Goal: Task Accomplishment & Management: Manage account settings

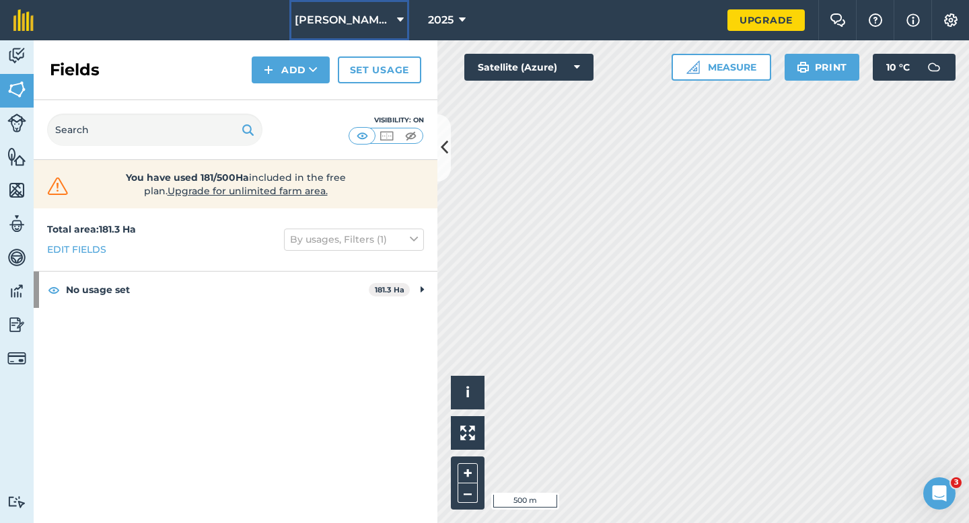
click at [373, 12] on span "[PERSON_NAME] & Sons" at bounding box center [343, 20] width 97 height 16
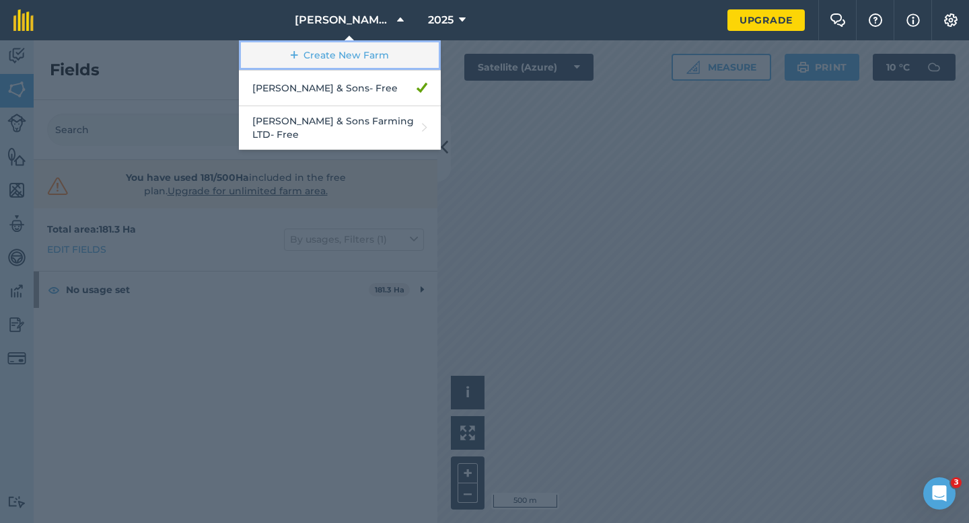
click at [373, 48] on link "Create New Farm" at bounding box center [340, 55] width 202 height 30
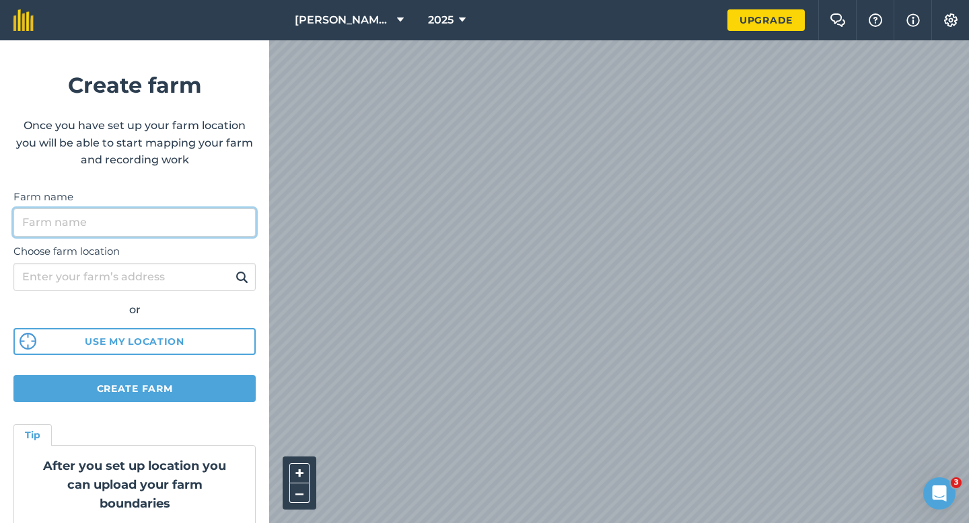
click at [219, 224] on input "Farm name" at bounding box center [134, 223] width 242 height 28
type input "[PERSON_NAME] Farming Partnership"
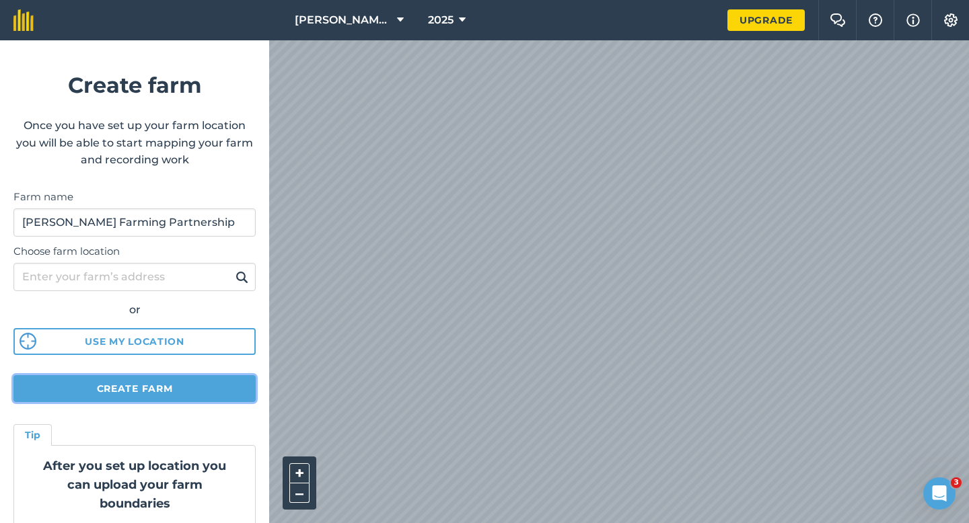
click at [154, 389] on button "Create farm" at bounding box center [134, 388] width 242 height 27
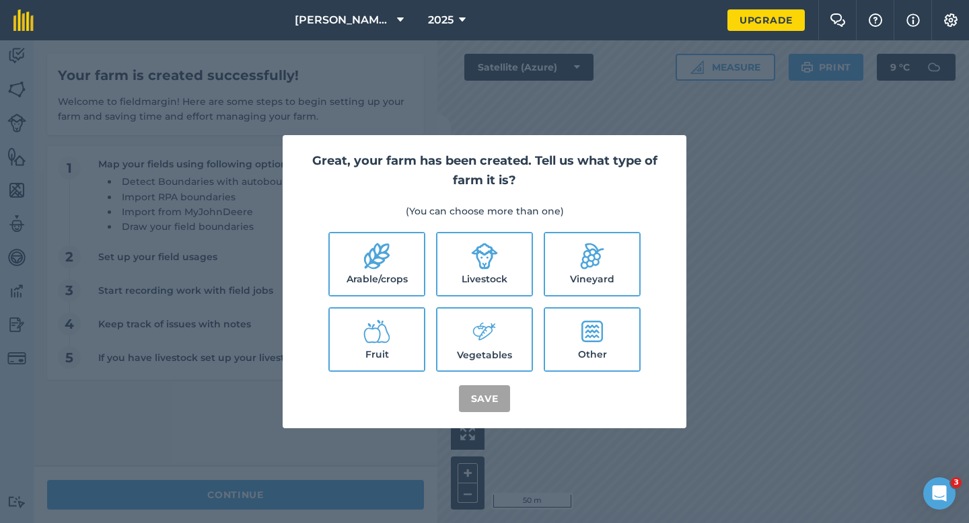
click at [378, 283] on label "Arable/crops" at bounding box center [377, 264] width 94 height 62
checkbox input "true"
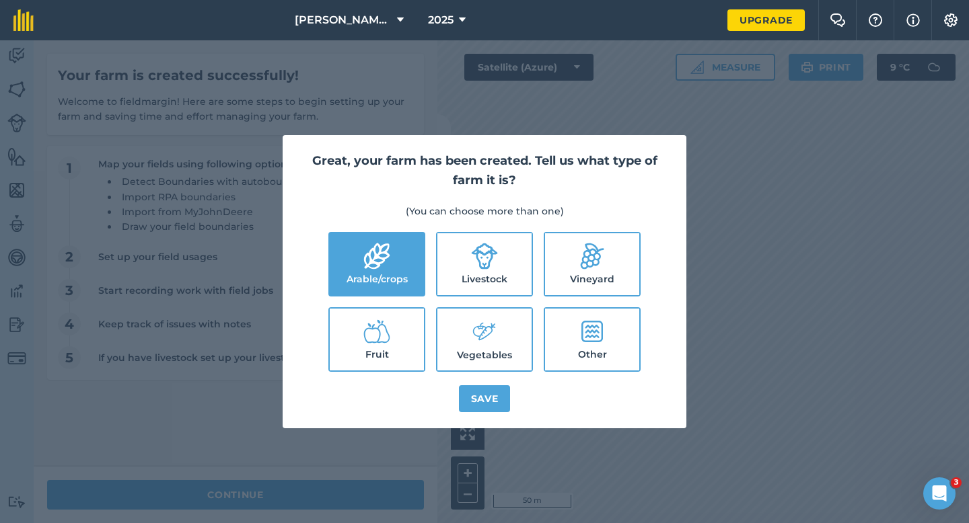
click at [476, 282] on label "Livestock" at bounding box center [484, 264] width 94 height 62
checkbox input "true"
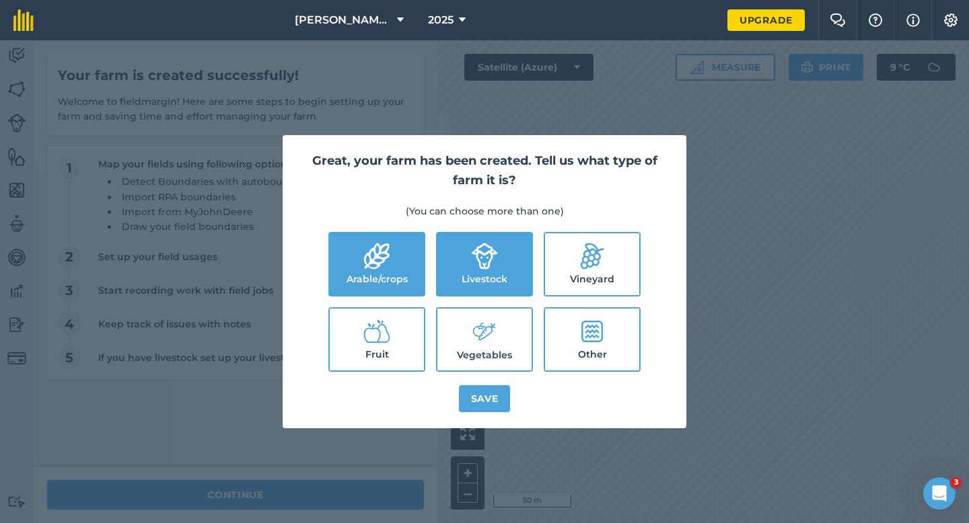
click at [480, 340] on icon at bounding box center [484, 331] width 27 height 29
checkbox input "true"
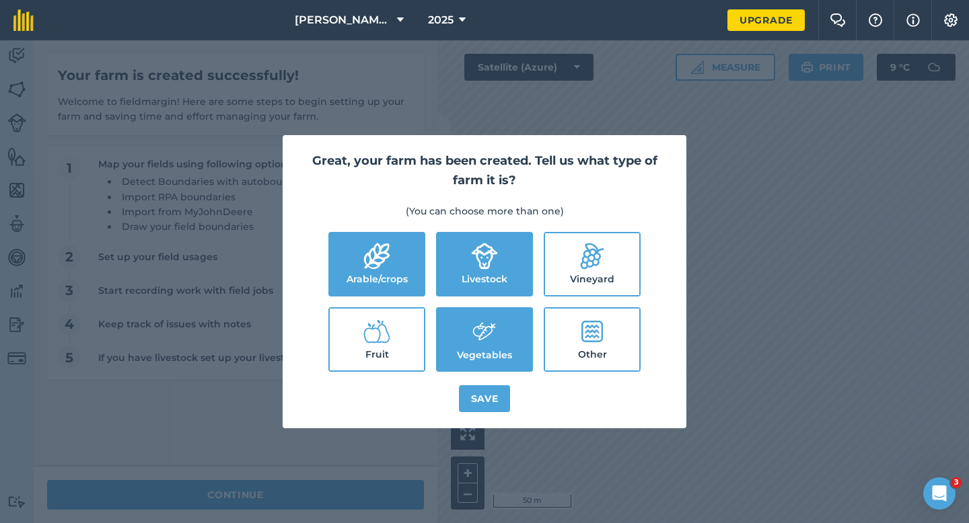
click at [480, 415] on div "Great, your farm has been created. Tell us what type of farm it is? (You can ch…" at bounding box center [485, 281] width 404 height 293
click at [482, 399] on button "Save" at bounding box center [485, 398] width 52 height 27
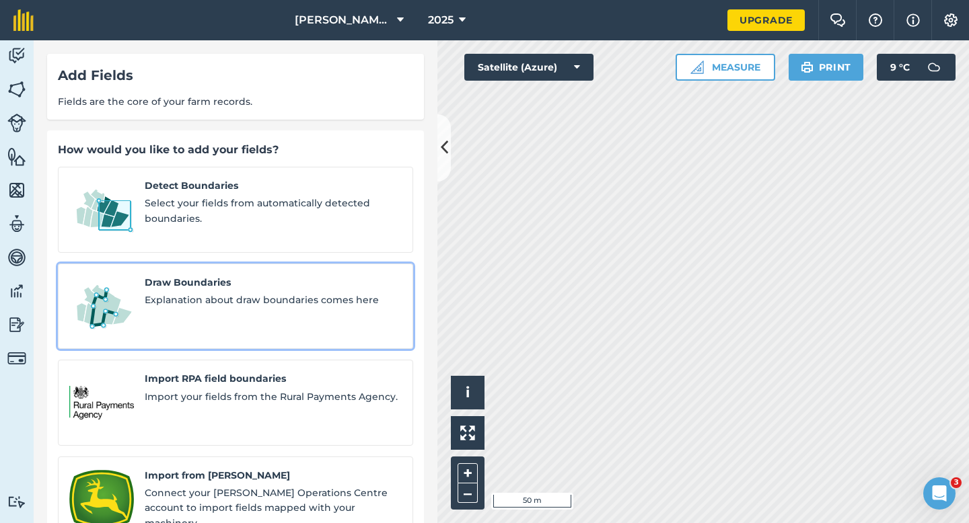
click at [211, 297] on div "Draw Boundaries Explanation about draw boundaries comes here" at bounding box center [273, 306] width 257 height 63
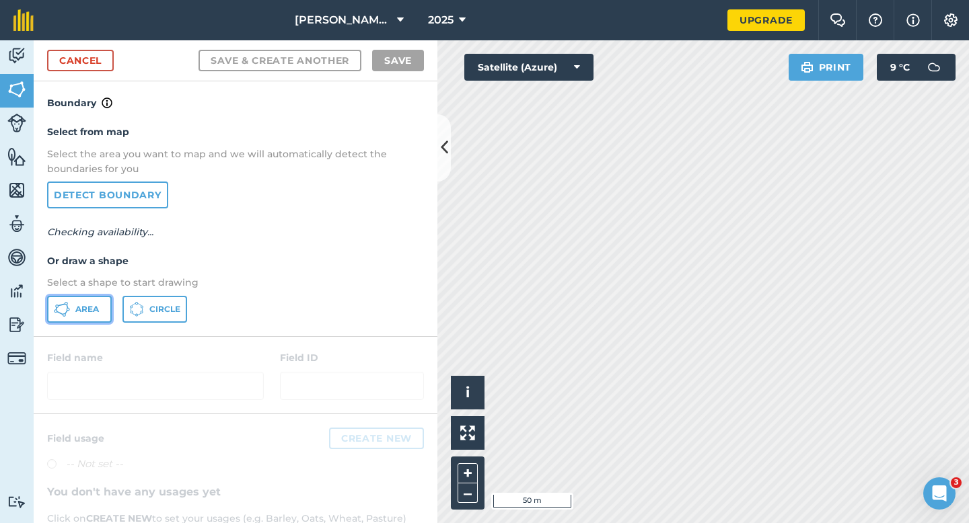
click at [86, 305] on span "Area" at bounding box center [87, 309] width 24 height 11
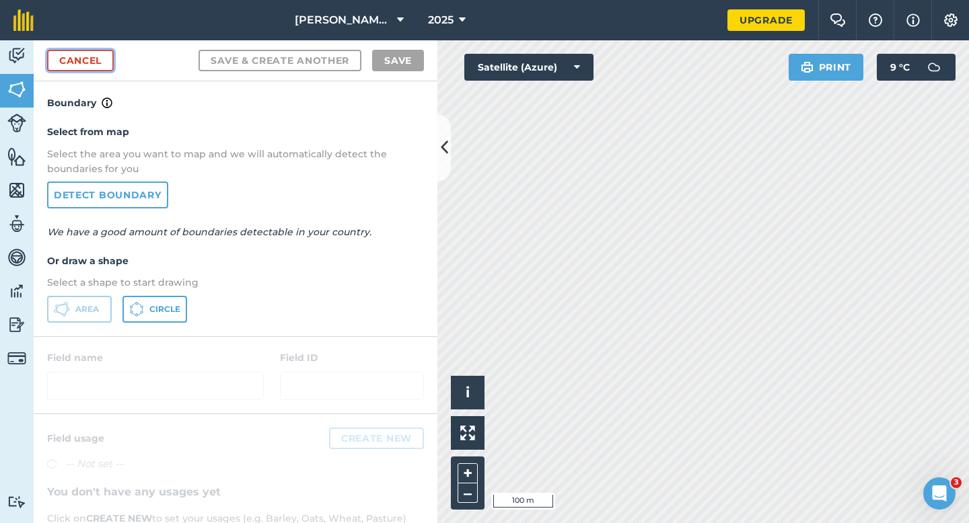
click at [85, 58] on link "Cancel" at bounding box center [80, 61] width 67 height 22
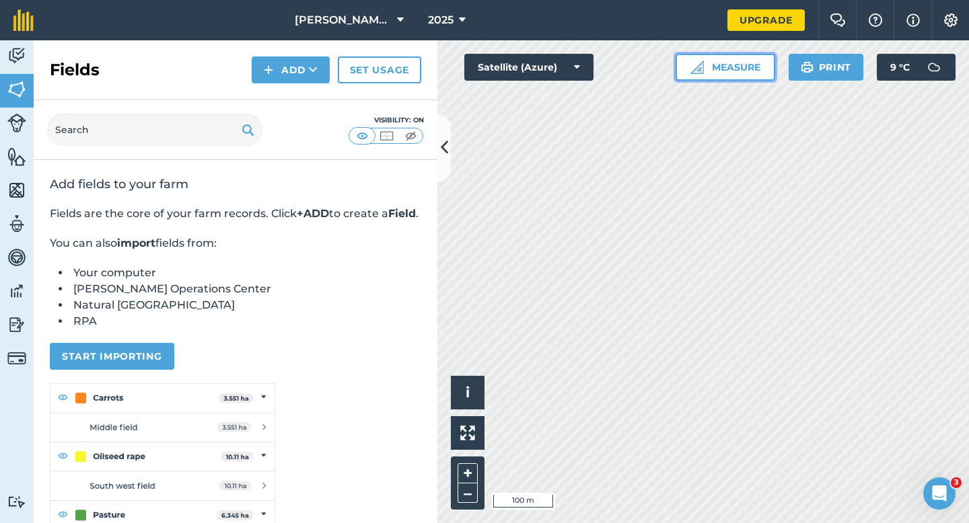
click at [722, 70] on button "Measure" at bounding box center [725, 67] width 100 height 27
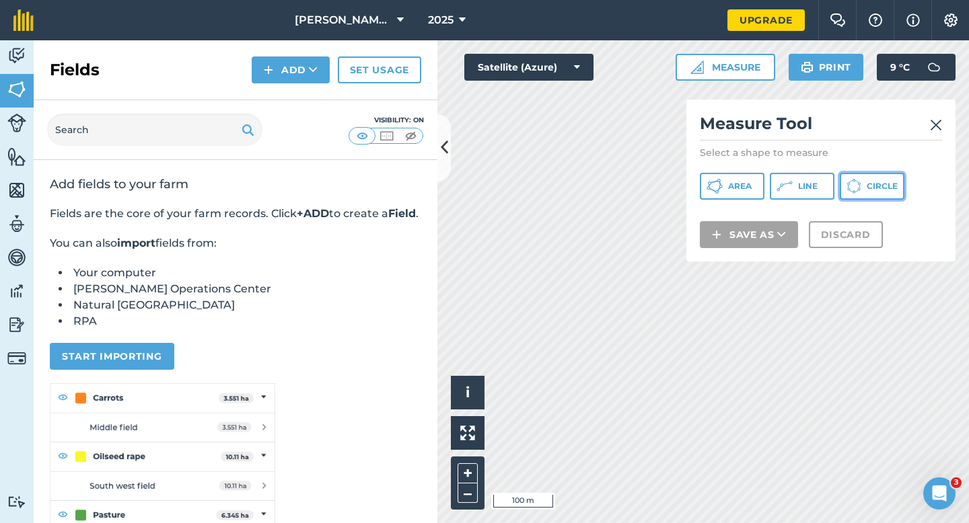
click at [866, 192] on button "Circle" at bounding box center [871, 186] width 65 height 27
click at [937, 125] on img at bounding box center [936, 125] width 12 height 16
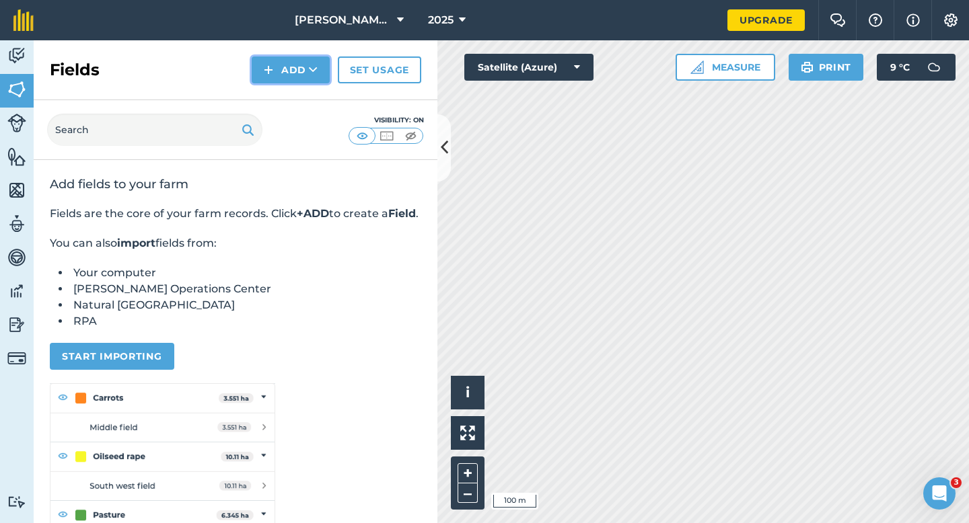
click at [262, 75] on button "Add" at bounding box center [291, 70] width 78 height 27
click at [279, 93] on link "Draw" at bounding box center [291, 100] width 74 height 30
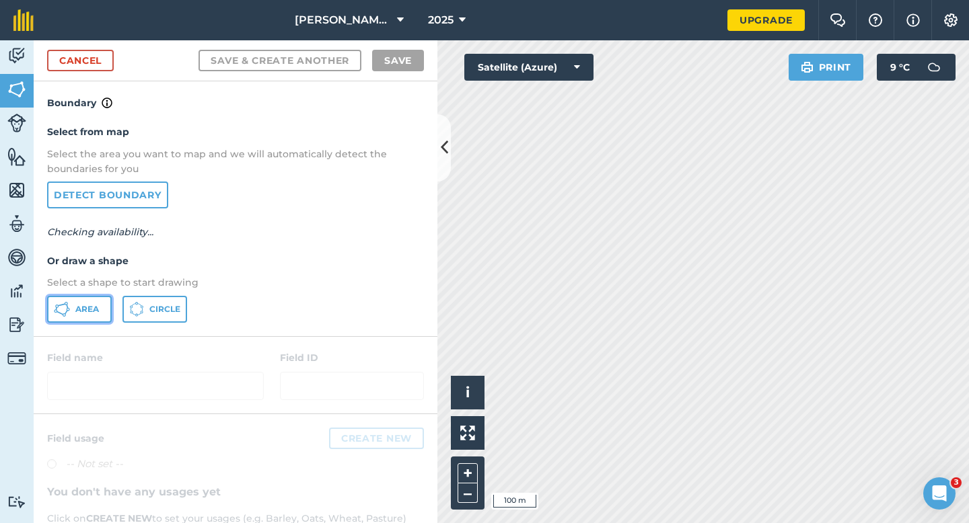
click at [72, 312] on button "Area" at bounding box center [79, 309] width 65 height 27
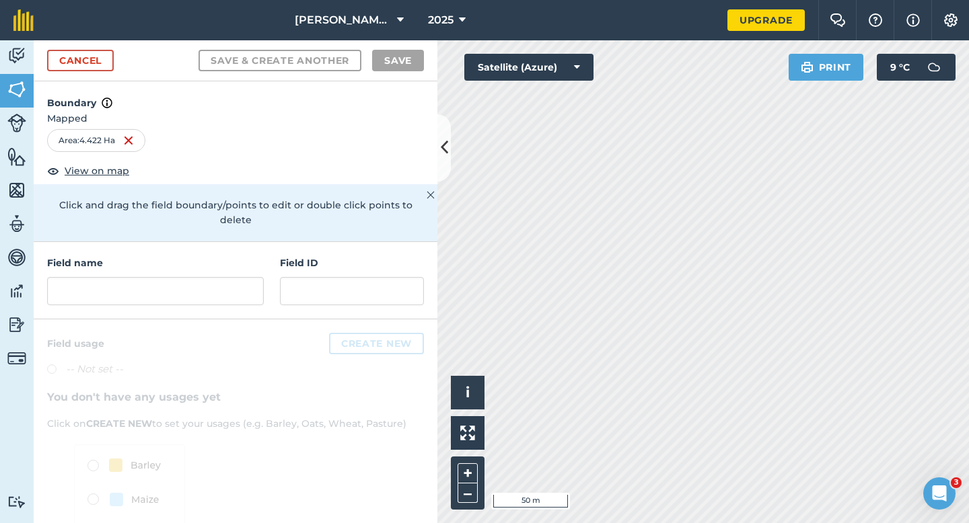
click at [248, 296] on div "Field name Field ID" at bounding box center [236, 280] width 404 height 77
click at [248, 288] on input "text" at bounding box center [155, 291] width 217 height 28
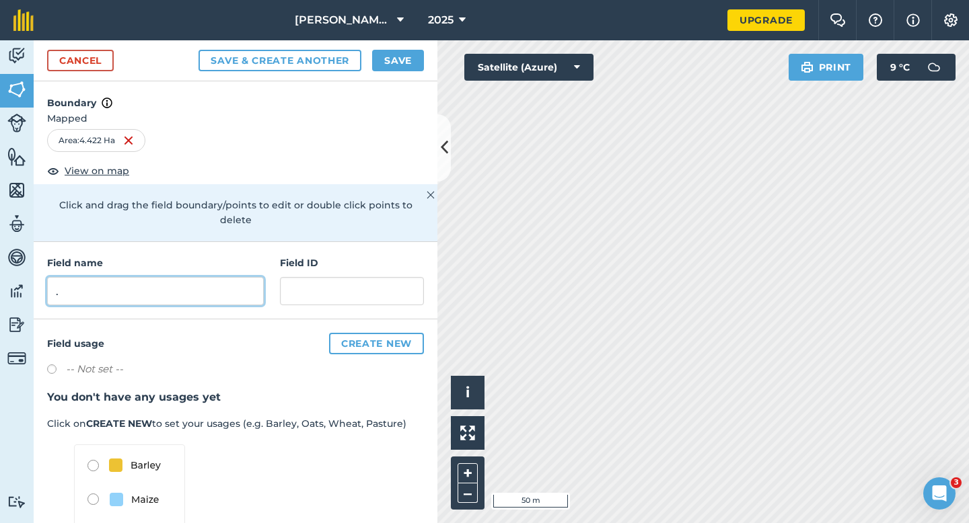
type input "."
click at [398, 54] on button "Save" at bounding box center [398, 61] width 52 height 22
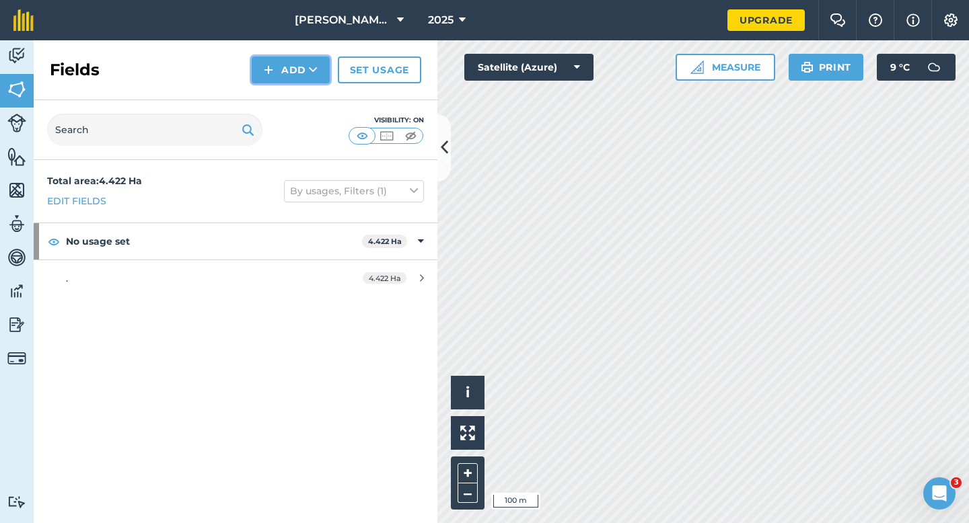
click at [284, 67] on button "Add" at bounding box center [291, 70] width 78 height 27
click at [285, 91] on link "Draw" at bounding box center [291, 100] width 74 height 30
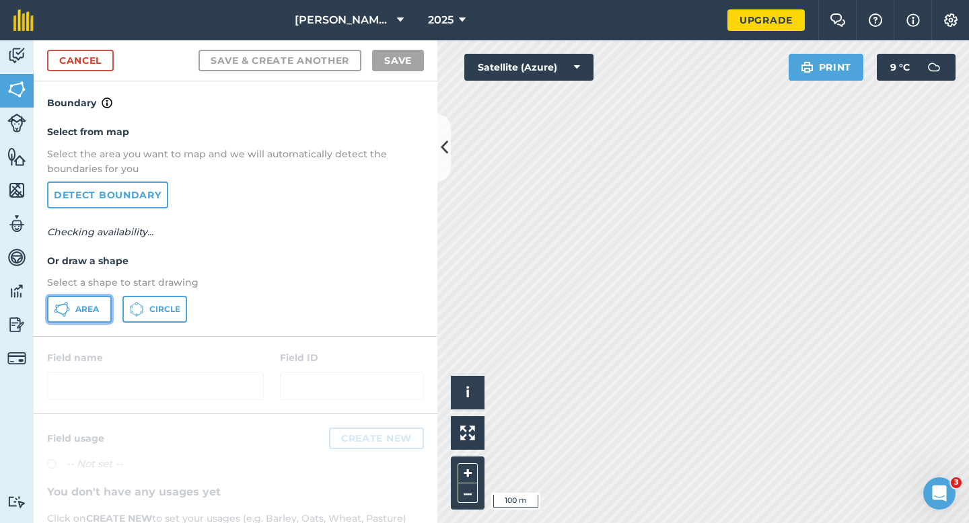
click at [73, 317] on button "Area" at bounding box center [79, 309] width 65 height 27
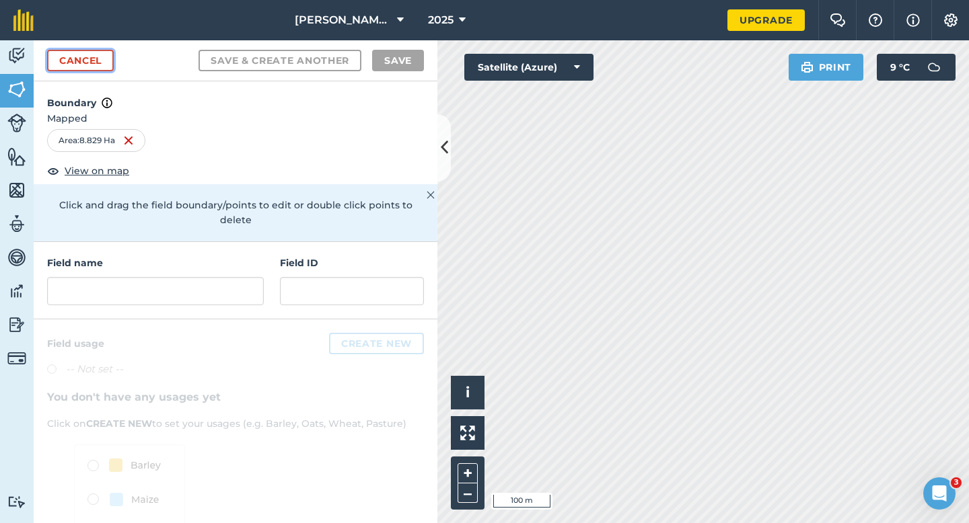
click at [103, 59] on link "Cancel" at bounding box center [80, 61] width 67 height 22
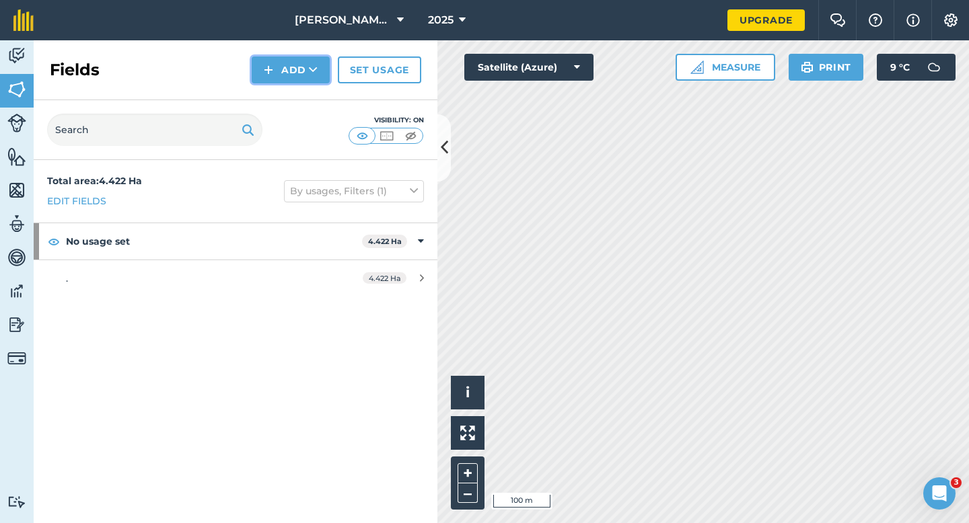
click at [303, 66] on button "Add" at bounding box center [291, 70] width 78 height 27
click at [303, 112] on link "Draw" at bounding box center [291, 100] width 74 height 30
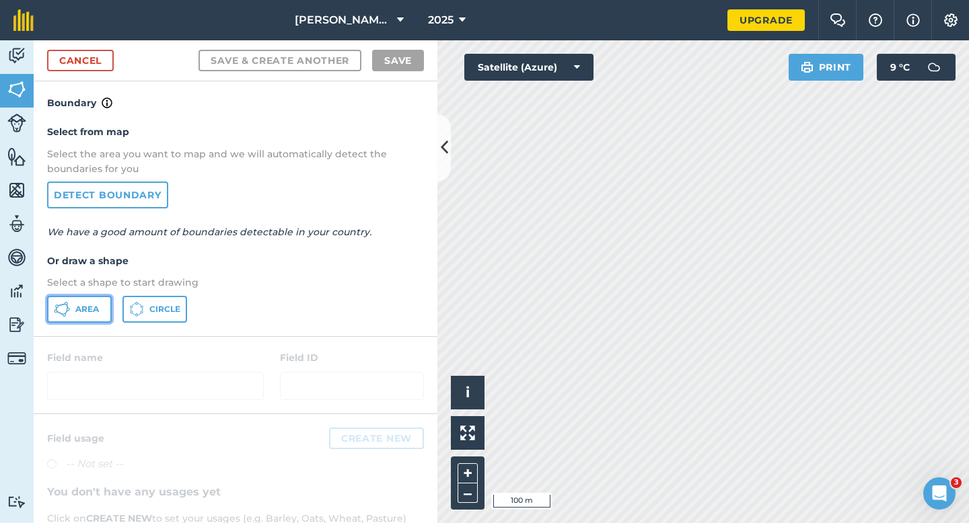
click at [59, 317] on button "Area" at bounding box center [79, 309] width 65 height 27
click at [408, 47] on div "Activity Fields Livestock Features Maps Team Vehicles Data Reporting Billing Tu…" at bounding box center [484, 281] width 969 height 483
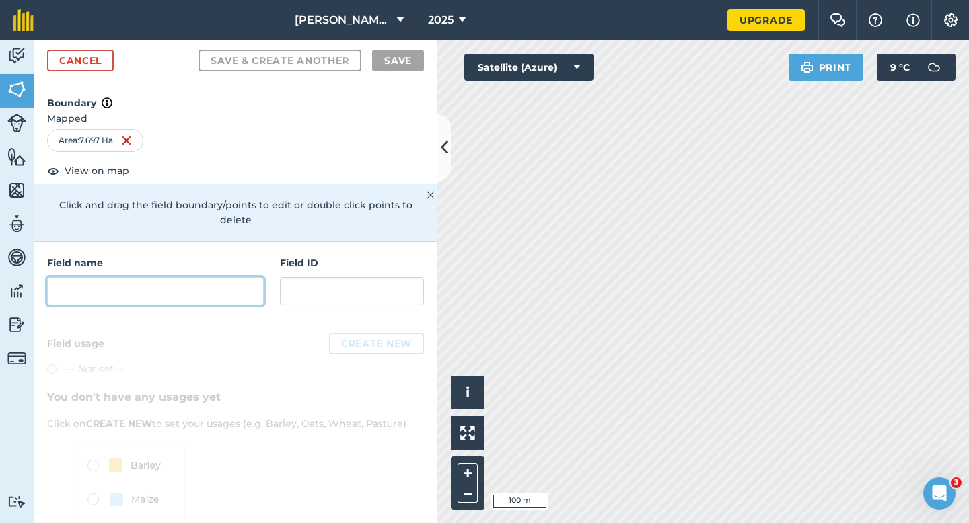
click at [227, 287] on input "text" at bounding box center [155, 291] width 217 height 28
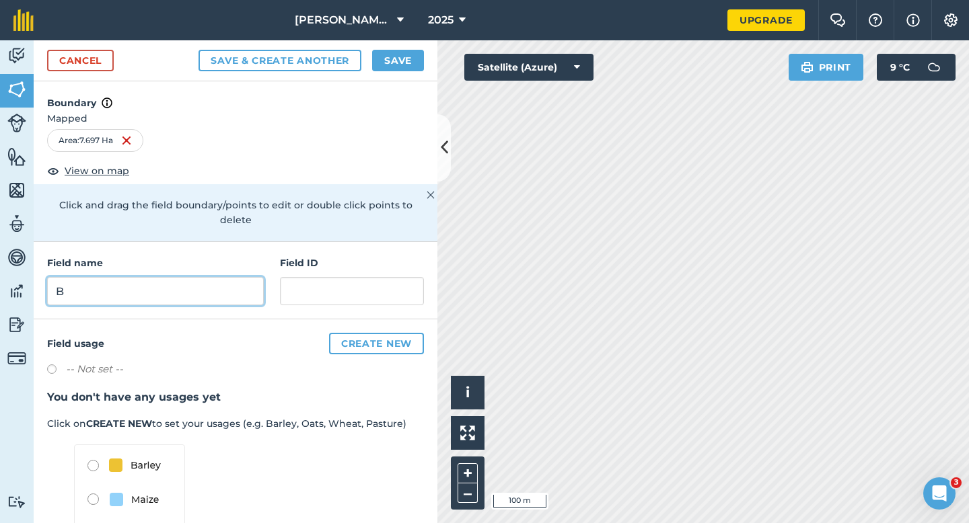
type input "B"
click at [391, 68] on button "Save" at bounding box center [398, 61] width 52 height 22
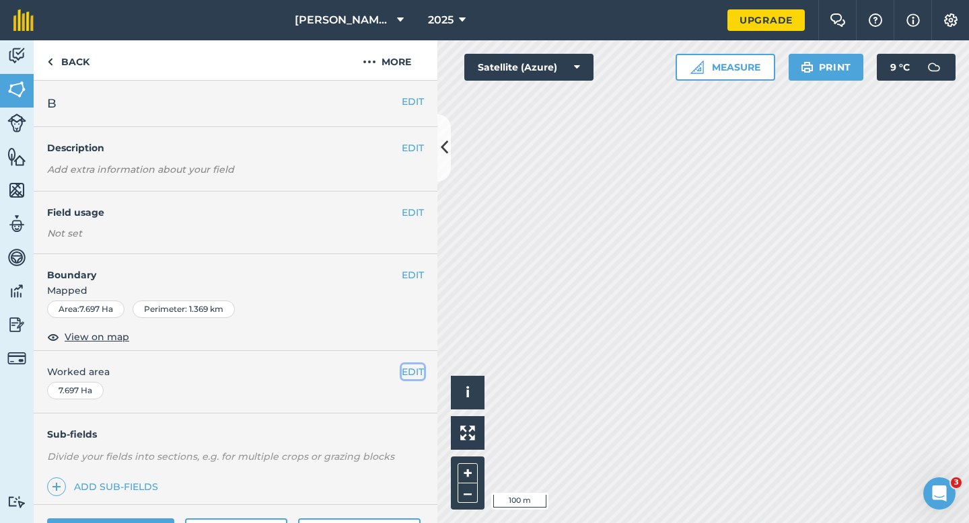
click at [408, 369] on button "EDIT" at bounding box center [413, 372] width 22 height 15
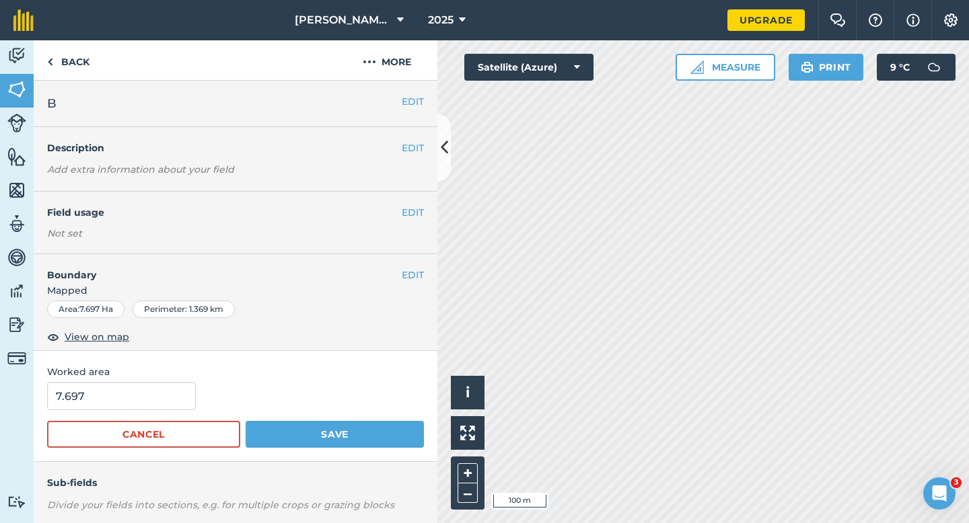
click at [98, 418] on form "7.697 Cancel Save" at bounding box center [235, 415] width 377 height 66
click at [106, 397] on input "7.697" at bounding box center [121, 396] width 149 height 28
type input "7.7"
click at [246, 421] on button "Save" at bounding box center [335, 434] width 178 height 27
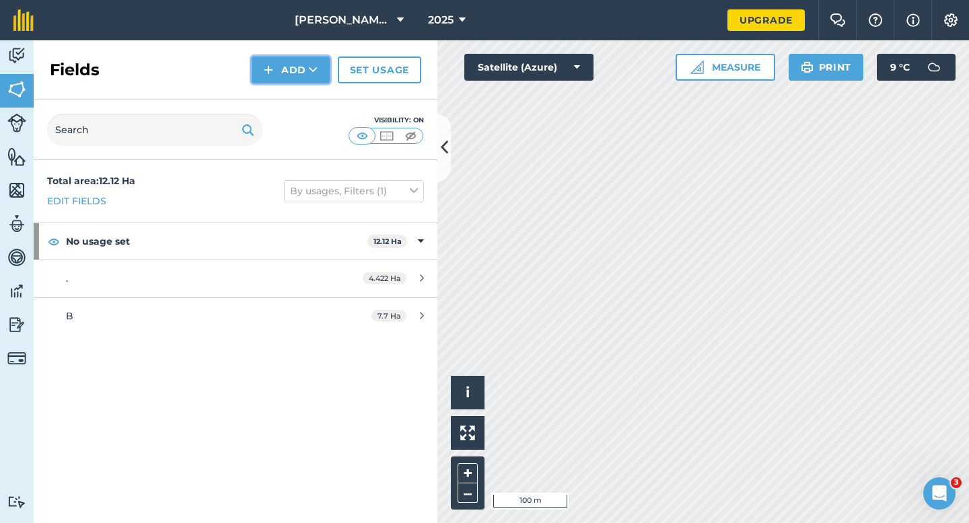
click at [271, 80] on button "Add" at bounding box center [291, 70] width 78 height 27
click at [276, 94] on link "Draw" at bounding box center [291, 100] width 74 height 30
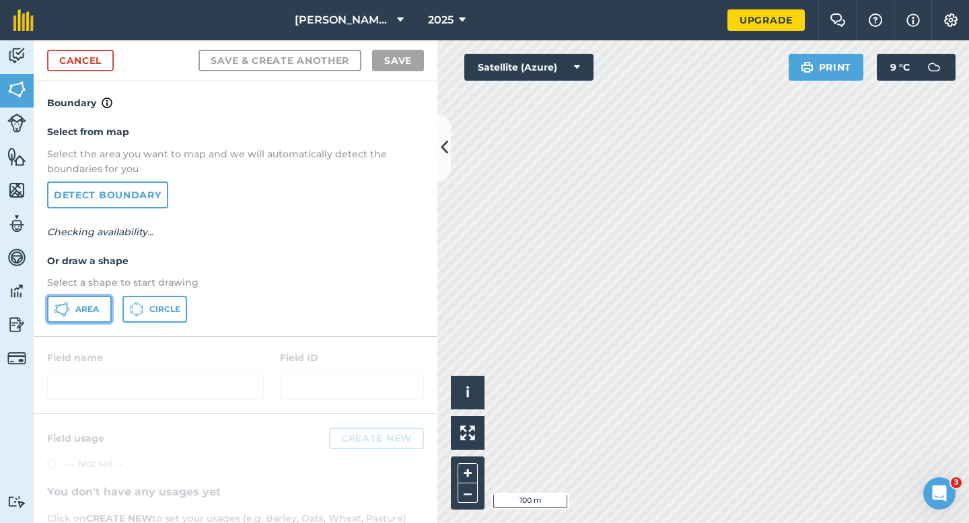
click at [87, 314] on span "Area" at bounding box center [87, 309] width 24 height 11
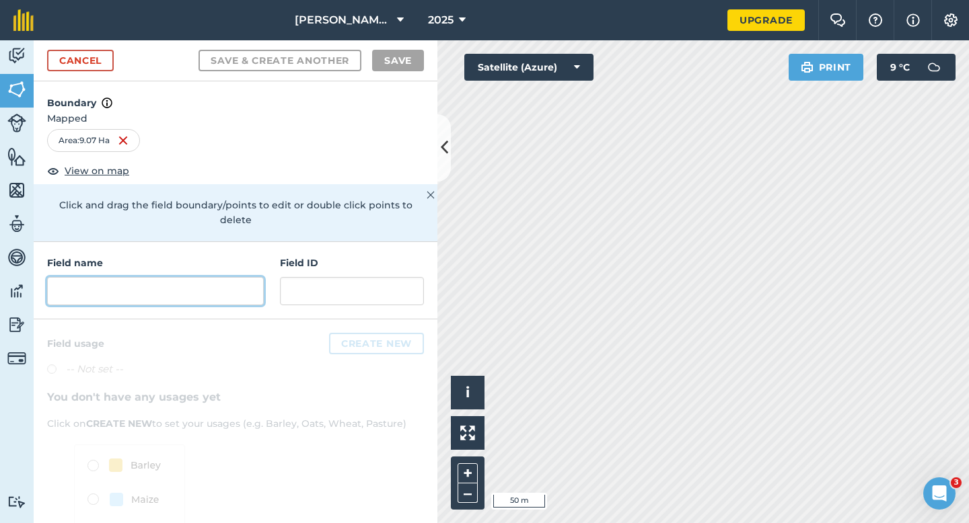
click at [217, 277] on input "text" at bounding box center [155, 291] width 217 height 28
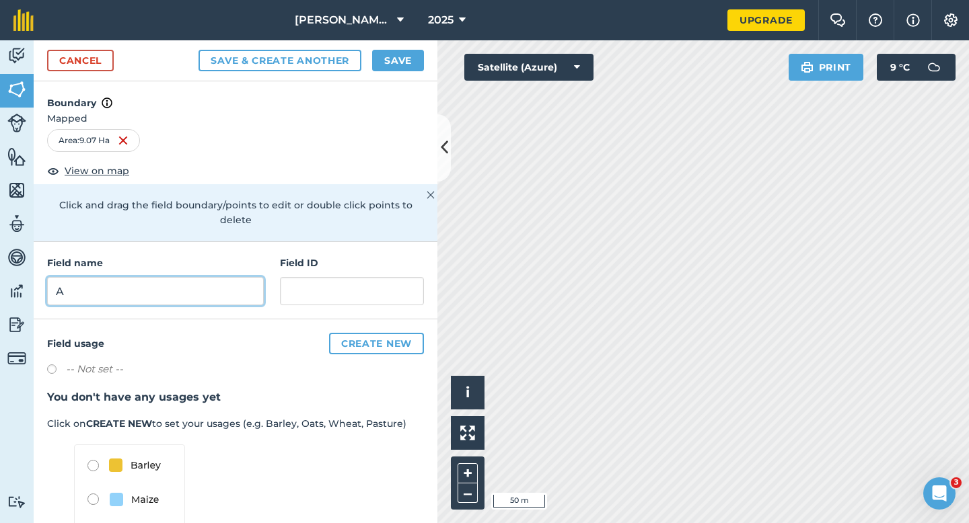
type input "A"
click at [381, 61] on button "Save" at bounding box center [398, 61] width 52 height 22
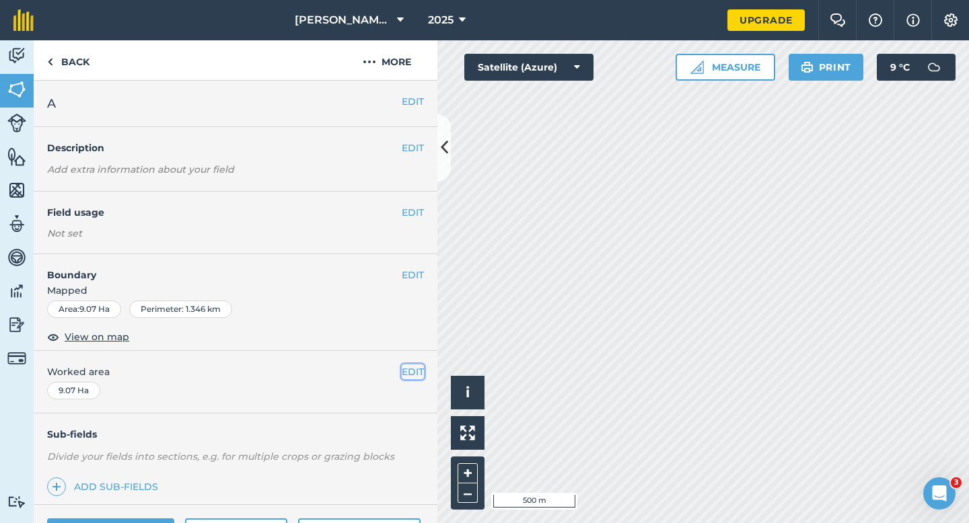
click at [409, 376] on button "EDIT" at bounding box center [413, 372] width 22 height 15
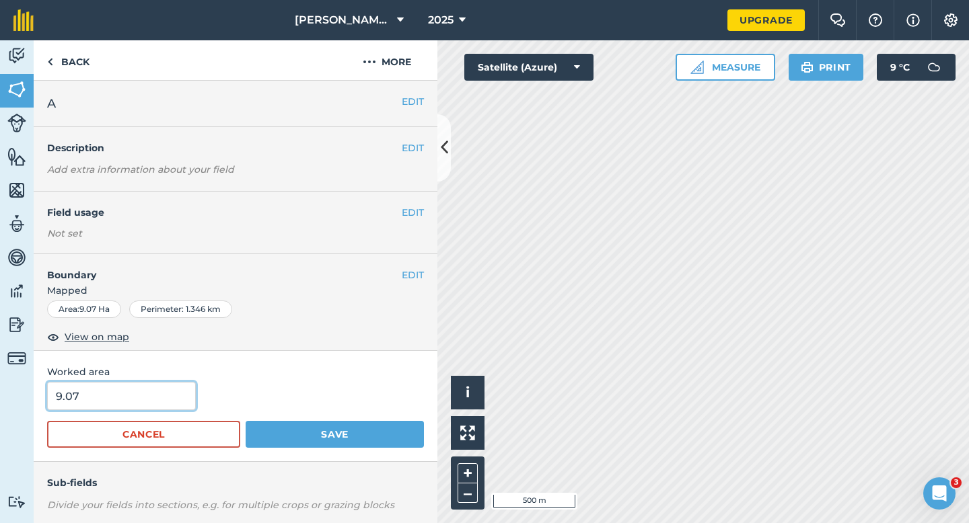
click at [165, 399] on input "9.07" at bounding box center [121, 396] width 149 height 28
type input "9"
click at [246, 421] on button "Save" at bounding box center [335, 434] width 178 height 27
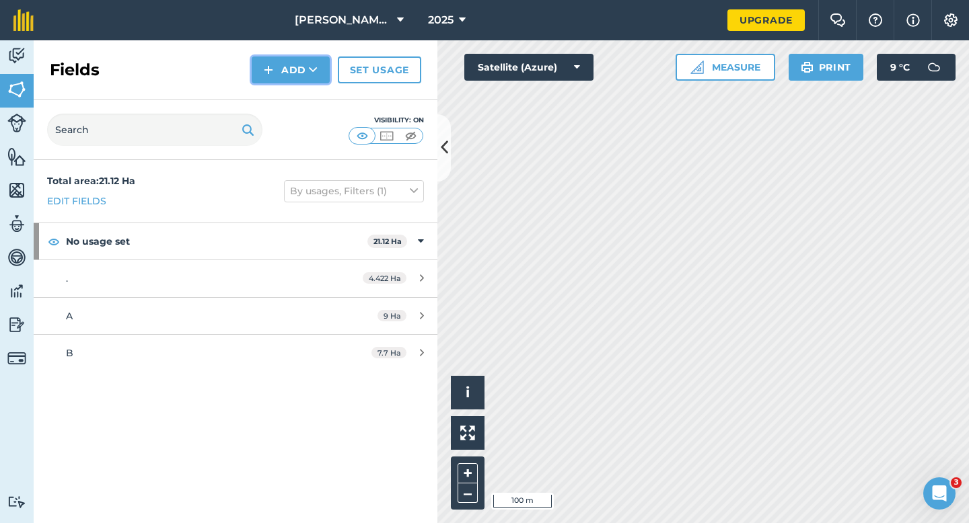
click at [282, 63] on button "Add" at bounding box center [291, 70] width 78 height 27
click at [283, 93] on link "Draw" at bounding box center [291, 100] width 74 height 30
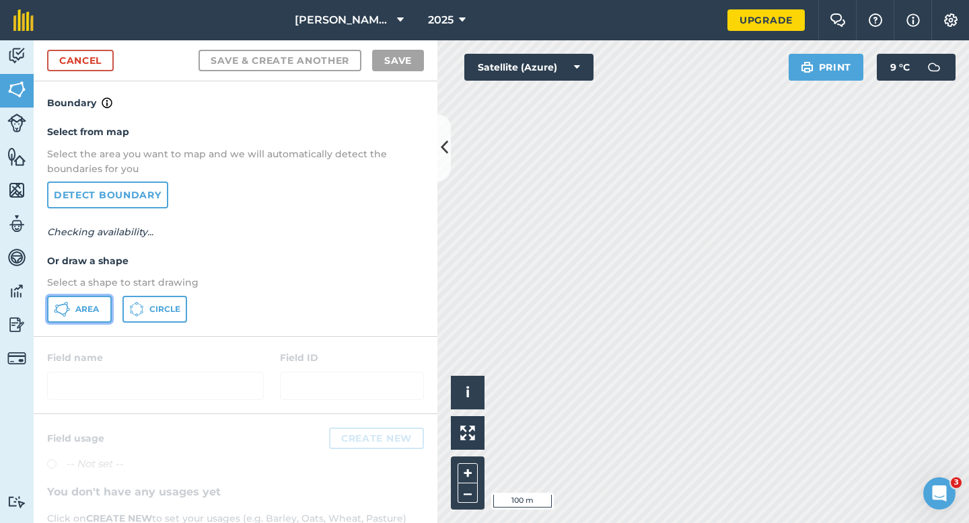
click at [63, 296] on button "Area" at bounding box center [79, 309] width 65 height 27
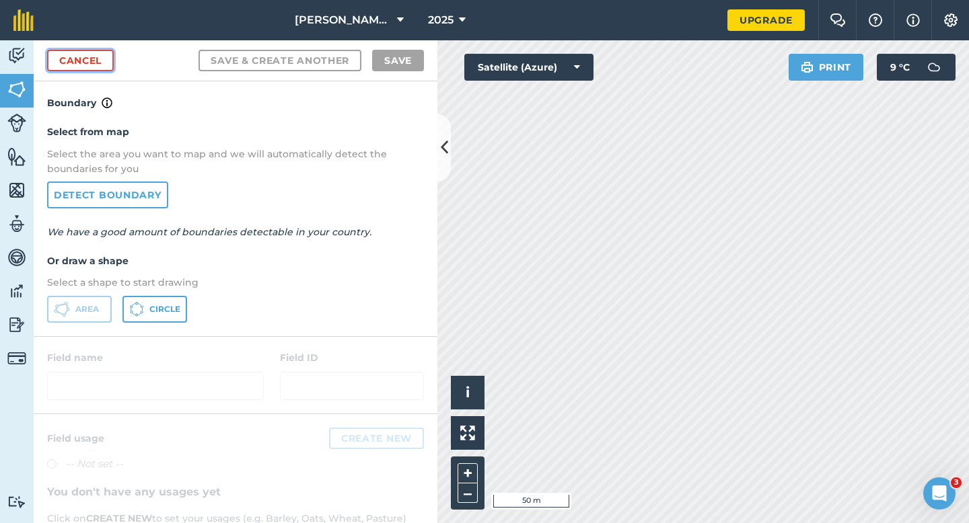
click at [101, 65] on link "Cancel" at bounding box center [80, 61] width 67 height 22
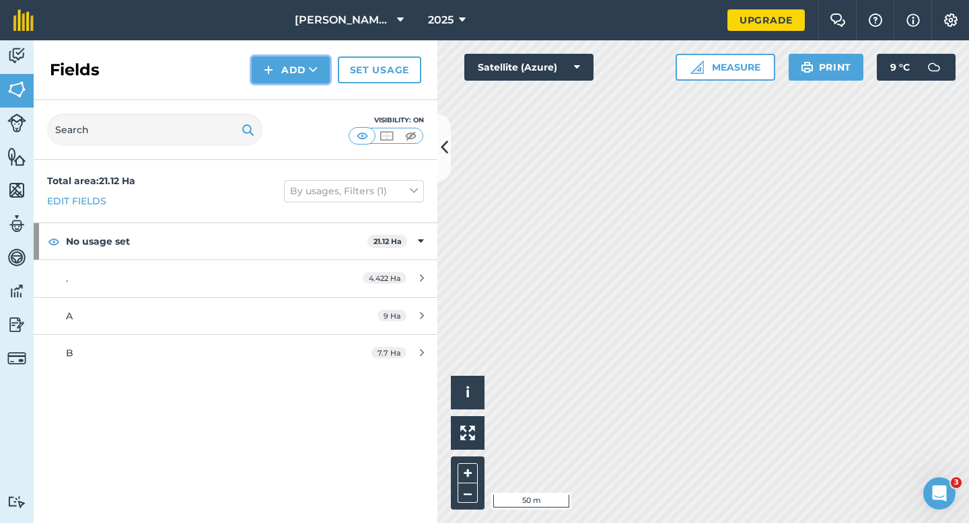
click at [293, 59] on button "Add" at bounding box center [291, 70] width 78 height 27
click at [293, 100] on link "Draw" at bounding box center [291, 100] width 74 height 30
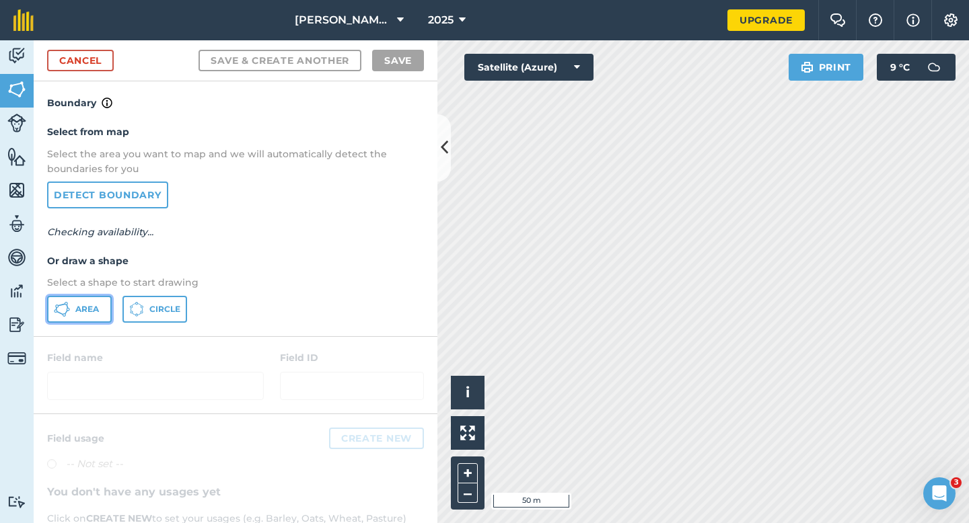
click at [76, 313] on span "Area" at bounding box center [87, 309] width 24 height 11
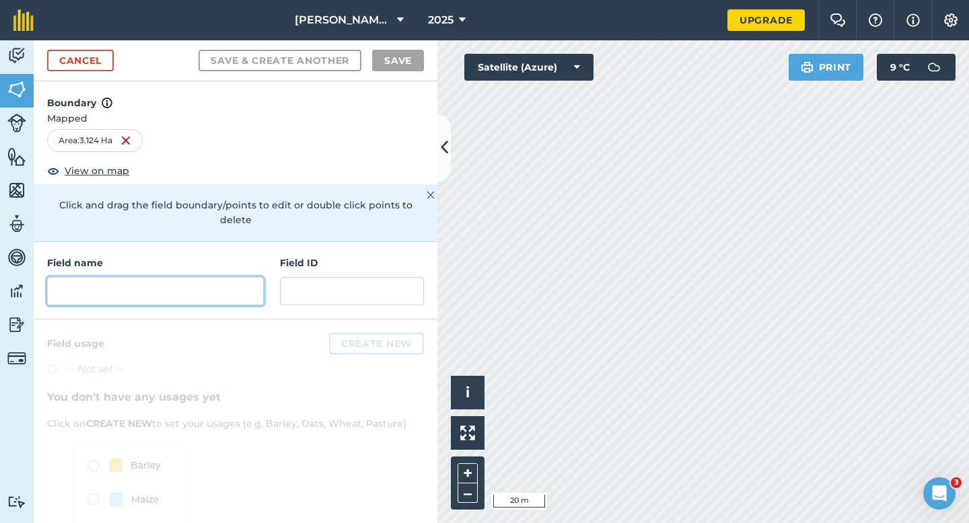
click at [233, 287] on input "text" at bounding box center [155, 291] width 217 height 28
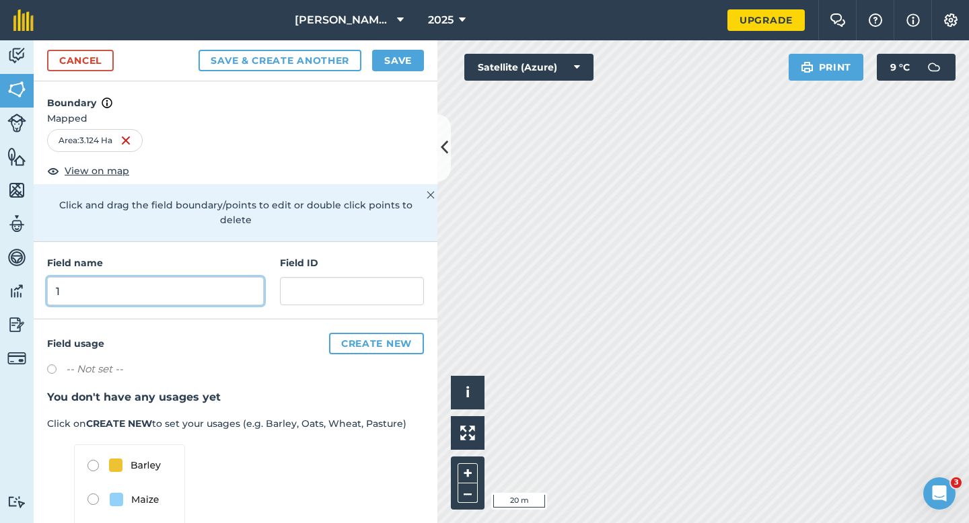
type input "1"
click at [383, 50] on button "Save" at bounding box center [398, 61] width 52 height 22
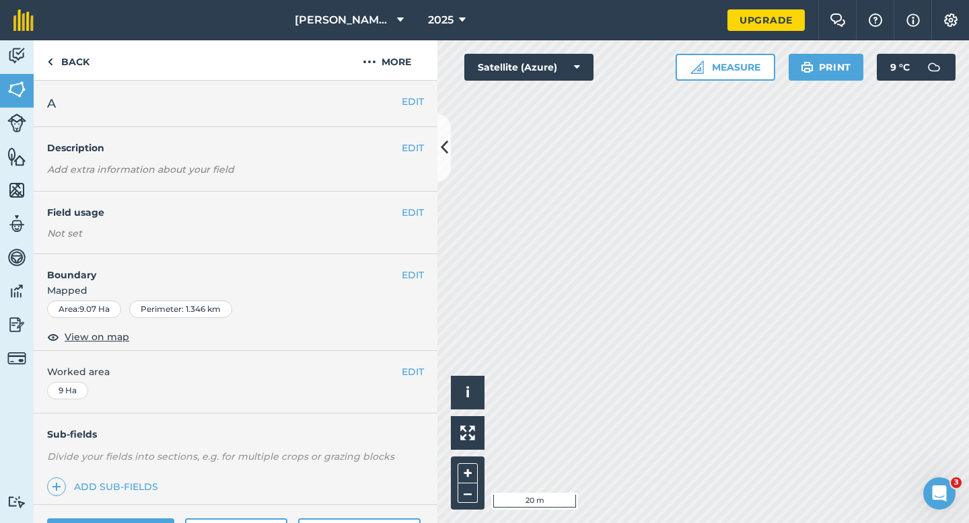
click at [419, 265] on div "EDIT Boundary Mapped Area : 9.07 Ha Perimeter : 1.346 km View on map" at bounding box center [236, 302] width 404 height 97
click at [418, 272] on button "EDIT" at bounding box center [413, 275] width 22 height 15
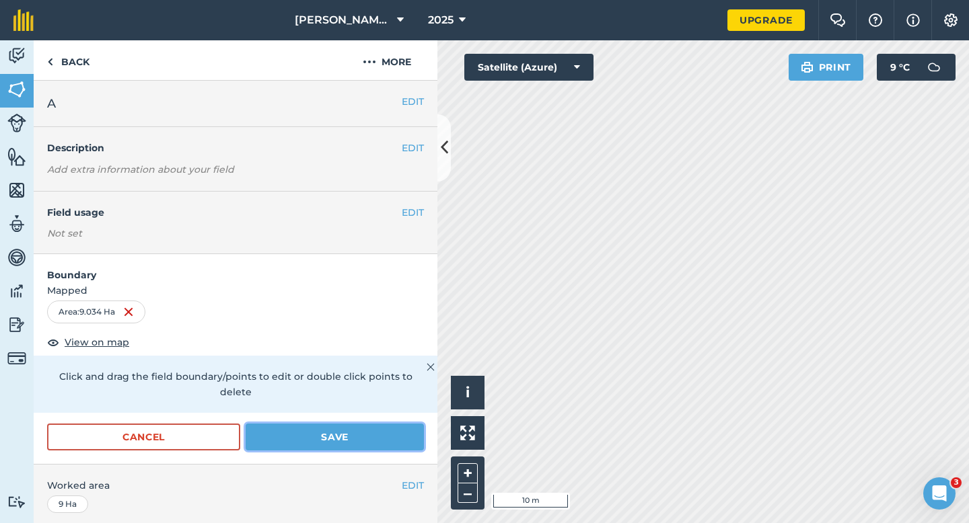
click at [377, 424] on button "Save" at bounding box center [335, 437] width 178 height 27
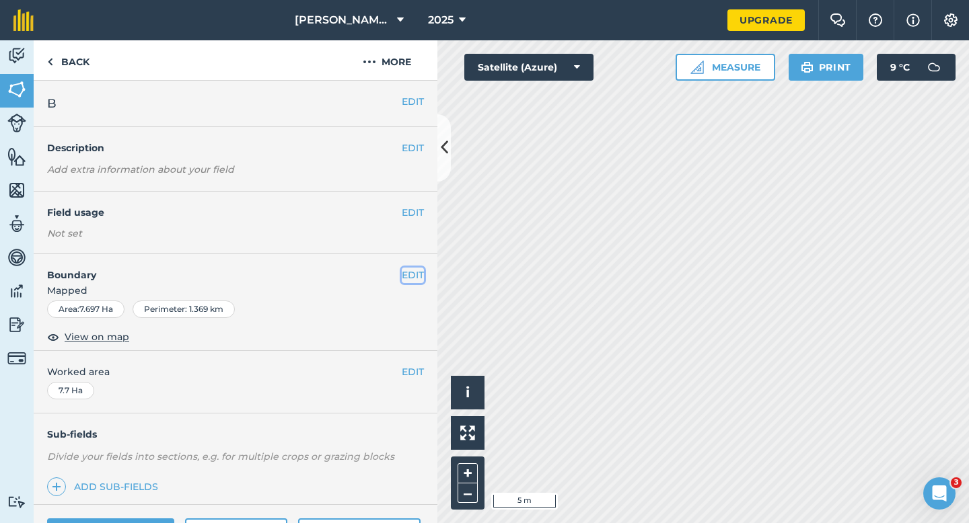
click at [411, 271] on button "EDIT" at bounding box center [413, 275] width 22 height 15
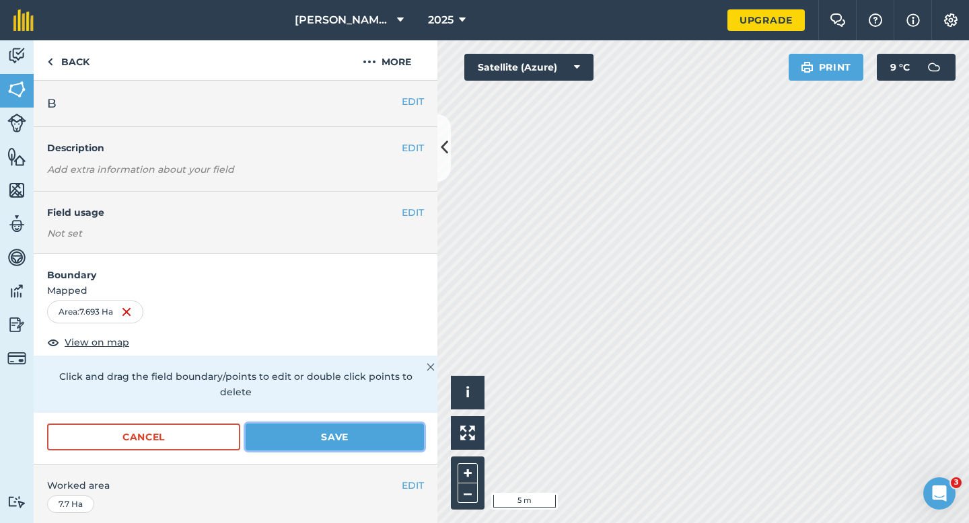
click at [371, 424] on button "Save" at bounding box center [335, 437] width 178 height 27
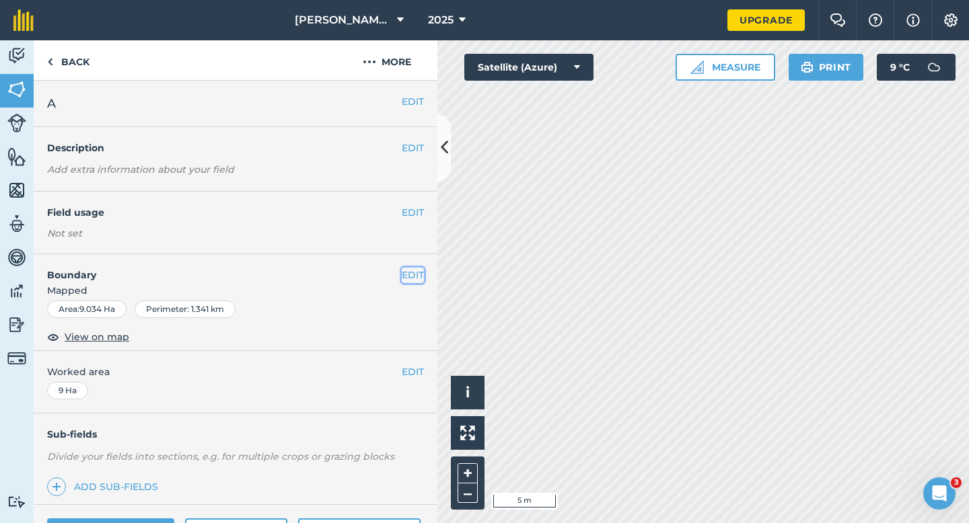
click at [417, 280] on button "EDIT" at bounding box center [413, 275] width 22 height 15
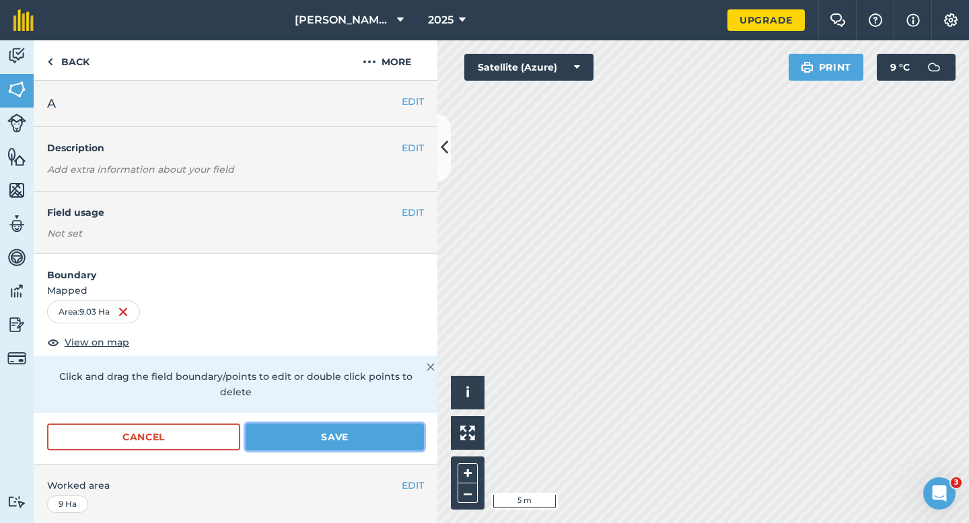
click at [373, 424] on button "Save" at bounding box center [335, 437] width 178 height 27
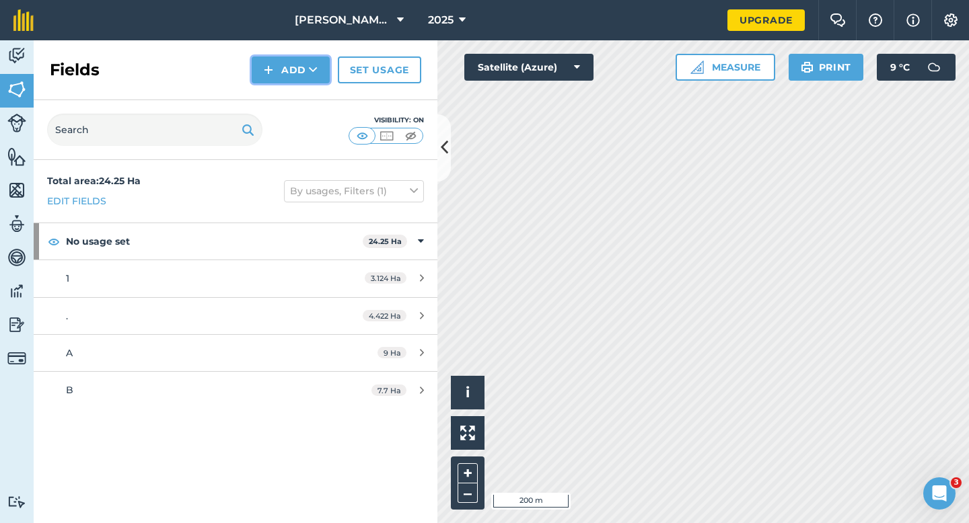
click at [255, 66] on button "Add" at bounding box center [291, 70] width 78 height 27
click at [307, 103] on link "Draw" at bounding box center [291, 100] width 74 height 30
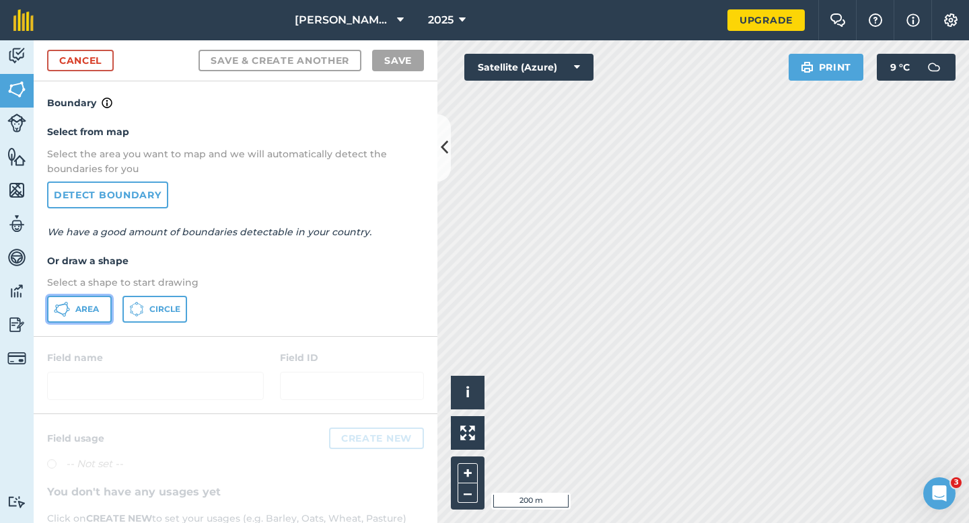
click at [79, 315] on button "Area" at bounding box center [79, 309] width 65 height 27
click at [79, 61] on link "Cancel" at bounding box center [80, 61] width 67 height 22
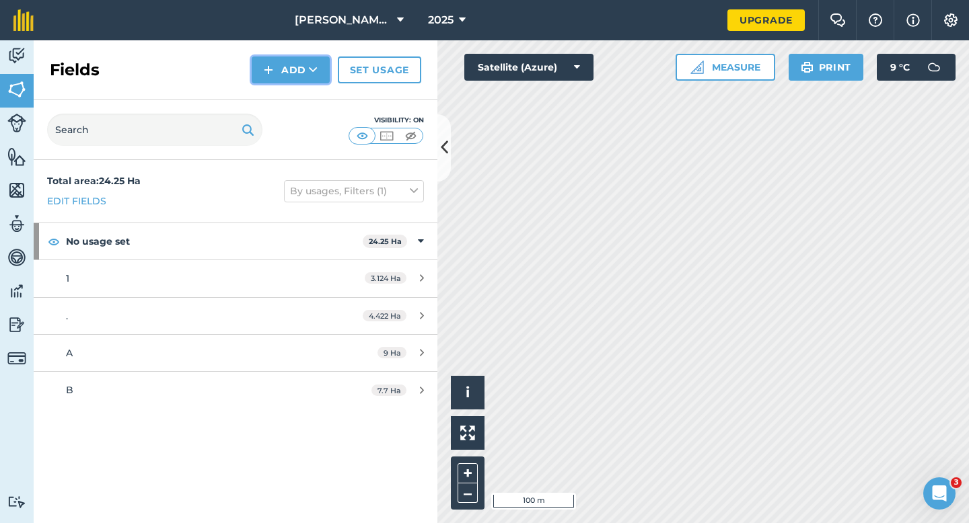
click at [301, 67] on button "Add" at bounding box center [291, 70] width 78 height 27
click at [301, 93] on link "Draw" at bounding box center [291, 100] width 74 height 30
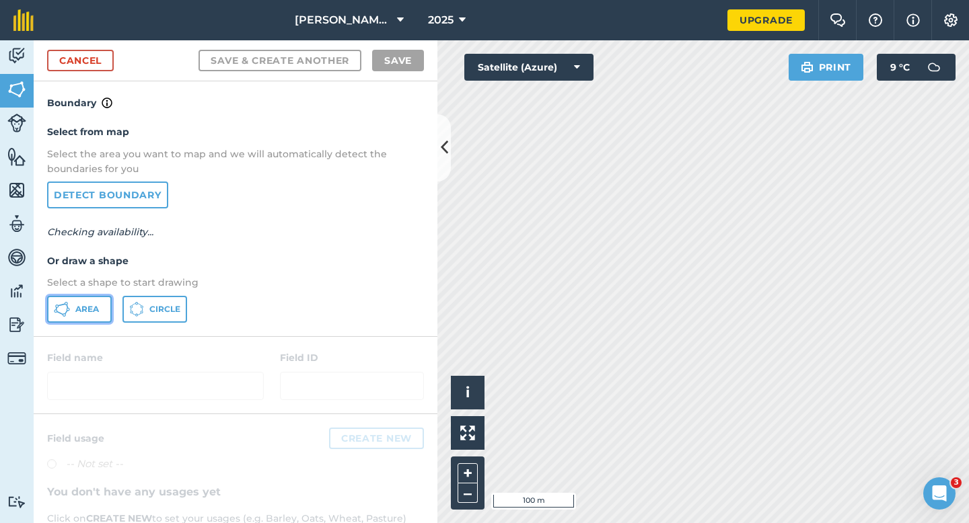
click at [86, 297] on button "Area" at bounding box center [79, 309] width 65 height 27
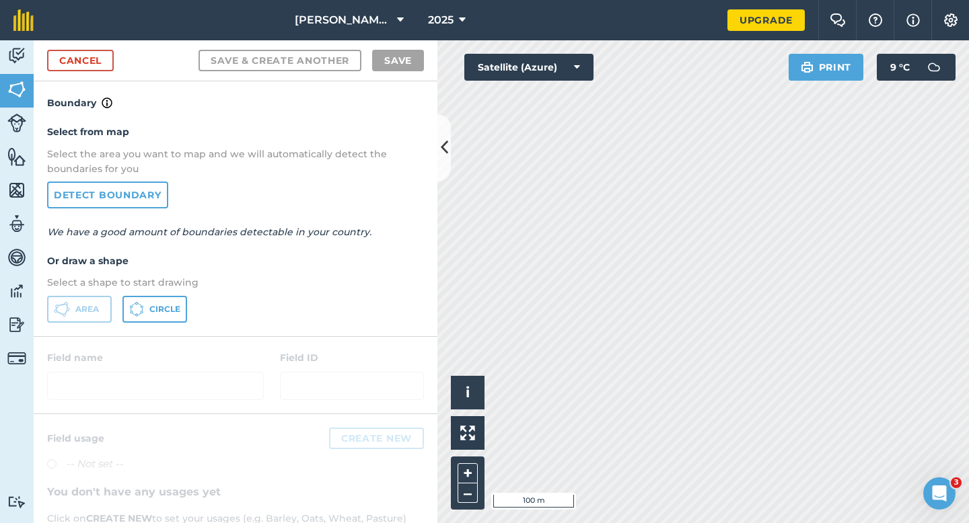
click at [123, 63] on div "Cancel Save & Create Another Save" at bounding box center [236, 60] width 404 height 41
click at [97, 63] on link "Cancel" at bounding box center [80, 61] width 67 height 22
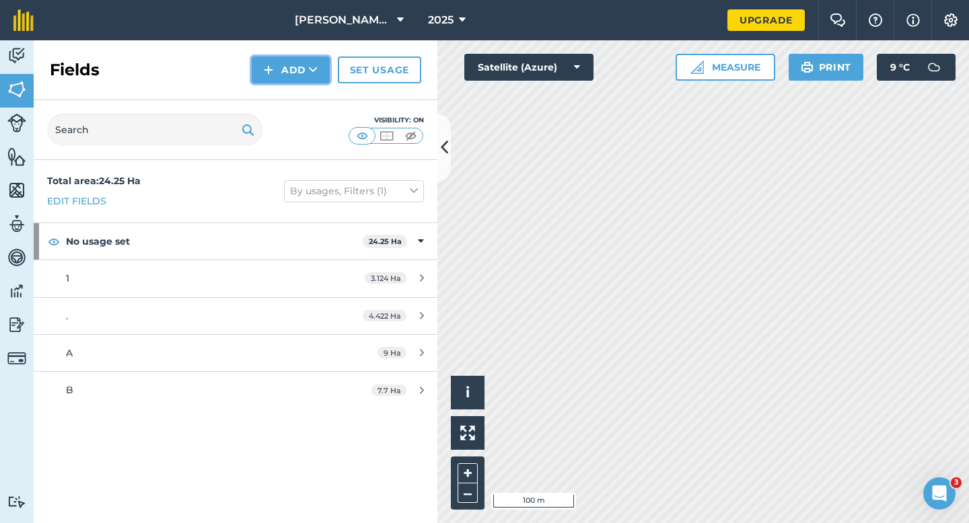
click at [284, 81] on button "Add" at bounding box center [291, 70] width 78 height 27
click at [285, 93] on link "Draw" at bounding box center [291, 100] width 74 height 30
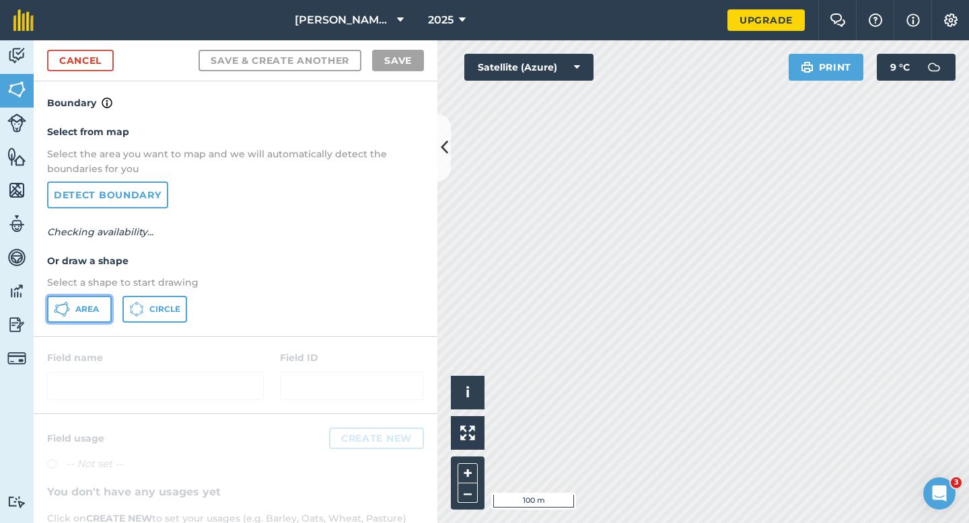
click at [102, 314] on button "Area" at bounding box center [79, 309] width 65 height 27
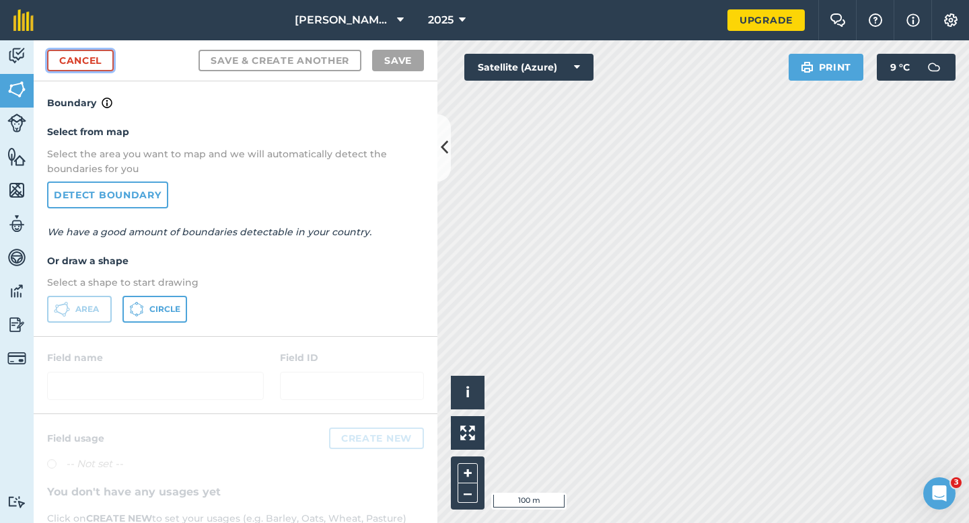
click at [100, 53] on link "Cancel" at bounding box center [80, 61] width 67 height 22
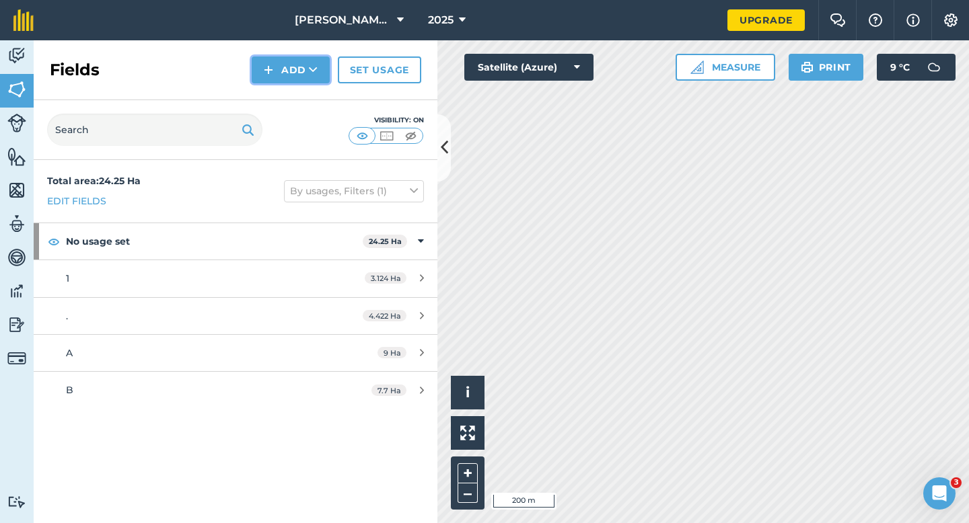
click at [275, 71] on button "Add" at bounding box center [291, 70] width 78 height 27
click at [275, 91] on link "Draw" at bounding box center [291, 100] width 74 height 30
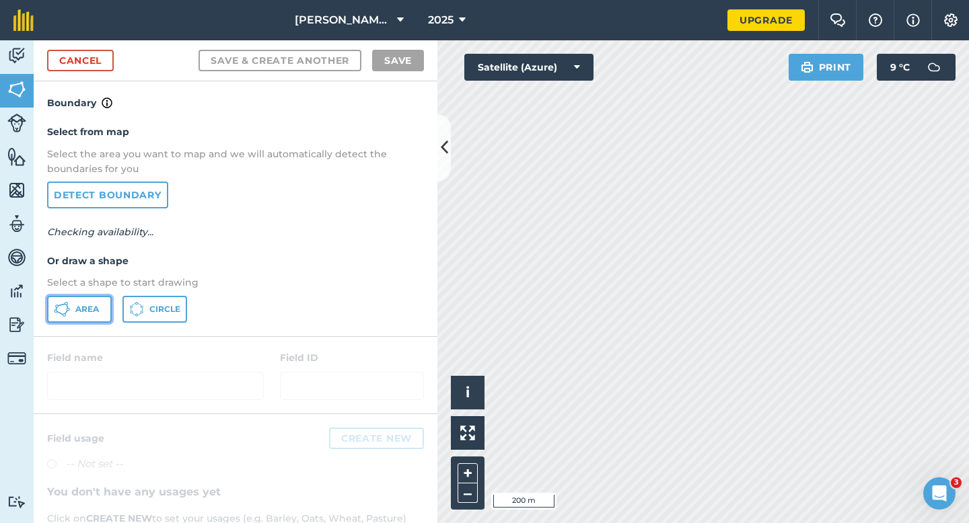
click at [71, 297] on button "Area" at bounding box center [79, 309] width 65 height 27
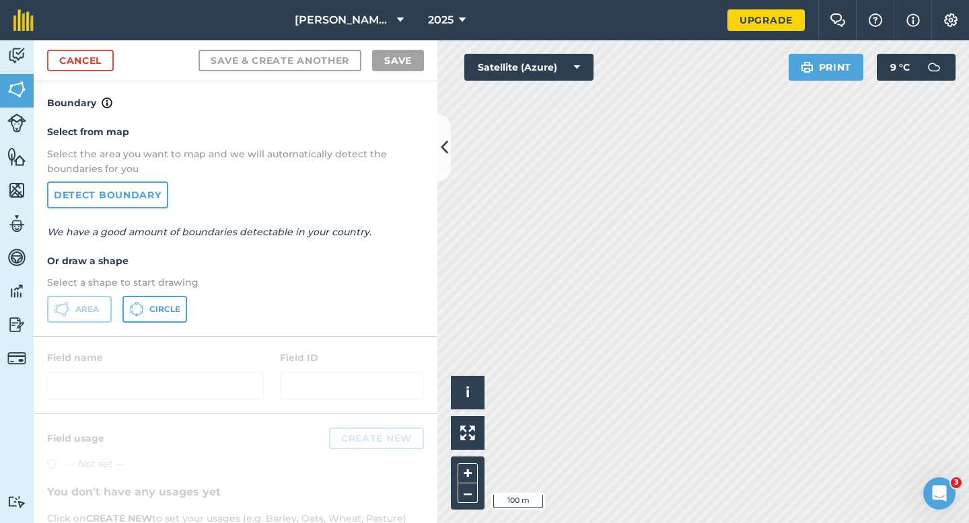
click at [83, 44] on div "Cancel Save & Create Another Save" at bounding box center [236, 60] width 404 height 41
click at [83, 54] on link "Cancel" at bounding box center [80, 61] width 67 height 22
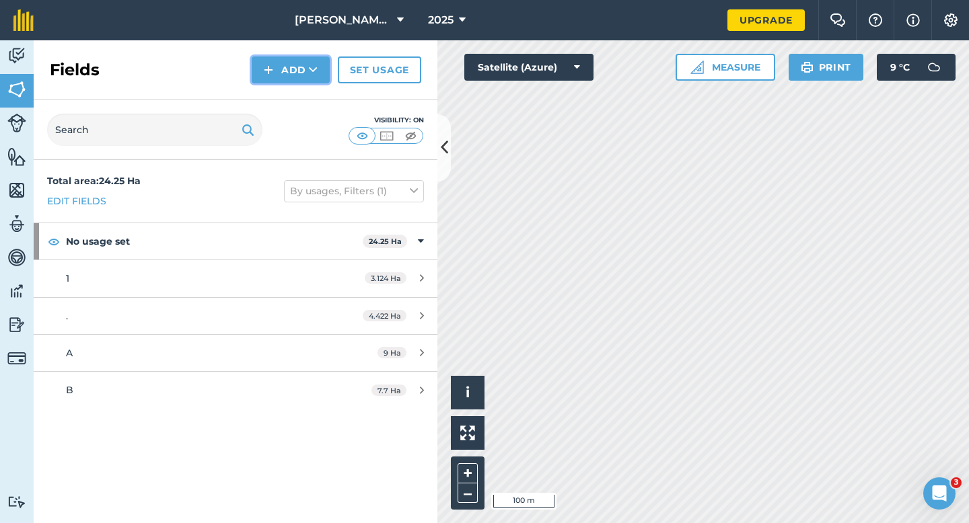
click at [260, 77] on button "Add" at bounding box center [291, 70] width 78 height 27
click at [270, 96] on link "Draw" at bounding box center [291, 100] width 74 height 30
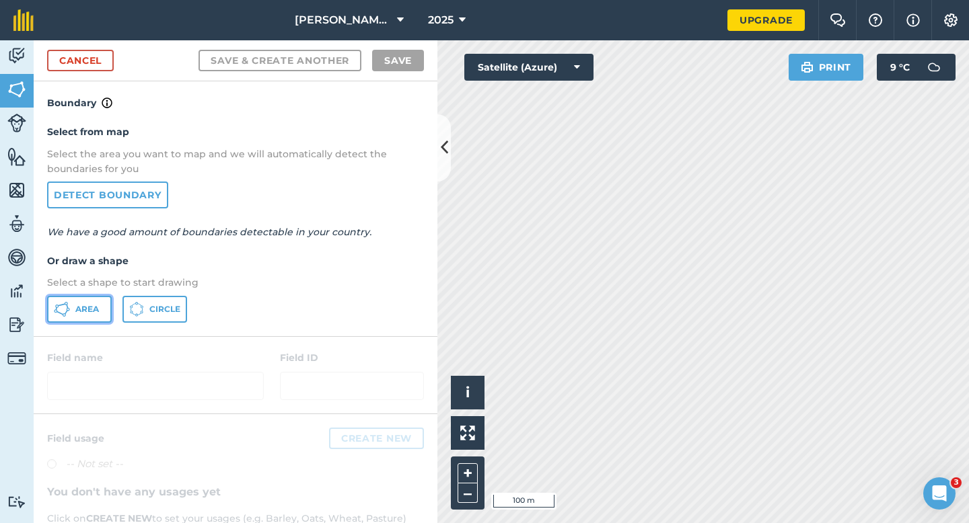
click at [106, 302] on button "Area" at bounding box center [79, 309] width 65 height 27
click at [72, 63] on link "Cancel" at bounding box center [80, 61] width 67 height 22
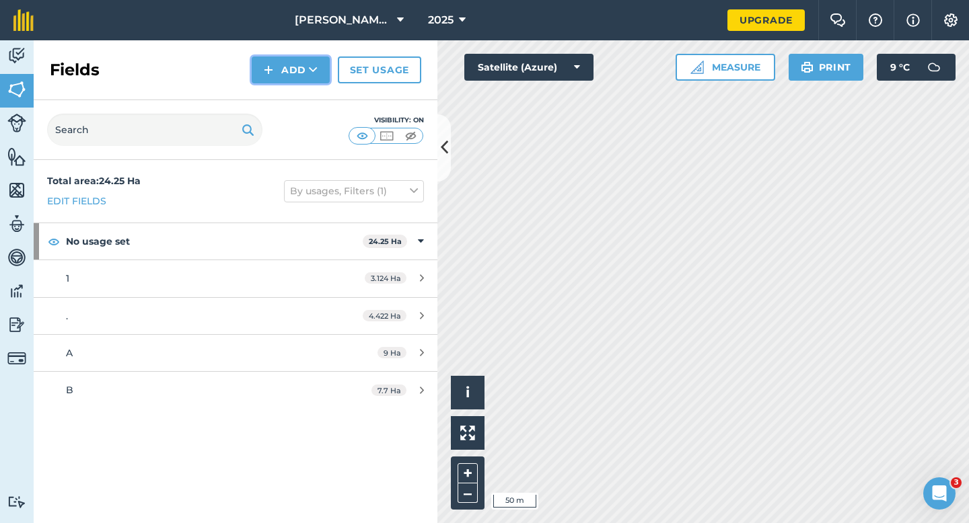
click at [269, 81] on button "Add" at bounding box center [291, 70] width 78 height 27
click at [274, 102] on link "Draw" at bounding box center [291, 100] width 74 height 30
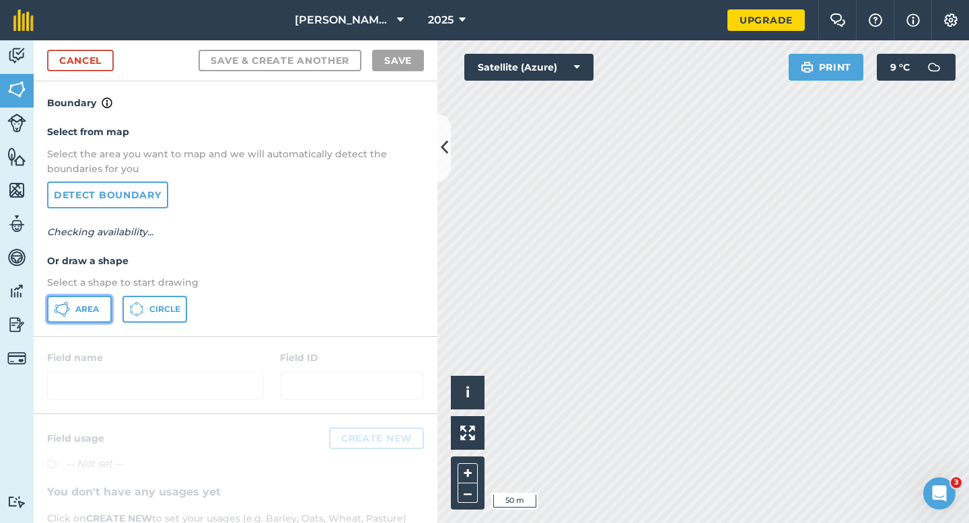
click at [67, 302] on icon at bounding box center [66, 303] width 3 height 3
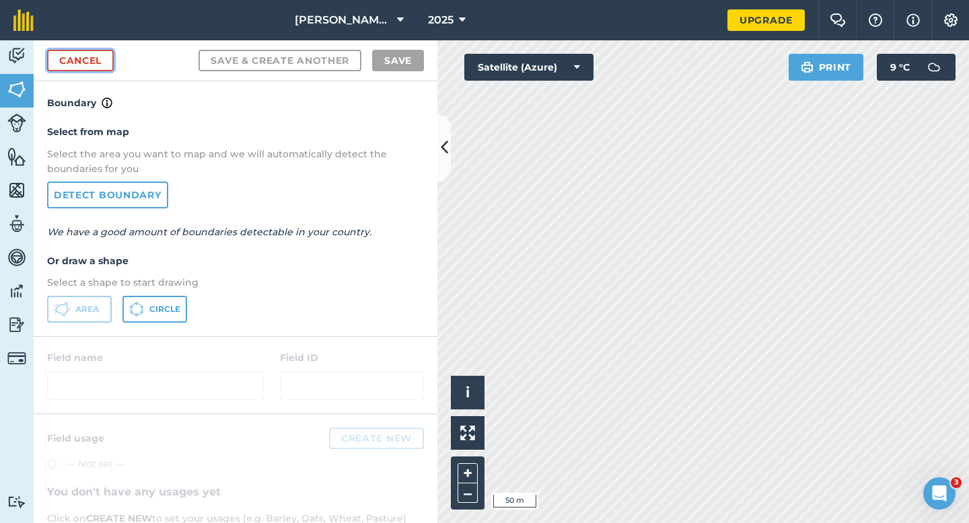
click at [85, 63] on link "Cancel" at bounding box center [80, 61] width 67 height 22
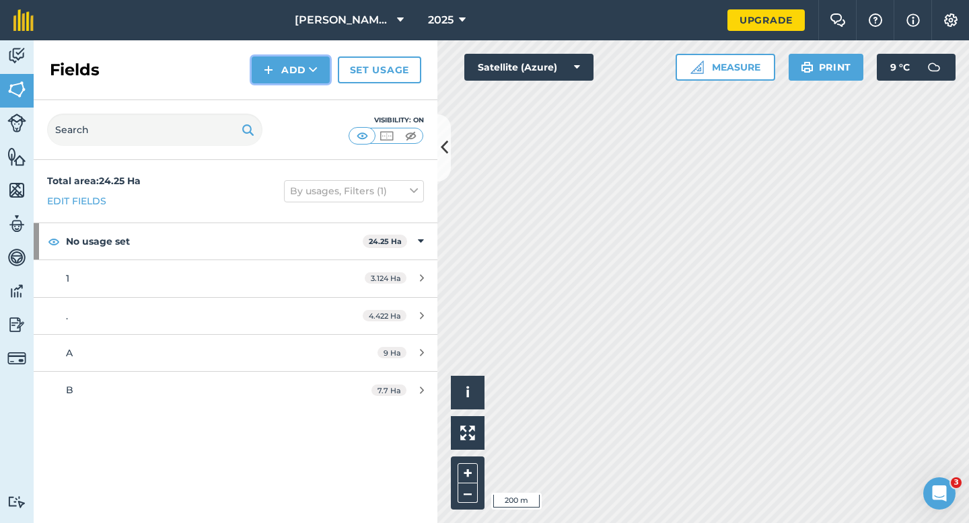
click at [282, 70] on button "Add" at bounding box center [291, 70] width 78 height 27
click at [287, 102] on link "Draw" at bounding box center [291, 100] width 74 height 30
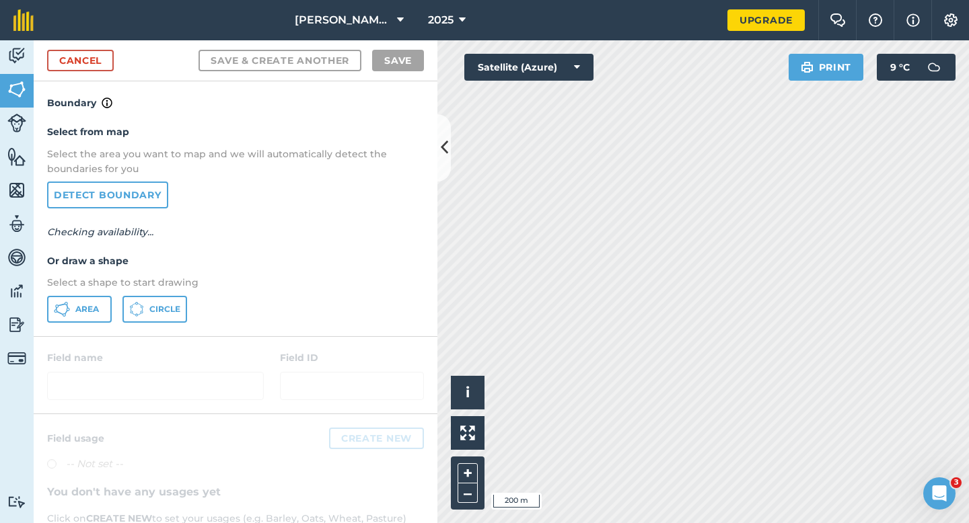
click at [93, 292] on div "Select from map Select the area you want to map and we will automatically detec…" at bounding box center [236, 223] width 404 height 225
click at [83, 305] on span "Area" at bounding box center [87, 309] width 24 height 11
click at [120, 68] on div "Cancel Save & Create Another Save" at bounding box center [236, 60] width 404 height 41
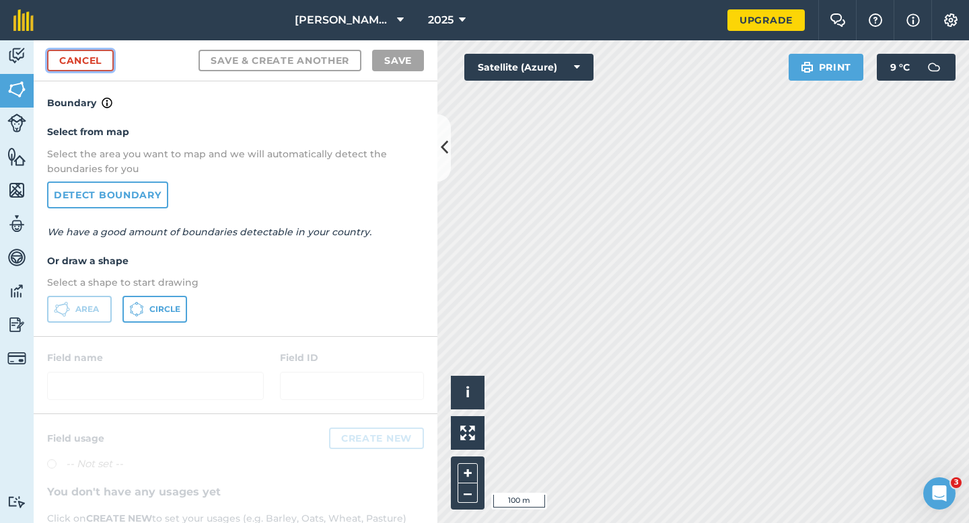
click at [107, 63] on link "Cancel" at bounding box center [80, 61] width 67 height 22
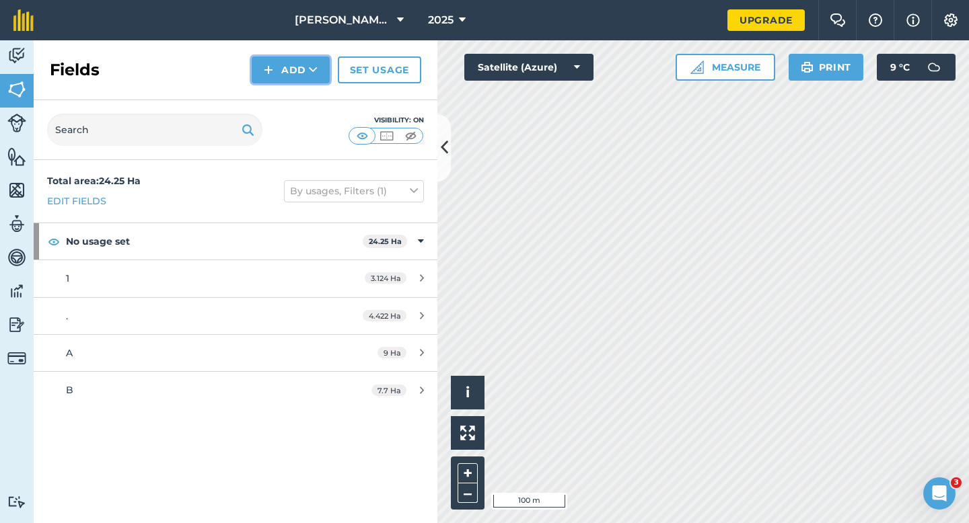
click at [290, 75] on button "Add" at bounding box center [291, 70] width 78 height 27
click at [290, 104] on link "Draw" at bounding box center [291, 100] width 74 height 30
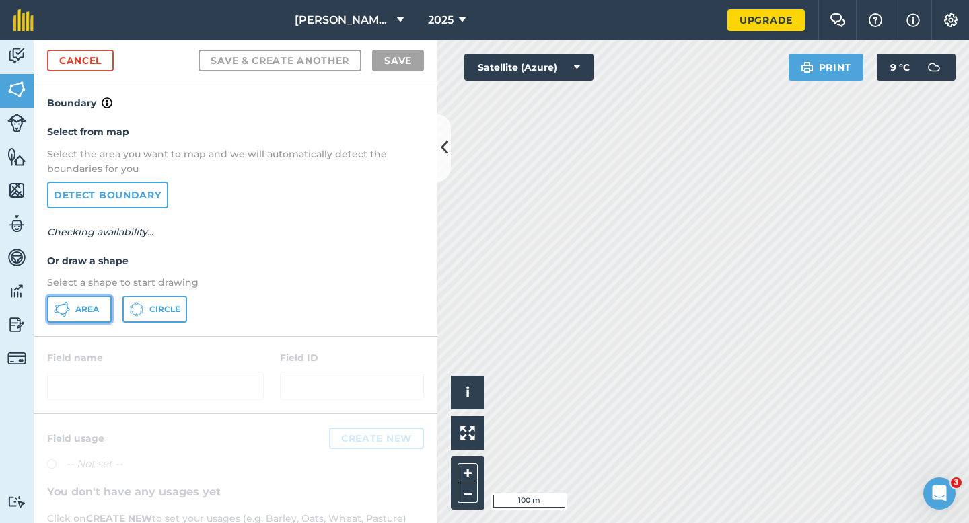
click at [87, 311] on span "Area" at bounding box center [87, 309] width 24 height 11
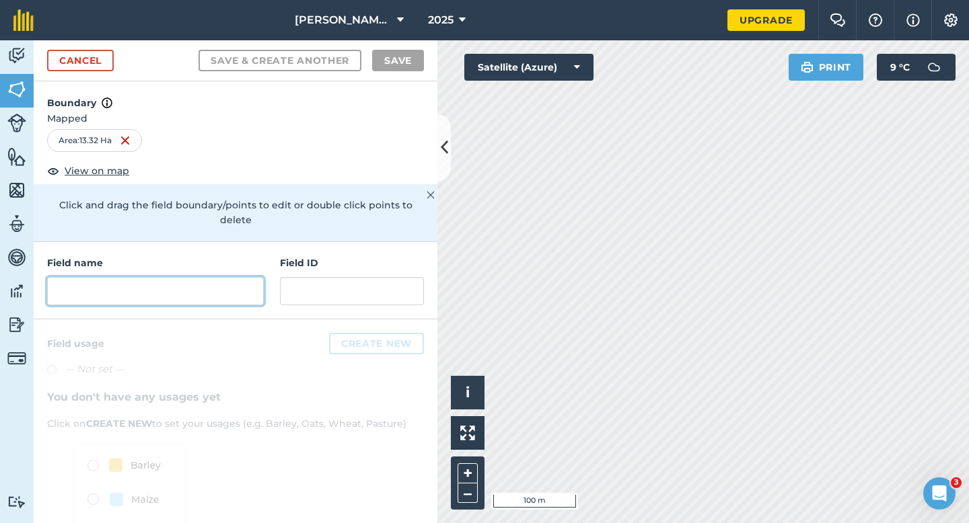
click at [224, 277] on input "text" at bounding box center [155, 291] width 217 height 28
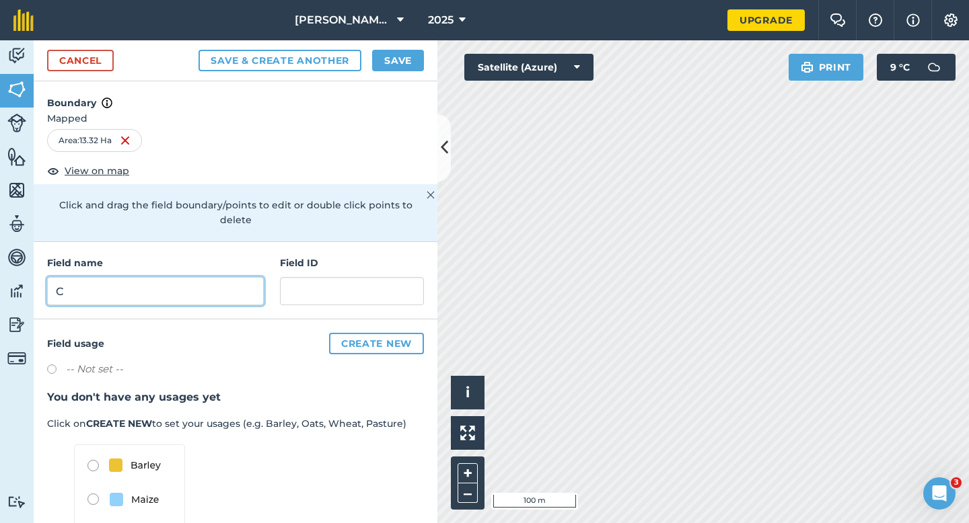
type input "C"
click at [408, 61] on button "Save" at bounding box center [398, 61] width 52 height 22
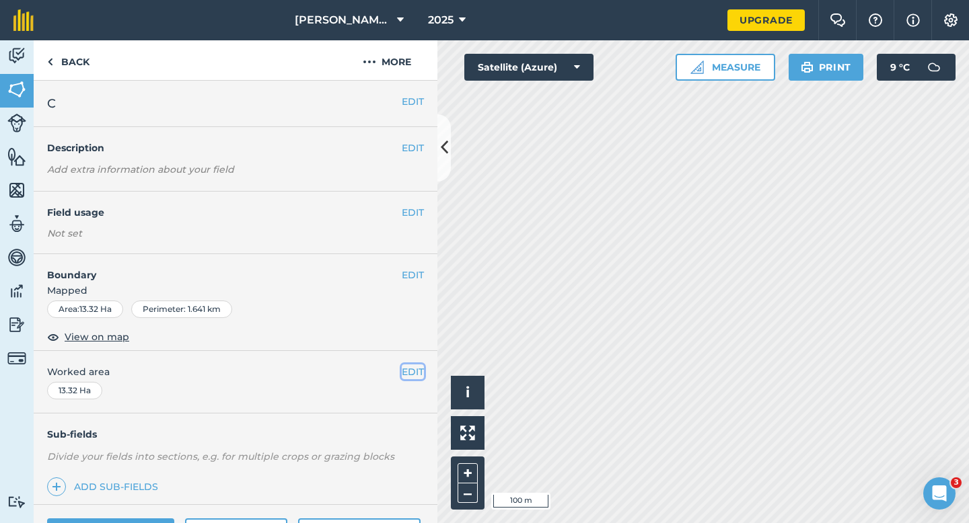
click at [406, 379] on button "EDIT" at bounding box center [413, 372] width 22 height 15
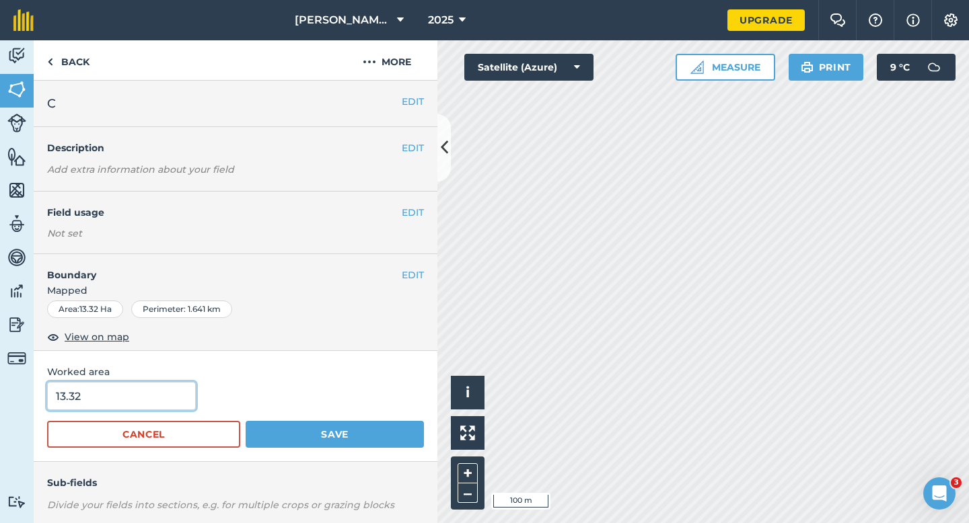
click at [115, 400] on input "13.32" at bounding box center [121, 396] width 149 height 28
type input "13.3"
click at [246, 421] on button "Save" at bounding box center [335, 434] width 178 height 27
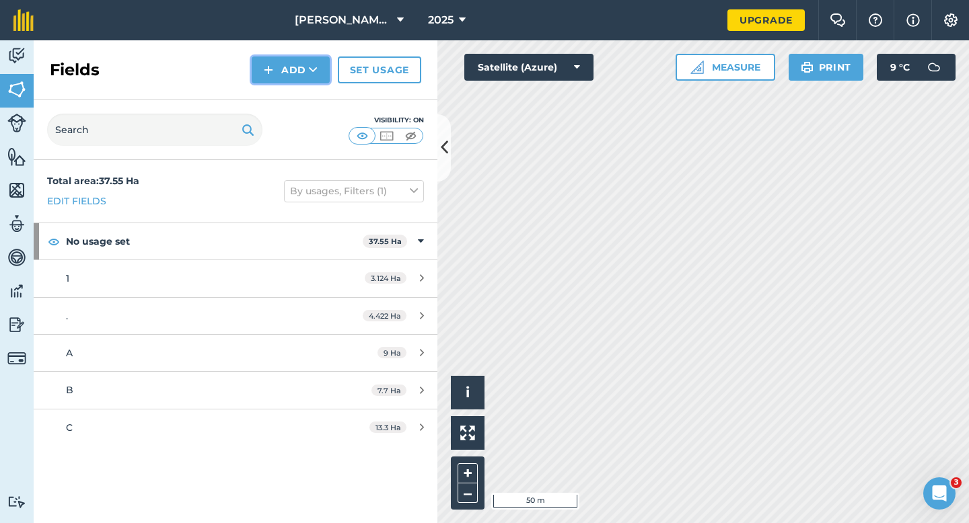
click at [287, 69] on button "Add" at bounding box center [291, 70] width 78 height 27
click at [303, 94] on link "Draw" at bounding box center [291, 100] width 74 height 30
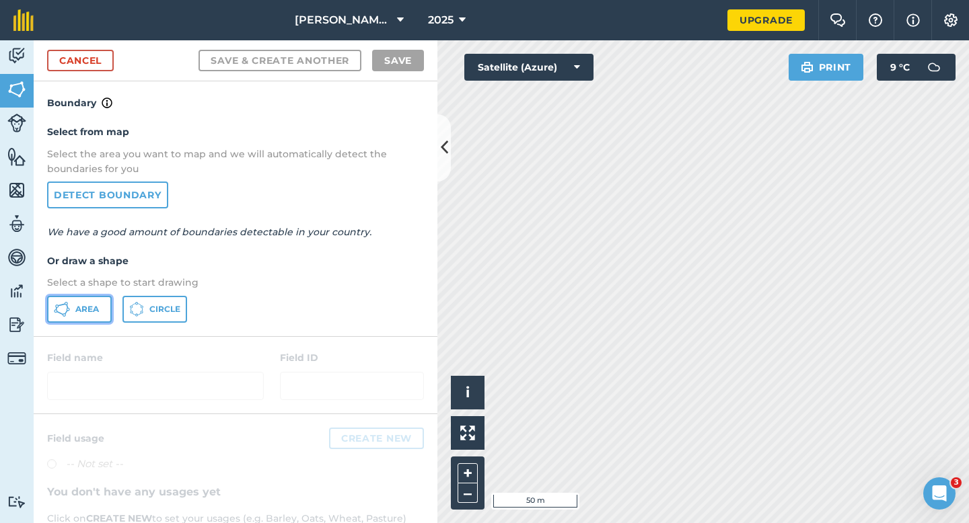
click at [90, 307] on span "Area" at bounding box center [87, 309] width 24 height 11
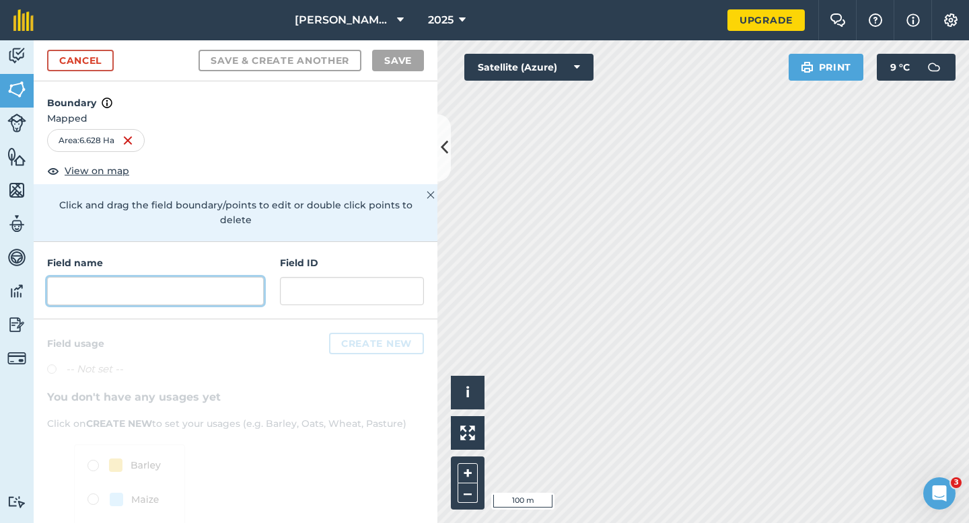
click at [249, 281] on input "text" at bounding box center [155, 291] width 217 height 28
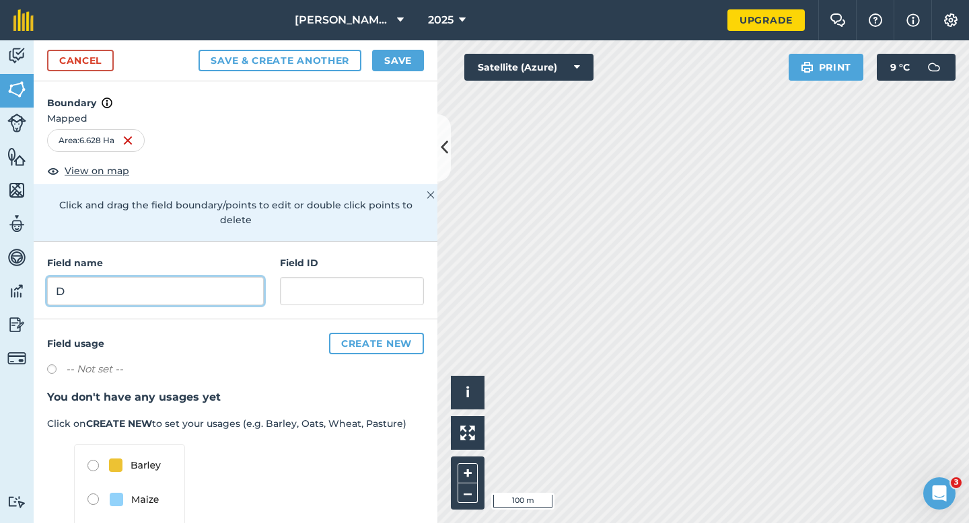
type input "D"
click at [416, 60] on button "Save" at bounding box center [398, 61] width 52 height 22
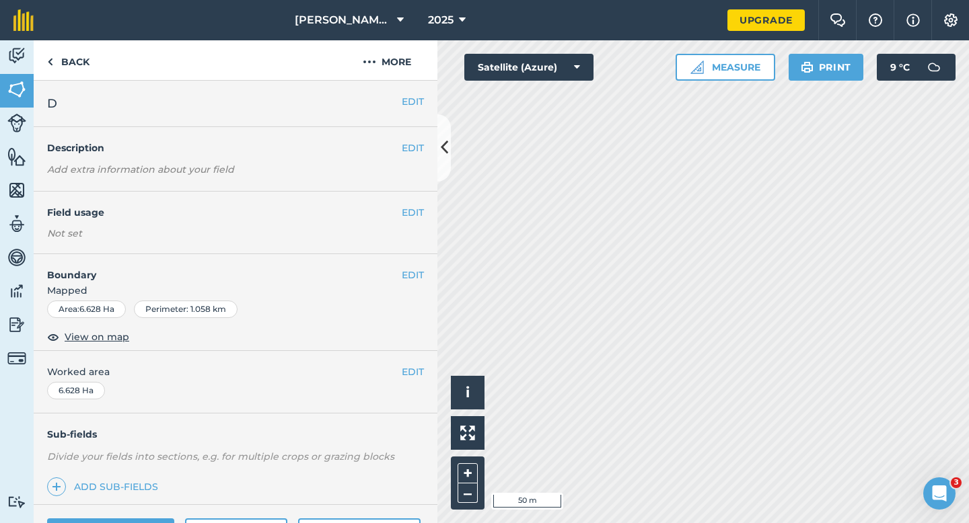
click at [593, 24] on div "[PERSON_NAME] Farming Partnership 2025 Upgrade Farm Chat Help Info Settings Map…" at bounding box center [484, 261] width 969 height 523
click at [400, 73] on button "More" at bounding box center [386, 60] width 101 height 40
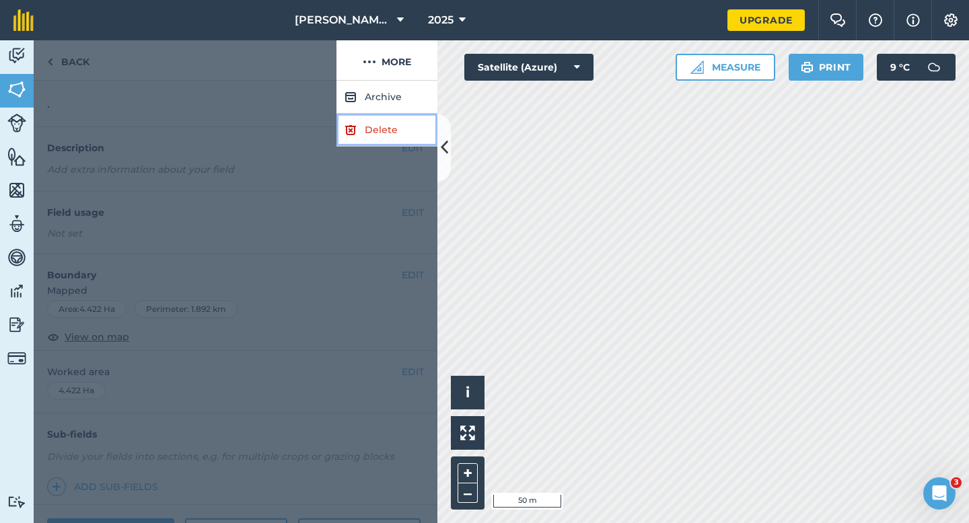
click at [400, 130] on link "Delete" at bounding box center [386, 130] width 101 height 33
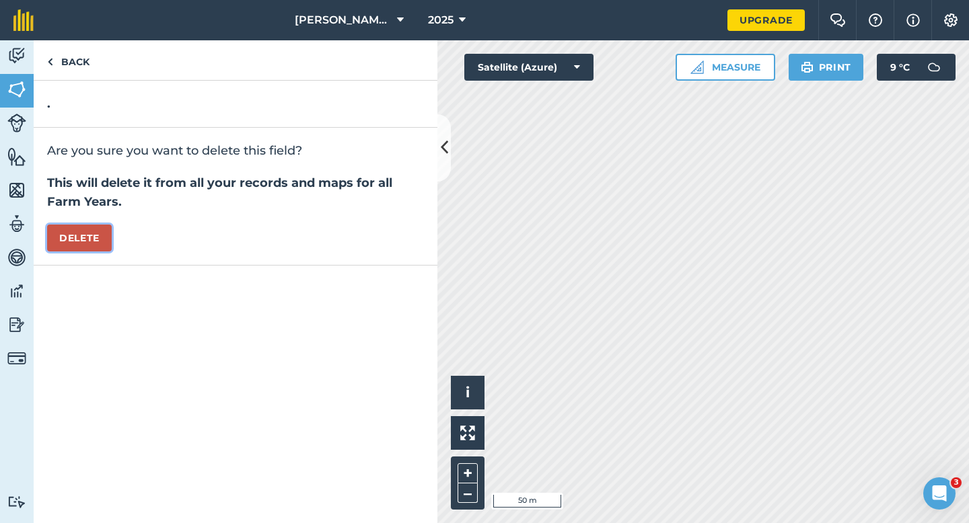
click at [59, 242] on button "Delete" at bounding box center [79, 238] width 65 height 27
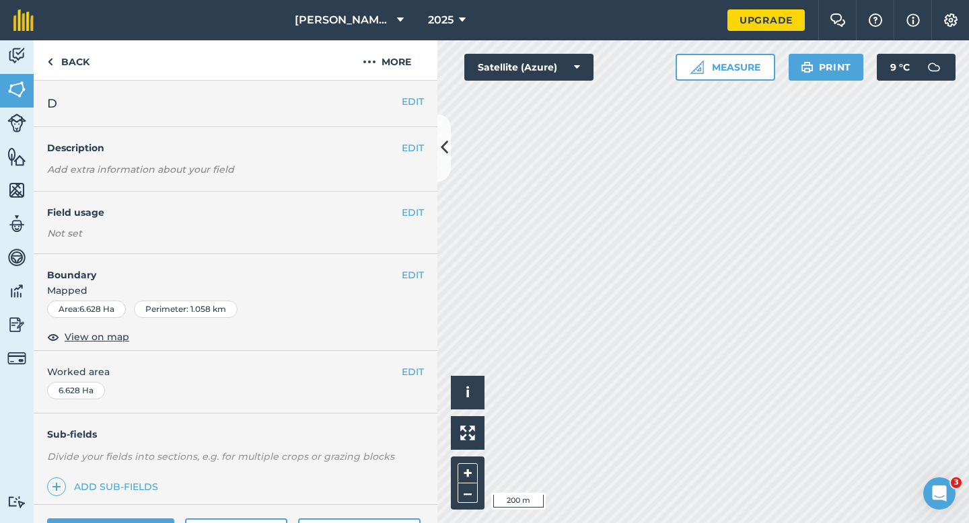
click at [408, 388] on div "EDIT Worked area 6.628 Ha" at bounding box center [236, 382] width 404 height 63
click at [414, 366] on button "EDIT" at bounding box center [413, 372] width 22 height 15
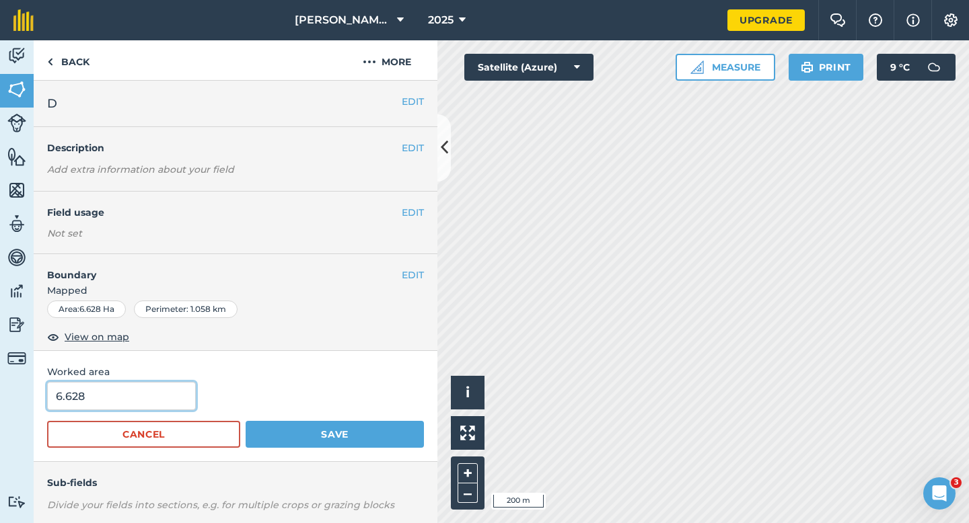
click at [163, 404] on input "6.628" at bounding box center [121, 396] width 149 height 28
type input "6.6"
click at [246, 421] on button "Save" at bounding box center [335, 434] width 178 height 27
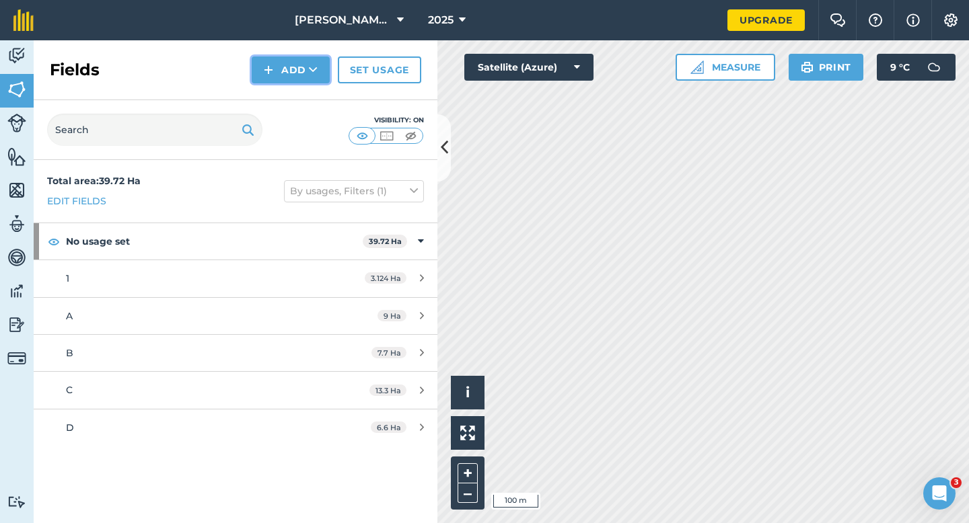
click at [280, 71] on button "Add" at bounding box center [291, 70] width 78 height 27
click at [284, 91] on link "Draw" at bounding box center [291, 100] width 74 height 30
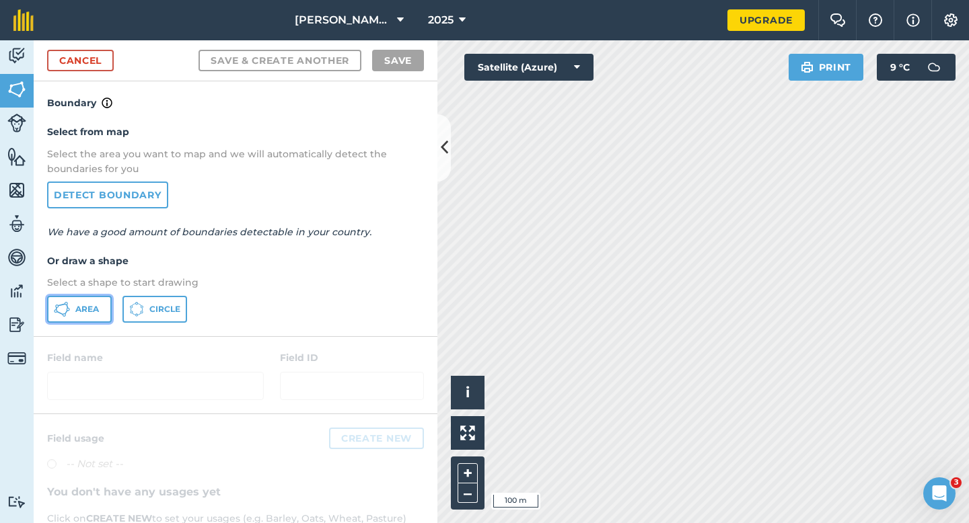
click at [102, 300] on button "Area" at bounding box center [79, 309] width 65 height 27
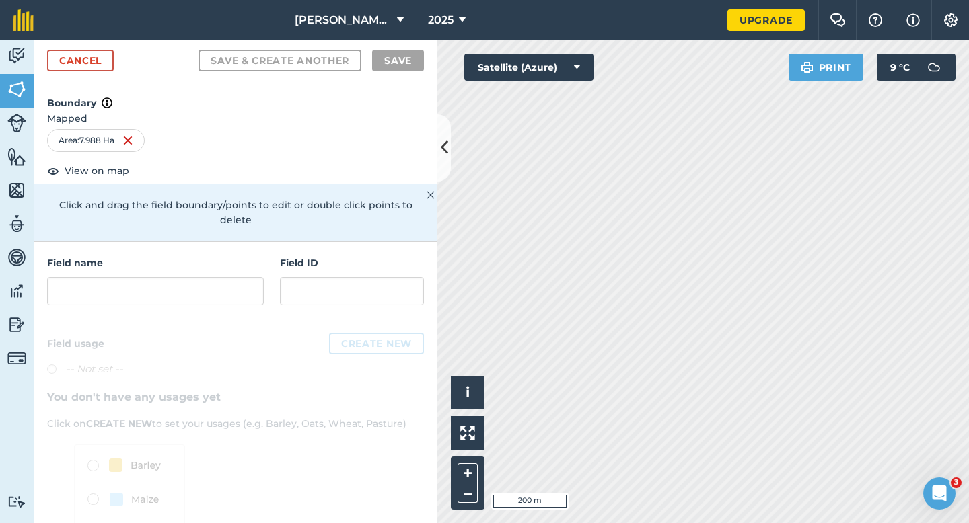
click at [81, 71] on div "Cancel Save & Create Another Save" at bounding box center [236, 60] width 404 height 41
click at [93, 59] on link "Cancel" at bounding box center [80, 61] width 67 height 22
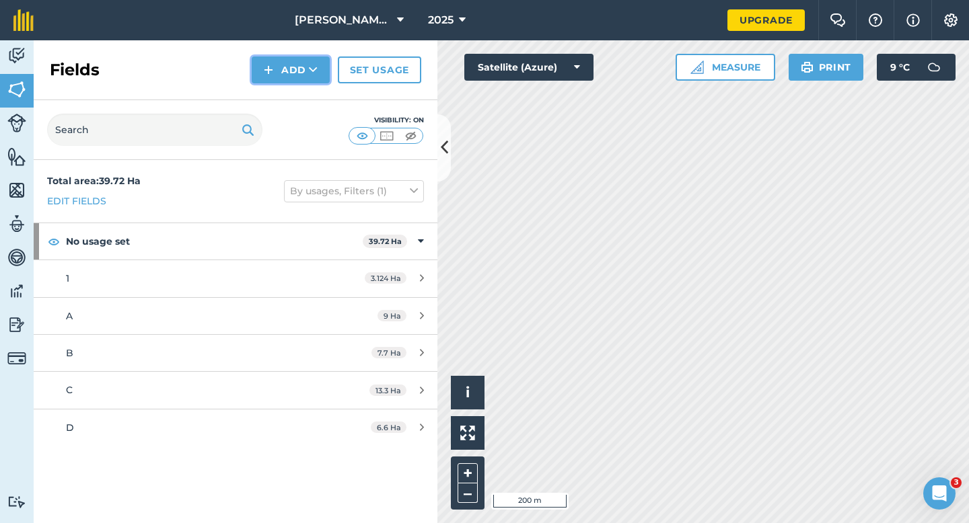
click at [282, 65] on button "Add" at bounding box center [291, 70] width 78 height 27
click at [284, 111] on link "Draw" at bounding box center [291, 100] width 74 height 30
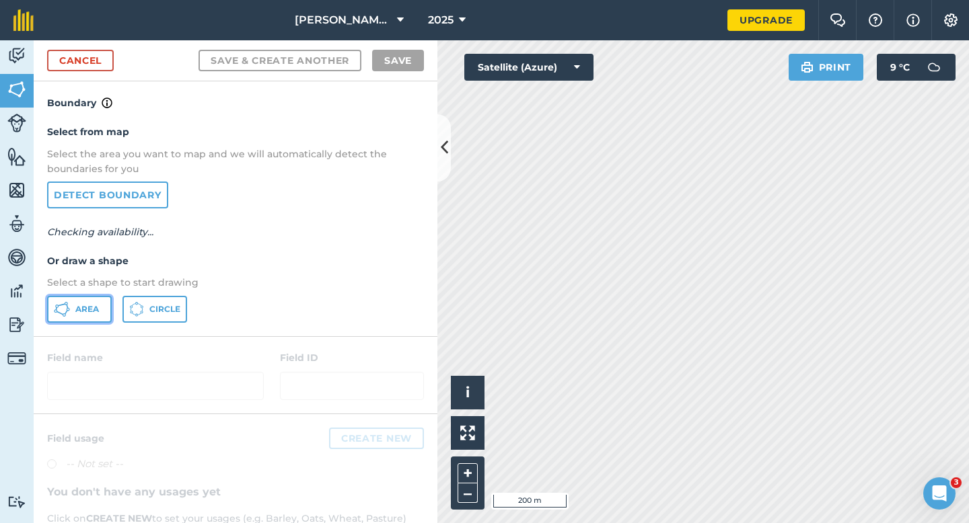
click at [89, 300] on button "Area" at bounding box center [79, 309] width 65 height 27
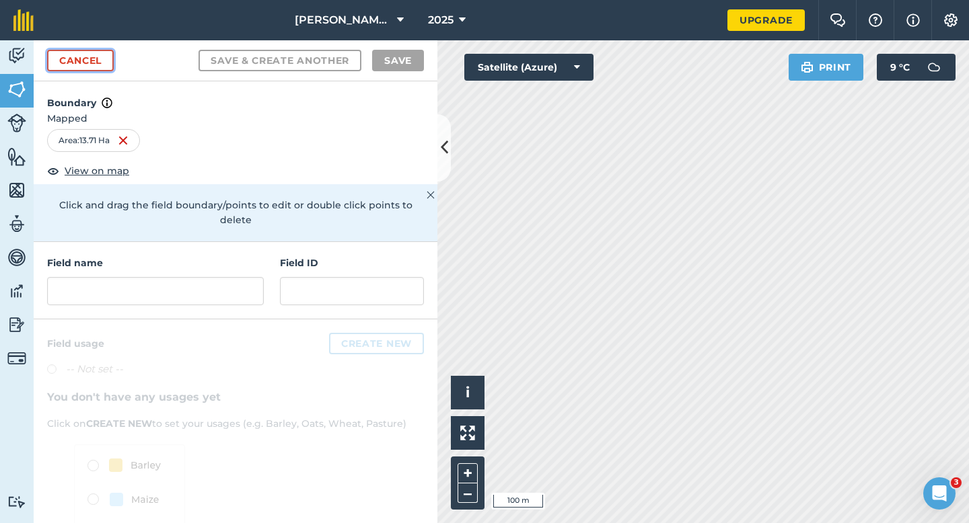
click at [104, 66] on link "Cancel" at bounding box center [80, 61] width 67 height 22
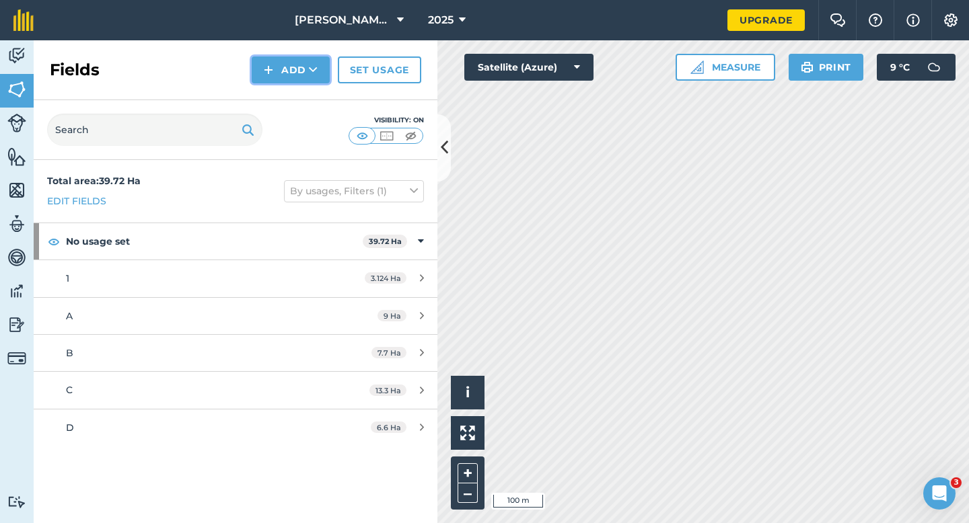
click at [263, 81] on button "Add" at bounding box center [291, 70] width 78 height 27
click at [263, 89] on link "Draw" at bounding box center [291, 100] width 74 height 30
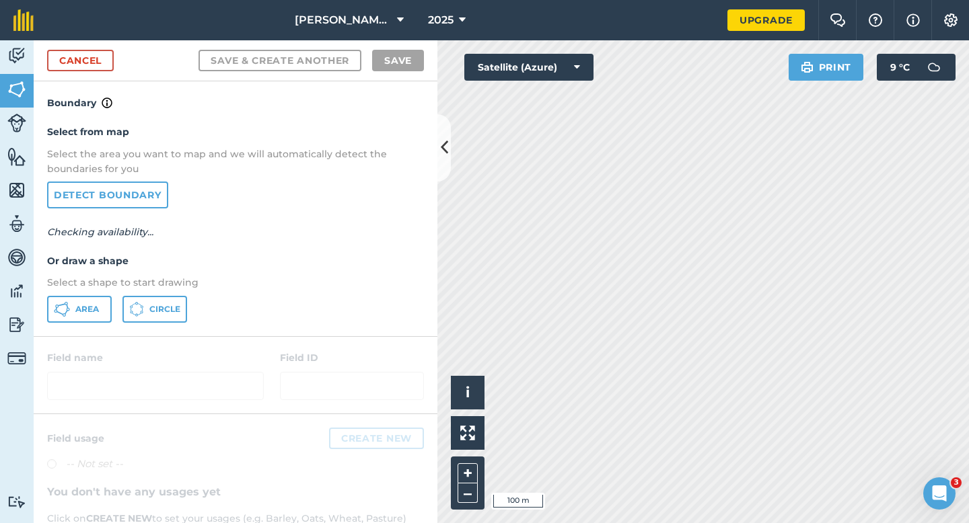
click at [69, 293] on div "Select from map Select the area you want to map and we will automatically detec…" at bounding box center [236, 223] width 404 height 225
click at [104, 305] on button "Area" at bounding box center [79, 309] width 65 height 27
click at [409, 305] on div "Area Circle" at bounding box center [235, 309] width 377 height 27
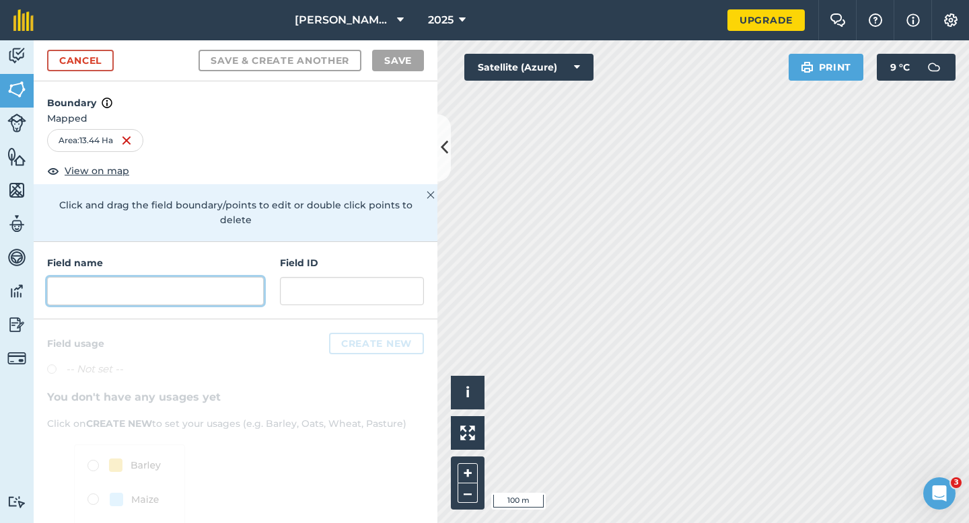
click at [252, 277] on input "text" at bounding box center [155, 291] width 217 height 28
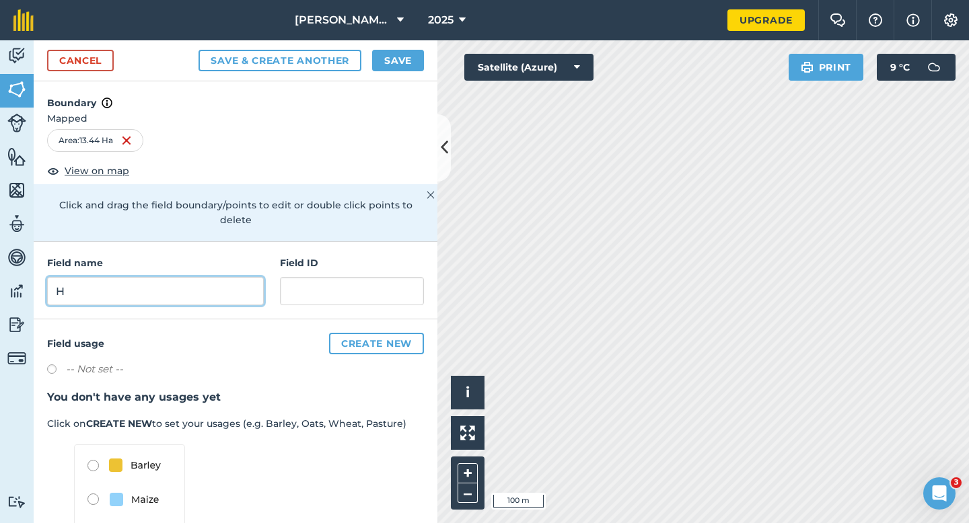
type input "H"
click at [385, 52] on button "Save" at bounding box center [398, 61] width 52 height 22
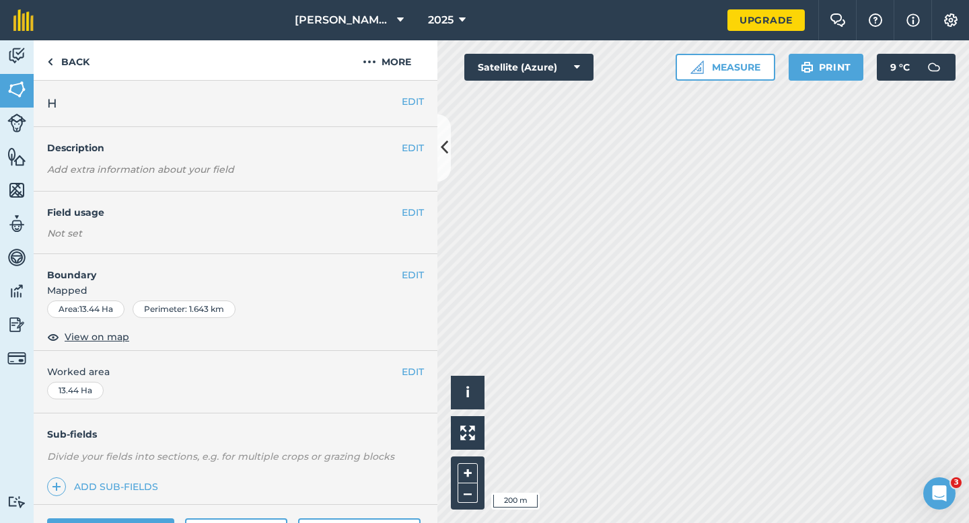
click at [421, 382] on div "EDIT Worked area 13.44 Ha" at bounding box center [236, 382] width 404 height 63
click at [420, 378] on button "EDIT" at bounding box center [413, 372] width 22 height 15
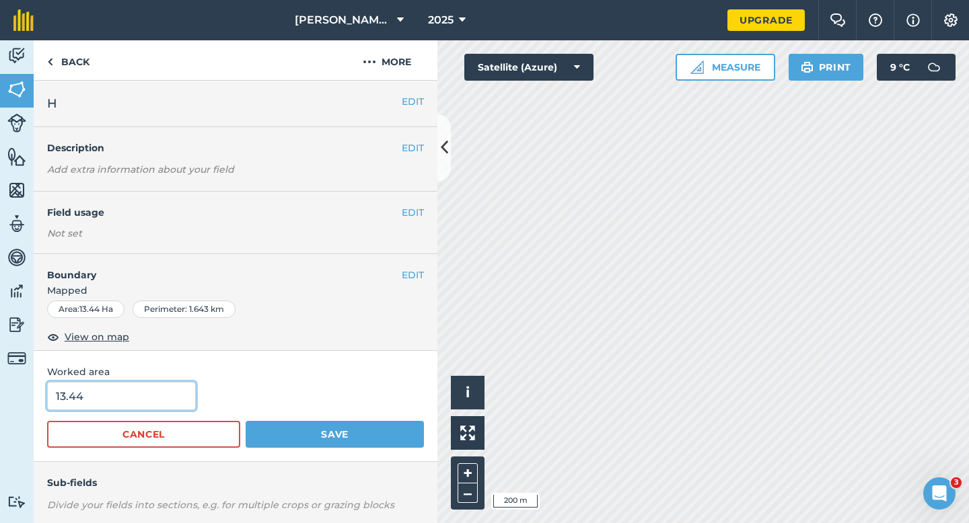
click at [182, 391] on input "13.44" at bounding box center [121, 396] width 149 height 28
type input "13.4"
click at [246, 421] on button "Save" at bounding box center [335, 434] width 178 height 27
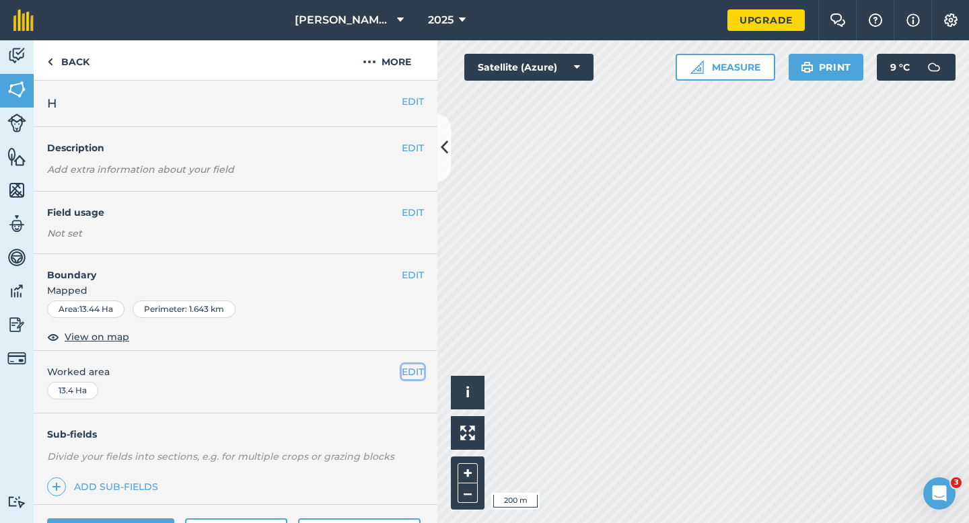
click at [413, 376] on button "EDIT" at bounding box center [413, 372] width 22 height 15
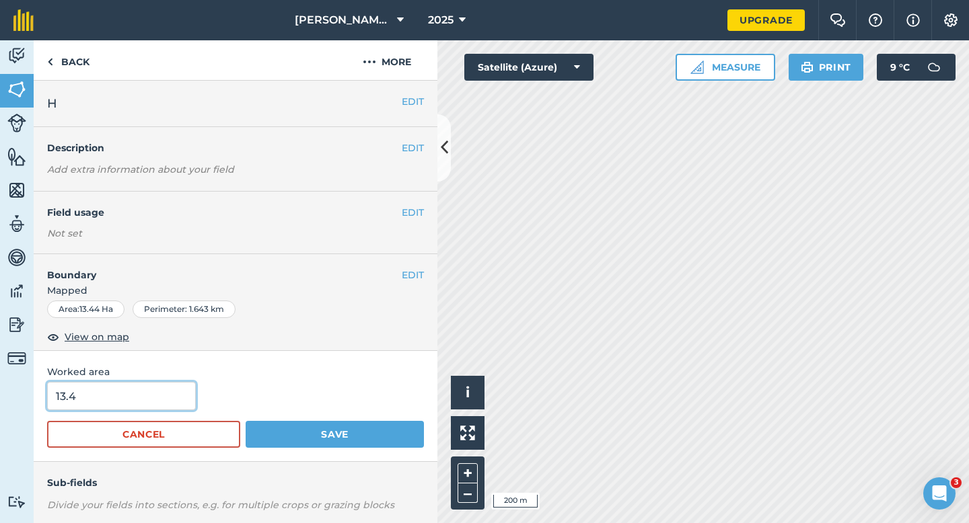
click at [180, 404] on input "13.4" at bounding box center [121, 396] width 149 height 28
type input "13.3"
click at [246, 421] on button "Save" at bounding box center [335, 434] width 178 height 27
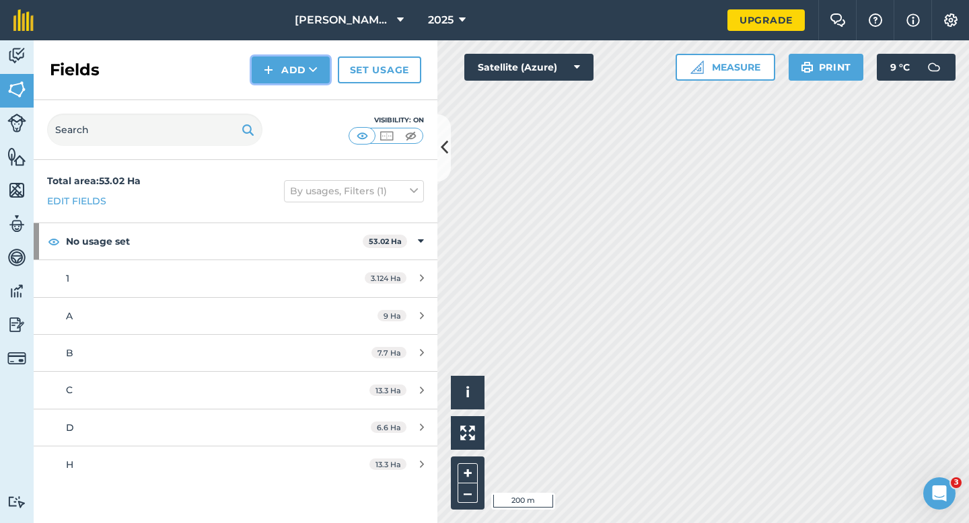
click at [293, 72] on button "Add" at bounding box center [291, 70] width 78 height 27
click at [293, 90] on link "Draw" at bounding box center [291, 100] width 74 height 30
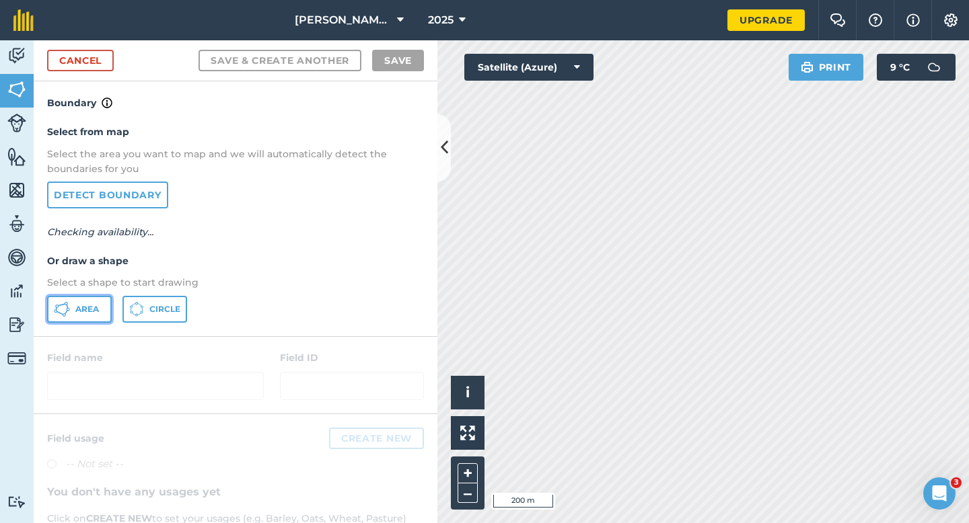
click at [79, 309] on span "Area" at bounding box center [87, 309] width 24 height 11
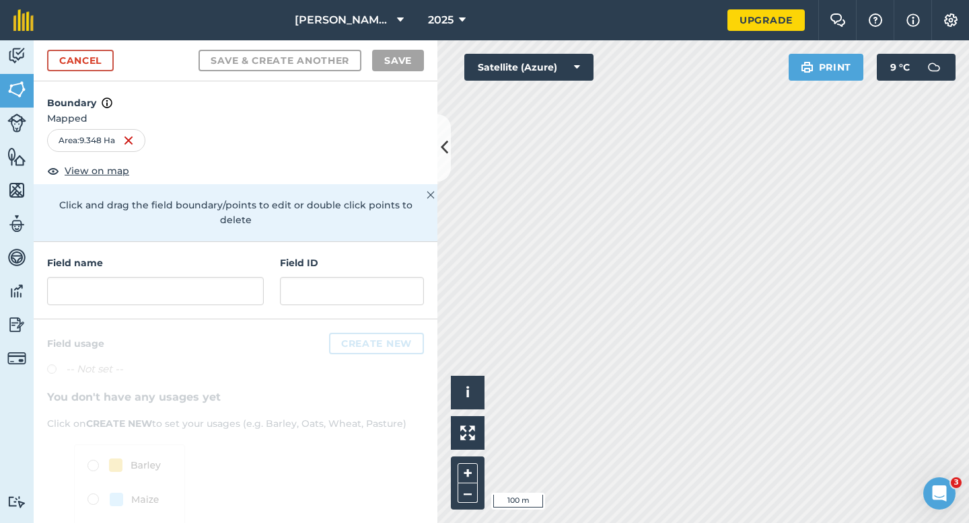
click at [222, 294] on div "Field name Field ID" at bounding box center [236, 280] width 404 height 77
click at [247, 278] on input "text" at bounding box center [155, 291] width 217 height 28
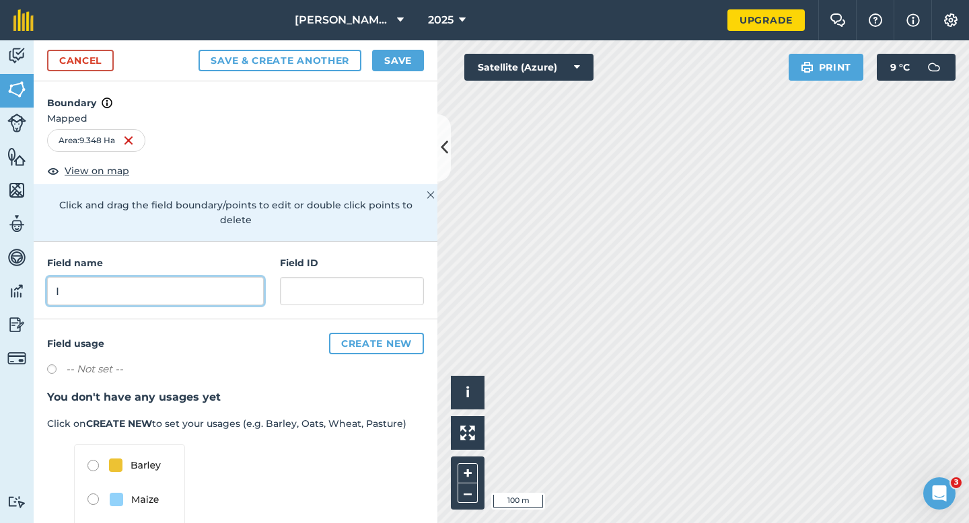
type input "I"
click at [390, 52] on button "Save" at bounding box center [398, 61] width 52 height 22
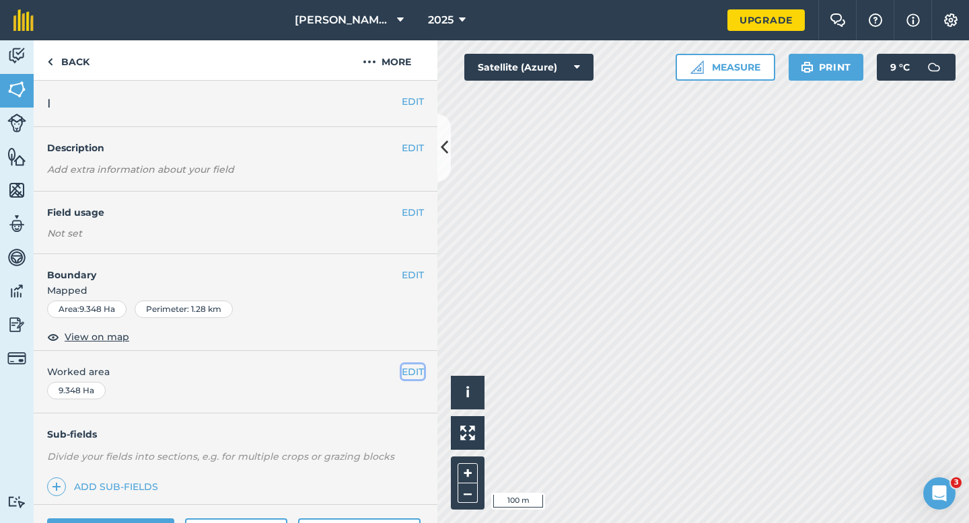
click at [416, 371] on button "EDIT" at bounding box center [413, 372] width 22 height 15
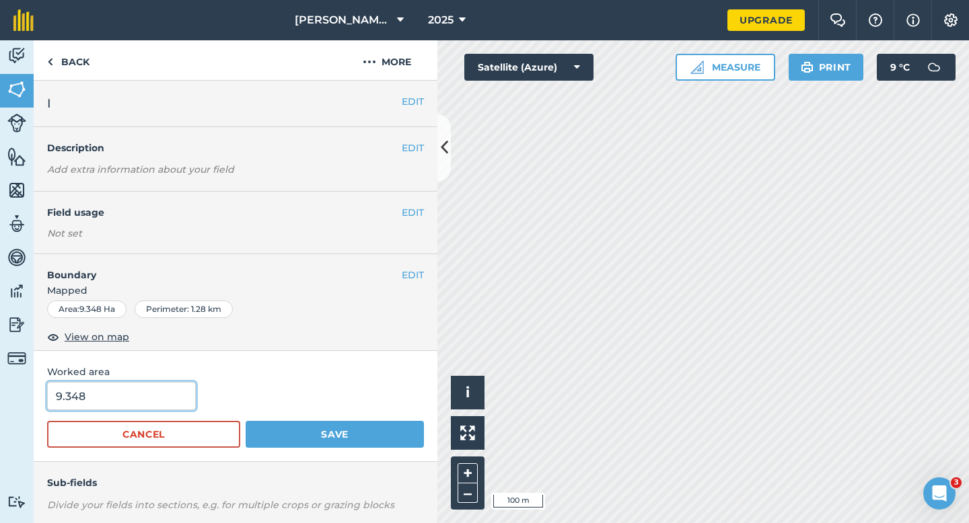
click at [124, 393] on input "9.348" at bounding box center [121, 396] width 149 height 28
type input "9.4"
click at [246, 421] on button "Save" at bounding box center [335, 434] width 178 height 27
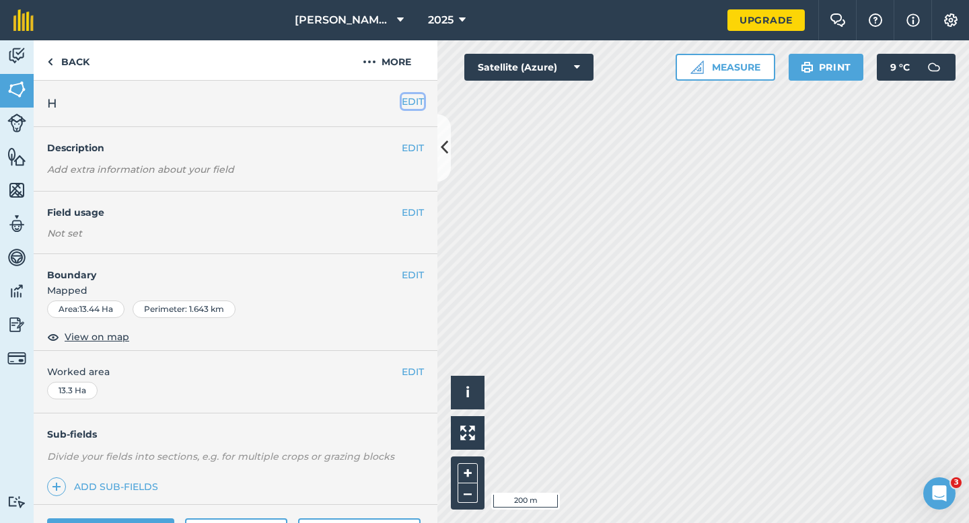
click at [407, 94] on button "EDIT" at bounding box center [413, 101] width 22 height 15
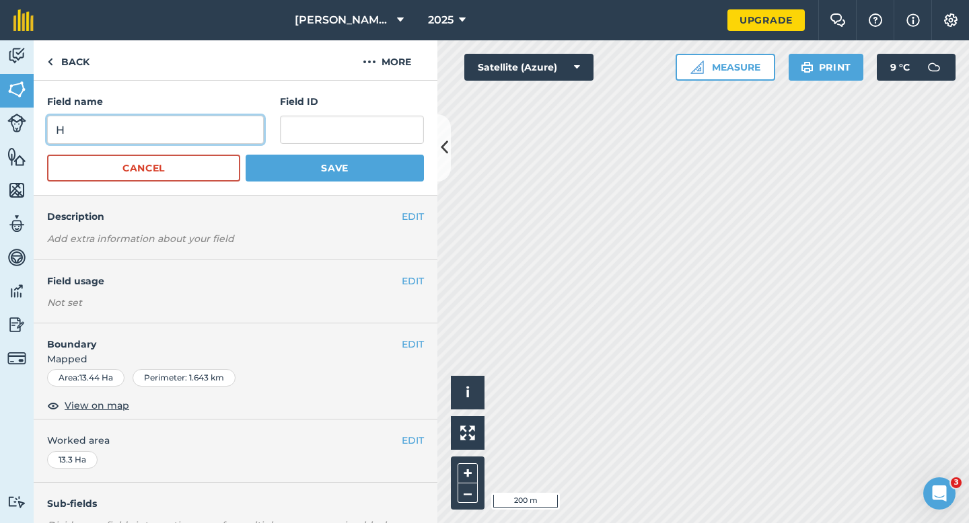
click at [249, 124] on input "H" at bounding box center [155, 130] width 217 height 28
type input "G"
click at [246, 155] on button "Save" at bounding box center [335, 168] width 178 height 27
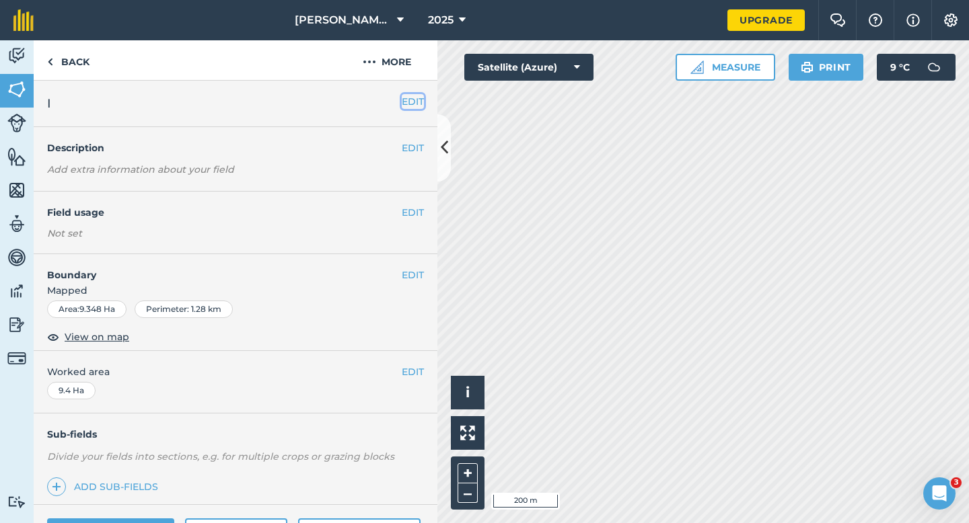
click at [415, 106] on button "EDIT" at bounding box center [413, 101] width 22 height 15
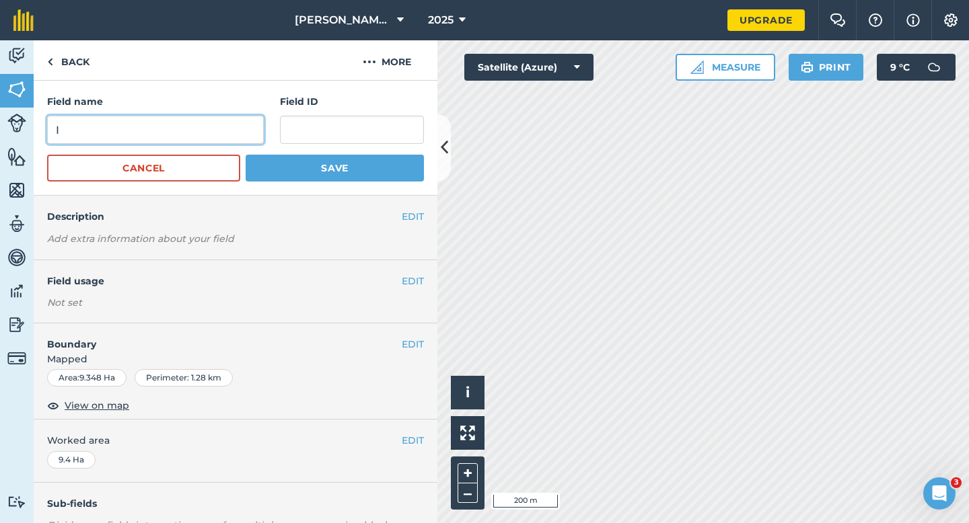
click at [225, 137] on input "I" at bounding box center [155, 130] width 217 height 28
click at [248, 130] on input "I" at bounding box center [155, 130] width 217 height 28
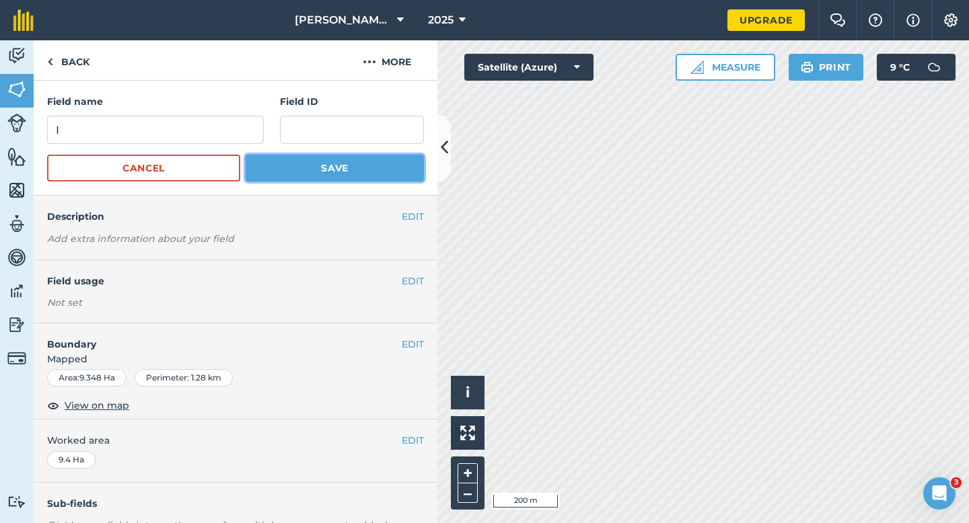
click at [307, 167] on button "Save" at bounding box center [335, 168] width 178 height 27
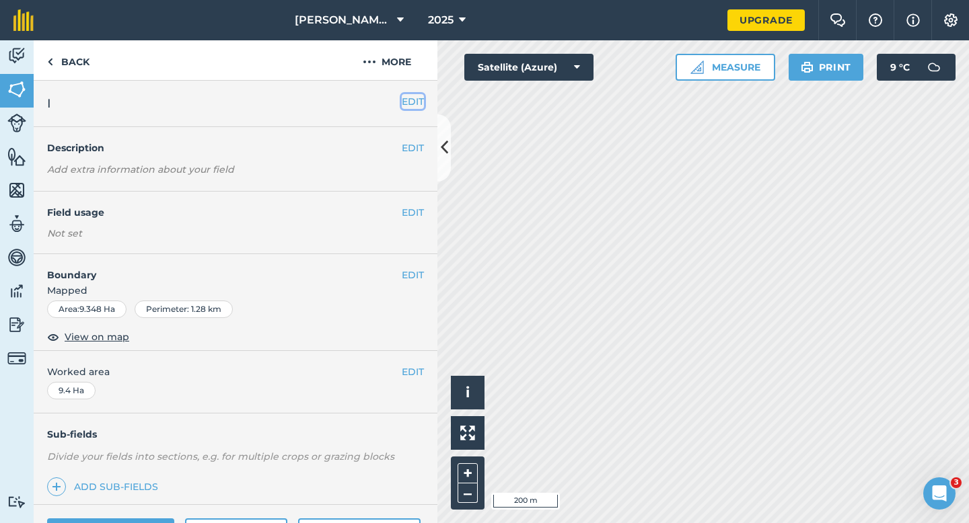
click at [420, 101] on button "EDIT" at bounding box center [413, 101] width 22 height 15
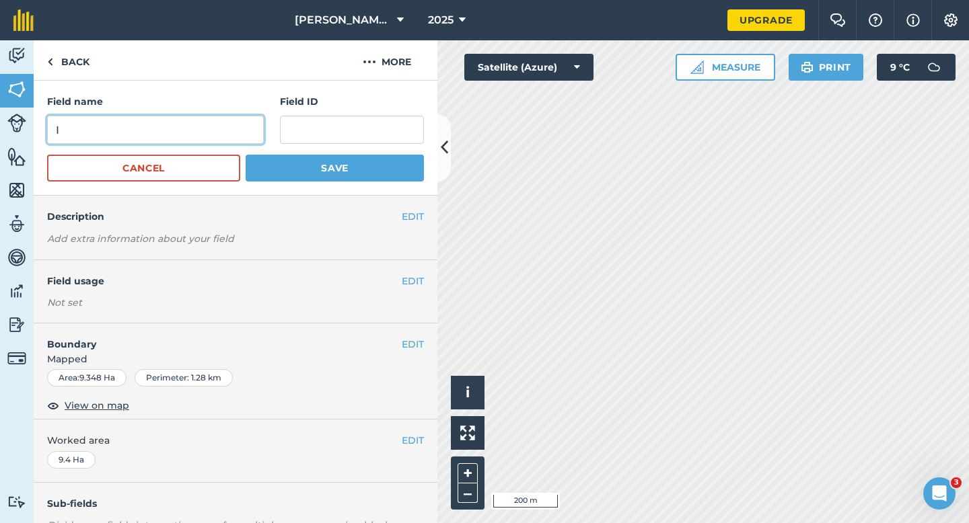
click at [252, 125] on input "I" at bounding box center [155, 130] width 217 height 28
type input "H"
click at [322, 182] on div "Field name H Field ID Cancel Save" at bounding box center [236, 138] width 404 height 115
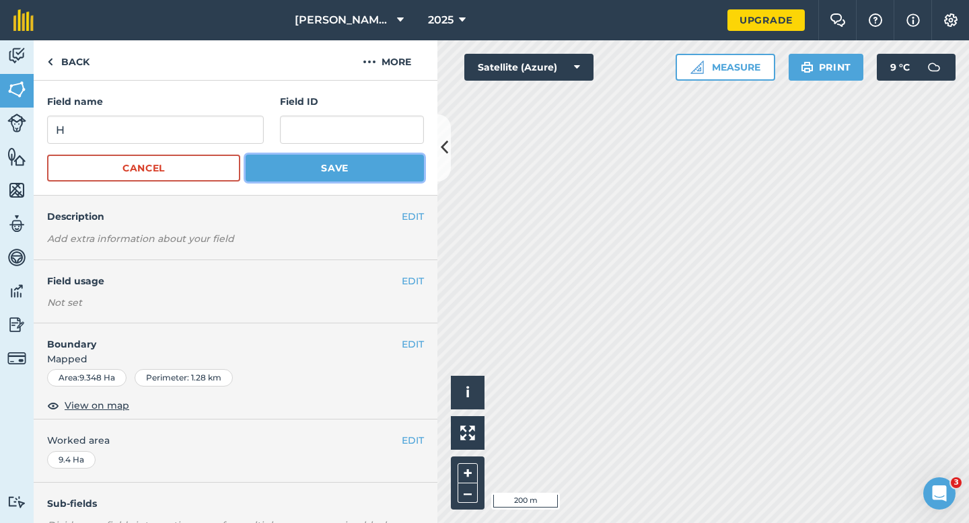
click at [322, 176] on button "Save" at bounding box center [335, 168] width 178 height 27
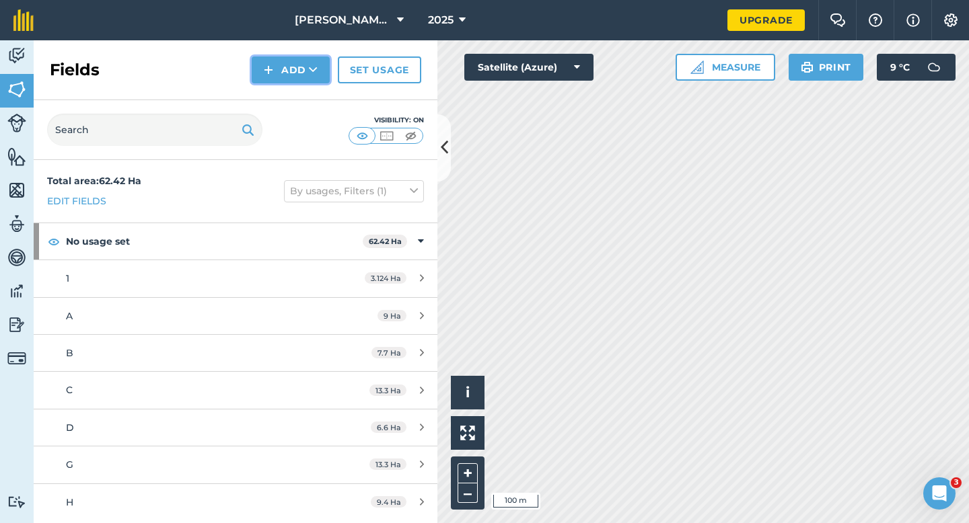
click at [270, 82] on button "Add" at bounding box center [291, 70] width 78 height 27
click at [280, 95] on link "Draw" at bounding box center [291, 100] width 74 height 30
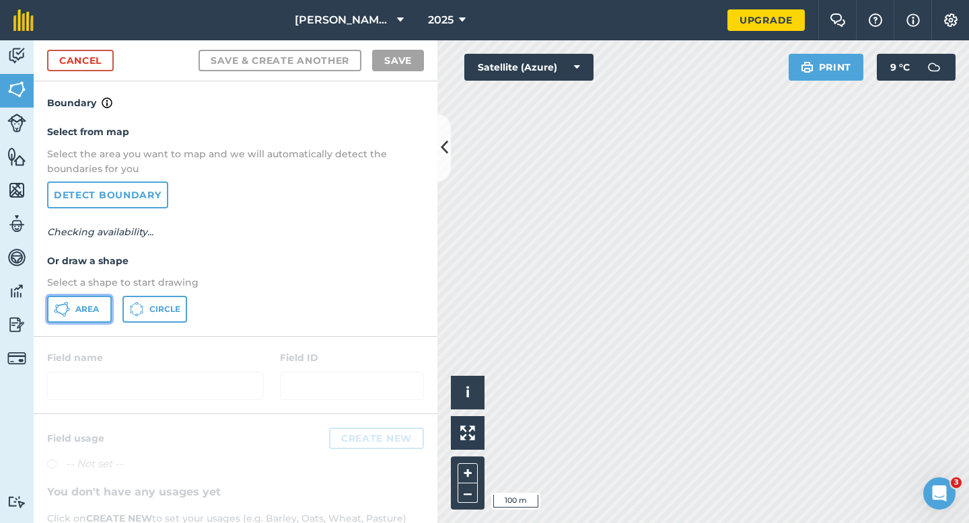
click at [102, 303] on button "Area" at bounding box center [79, 309] width 65 height 27
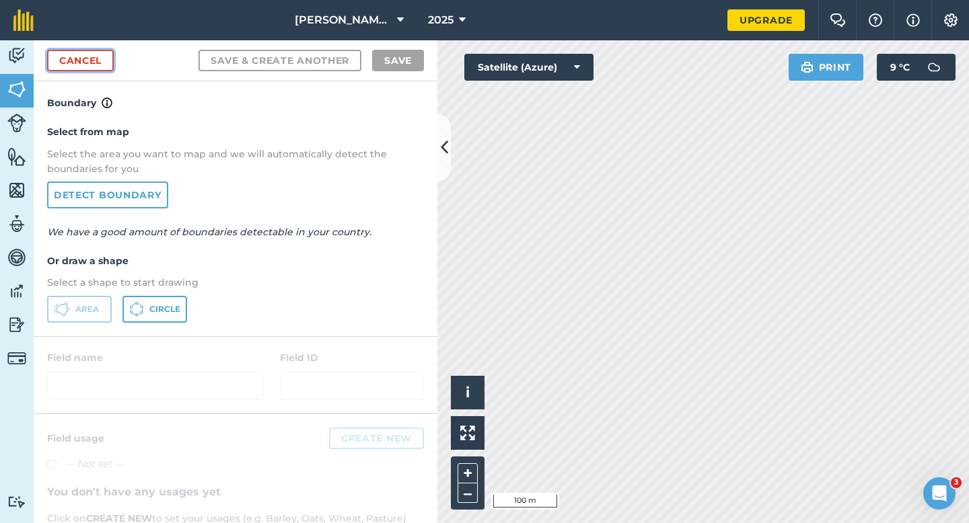
click at [92, 64] on link "Cancel" at bounding box center [80, 61] width 67 height 22
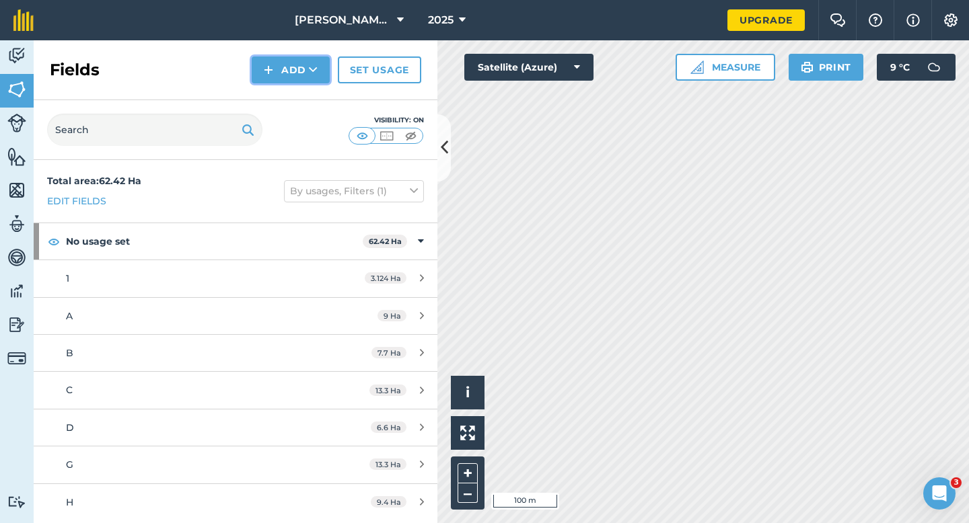
click at [319, 76] on button "Add" at bounding box center [291, 70] width 78 height 27
click at [323, 102] on link "Draw" at bounding box center [291, 100] width 74 height 30
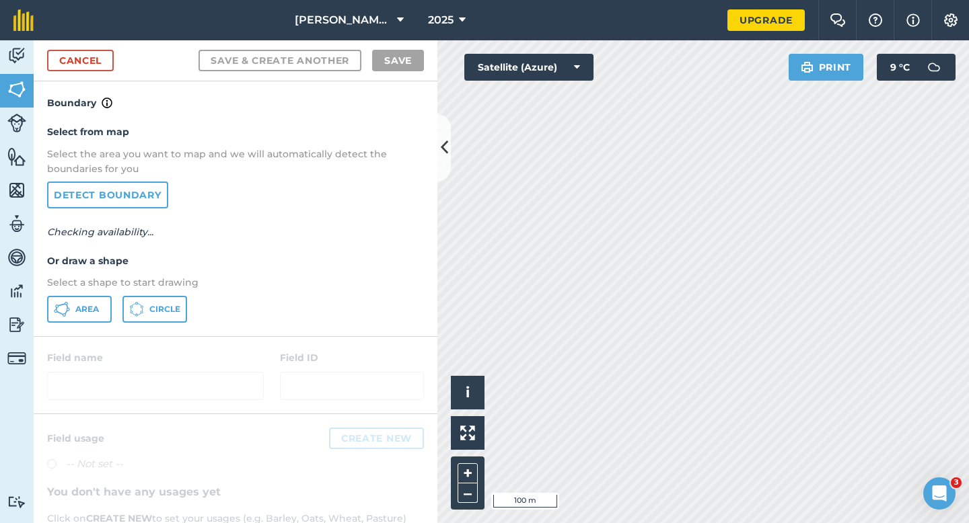
click at [113, 309] on div "Area Circle" at bounding box center [235, 309] width 377 height 27
click at [74, 313] on button "Area" at bounding box center [79, 309] width 65 height 27
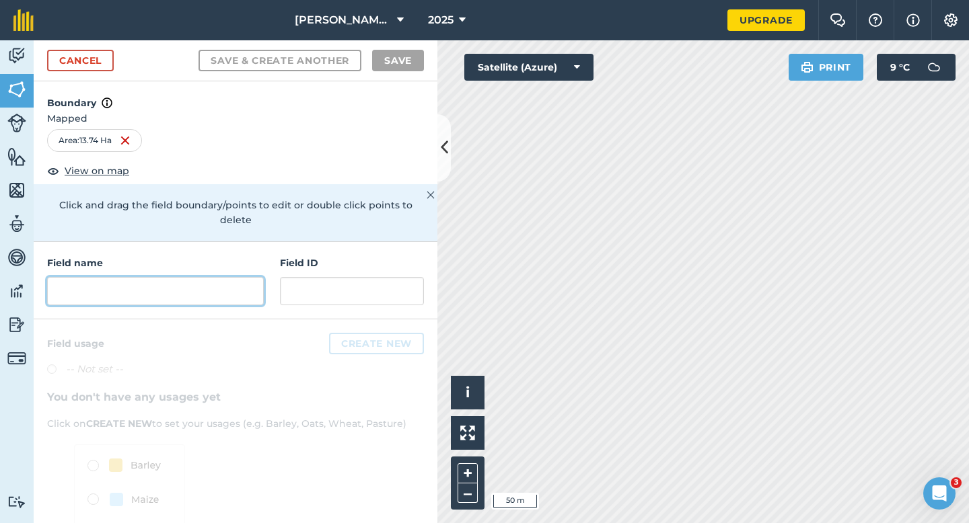
click at [202, 278] on input "text" at bounding box center [155, 291] width 217 height 28
click at [205, 288] on input "text" at bounding box center [155, 291] width 217 height 28
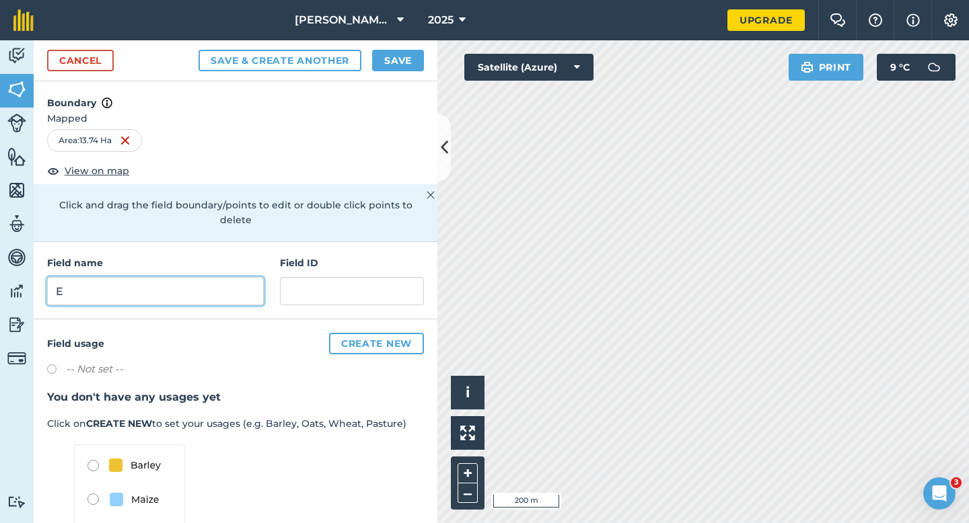
type input "E"
click at [404, 50] on button "Save" at bounding box center [398, 61] width 52 height 22
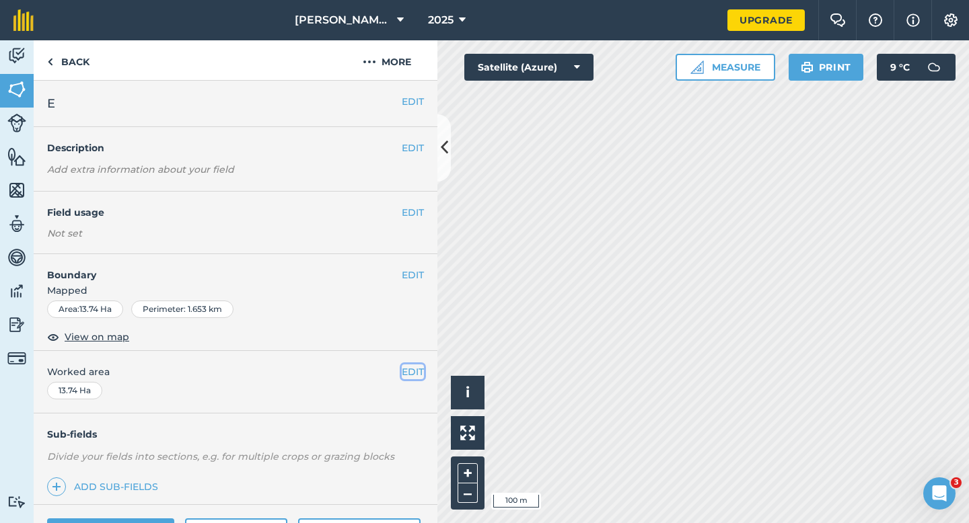
click at [411, 371] on button "EDIT" at bounding box center [413, 372] width 22 height 15
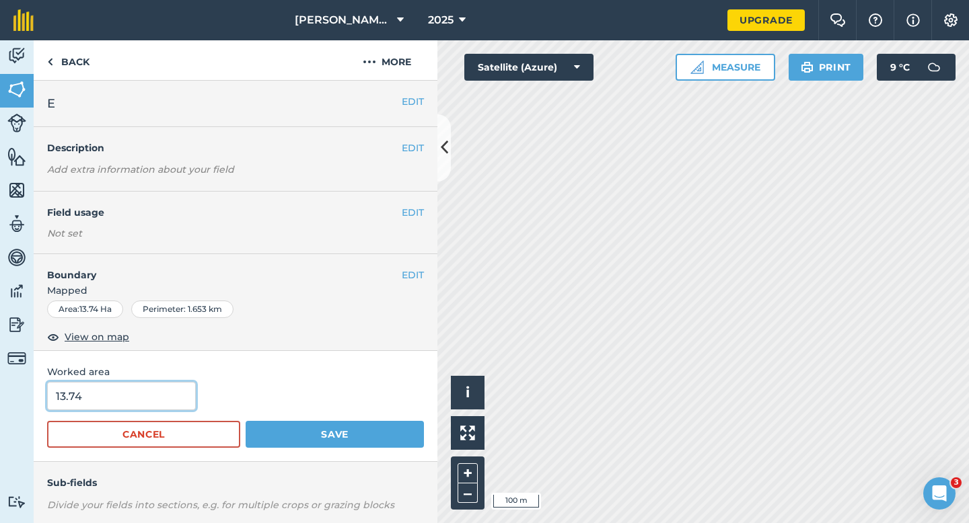
click at [151, 397] on input "13.74" at bounding box center [121, 396] width 149 height 28
type input "13.3"
click at [246, 421] on button "Save" at bounding box center [335, 434] width 178 height 27
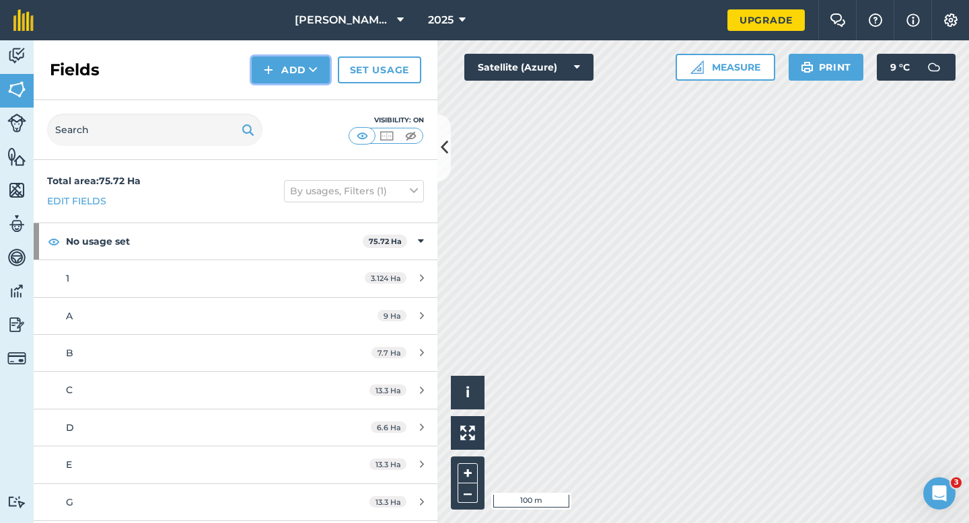
click at [292, 79] on button "Add" at bounding box center [291, 70] width 78 height 27
click at [294, 97] on link "Draw" at bounding box center [291, 100] width 74 height 30
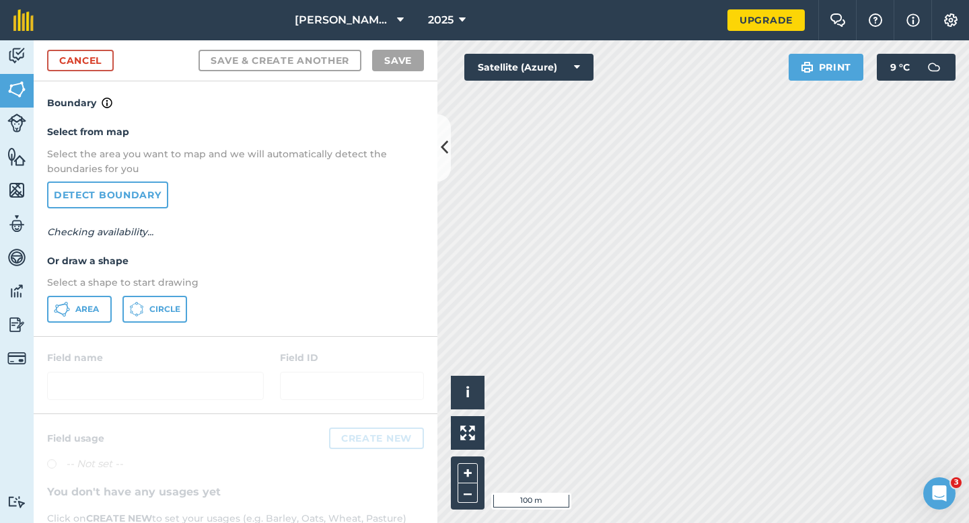
click at [95, 328] on div "Select from map Select the area you want to map and we will automatically detec…" at bounding box center [236, 223] width 404 height 225
click at [95, 314] on button "Area" at bounding box center [79, 309] width 65 height 27
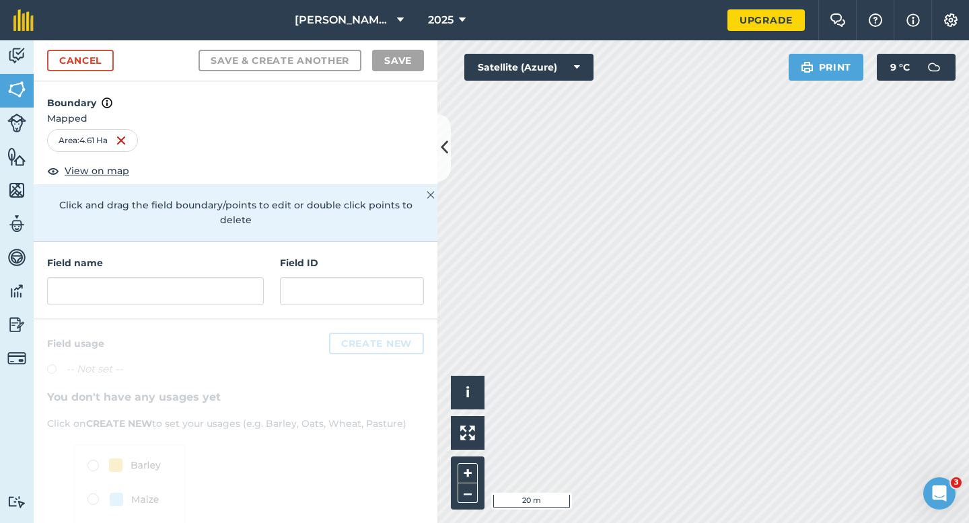
click at [907, 54] on div "Click to start drawing i © 2025 TomTom, Microsoft 20 m + – Satellite (Azure) Pr…" at bounding box center [702, 281] width 531 height 483
click at [889, 76] on div "Click to start drawing i © 2025 TomTom, Microsoft 20 m + – Satellite (Azure) Pr…" at bounding box center [702, 281] width 531 height 483
click at [239, 277] on input "text" at bounding box center [155, 291] width 217 height 28
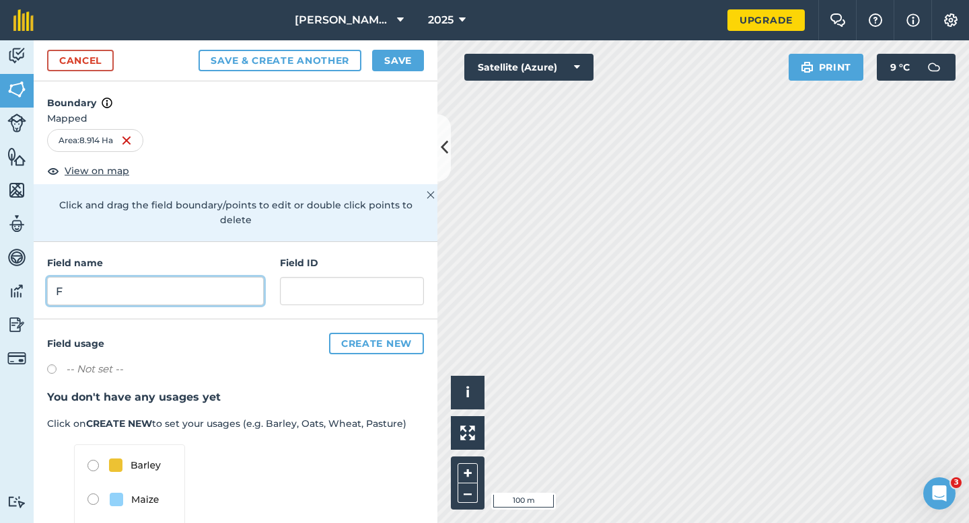
type input "F"
click at [395, 63] on button "Save" at bounding box center [398, 61] width 52 height 22
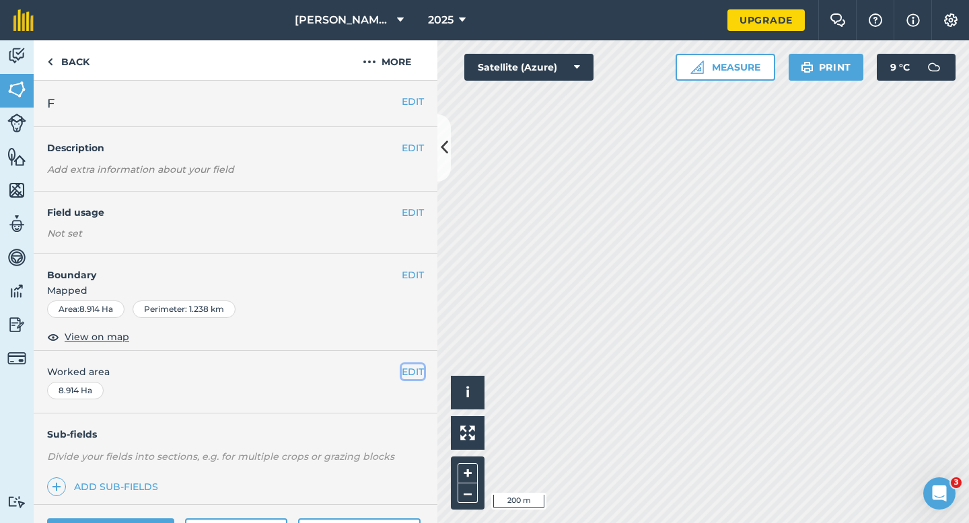
click at [410, 365] on button "EDIT" at bounding box center [413, 372] width 22 height 15
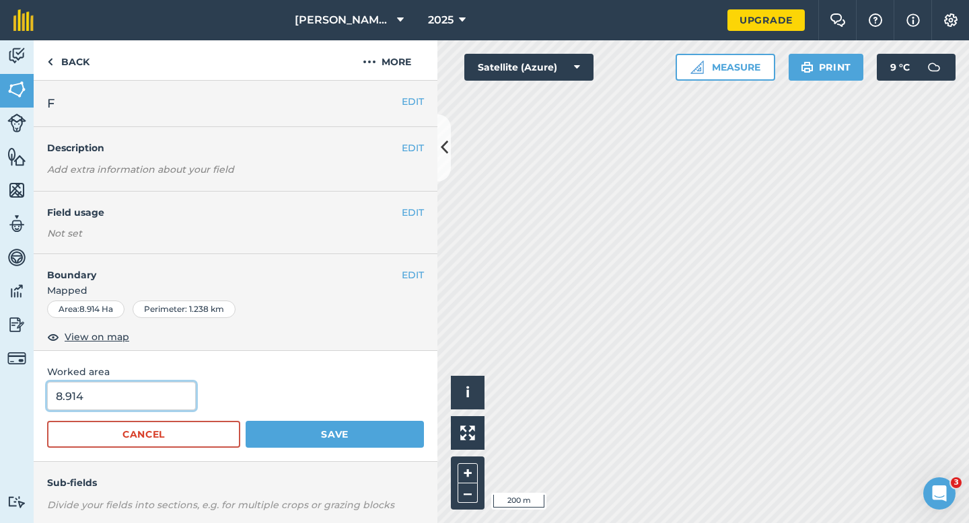
click at [139, 396] on input "8.914" at bounding box center [121, 396] width 149 height 28
type input "9"
click at [246, 421] on button "Save" at bounding box center [335, 434] width 178 height 27
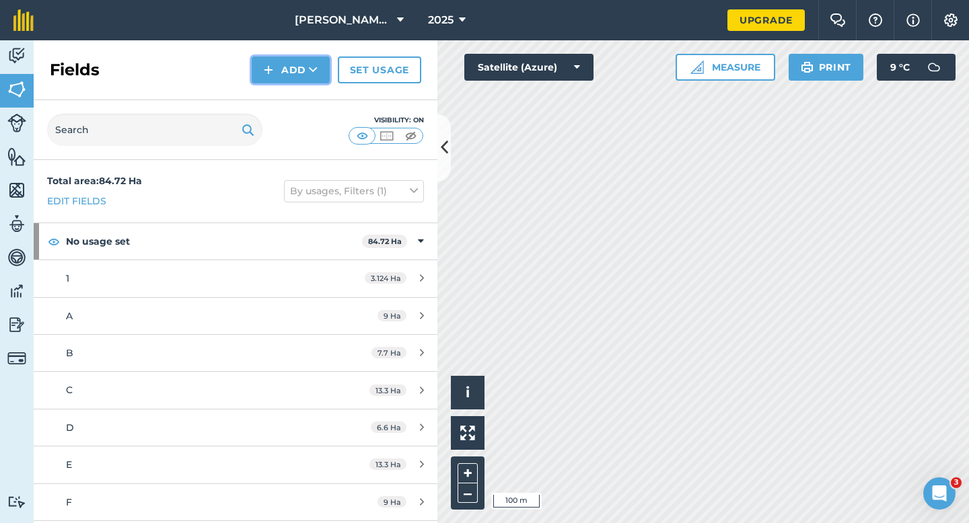
click at [296, 71] on button "Add" at bounding box center [291, 70] width 78 height 27
click at [299, 102] on link "Draw" at bounding box center [291, 100] width 74 height 30
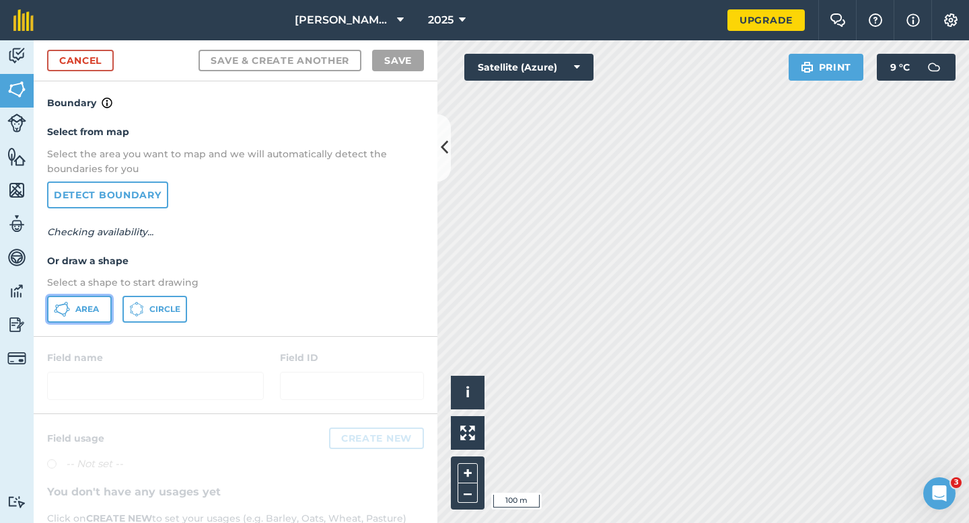
click at [93, 301] on button "Area" at bounding box center [79, 309] width 65 height 27
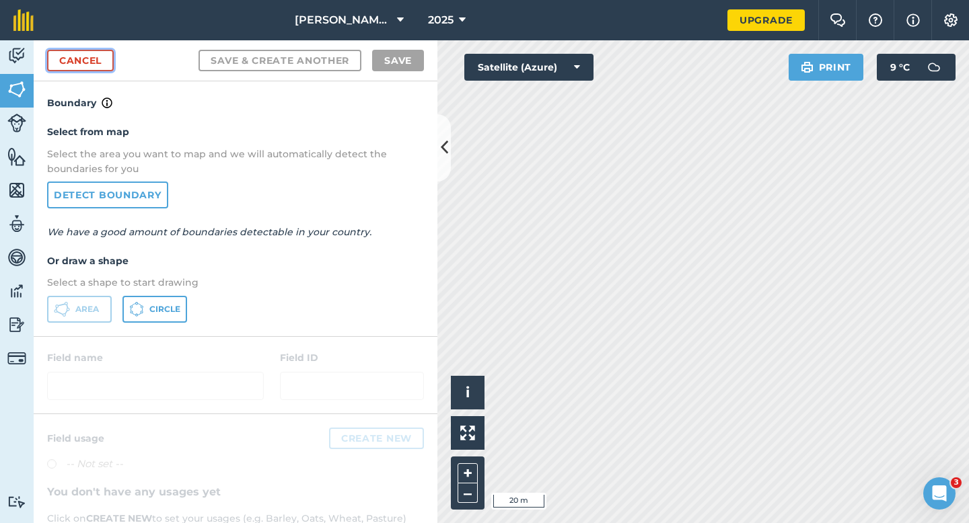
click at [64, 65] on link "Cancel" at bounding box center [80, 61] width 67 height 22
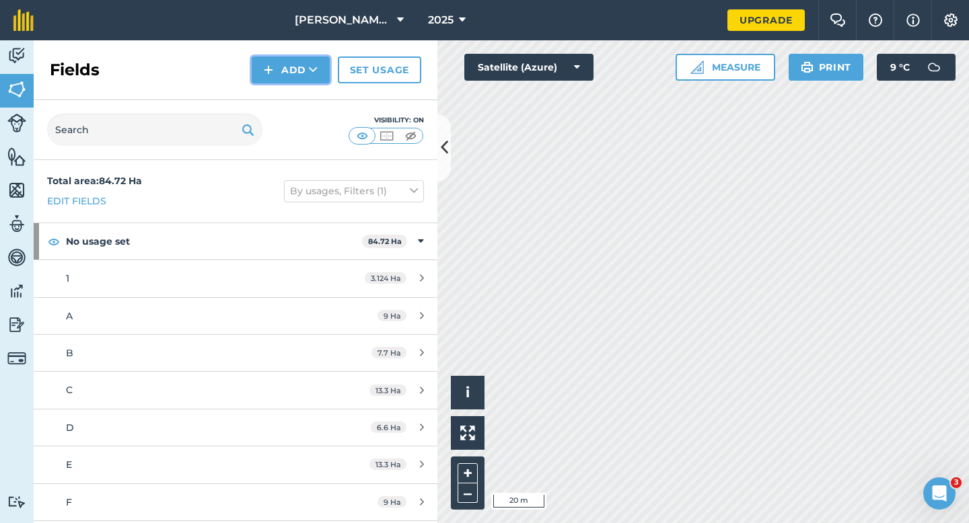
click at [257, 75] on button "Add" at bounding box center [291, 70] width 78 height 27
click at [266, 85] on ul "Draw Import" at bounding box center [290, 115] width 75 height 61
click at [283, 79] on button "Add" at bounding box center [291, 70] width 78 height 27
click at [283, 96] on link "Draw" at bounding box center [291, 100] width 74 height 30
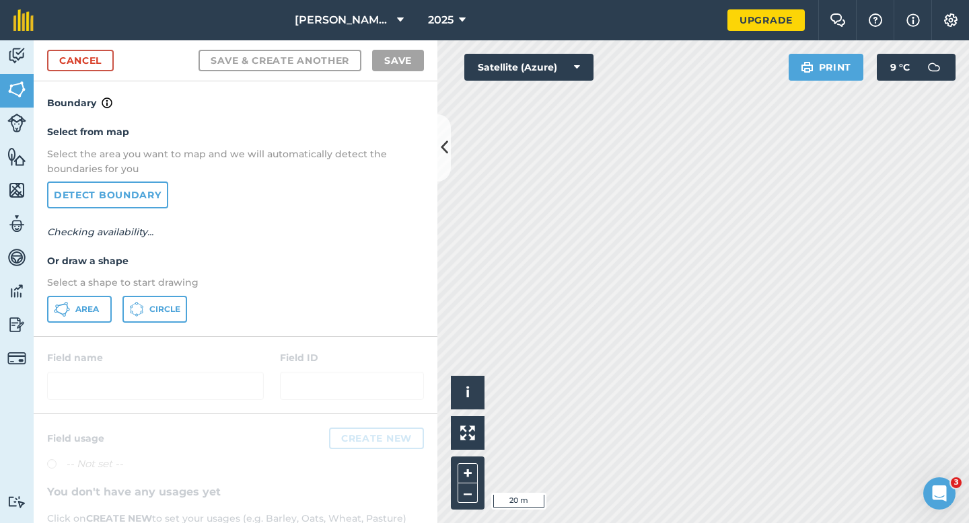
click at [120, 295] on div "Select from map Select the area you want to map and we will automatically detec…" at bounding box center [236, 223] width 404 height 225
click at [81, 295] on div "Select from map Select the area you want to map and we will automatically detec…" at bounding box center [236, 223] width 404 height 225
click at [87, 315] on button "Area" at bounding box center [79, 309] width 65 height 27
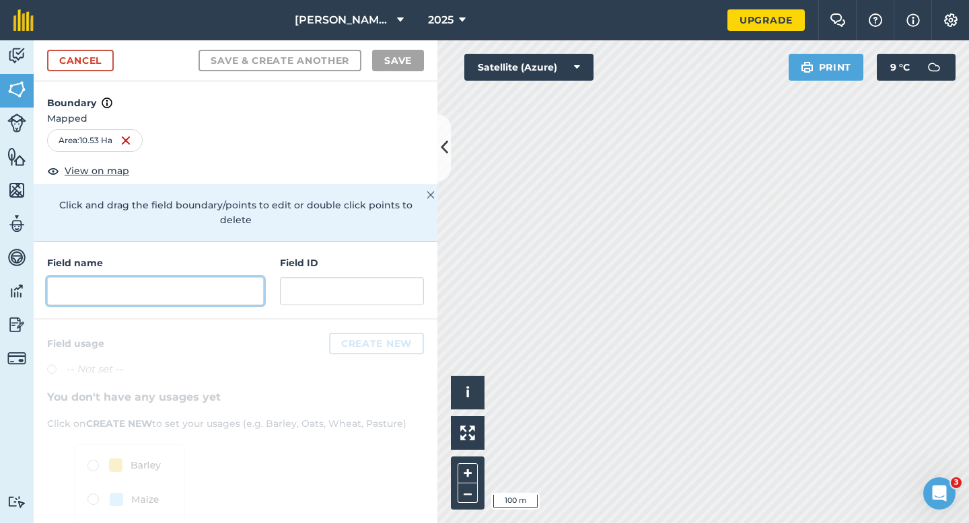
click at [153, 277] on input "text" at bounding box center [155, 291] width 217 height 28
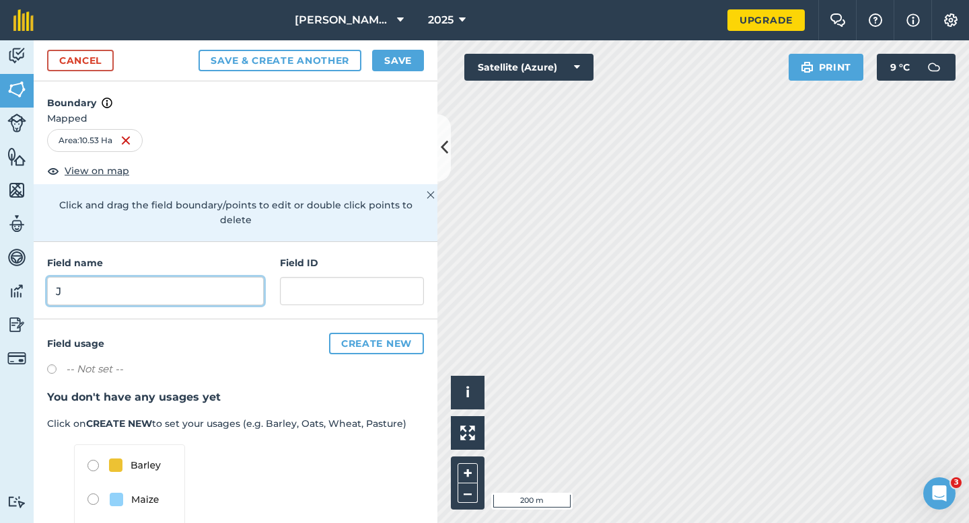
type input "J"
click at [377, 79] on div "Cancel Save & Create Another Save" at bounding box center [236, 60] width 404 height 41
click at [383, 61] on button "Save" at bounding box center [398, 61] width 52 height 22
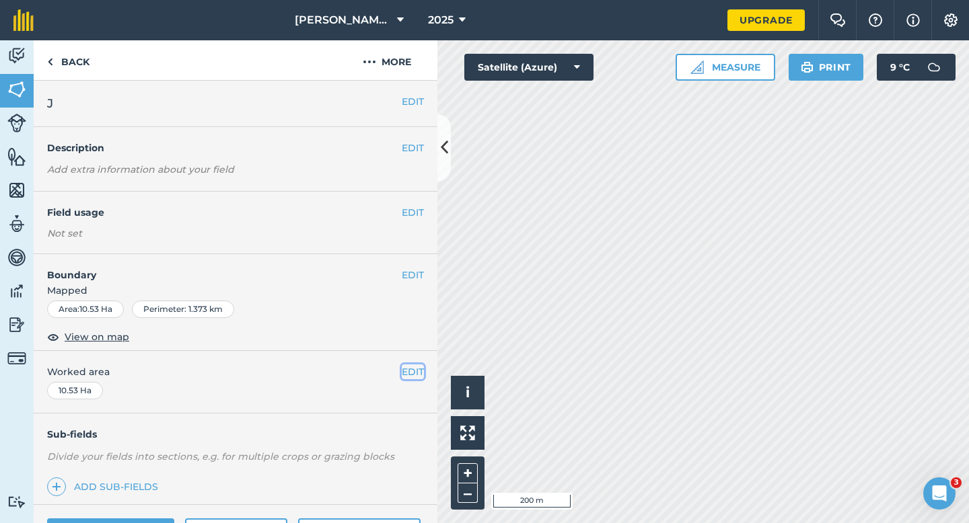
click at [412, 365] on button "EDIT" at bounding box center [413, 372] width 22 height 15
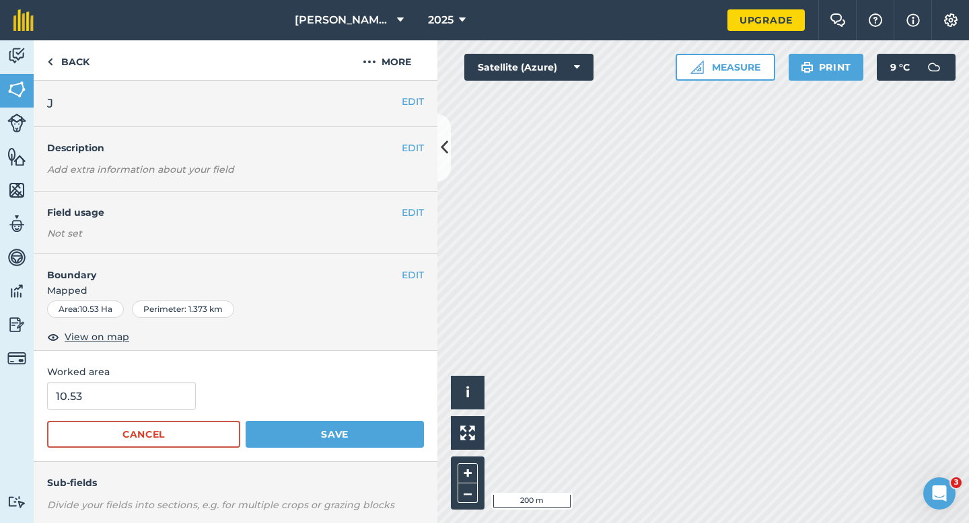
click at [198, 408] on div "10.53" at bounding box center [235, 396] width 377 height 28
click at [188, 397] on input "10.53" at bounding box center [121, 396] width 149 height 28
type input "10.5"
click at [246, 421] on button "Save" at bounding box center [335, 434] width 178 height 27
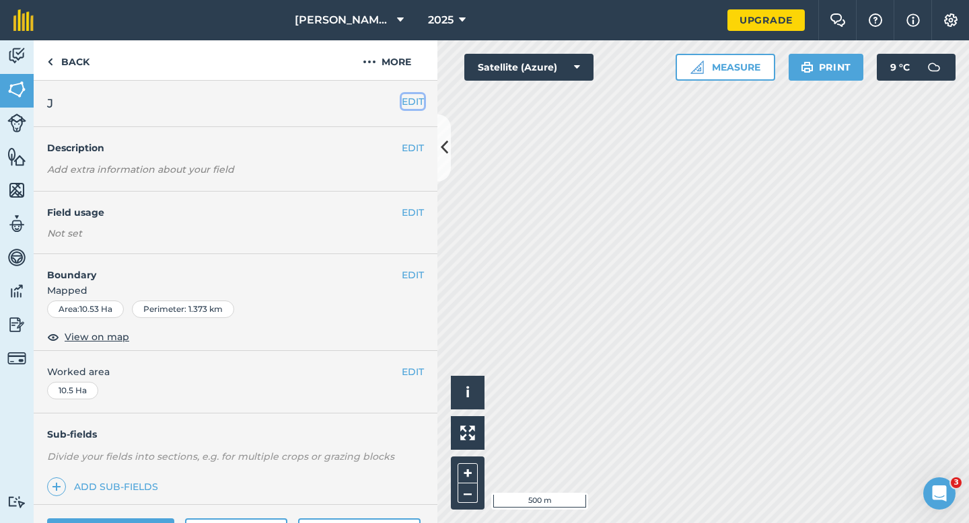
click at [419, 99] on button "EDIT" at bounding box center [413, 101] width 22 height 15
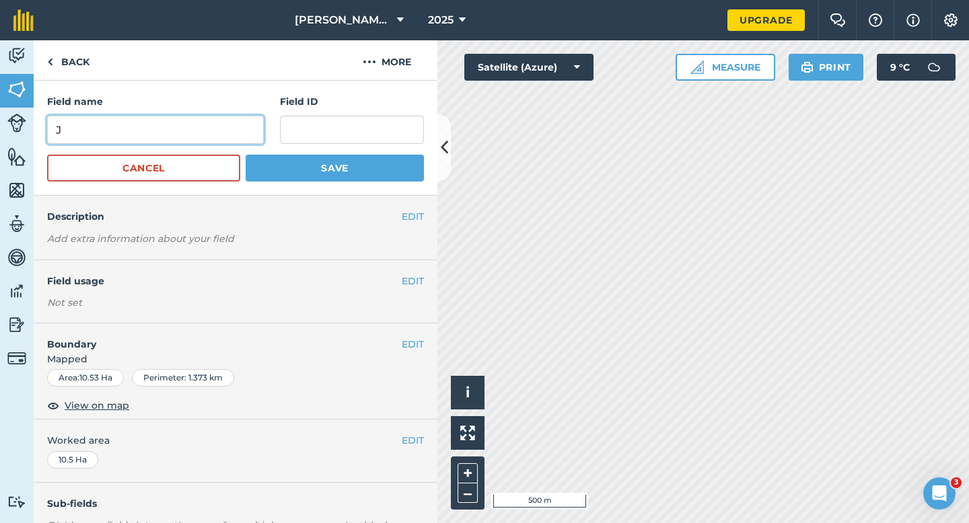
click at [246, 121] on input "J" at bounding box center [155, 130] width 217 height 28
type input "L"
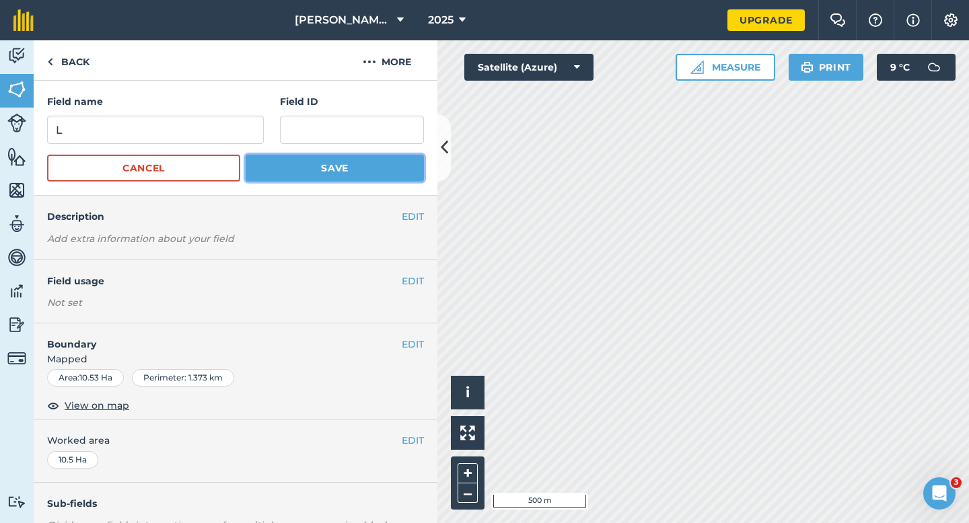
click at [320, 164] on button "Save" at bounding box center [335, 168] width 178 height 27
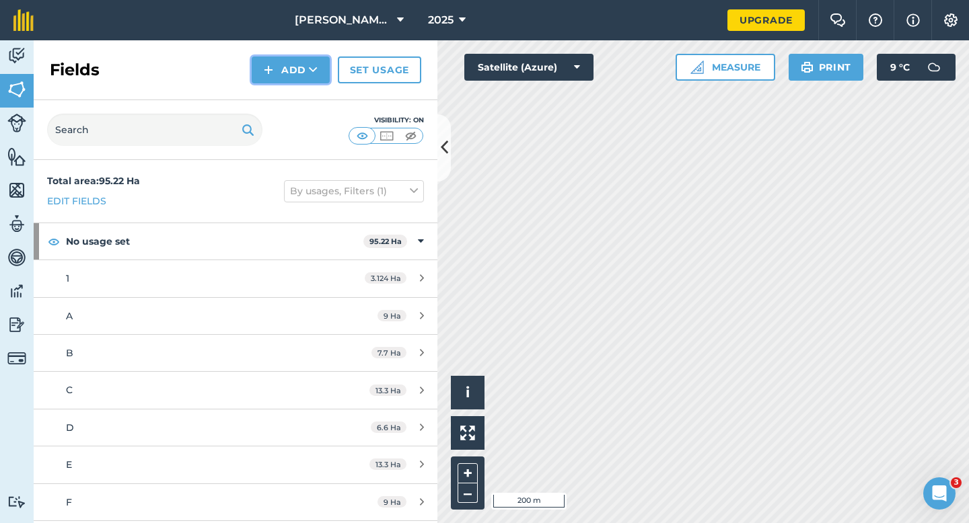
click at [299, 65] on button "Add" at bounding box center [291, 70] width 78 height 27
click at [299, 95] on link "Draw" at bounding box center [291, 100] width 74 height 30
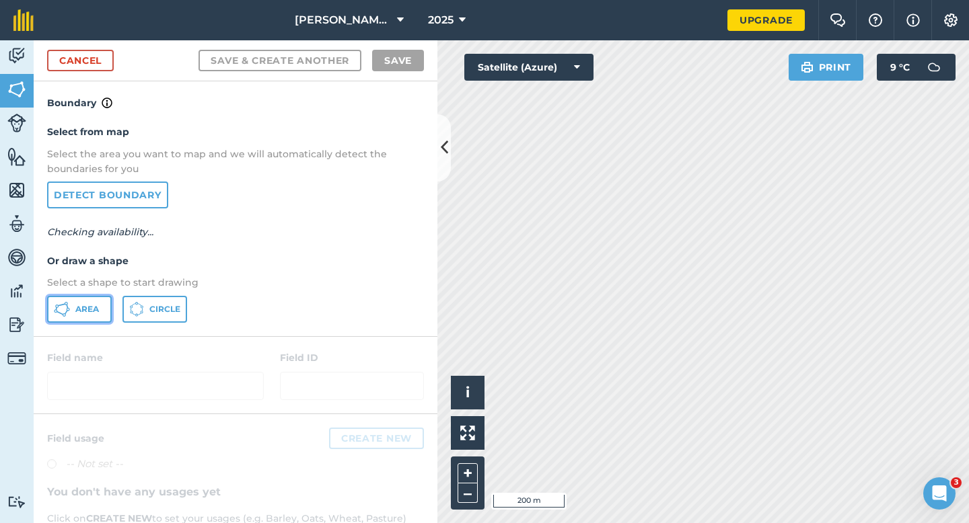
click at [94, 304] on span "Area" at bounding box center [87, 309] width 24 height 11
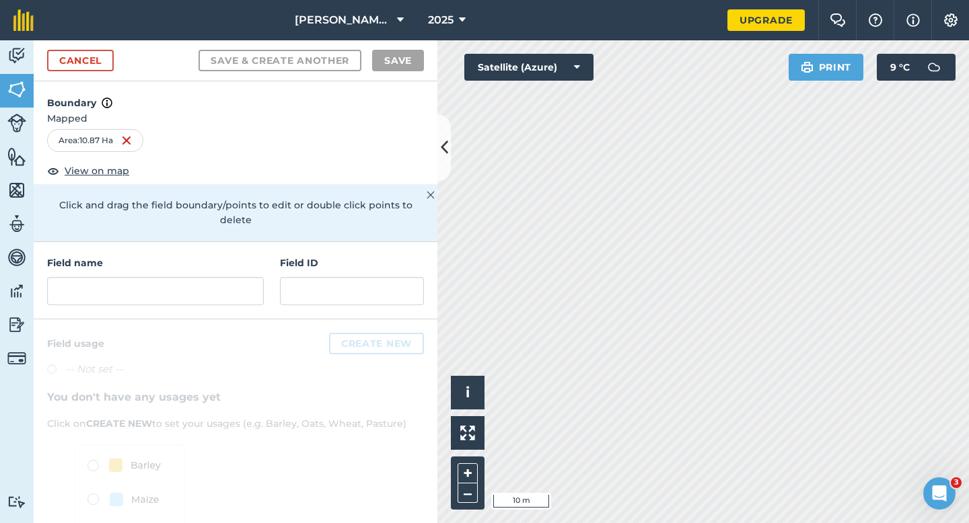
click at [239, 256] on h4 "Field name" at bounding box center [155, 263] width 217 height 15
click at [239, 277] on input "text" at bounding box center [155, 291] width 217 height 28
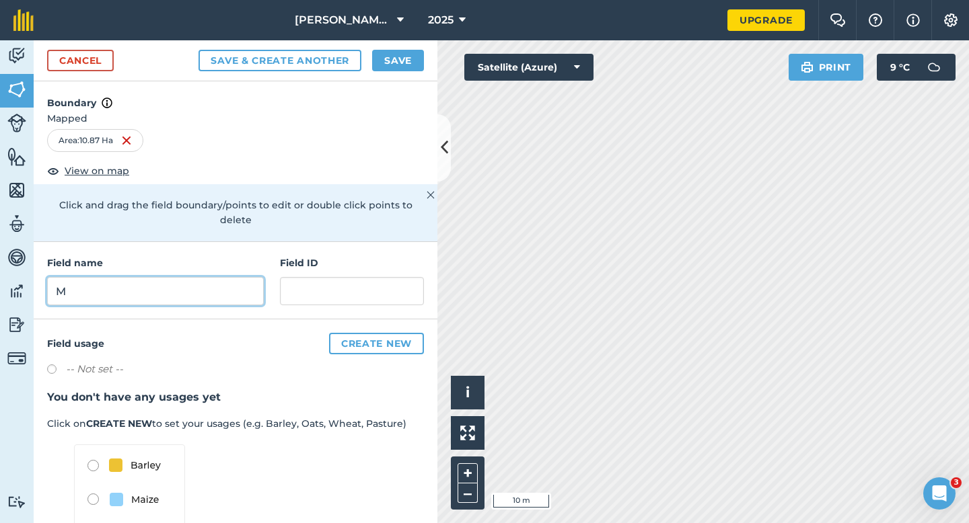
type input "M"
click at [404, 63] on button "Save" at bounding box center [398, 61] width 52 height 22
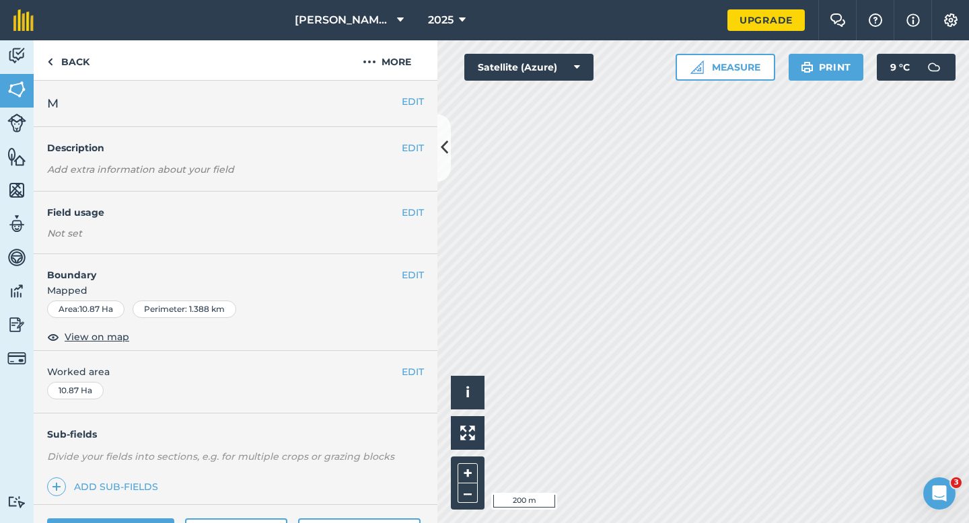
click at [424, 365] on div "EDIT Worked area 10.87 Ha" at bounding box center [236, 382] width 404 height 63
click at [417, 369] on button "EDIT" at bounding box center [413, 372] width 22 height 15
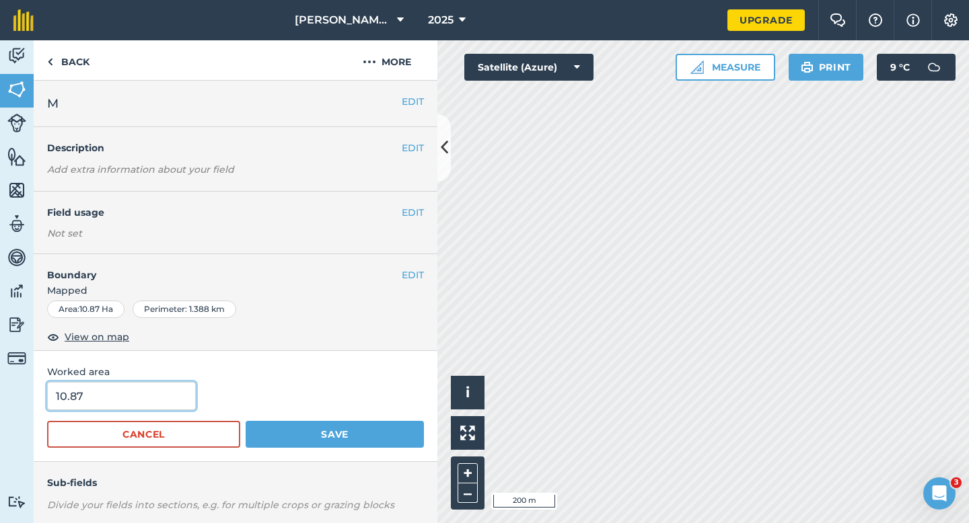
click at [167, 403] on input "10.87" at bounding box center [121, 396] width 149 height 28
type input "11"
click at [246, 421] on button "Save" at bounding box center [335, 434] width 178 height 27
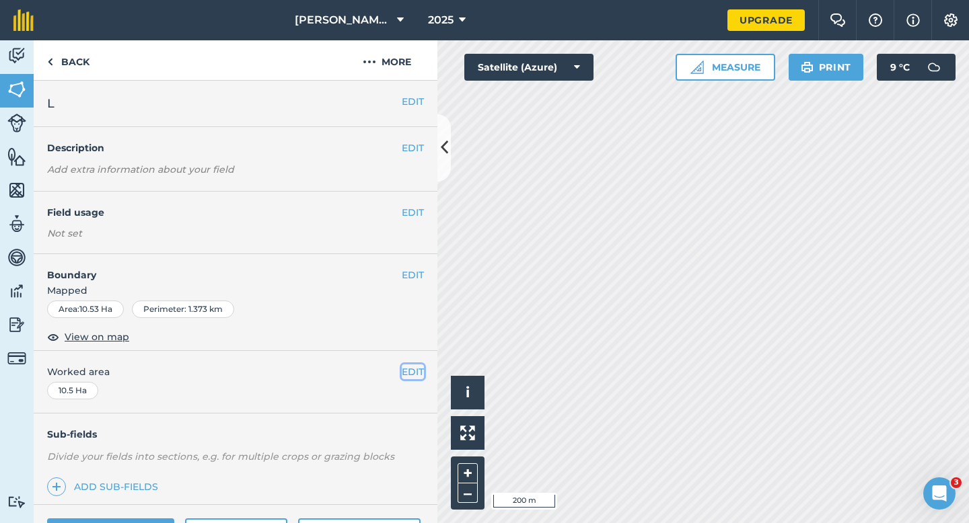
click at [412, 373] on button "EDIT" at bounding box center [413, 372] width 22 height 15
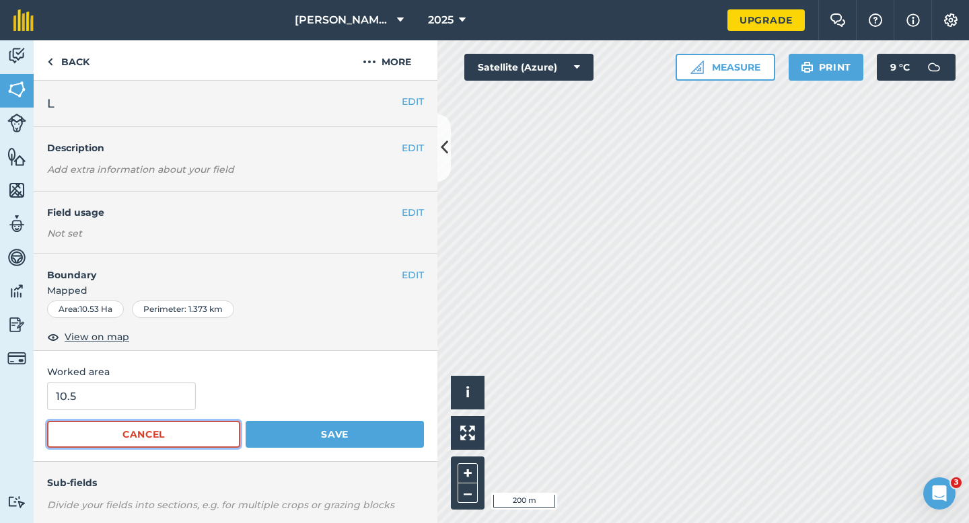
click at [99, 424] on button "Cancel" at bounding box center [143, 434] width 193 height 27
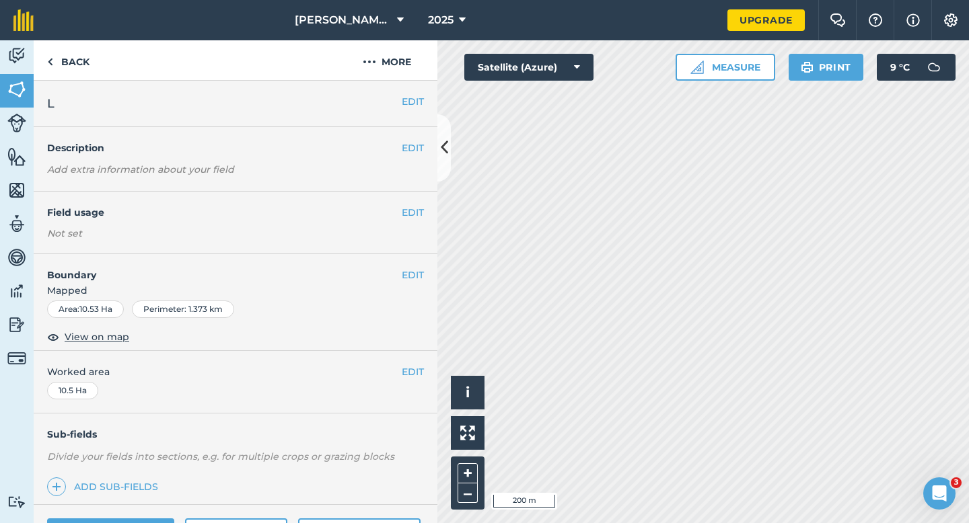
click at [114, 393] on div "EDIT Worked area 10.5 Ha" at bounding box center [236, 382] width 404 height 63
click at [413, 377] on button "EDIT" at bounding box center [413, 372] width 22 height 15
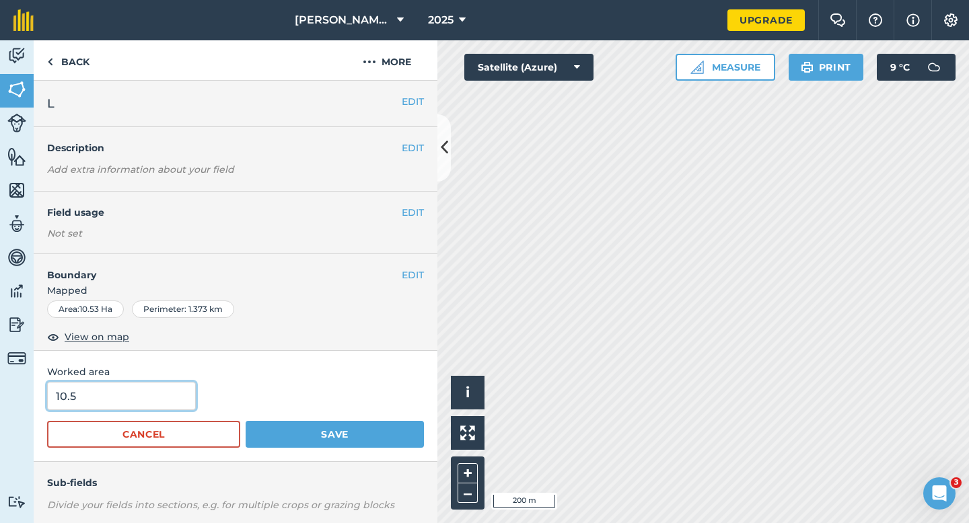
click at [182, 393] on input "10.5" at bounding box center [121, 396] width 149 height 28
click at [246, 421] on button "Save" at bounding box center [335, 434] width 178 height 27
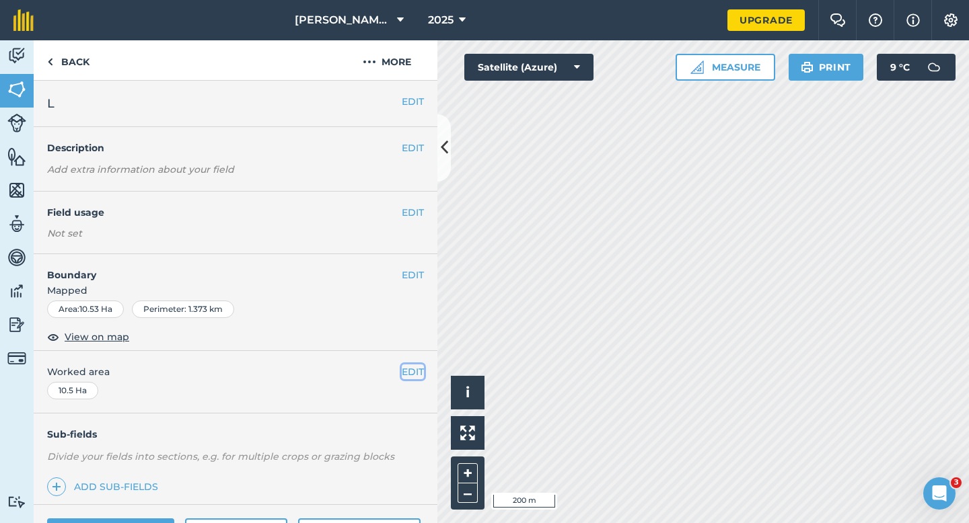
click at [416, 371] on button "EDIT" at bounding box center [413, 372] width 22 height 15
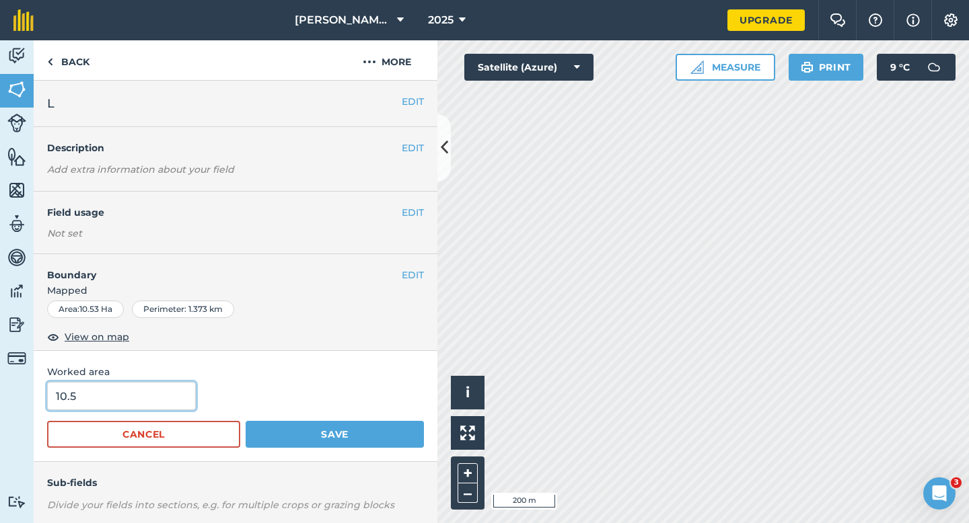
click at [141, 391] on input "10.5" at bounding box center [121, 396] width 149 height 28
type input "11"
click at [246, 421] on button "Save" at bounding box center [335, 434] width 178 height 27
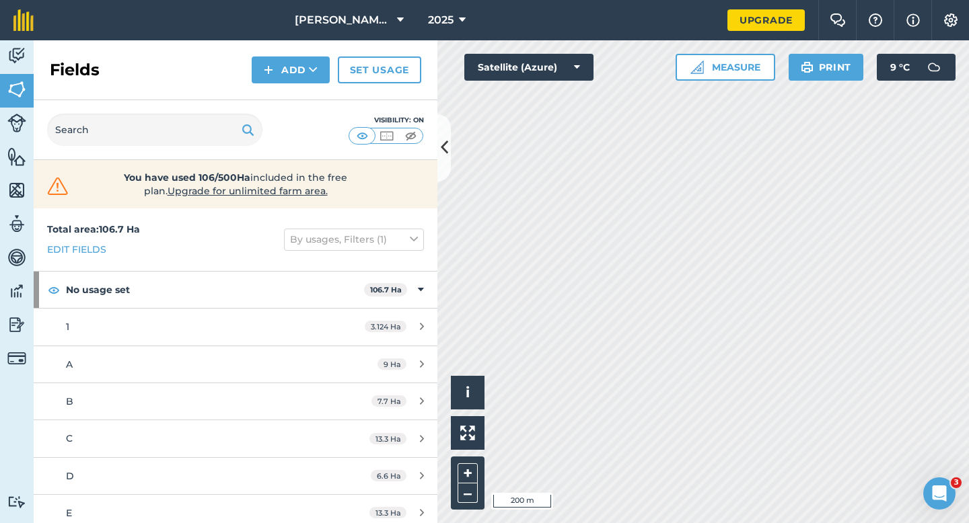
click at [309, 93] on div "Fields Add Set usage" at bounding box center [236, 70] width 404 height 60
click at [309, 84] on div "Fields Add Set usage" at bounding box center [236, 70] width 404 height 60
click at [310, 75] on icon at bounding box center [313, 69] width 9 height 13
click at [311, 85] on ul "Draw Import" at bounding box center [290, 115] width 75 height 61
click at [272, 78] on button "Add" at bounding box center [291, 70] width 78 height 27
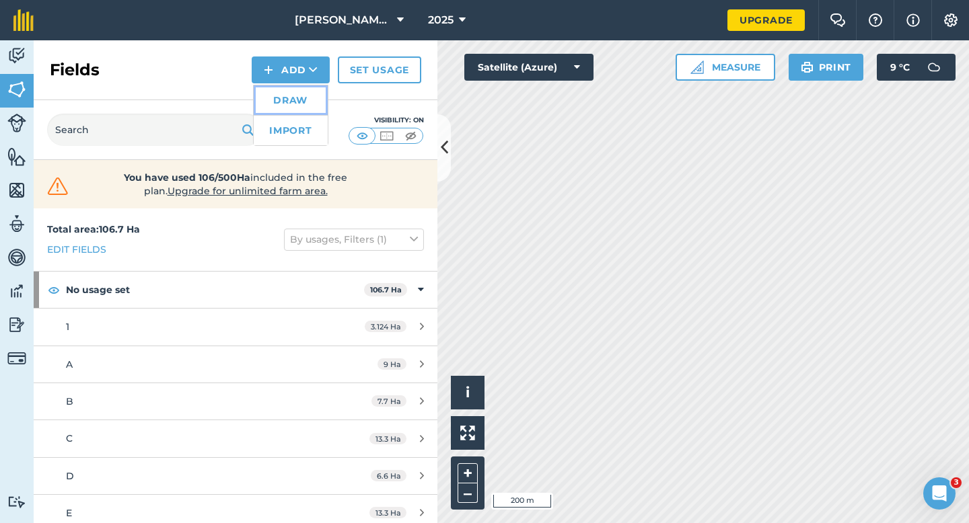
click at [275, 85] on link "Draw" at bounding box center [291, 100] width 74 height 30
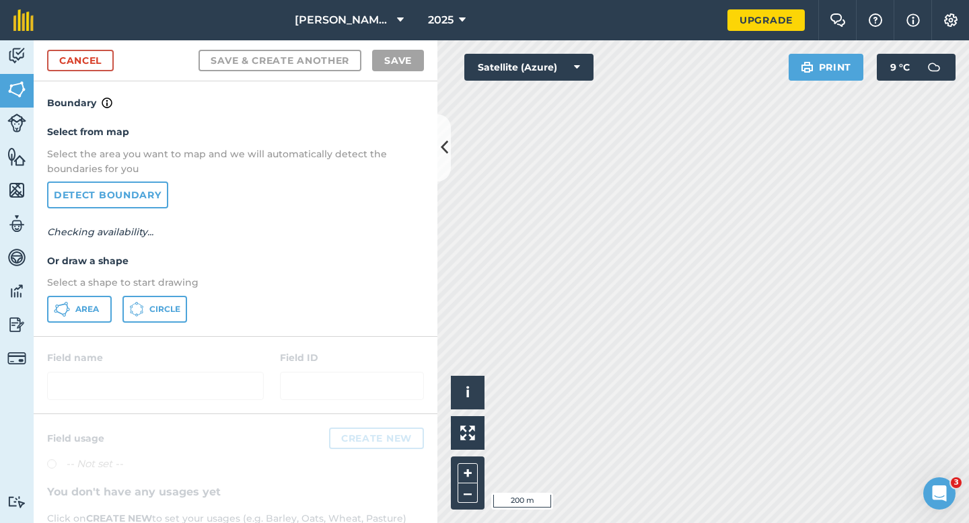
click at [77, 323] on div "Select from map Select the area you want to map and we will automatically detec…" at bounding box center [236, 223] width 404 height 225
click at [77, 320] on button "Area" at bounding box center [79, 309] width 65 height 27
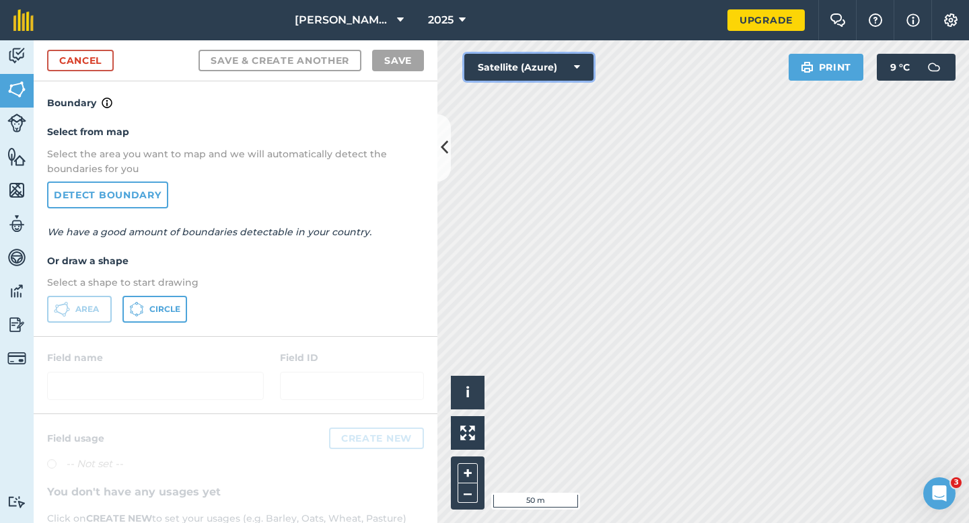
click at [589, 103] on div "Click to start drawing i © 2025 TomTom, Microsoft 50 m + – Satellite (Azure) Pr…" at bounding box center [702, 281] width 531 height 483
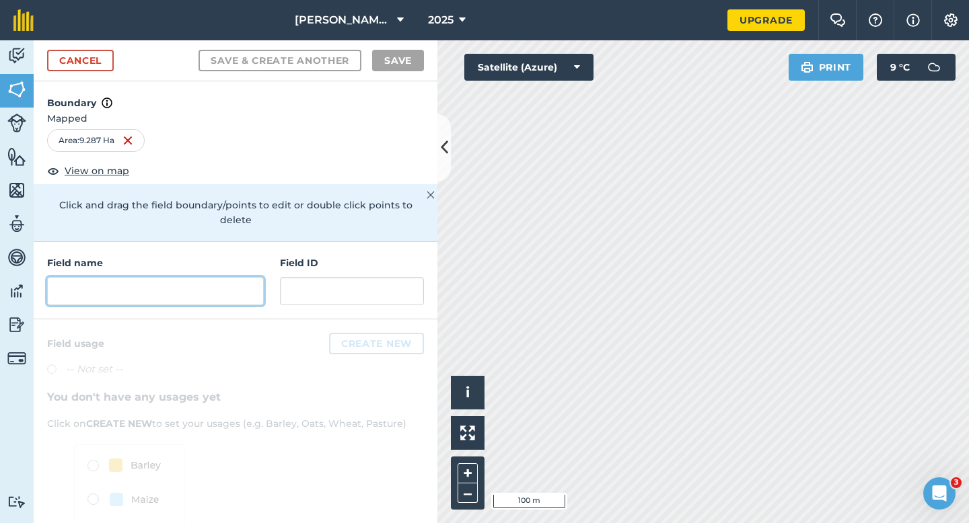
click at [234, 277] on input "text" at bounding box center [155, 291] width 217 height 28
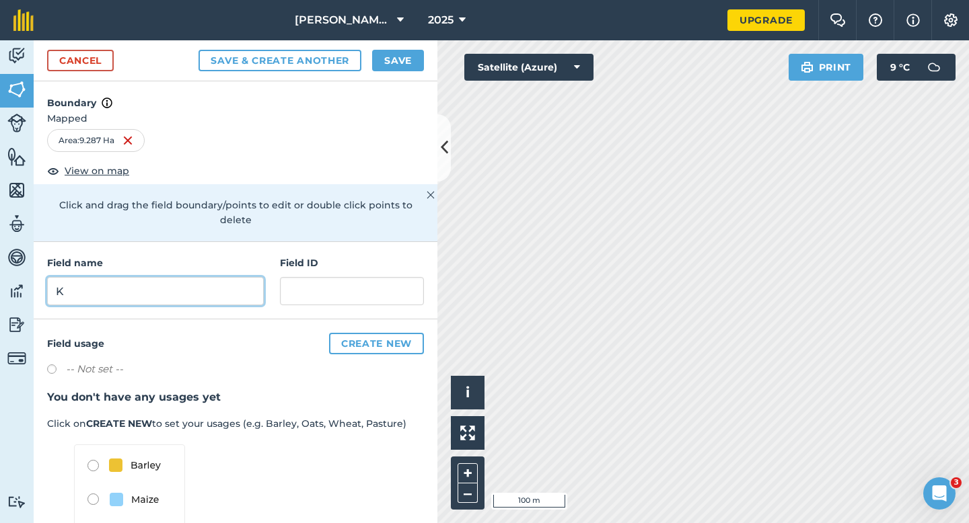
type input "K"
click at [395, 63] on button "Save" at bounding box center [398, 61] width 52 height 22
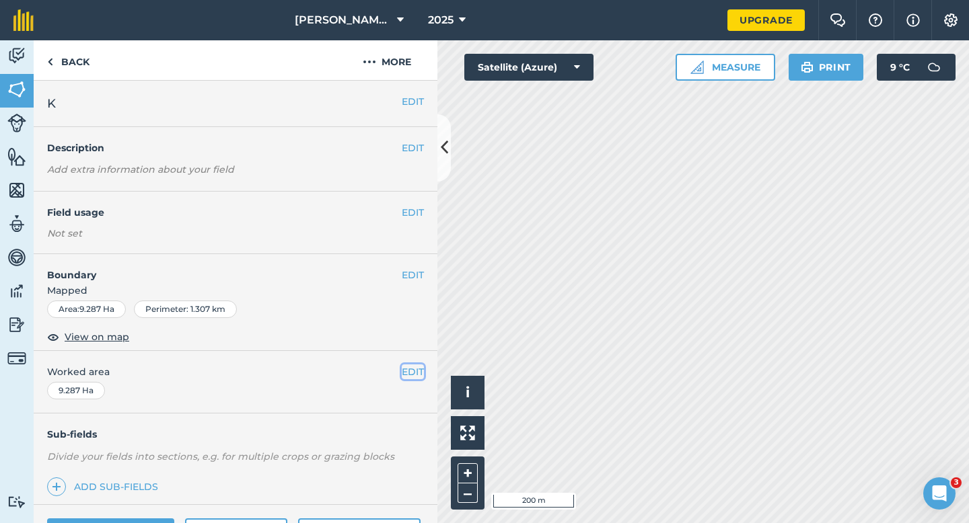
click at [410, 371] on button "EDIT" at bounding box center [413, 372] width 22 height 15
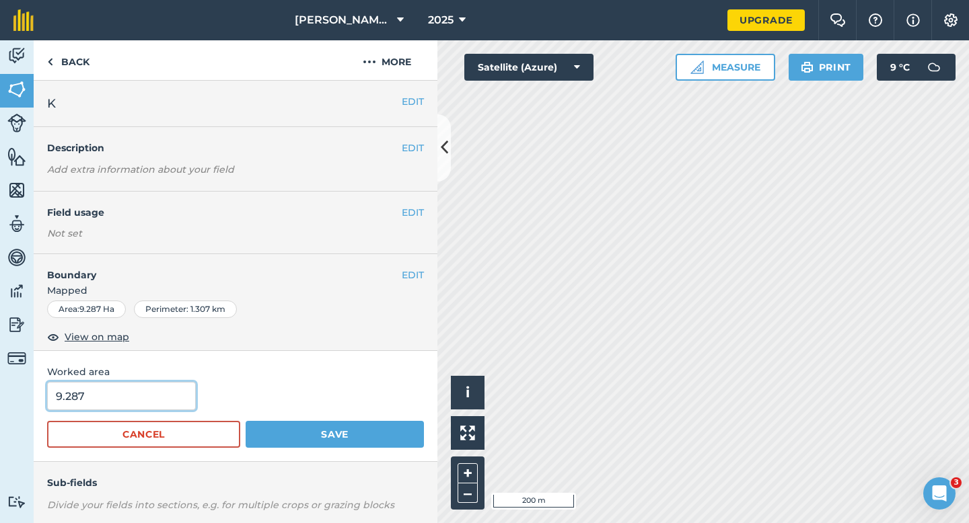
click at [165, 400] on input "9.287" at bounding box center [121, 396] width 149 height 28
type input "9.3"
click at [246, 421] on button "Save" at bounding box center [335, 434] width 178 height 27
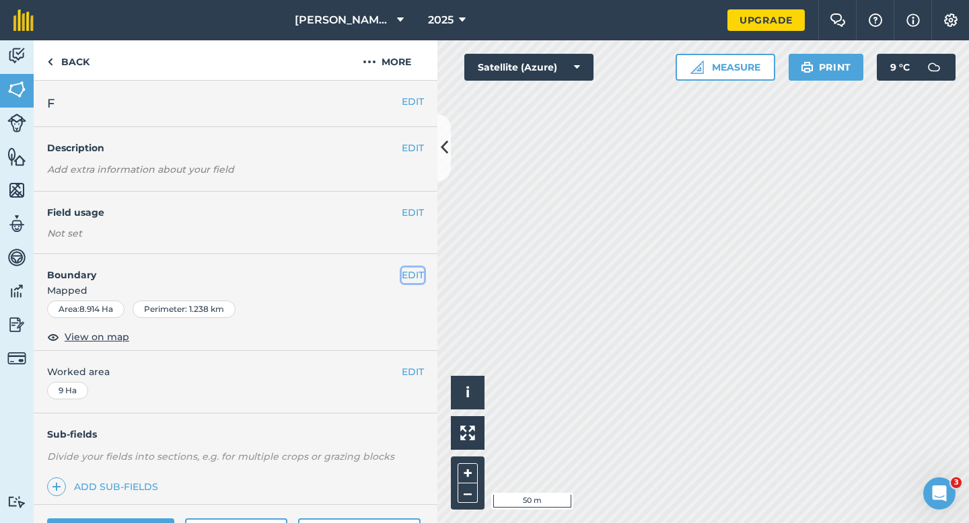
click at [416, 281] on button "EDIT" at bounding box center [413, 275] width 22 height 15
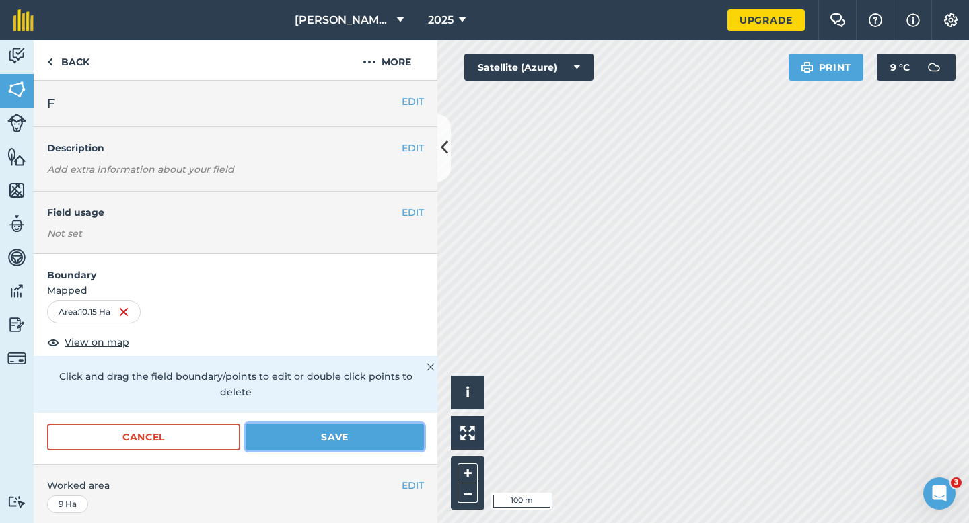
click at [322, 424] on button "Save" at bounding box center [335, 437] width 178 height 27
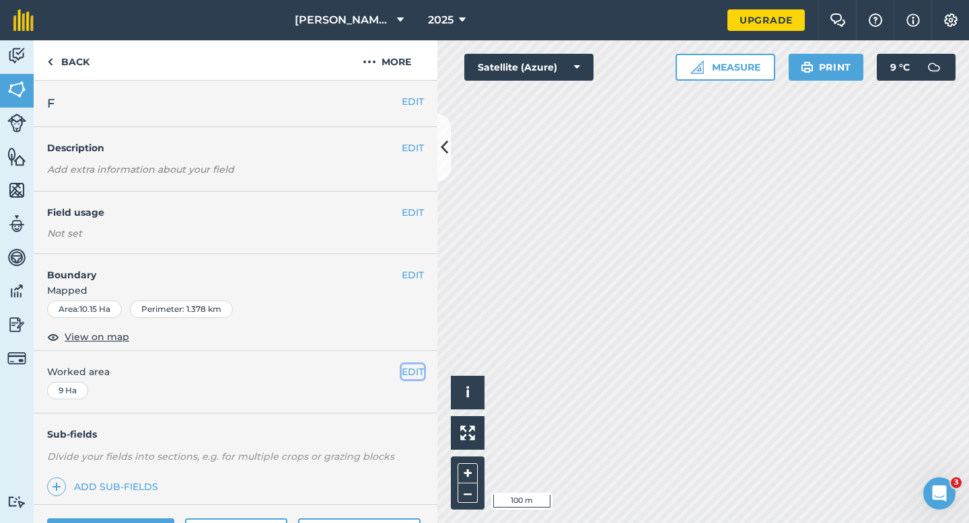
click at [410, 373] on button "EDIT" at bounding box center [413, 372] width 22 height 15
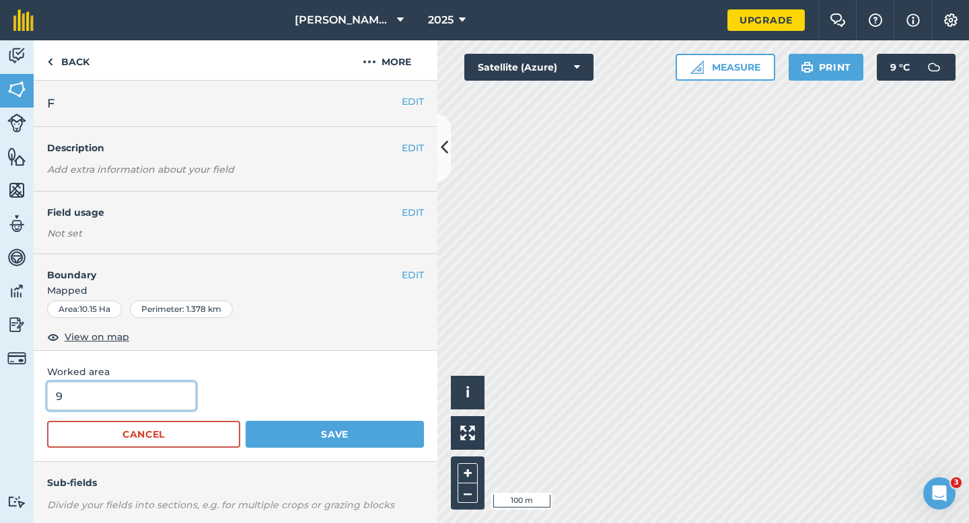
click at [148, 383] on input "9" at bounding box center [121, 396] width 149 height 28
click at [148, 392] on input "9" at bounding box center [121, 396] width 149 height 28
type input "10"
click at [246, 421] on button "Save" at bounding box center [335, 434] width 178 height 27
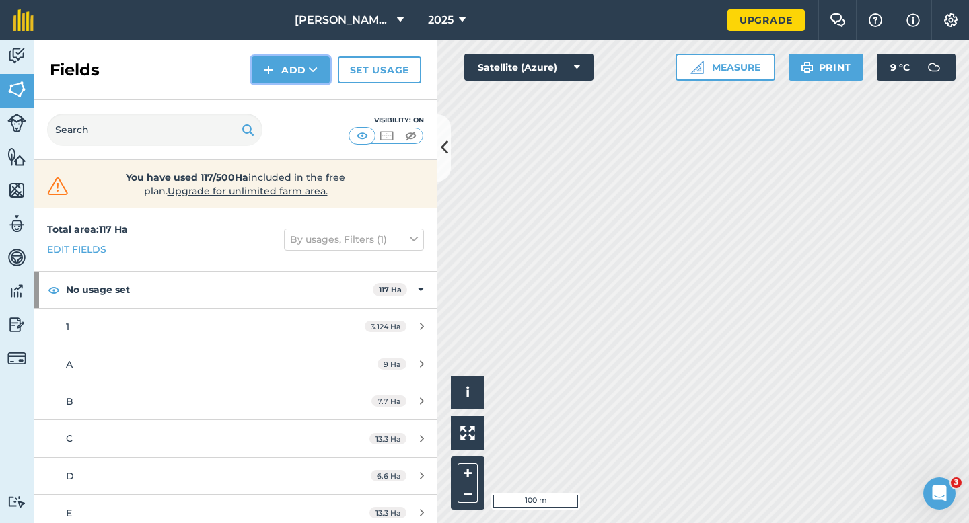
click at [289, 69] on button "Add" at bounding box center [291, 70] width 78 height 27
click at [289, 93] on link "Draw" at bounding box center [291, 100] width 74 height 30
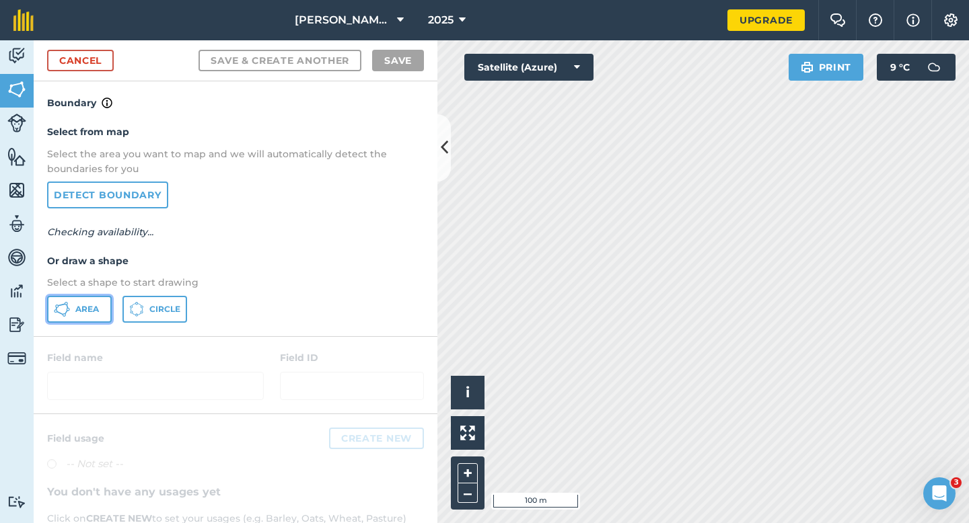
click at [89, 320] on button "Area" at bounding box center [79, 309] width 65 height 27
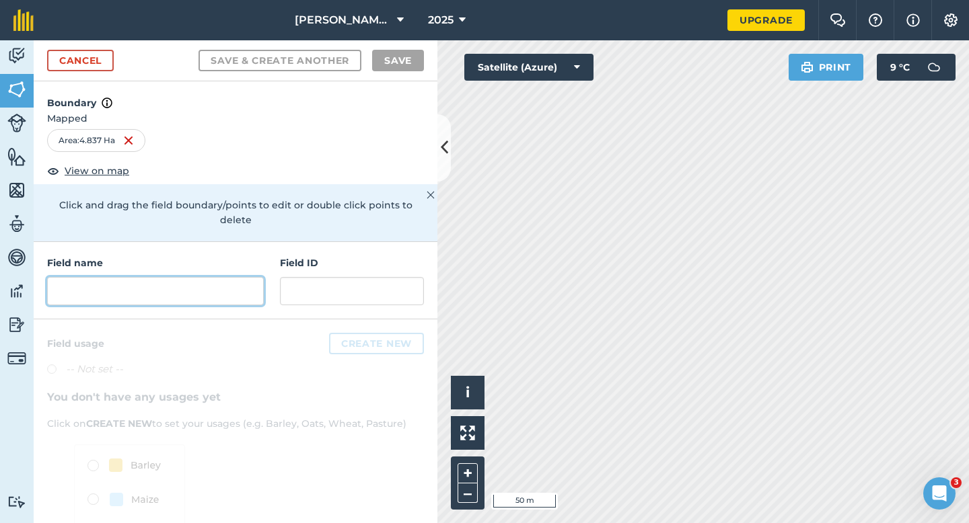
click at [203, 287] on input "text" at bounding box center [155, 291] width 217 height 28
click at [183, 277] on input "text" at bounding box center [155, 291] width 217 height 28
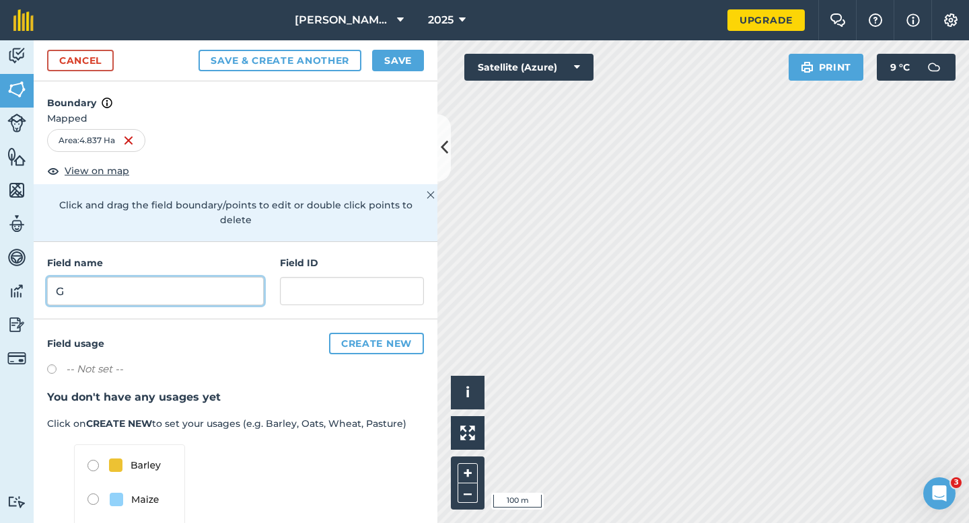
type input "G"
click at [375, 61] on button "Save" at bounding box center [398, 61] width 52 height 22
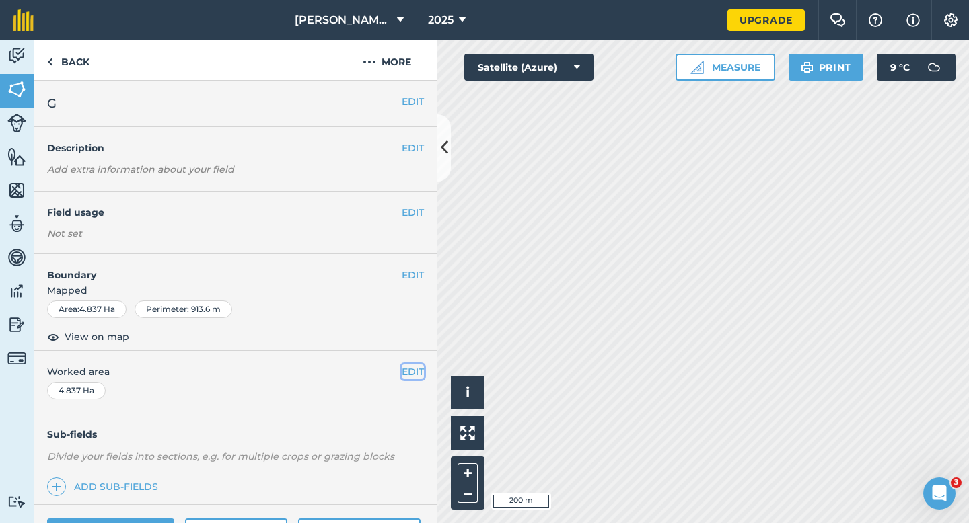
click at [410, 375] on button "EDIT" at bounding box center [413, 372] width 22 height 15
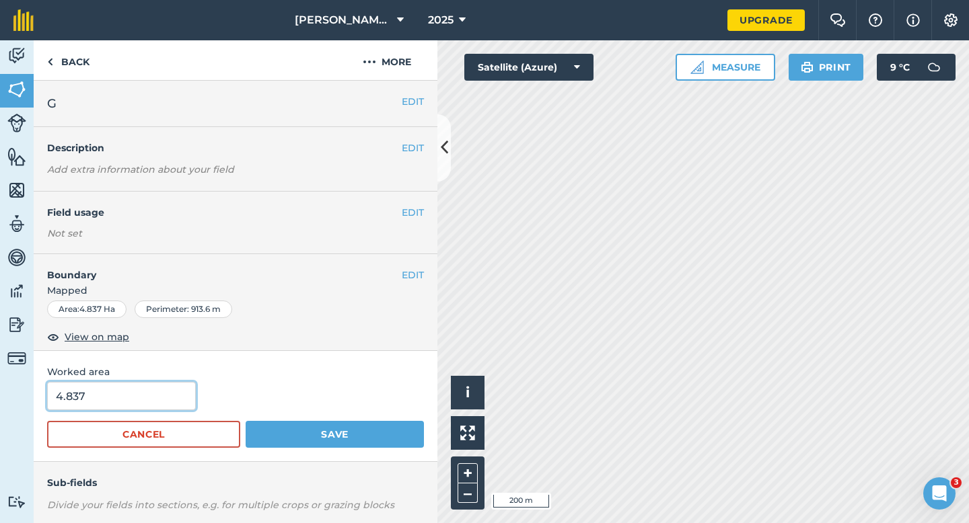
click at [145, 393] on input "4.837" at bounding box center [121, 396] width 149 height 28
type input "5"
click at [246, 421] on button "Save" at bounding box center [335, 434] width 178 height 27
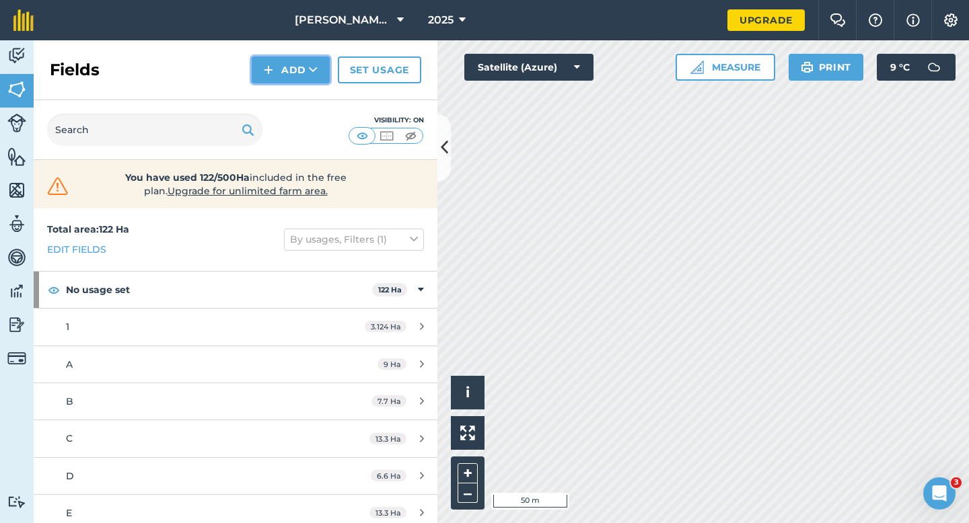
click at [303, 81] on button "Add" at bounding box center [291, 70] width 78 height 27
click at [303, 102] on link "Draw" at bounding box center [291, 100] width 74 height 30
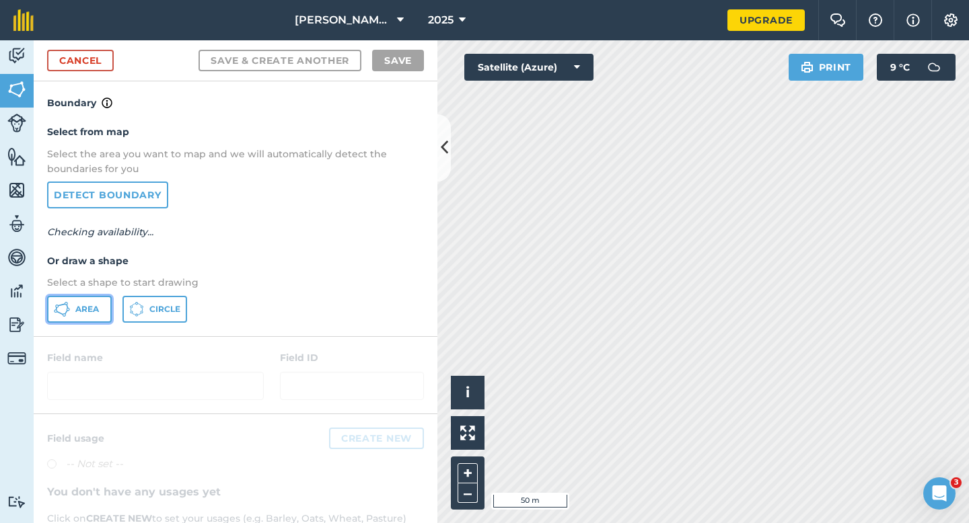
click at [104, 301] on button "Area" at bounding box center [79, 309] width 65 height 27
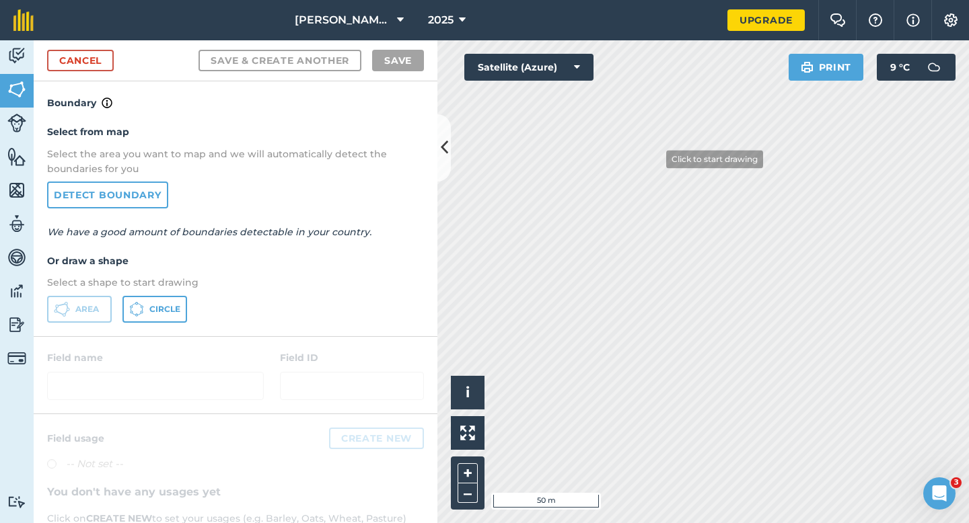
click at [745, 280] on div "Click to start drawing i © 2025 TomTom, Microsoft 50 m + –" at bounding box center [702, 281] width 531 height 483
click at [746, 0] on html "[PERSON_NAME] Farming Partnership 2025 Upgrade Farm Chat Help Info Settings Map…" at bounding box center [484, 261] width 969 height 523
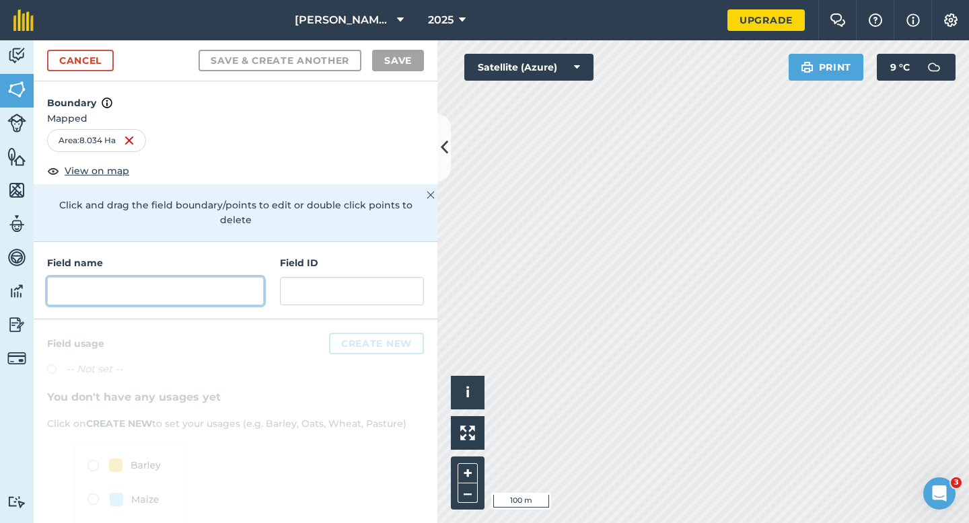
click at [222, 277] on input "text" at bounding box center [155, 291] width 217 height 28
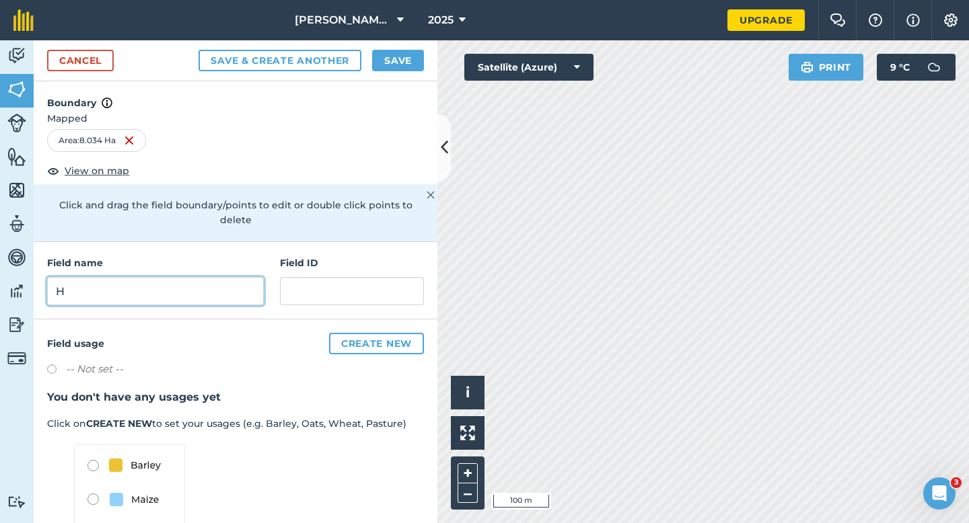
type input "H"
click at [401, 60] on button "Save" at bounding box center [398, 61] width 52 height 22
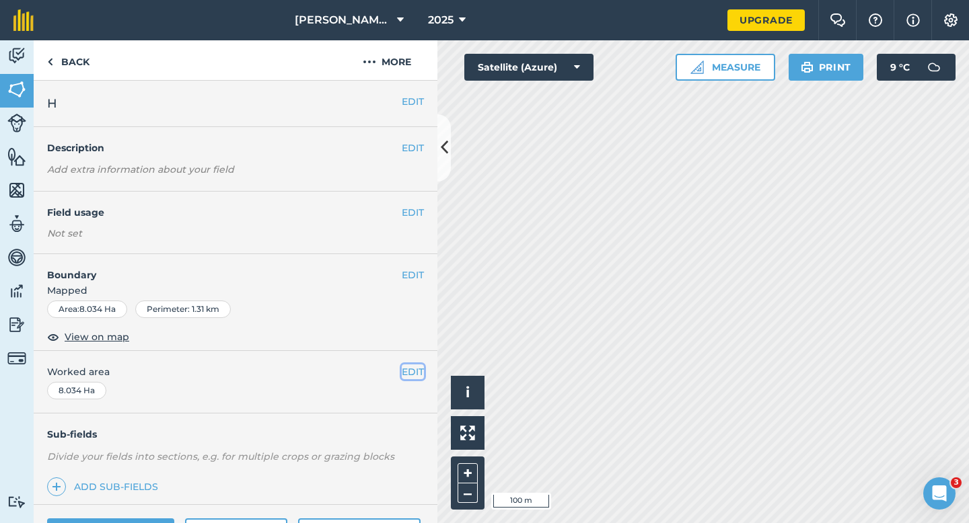
click at [420, 375] on button "EDIT" at bounding box center [413, 372] width 22 height 15
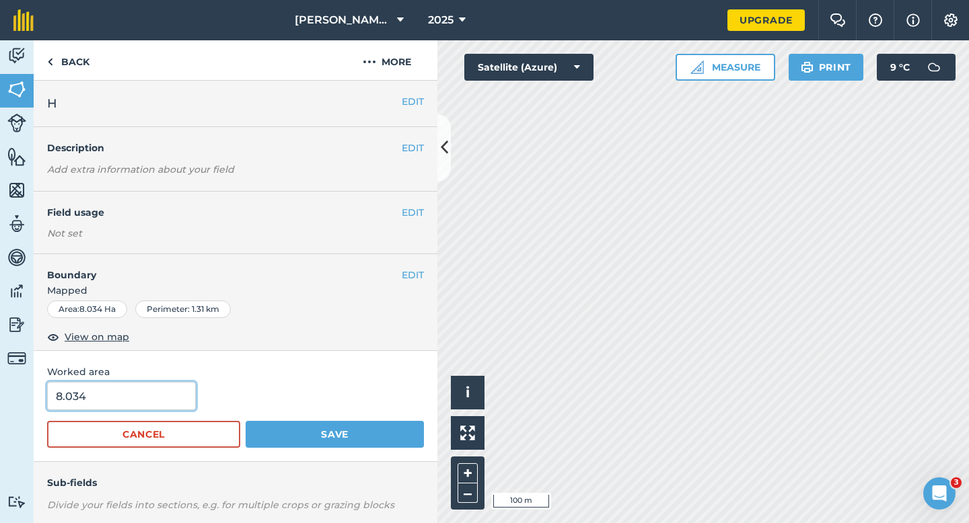
click at [143, 387] on input "8.034" at bounding box center [121, 396] width 149 height 28
type input "8"
click at [246, 421] on button "Save" at bounding box center [335, 434] width 178 height 27
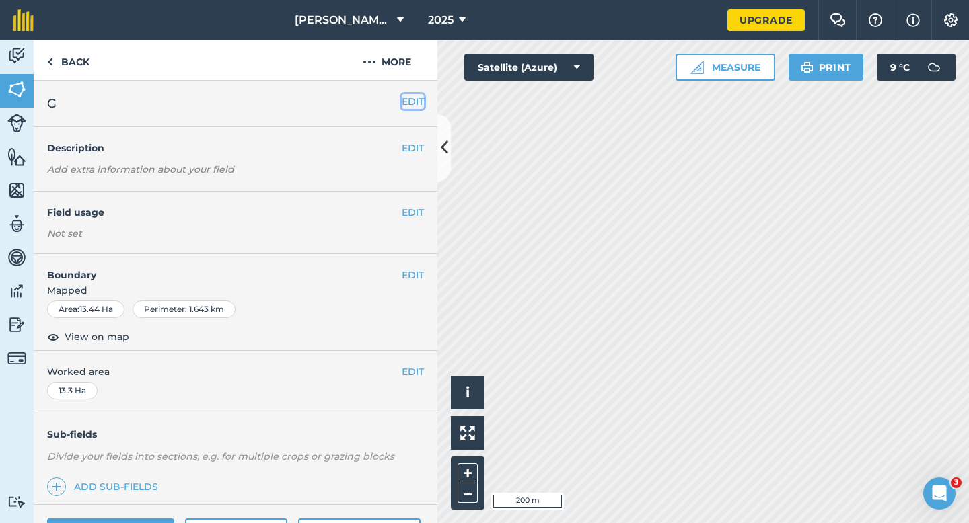
click at [416, 99] on button "EDIT" at bounding box center [413, 101] width 22 height 15
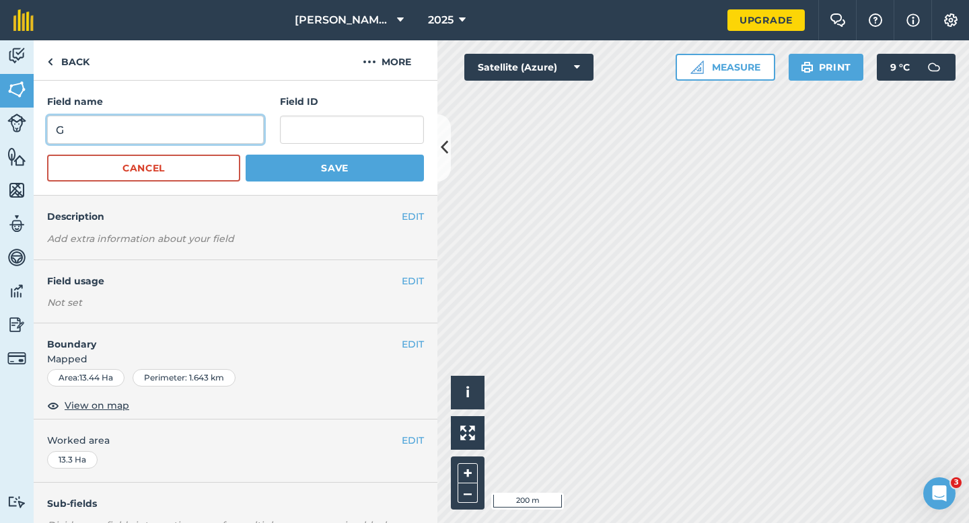
click at [237, 125] on input "G" at bounding box center [155, 130] width 217 height 28
type input "I"
click at [246, 155] on button "Save" at bounding box center [335, 168] width 178 height 27
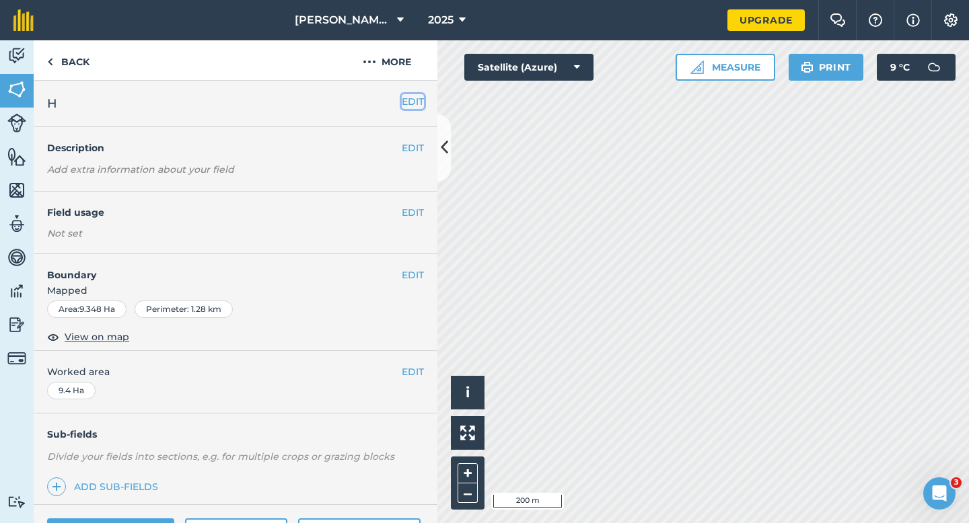
click at [418, 104] on button "EDIT" at bounding box center [413, 101] width 22 height 15
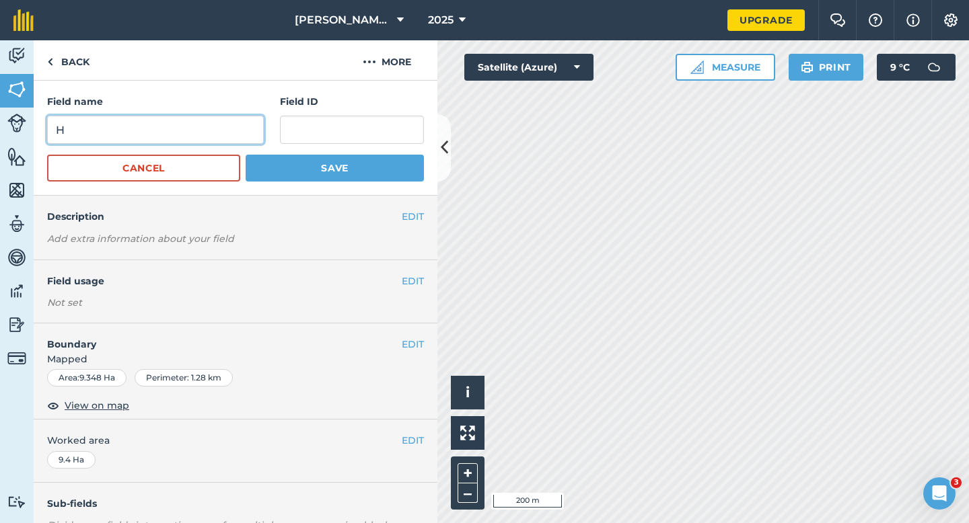
click at [247, 139] on input "H" at bounding box center [155, 130] width 217 height 28
type input "J"
click at [246, 155] on button "Save" at bounding box center [335, 168] width 178 height 27
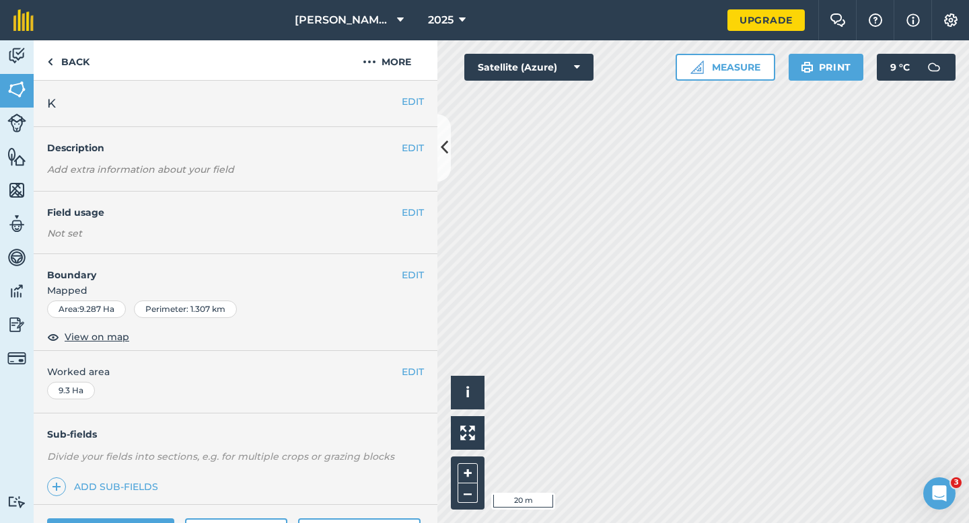
click at [416, 263] on div "EDIT Boundary Mapped Area : 9.287 Ha Perimeter : 1.307 km View on map" at bounding box center [236, 302] width 404 height 97
click at [415, 282] on button "EDIT" at bounding box center [413, 275] width 22 height 15
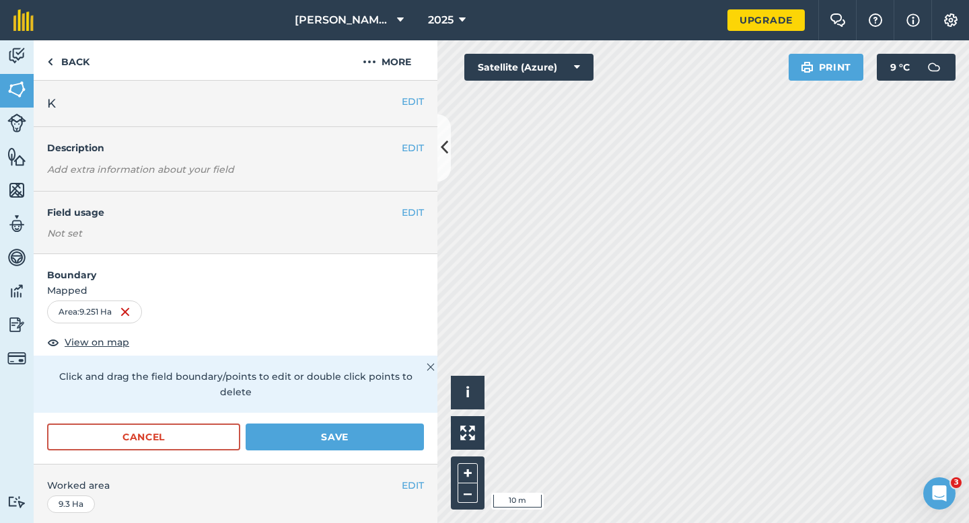
click at [343, 465] on div "EDIT Worked area 9.3 Ha" at bounding box center [236, 496] width 404 height 63
click at [389, 428] on button "Save" at bounding box center [335, 437] width 178 height 27
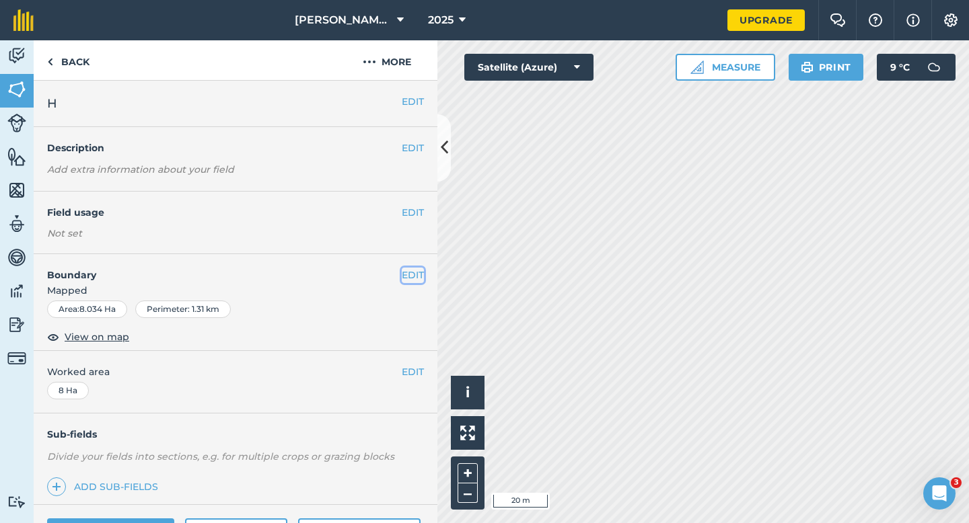
click at [418, 274] on button "EDIT" at bounding box center [413, 275] width 22 height 15
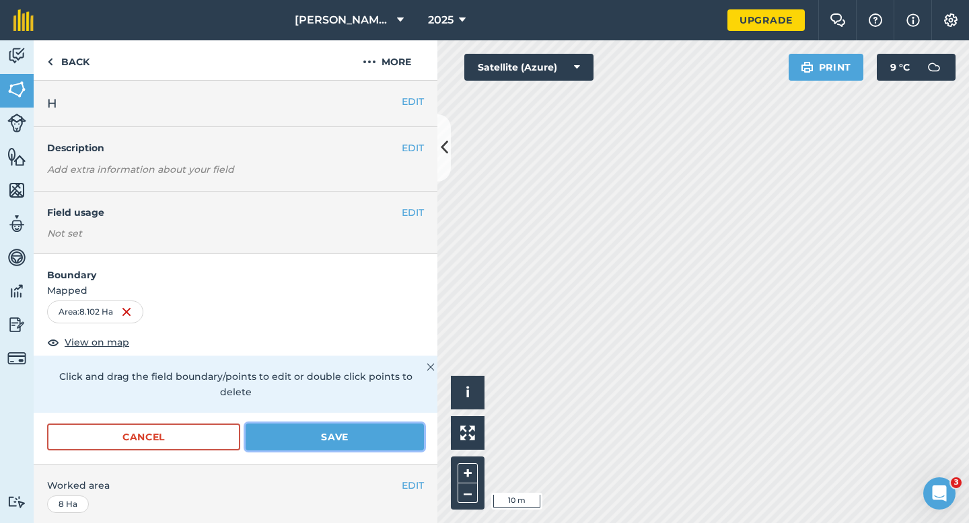
click at [410, 426] on button "Save" at bounding box center [335, 437] width 178 height 27
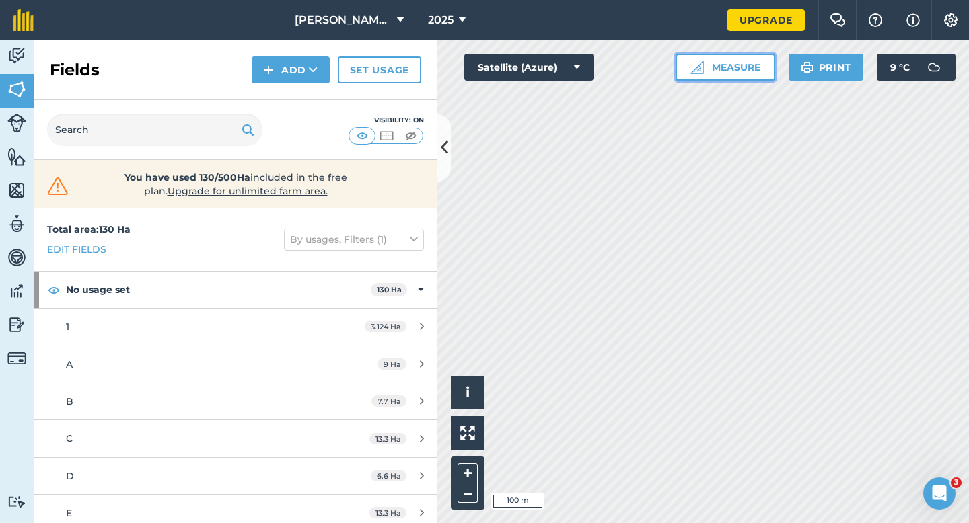
click at [749, 69] on button "Measure" at bounding box center [725, 67] width 100 height 27
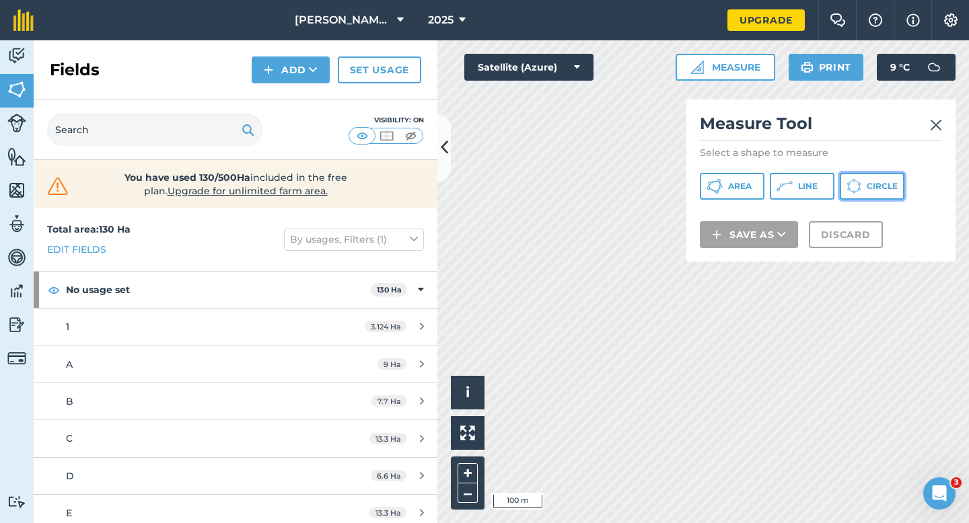
click at [868, 174] on button "Circle" at bounding box center [871, 186] width 65 height 27
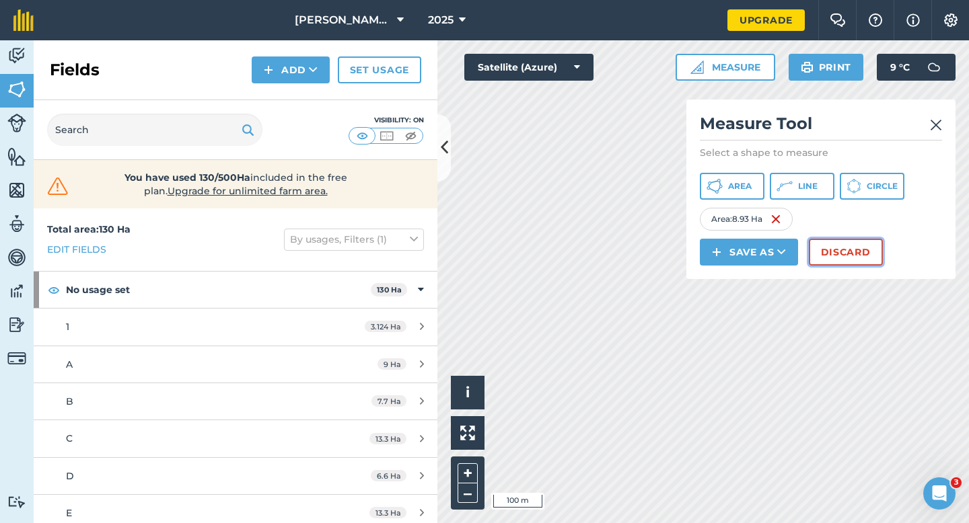
click at [841, 260] on button "Discard" at bounding box center [846, 252] width 74 height 27
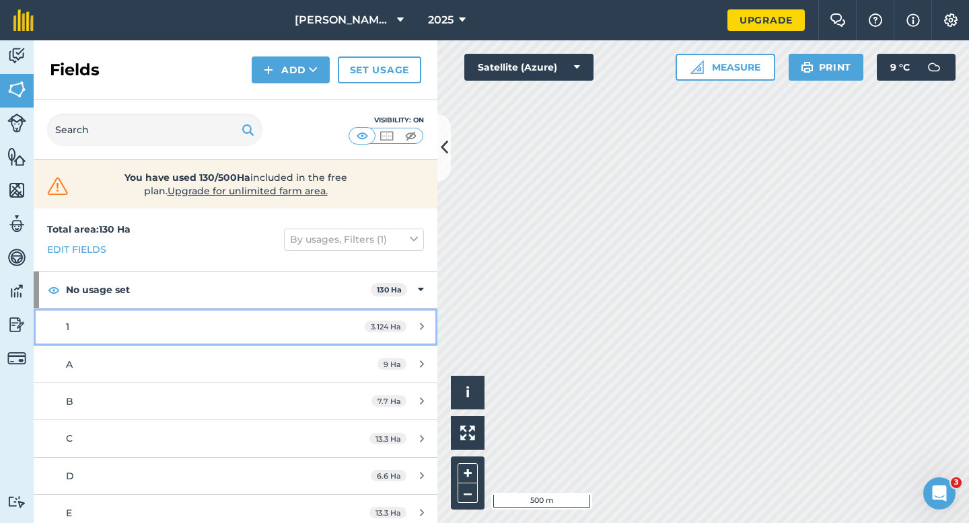
click at [421, 330] on icon at bounding box center [422, 327] width 4 height 10
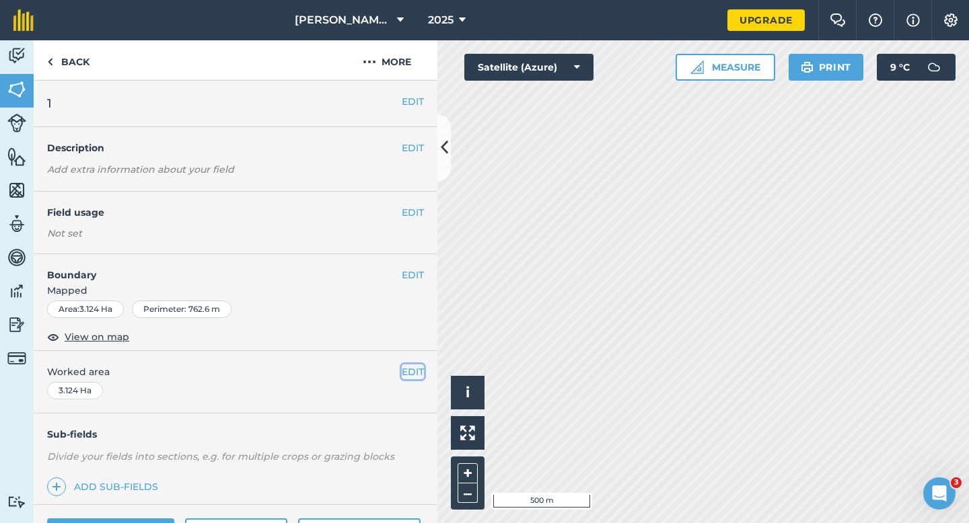
click at [408, 367] on button "EDIT" at bounding box center [413, 372] width 22 height 15
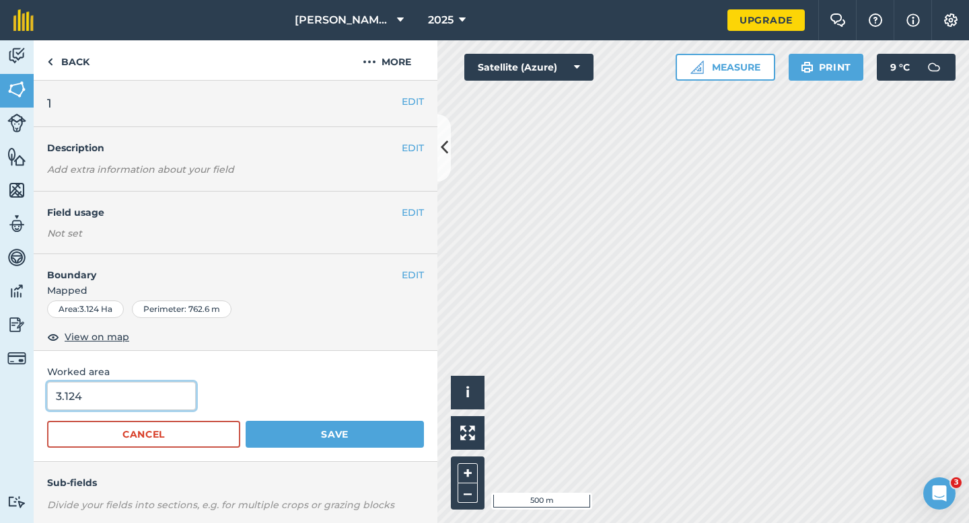
click at [88, 400] on input "3.124" at bounding box center [121, 396] width 149 height 28
type input "3"
click at [246, 421] on button "Save" at bounding box center [335, 434] width 178 height 27
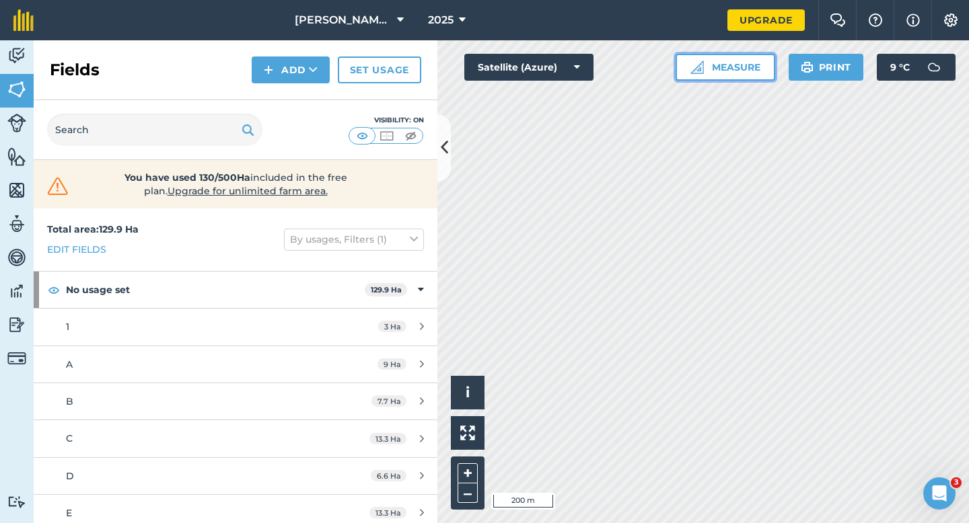
click at [749, 76] on button "Measure" at bounding box center [725, 67] width 100 height 27
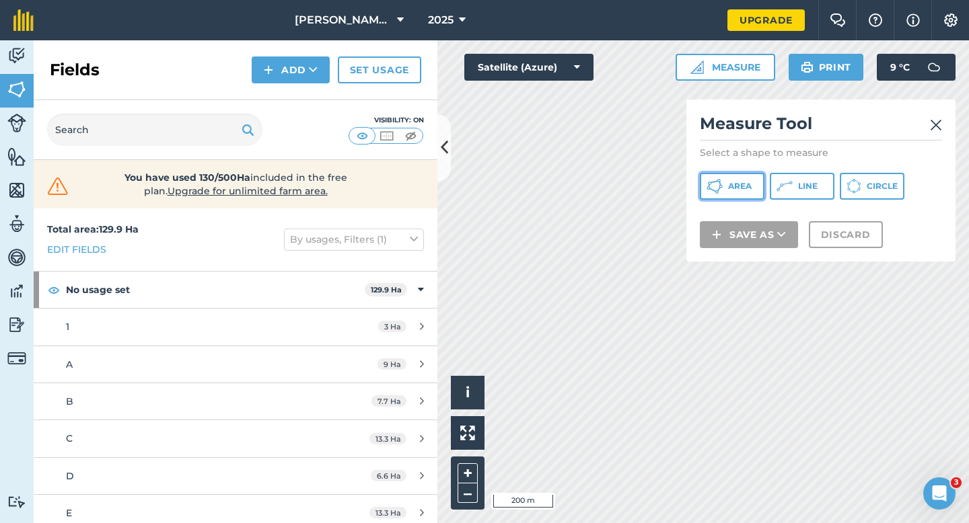
click at [732, 178] on button "Area" at bounding box center [732, 186] width 65 height 27
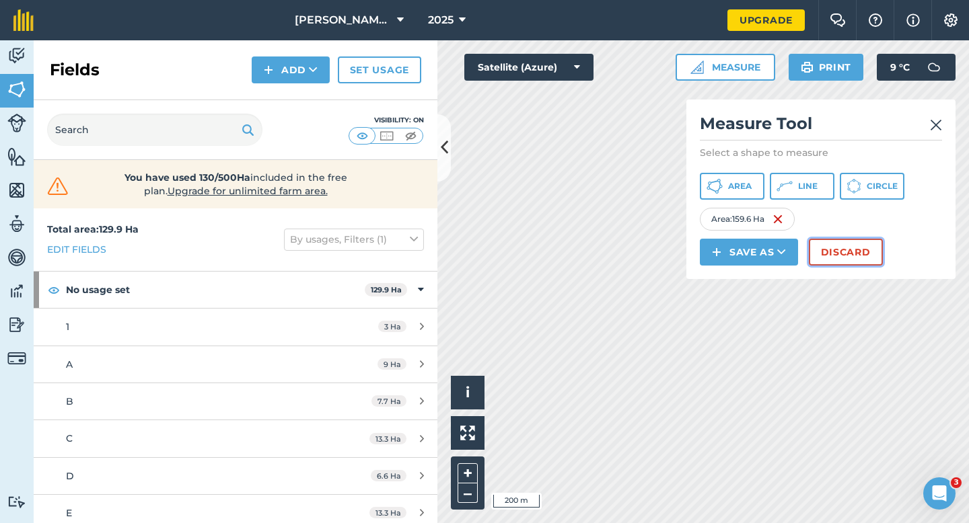
click at [844, 262] on button "Discard" at bounding box center [846, 252] width 74 height 27
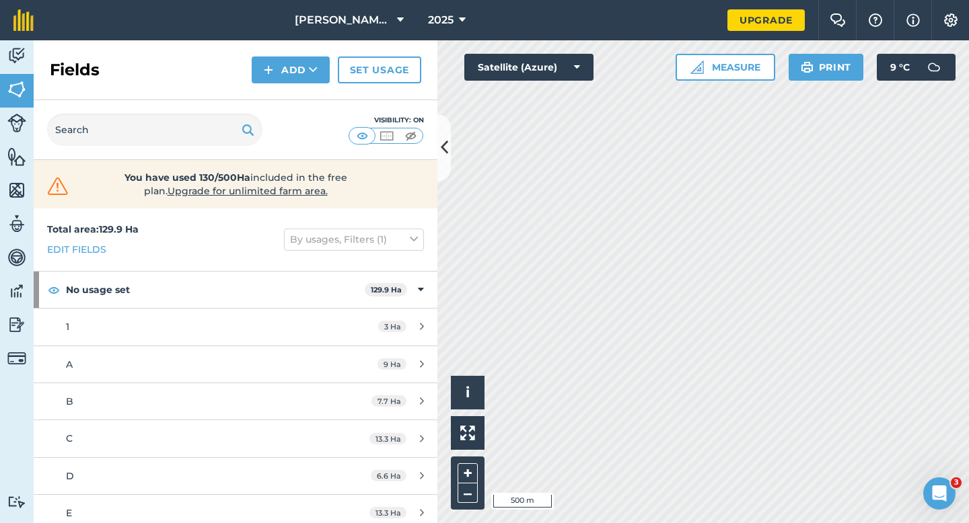
click at [420, 217] on div "Activity Fields Livestock Features Maps Team Vehicles Data Reporting Billing Tu…" at bounding box center [484, 281] width 969 height 483
click at [291, 81] on button "Add" at bounding box center [291, 70] width 78 height 27
click at [291, 103] on link "Draw" at bounding box center [291, 100] width 74 height 30
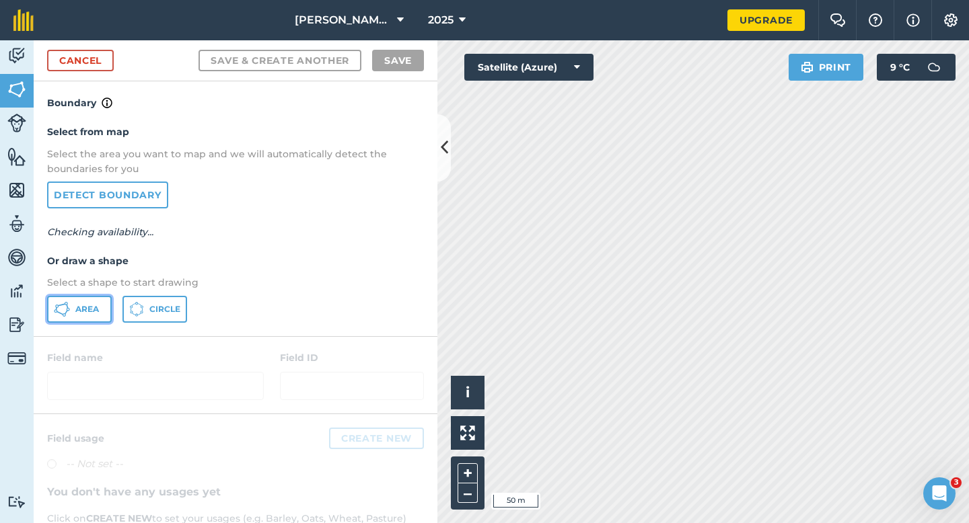
click at [96, 301] on button "Area" at bounding box center [79, 309] width 65 height 27
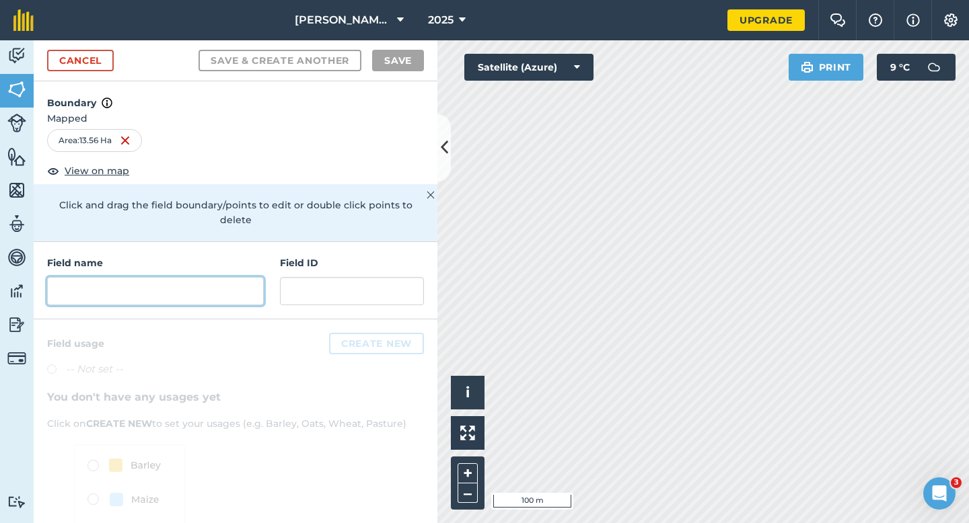
click at [252, 277] on input "text" at bounding box center [155, 291] width 217 height 28
type input "n"
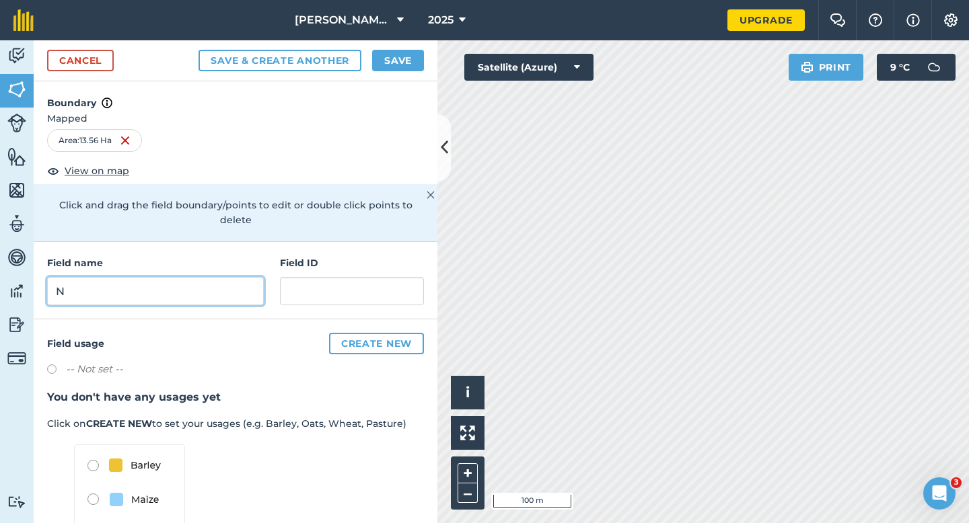
type input "N"
click at [400, 66] on button "Save" at bounding box center [398, 61] width 52 height 22
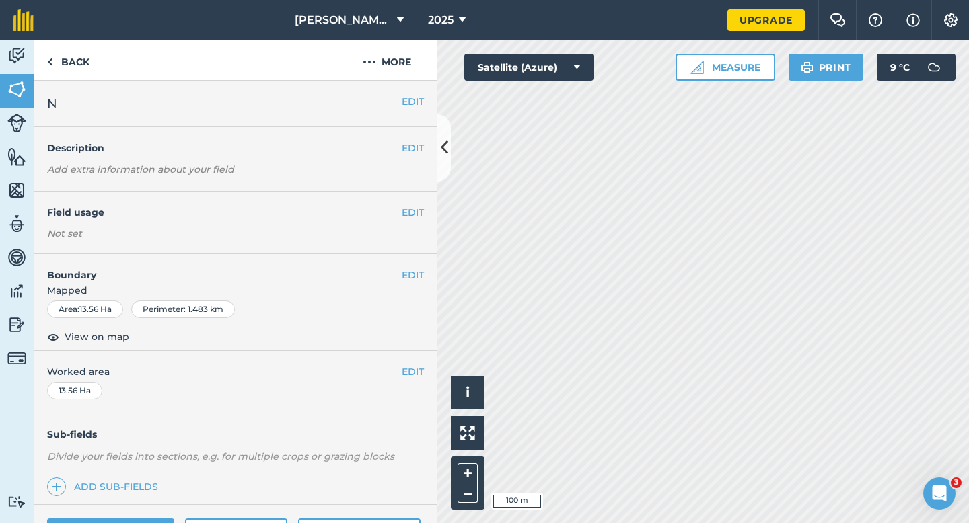
click at [415, 371] on button "EDIT" at bounding box center [413, 372] width 22 height 15
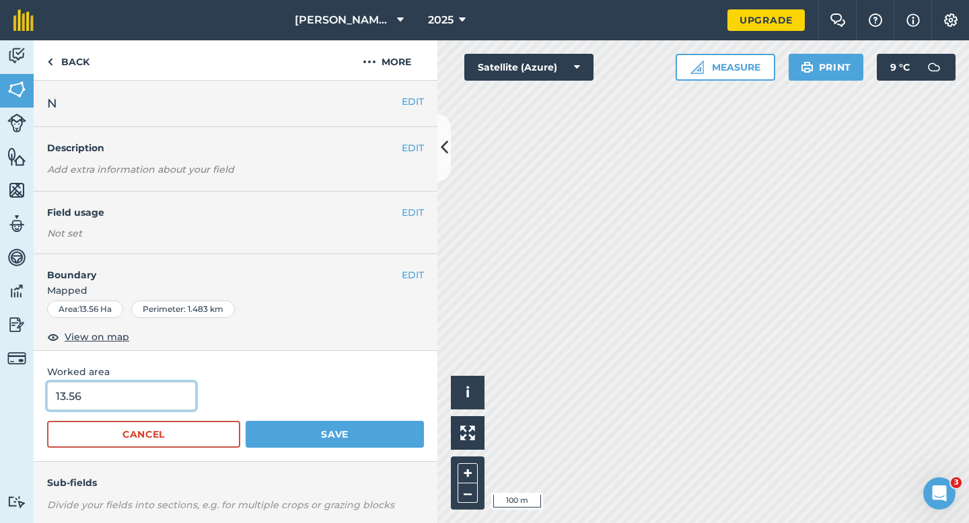
click at [175, 403] on input "13.56" at bounding box center [121, 396] width 149 height 28
type input "13.6"
click at [246, 421] on button "Save" at bounding box center [335, 434] width 178 height 27
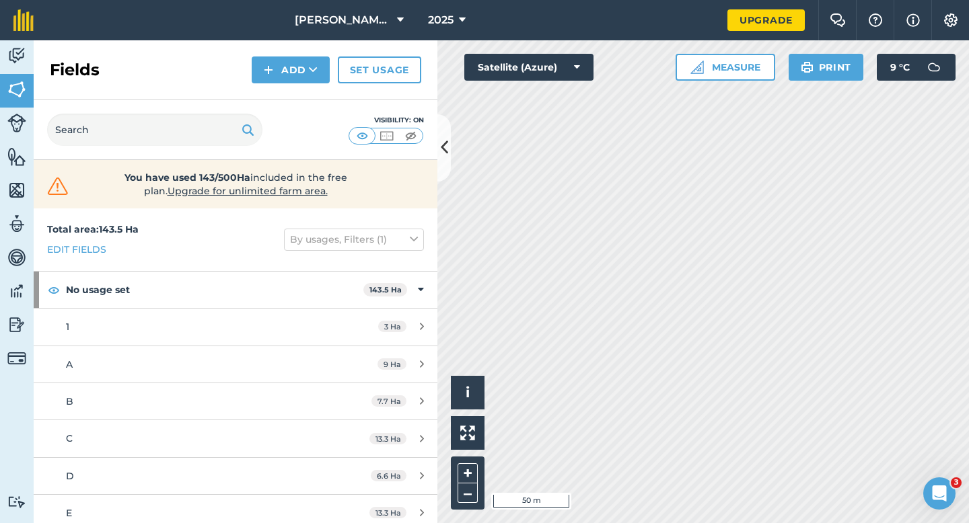
click at [284, 93] on div "Fields Add Set usage" at bounding box center [236, 70] width 404 height 60
click at [284, 76] on button "Add" at bounding box center [291, 70] width 78 height 27
click at [288, 106] on link "Draw" at bounding box center [291, 100] width 74 height 30
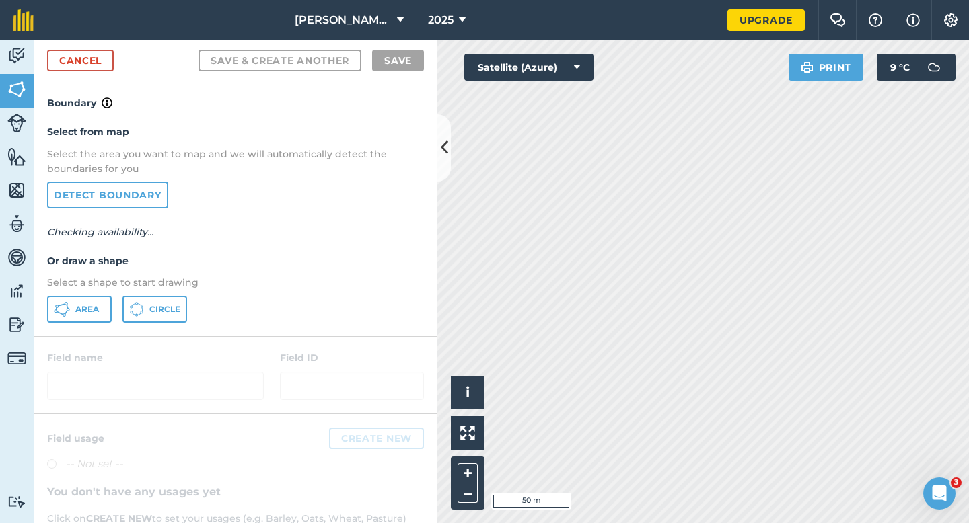
click at [67, 326] on div "Select from map Select the area you want to map and we will automatically detec…" at bounding box center [236, 223] width 404 height 225
click at [89, 270] on div "Select from map Select the area you want to map and we will automatically detec…" at bounding box center [236, 223] width 404 height 225
click at [85, 295] on div "Select from map Select the area you want to map and we will automatically detec…" at bounding box center [236, 223] width 404 height 225
click at [59, 319] on button "Area" at bounding box center [79, 309] width 65 height 27
click at [96, 301] on button "Area" at bounding box center [79, 309] width 65 height 27
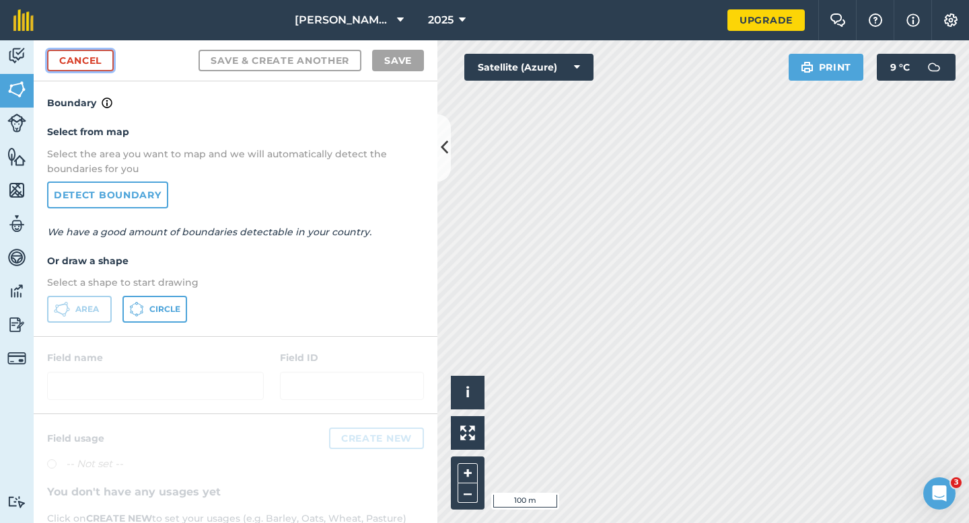
click at [74, 60] on link "Cancel" at bounding box center [80, 61] width 67 height 22
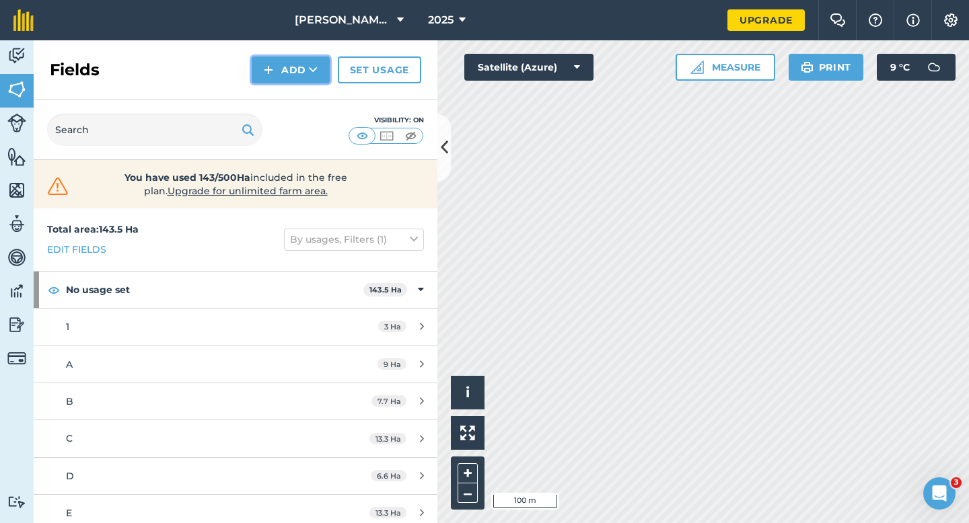
click at [280, 74] on button "Add" at bounding box center [291, 70] width 78 height 27
click at [287, 100] on link "Draw" at bounding box center [291, 100] width 74 height 30
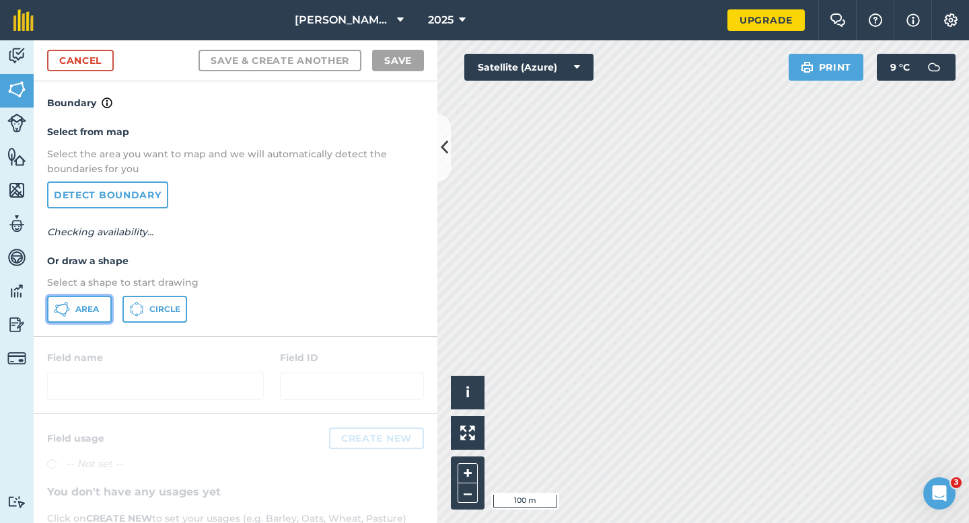
click at [93, 304] on span "Area" at bounding box center [87, 309] width 24 height 11
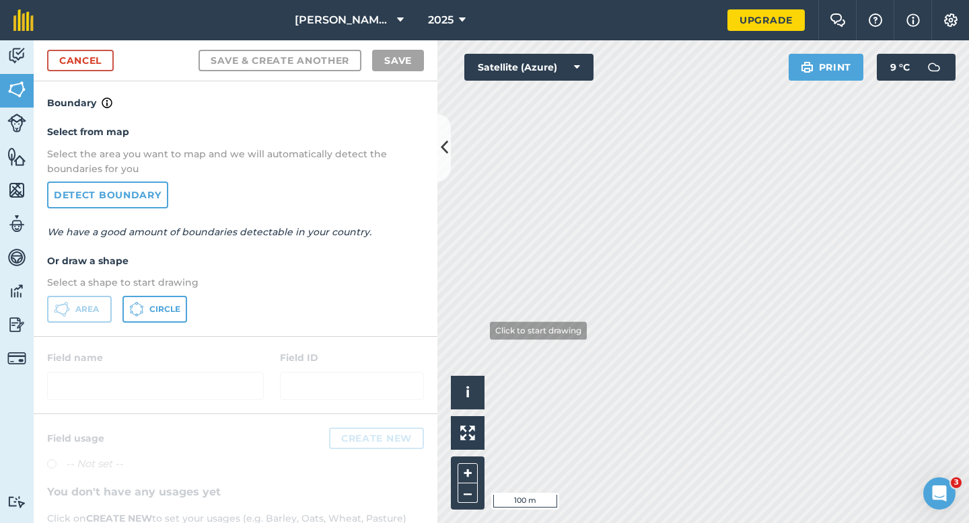
click at [418, 330] on div "Activity Fields Livestock Features Maps Team Vehicles Data Reporting Billing Tu…" at bounding box center [484, 281] width 969 height 483
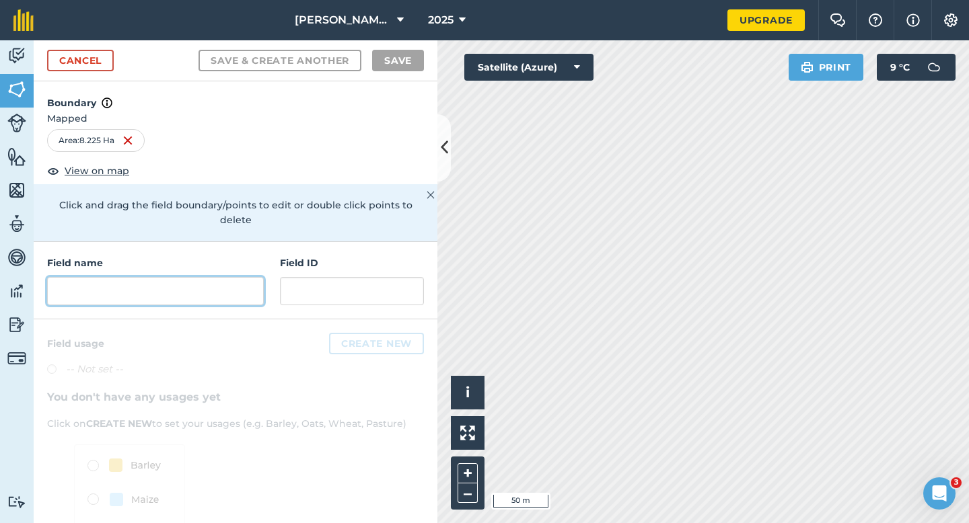
click at [102, 277] on input "text" at bounding box center [155, 291] width 217 height 28
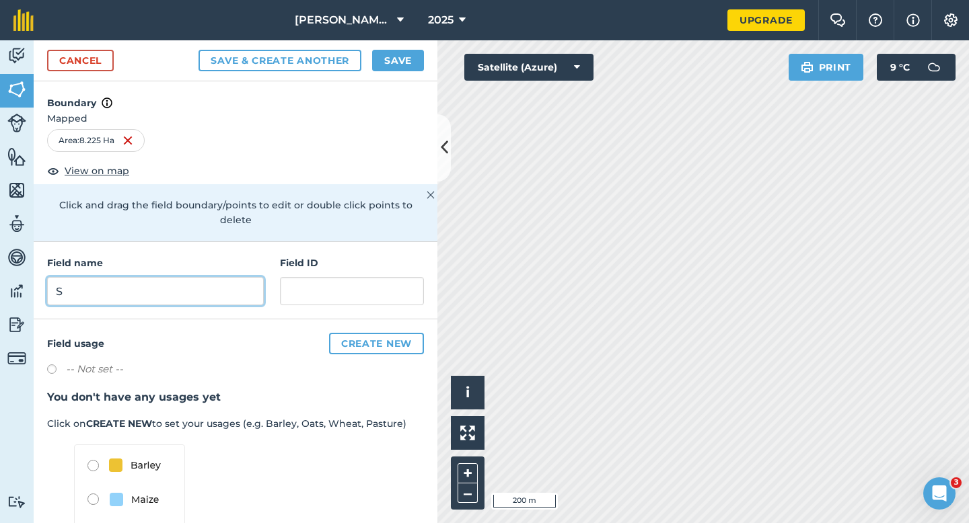
type input "S"
click at [387, 54] on button "Save" at bounding box center [398, 61] width 52 height 22
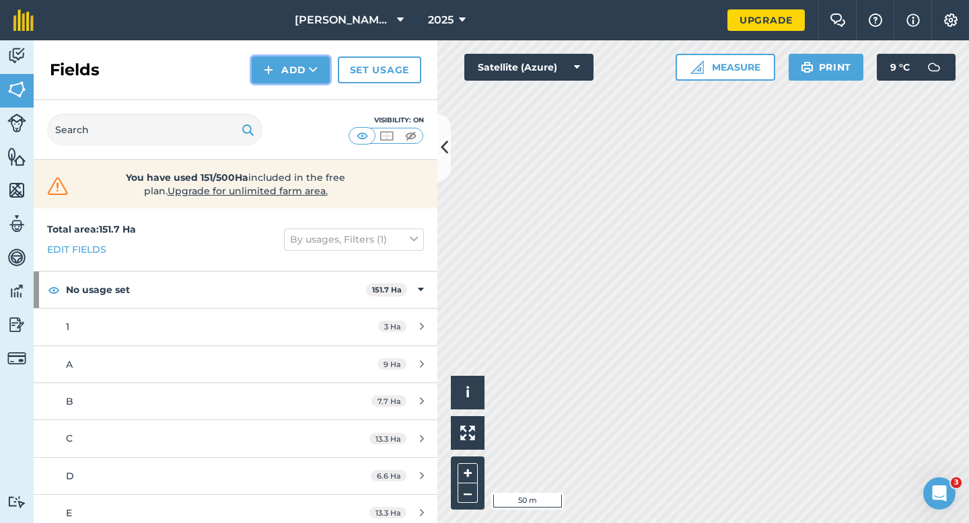
click at [293, 61] on button "Add" at bounding box center [291, 70] width 78 height 27
click at [293, 87] on link "Draw" at bounding box center [291, 100] width 74 height 30
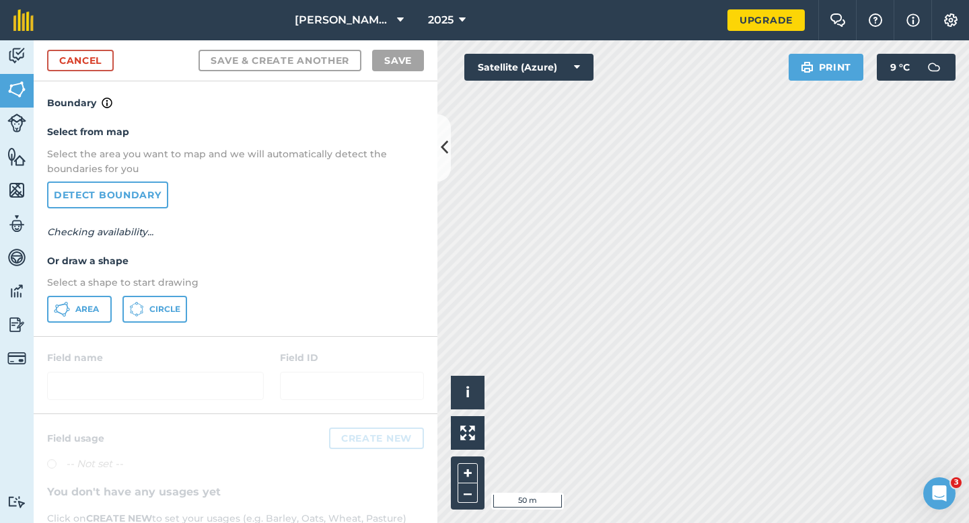
click at [94, 292] on div "Select from map Select the area you want to map and we will automatically detec…" at bounding box center [236, 223] width 404 height 225
click at [94, 305] on span "Area" at bounding box center [87, 309] width 24 height 11
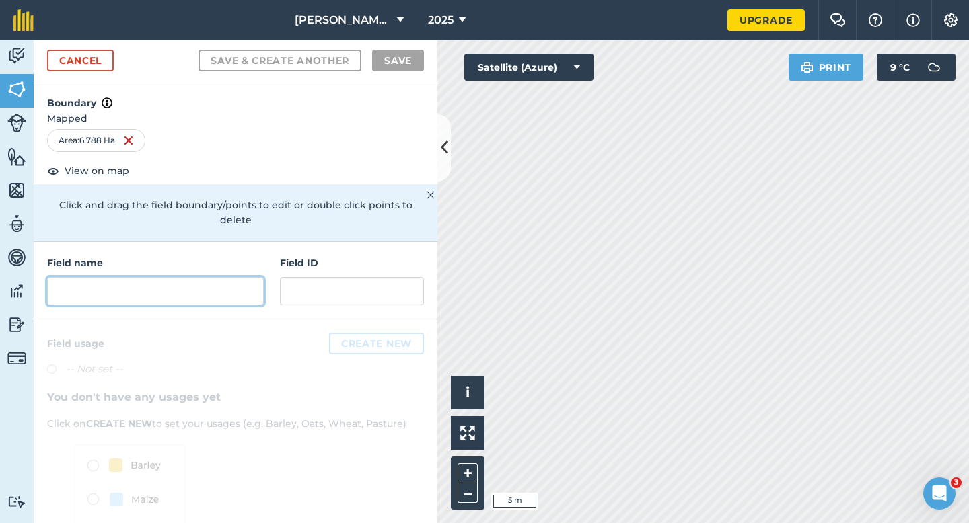
click at [241, 281] on input "text" at bounding box center [155, 291] width 217 height 28
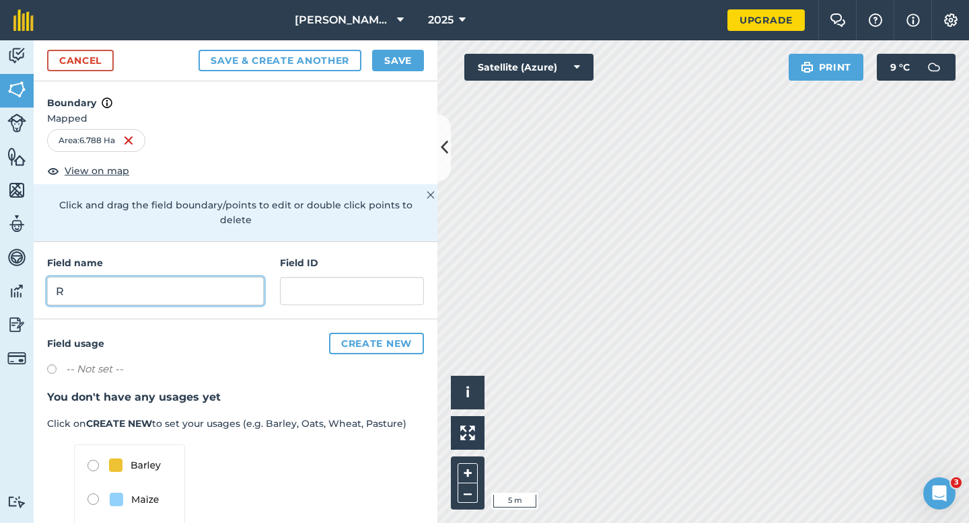
type input "R"
click at [408, 71] on button "Save" at bounding box center [398, 61] width 52 height 22
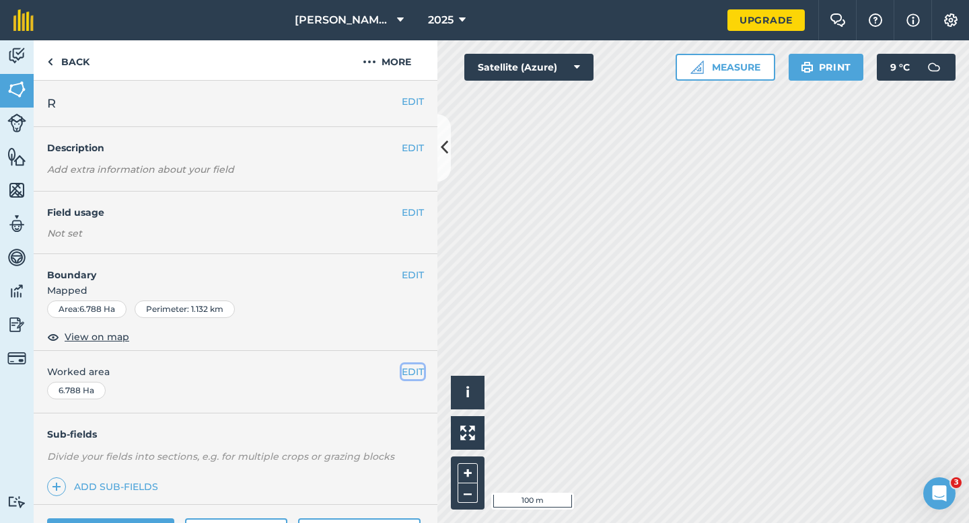
click at [412, 374] on button "EDIT" at bounding box center [413, 372] width 22 height 15
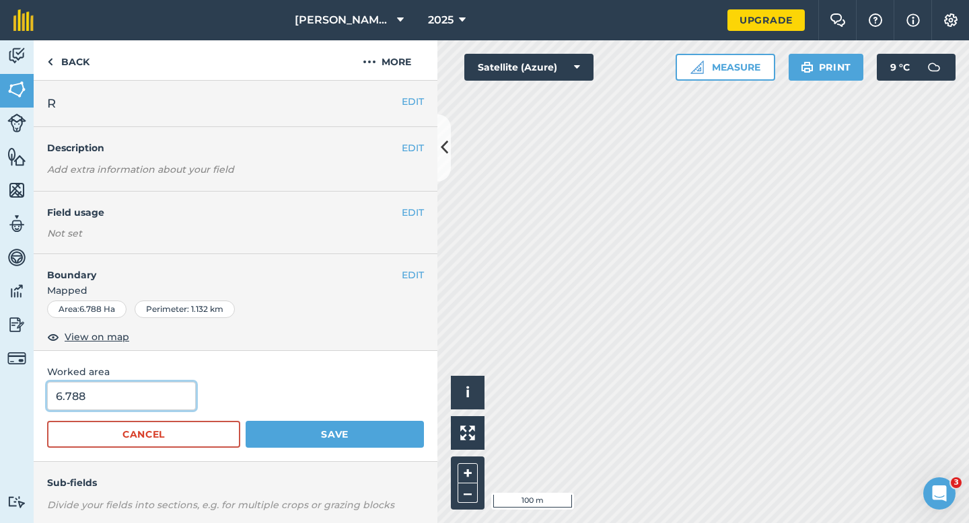
click at [186, 397] on input "6.788" at bounding box center [121, 396] width 149 height 28
type input "6.8"
click at [246, 421] on button "Save" at bounding box center [335, 434] width 178 height 27
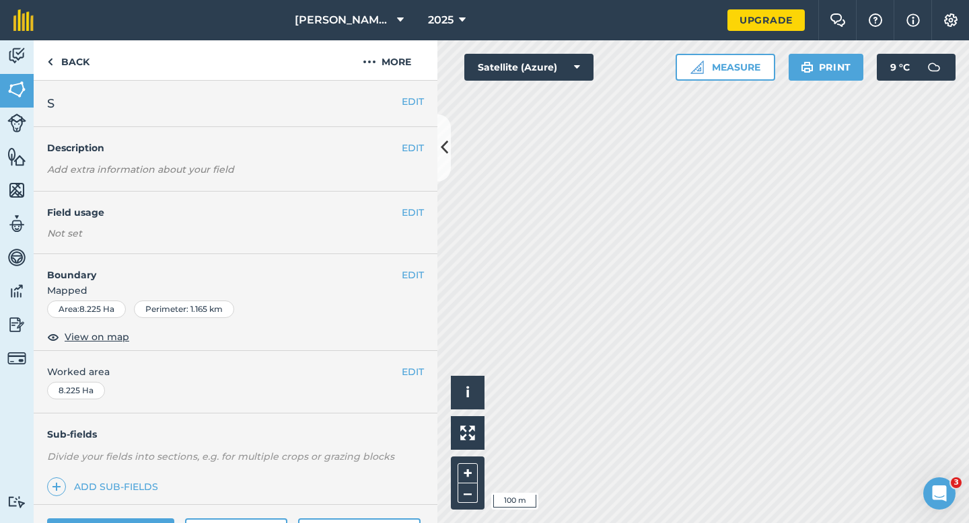
click at [414, 359] on div "EDIT Worked area 8.225 Ha" at bounding box center [236, 382] width 404 height 63
click at [414, 368] on button "EDIT" at bounding box center [413, 372] width 22 height 15
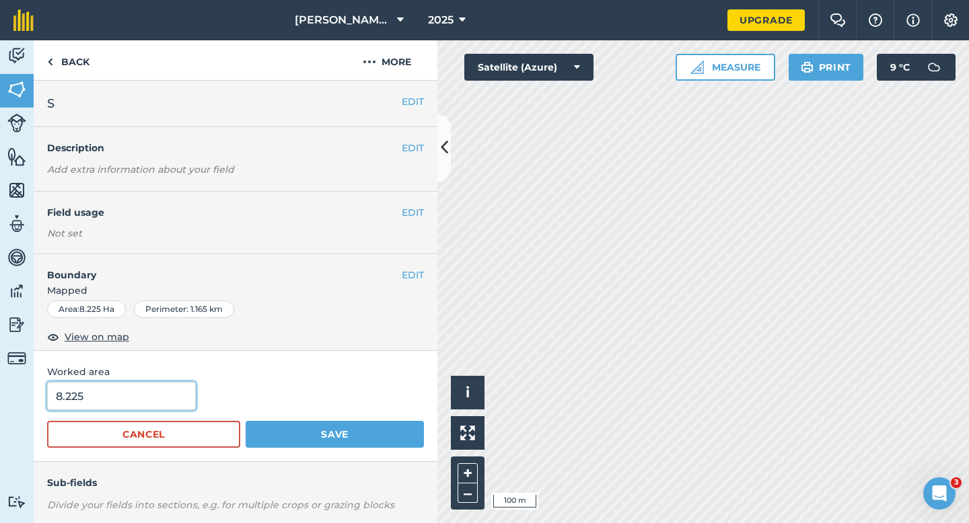
click at [129, 402] on input "8.225" at bounding box center [121, 396] width 149 height 28
type input "8.2"
click at [246, 421] on button "Save" at bounding box center [335, 434] width 178 height 27
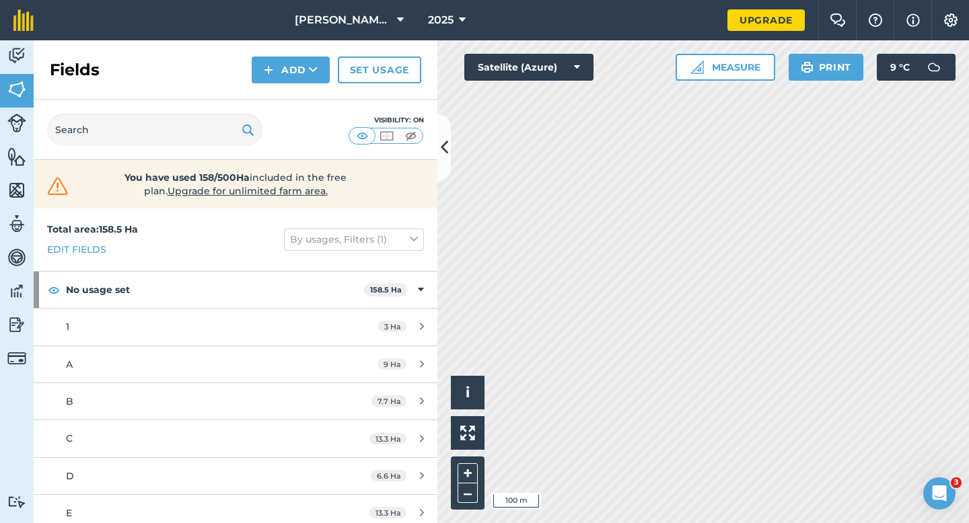
click at [301, 84] on div "Fields Add Set usage" at bounding box center [236, 70] width 404 height 60
click at [302, 78] on button "Add" at bounding box center [291, 70] width 78 height 27
click at [302, 99] on link "Draw" at bounding box center [291, 100] width 74 height 30
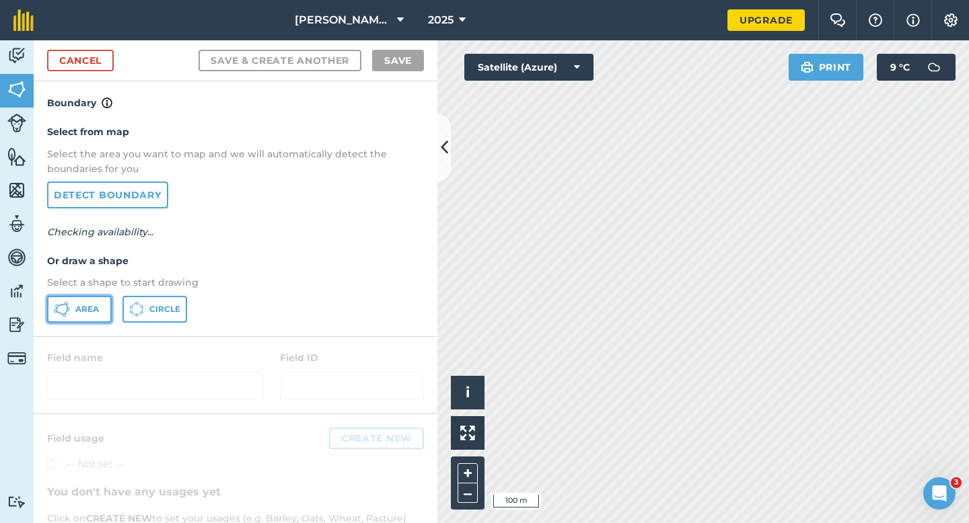
click at [74, 307] on button "Area" at bounding box center [79, 309] width 65 height 27
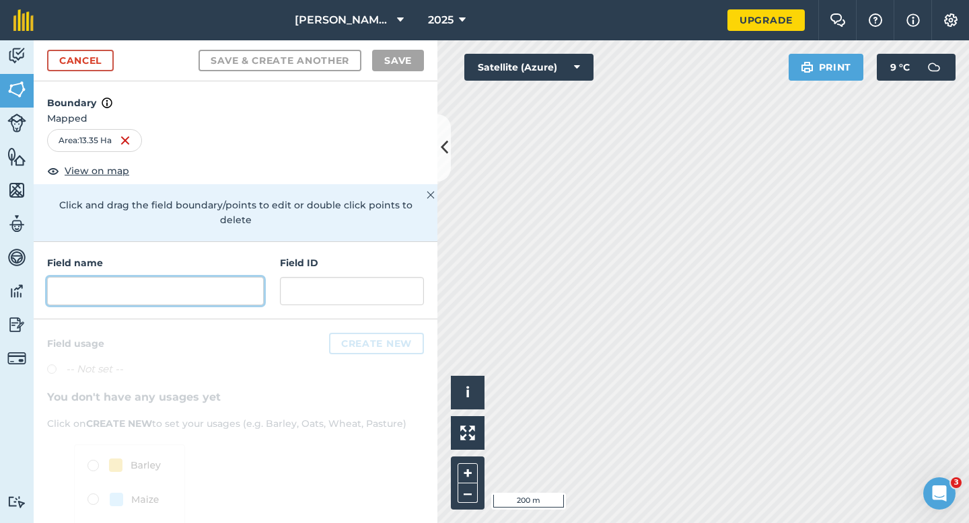
click at [252, 285] on input "text" at bounding box center [155, 291] width 217 height 28
click at [182, 277] on input "text" at bounding box center [155, 291] width 217 height 28
type input "t"
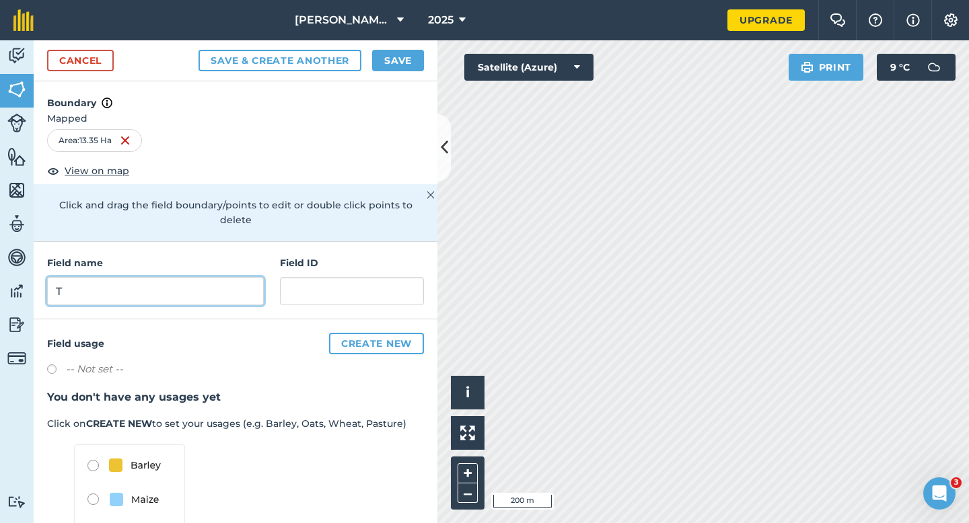
type input "T"
click at [397, 66] on button "Save" at bounding box center [398, 61] width 52 height 22
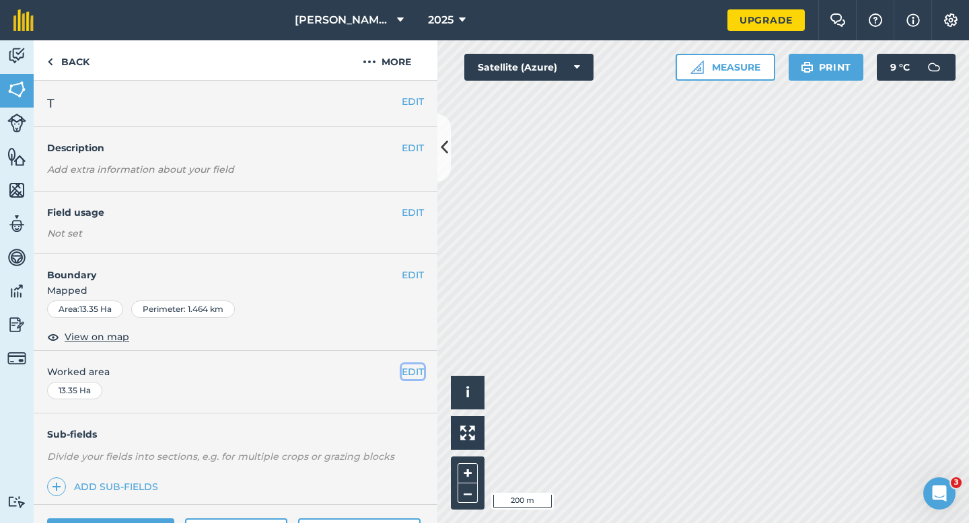
click at [416, 377] on button "EDIT" at bounding box center [413, 372] width 22 height 15
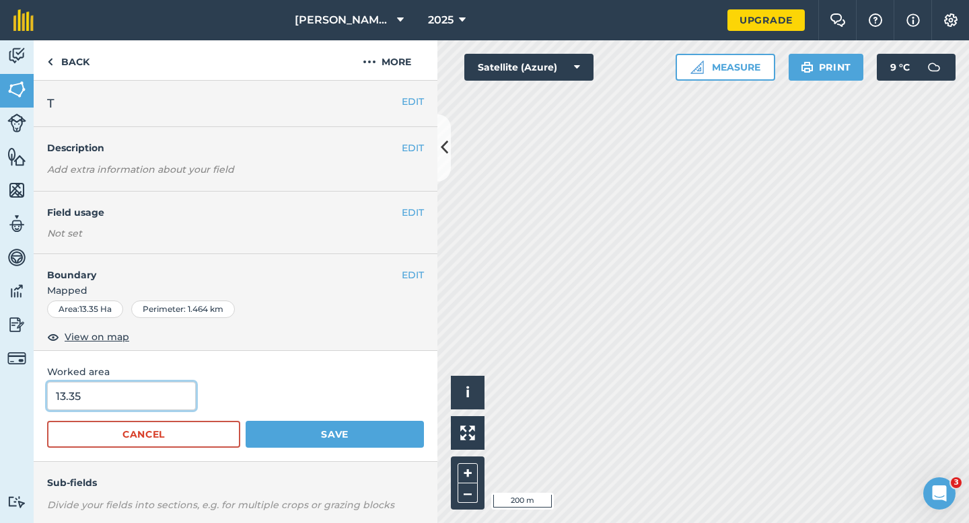
click at [174, 396] on input "13.35" at bounding box center [121, 396] width 149 height 28
type input "13.3"
click at [246, 421] on button "Save" at bounding box center [335, 434] width 178 height 27
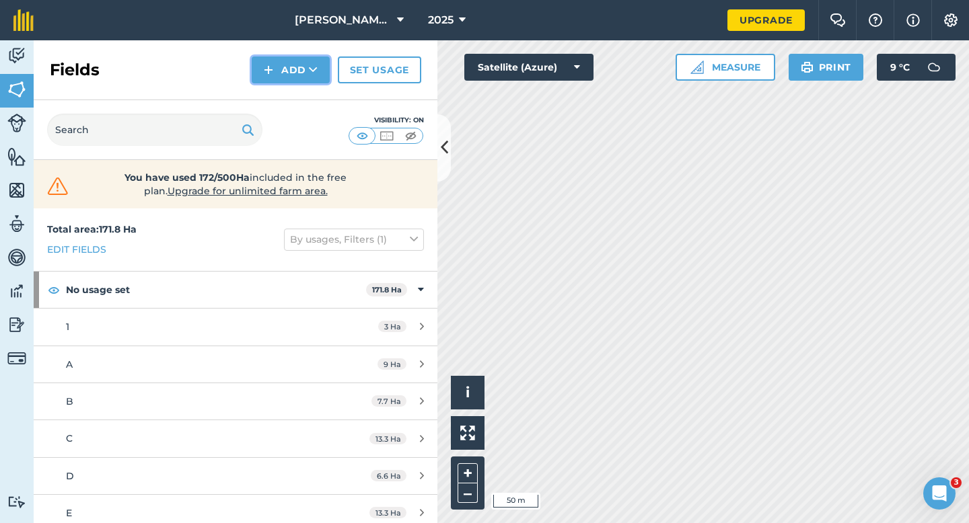
click at [303, 71] on button "Add" at bounding box center [291, 70] width 78 height 27
click at [303, 100] on link "Draw" at bounding box center [291, 100] width 74 height 30
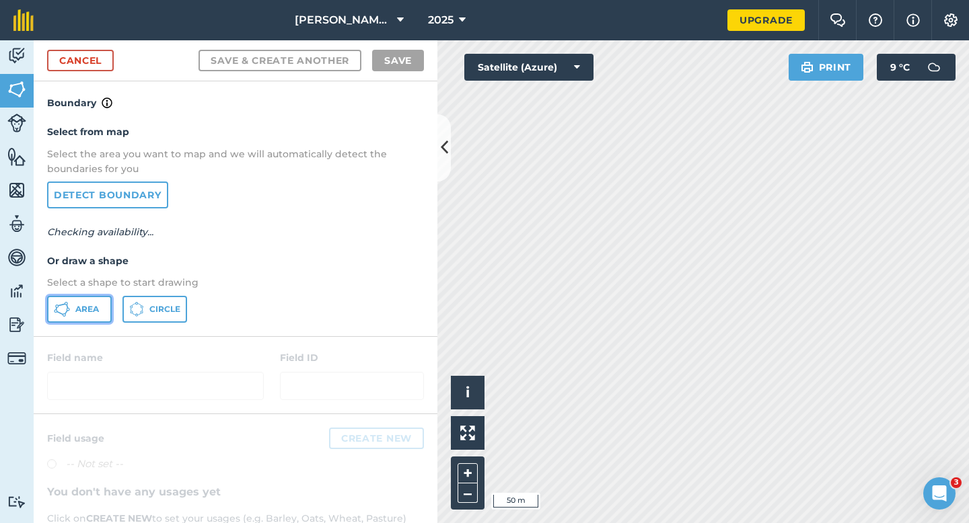
click at [80, 306] on span "Area" at bounding box center [87, 309] width 24 height 11
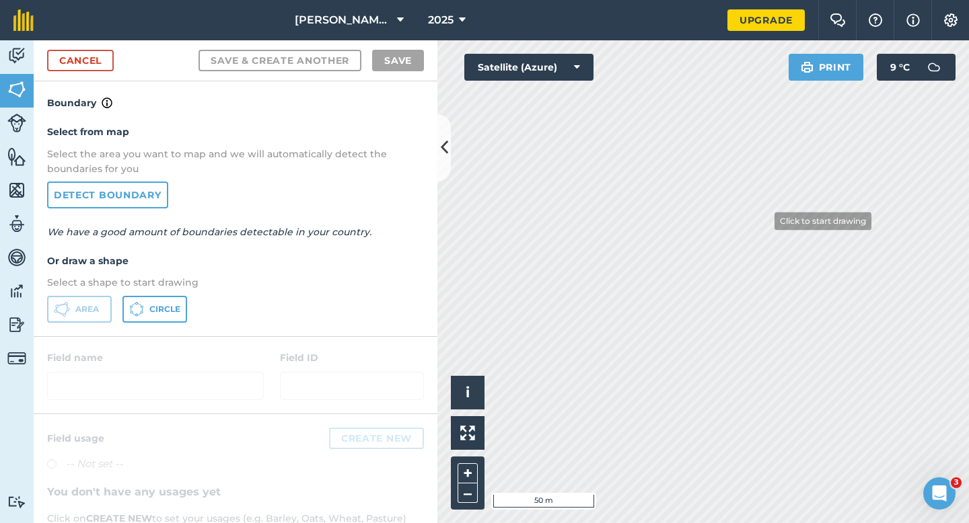
click at [770, 313] on div "Click to start drawing i © 2025 TomTom, Microsoft 50 m + –" at bounding box center [702, 281] width 531 height 483
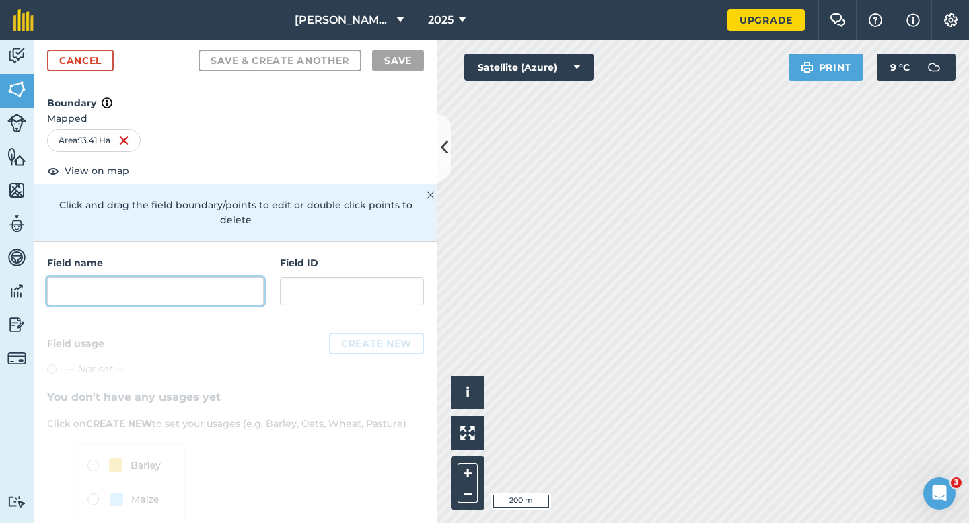
click at [194, 277] on input "text" at bounding box center [155, 291] width 217 height 28
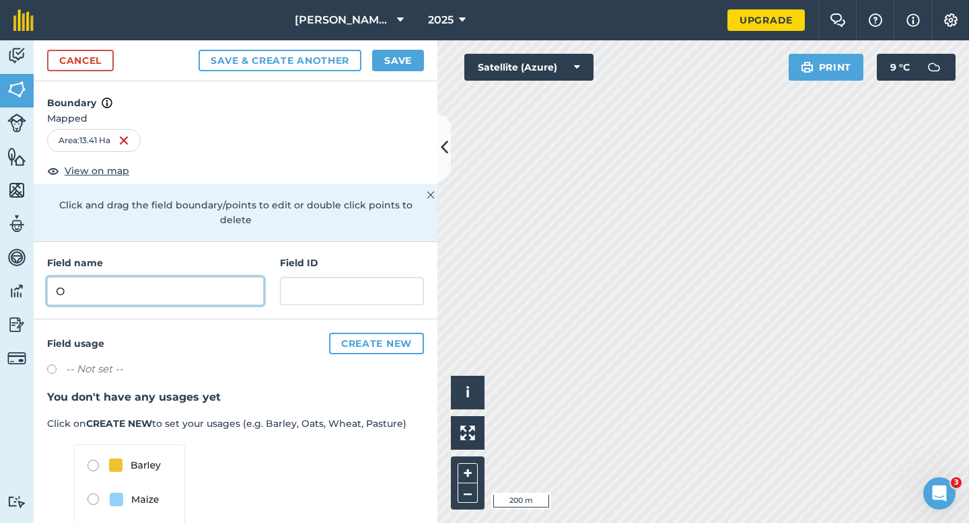
type input "O"
click at [396, 57] on button "Save" at bounding box center [398, 61] width 52 height 22
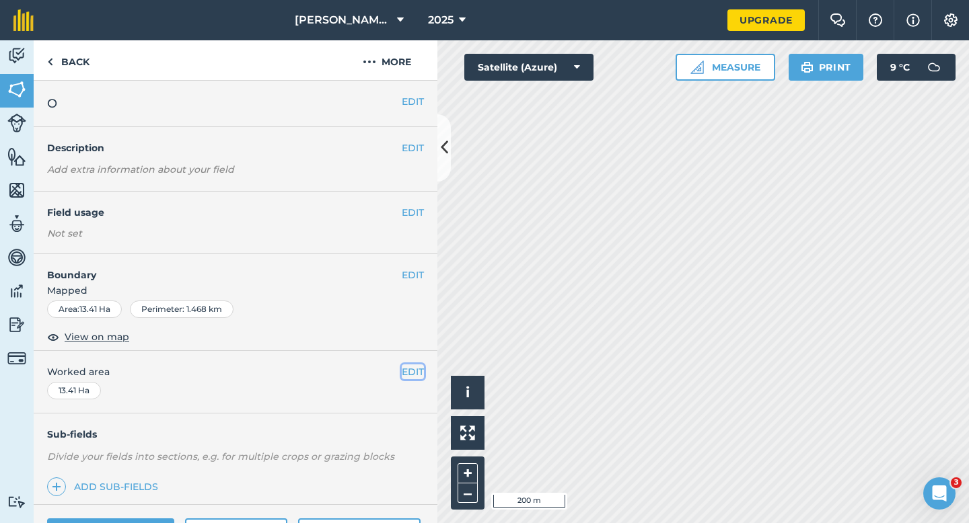
click at [410, 369] on button "EDIT" at bounding box center [413, 372] width 22 height 15
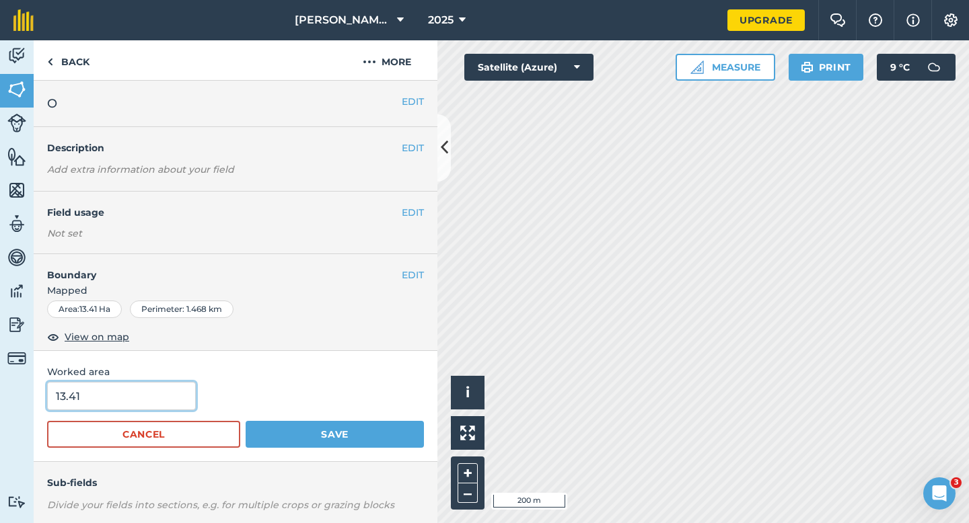
click at [145, 396] on input "13.41" at bounding box center [121, 396] width 149 height 28
type input "13.3"
click at [246, 421] on button "Save" at bounding box center [335, 434] width 178 height 27
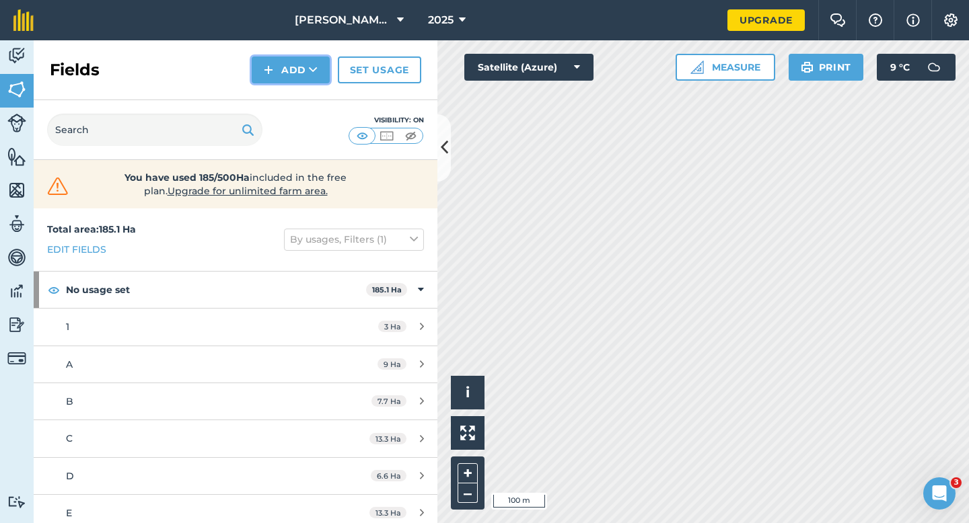
click at [297, 74] on button "Add" at bounding box center [291, 70] width 78 height 27
click at [272, 64] on img at bounding box center [268, 70] width 9 height 16
click at [285, 104] on link "Draw" at bounding box center [291, 100] width 74 height 30
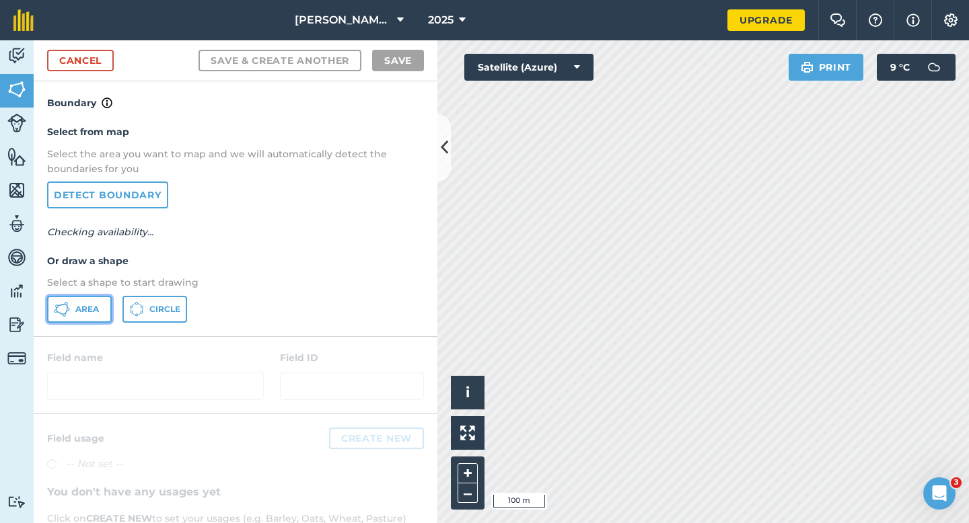
click at [102, 311] on button "Area" at bounding box center [79, 309] width 65 height 27
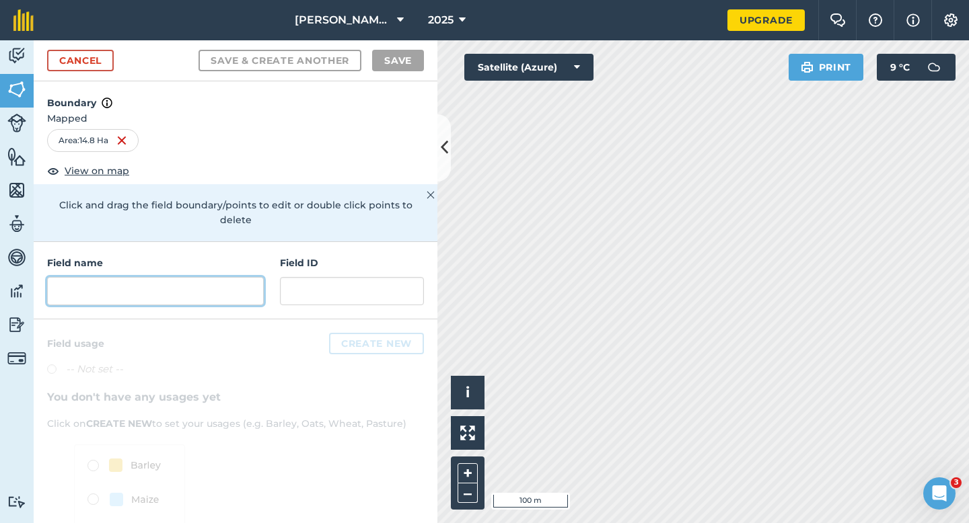
click at [198, 277] on input "text" at bounding box center [155, 291] width 217 height 28
click at [80, 61] on link "Cancel" at bounding box center [80, 61] width 67 height 22
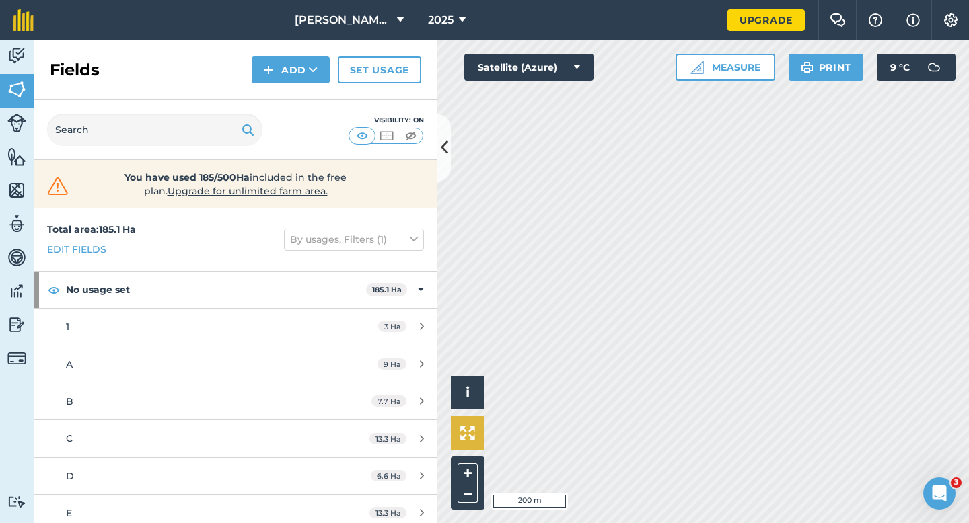
click at [473, 436] on div "Click to start drawing i © 2025 TomTom, Microsoft 200 m + – Satellite (Azure) M…" at bounding box center [702, 281] width 531 height 483
click at [291, 63] on button "Add" at bounding box center [291, 70] width 78 height 27
click at [291, 88] on link "Draw" at bounding box center [291, 100] width 74 height 30
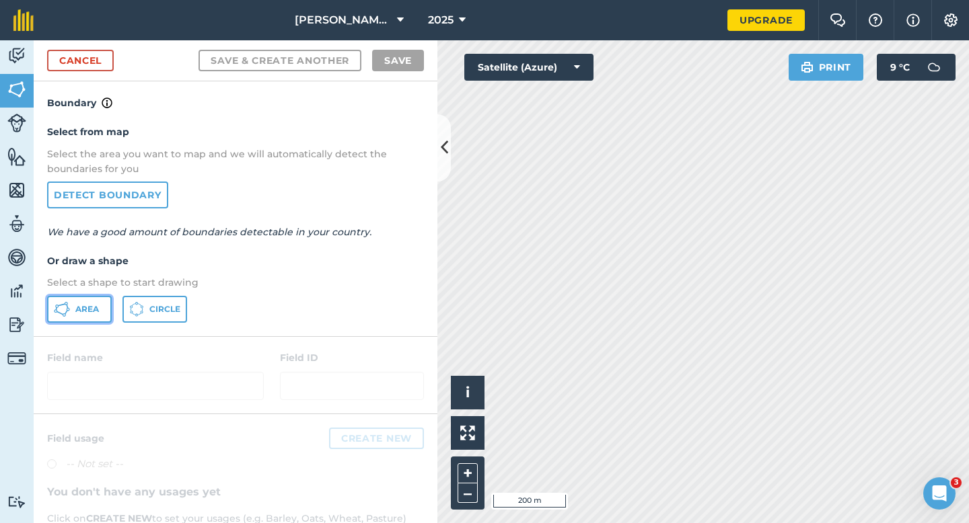
click at [83, 320] on button "Area" at bounding box center [79, 309] width 65 height 27
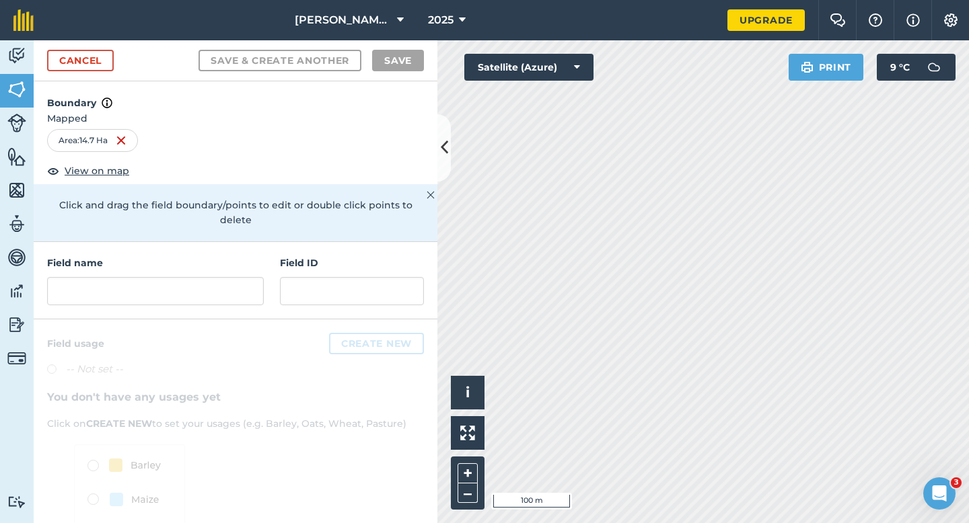
click at [264, 282] on div "Field name Field ID" at bounding box center [236, 280] width 404 height 77
click at [239, 280] on input "text" at bounding box center [155, 291] width 217 height 28
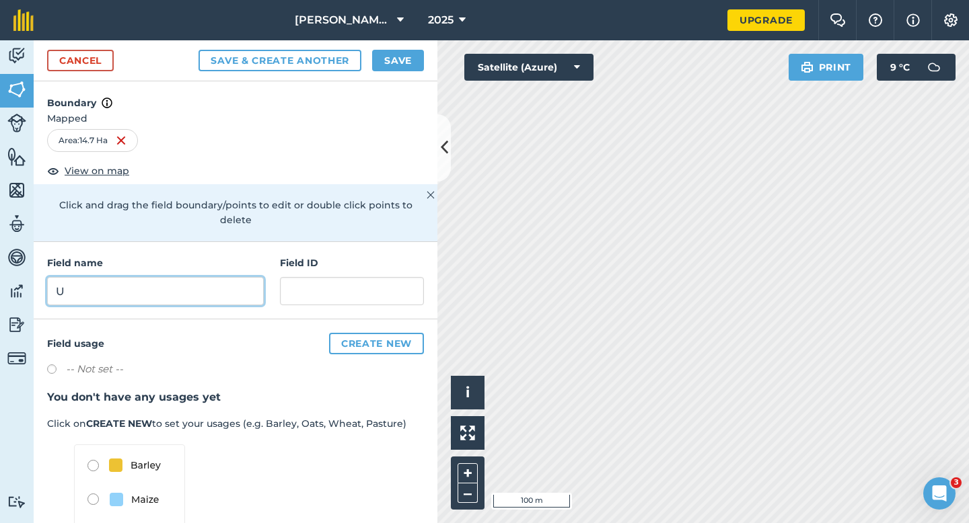
type input "U"
click at [412, 59] on button "Save" at bounding box center [398, 61] width 52 height 22
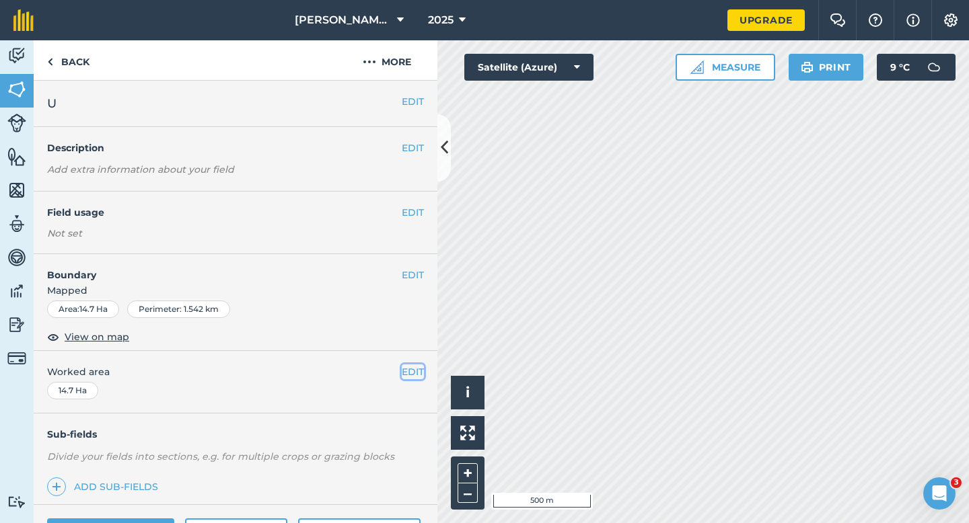
click at [414, 376] on button "EDIT" at bounding box center [413, 372] width 22 height 15
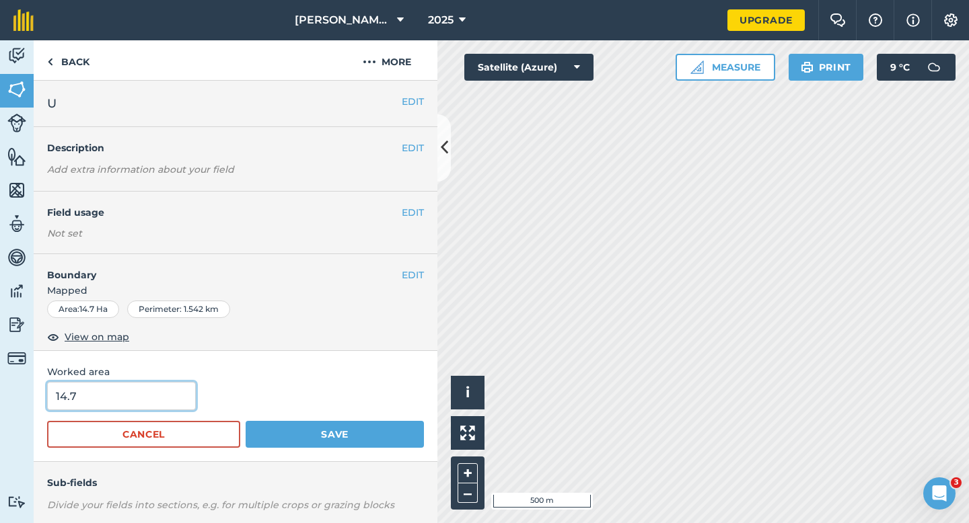
click at [162, 385] on input "14.7" at bounding box center [121, 396] width 149 height 28
click at [246, 421] on button "Save" at bounding box center [335, 434] width 178 height 27
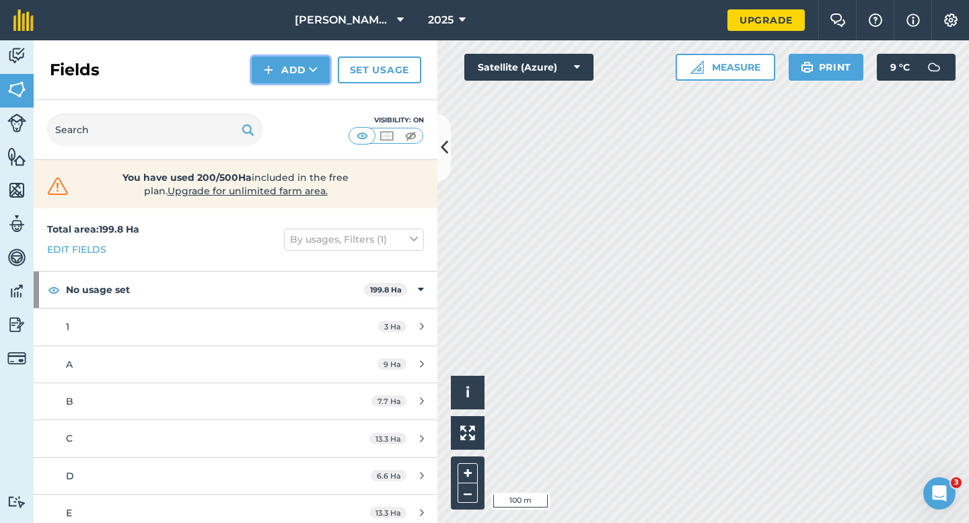
click at [280, 79] on button "Add" at bounding box center [291, 70] width 78 height 27
click at [285, 108] on link "Draw" at bounding box center [291, 100] width 74 height 30
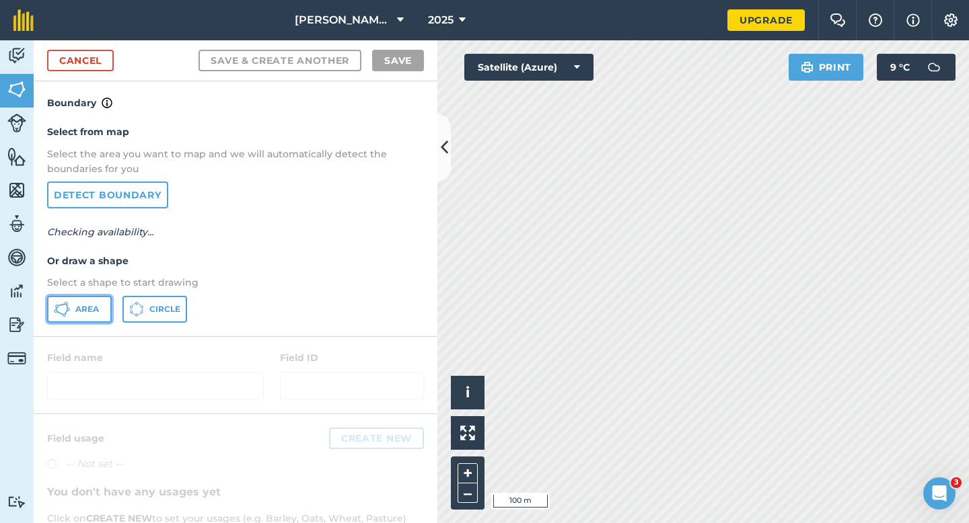
click at [106, 303] on button "Area" at bounding box center [79, 309] width 65 height 27
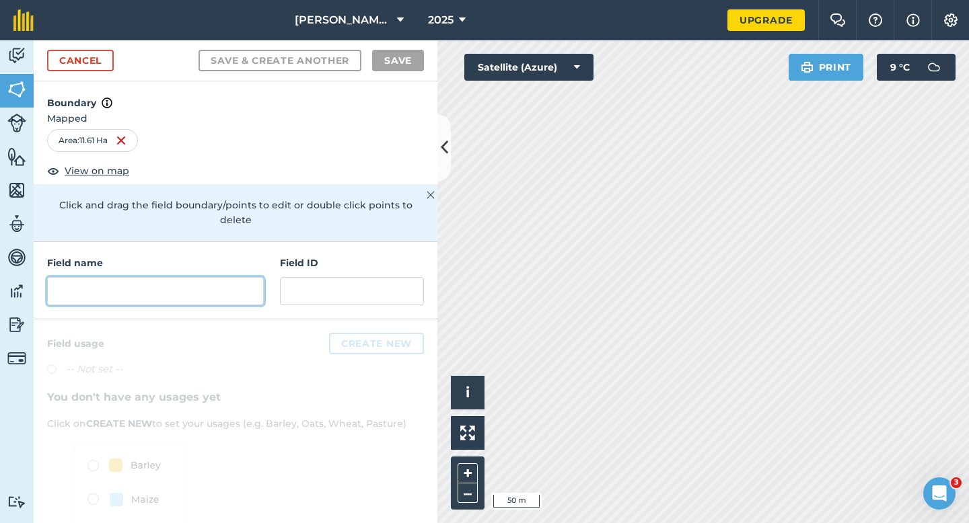
click at [222, 280] on input "text" at bounding box center [155, 291] width 217 height 28
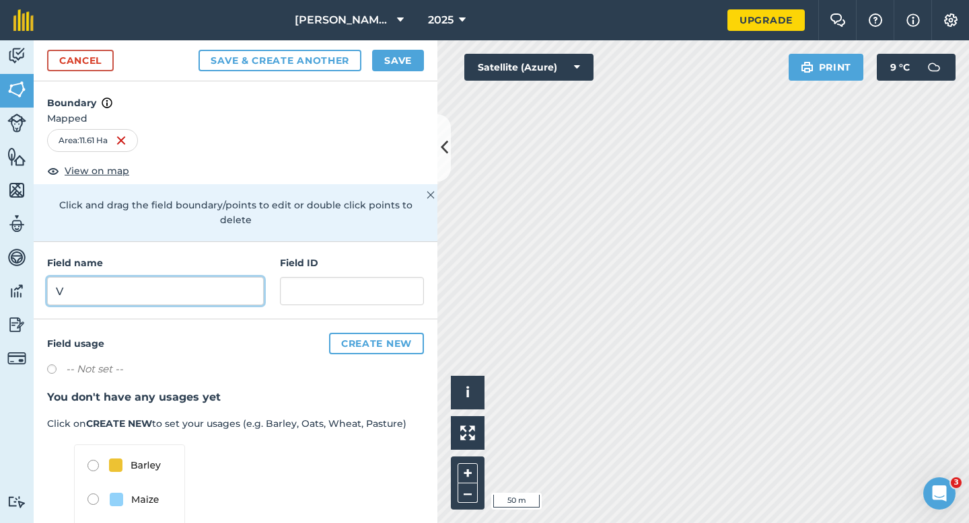
type input "V"
click at [386, 61] on button "Save" at bounding box center [398, 61] width 52 height 22
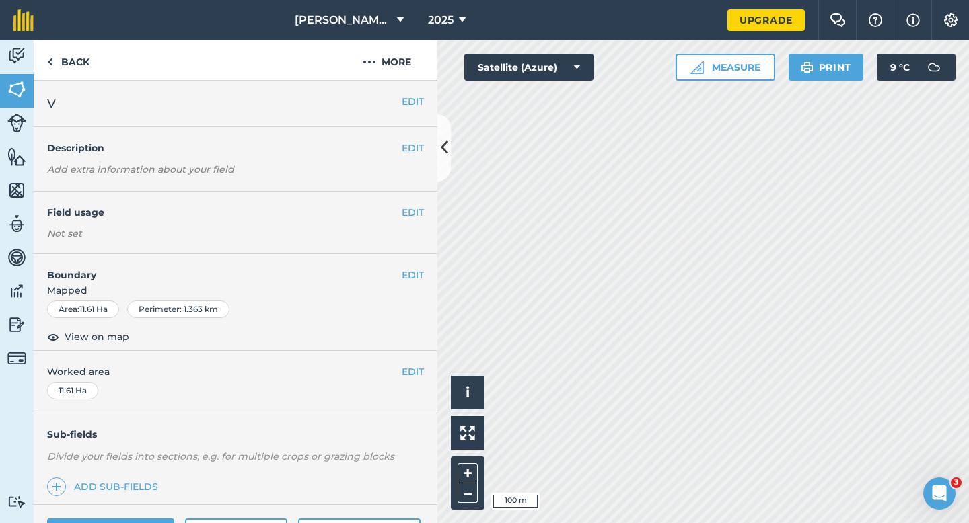
click at [412, 362] on div "EDIT Worked area 11.61 Ha" at bounding box center [236, 382] width 404 height 63
click at [399, 376] on span "Worked area" at bounding box center [235, 372] width 377 height 15
click at [410, 373] on button "EDIT" at bounding box center [413, 372] width 22 height 15
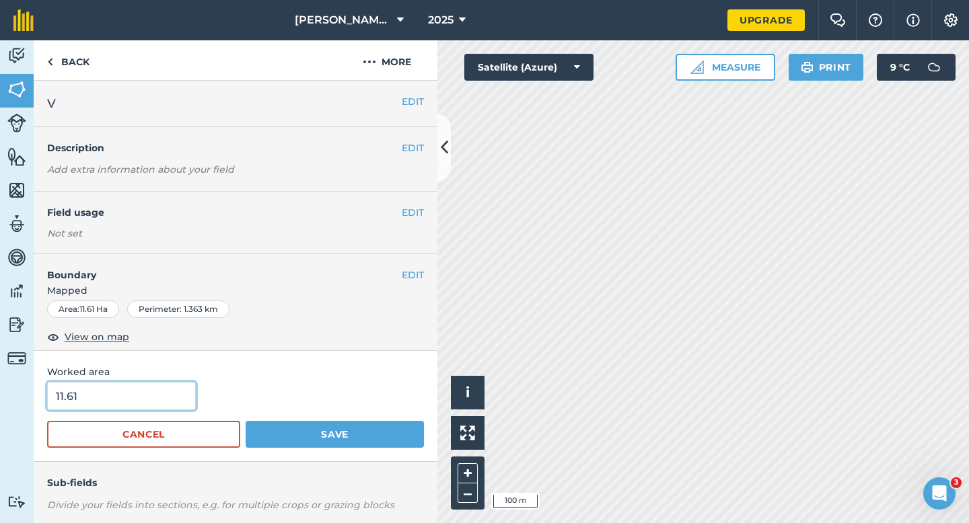
click at [137, 399] on input "11.61" at bounding box center [121, 396] width 149 height 28
type input "11.6"
click at [246, 421] on button "Save" at bounding box center [335, 434] width 178 height 27
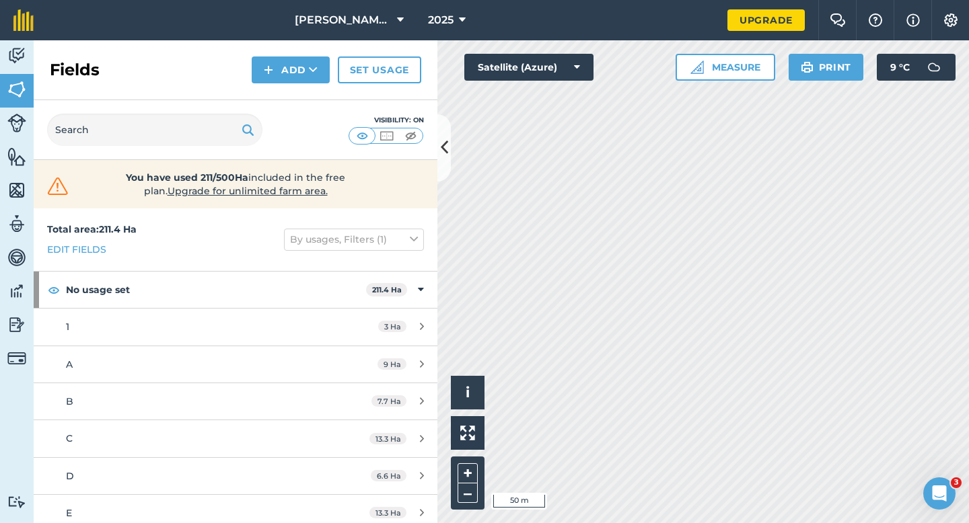
click at [295, 83] on div "Fields Add Set usage" at bounding box center [236, 70] width 404 height 60
click at [301, 79] on button "Add" at bounding box center [291, 70] width 78 height 27
click at [301, 87] on link "Draw" at bounding box center [291, 100] width 74 height 30
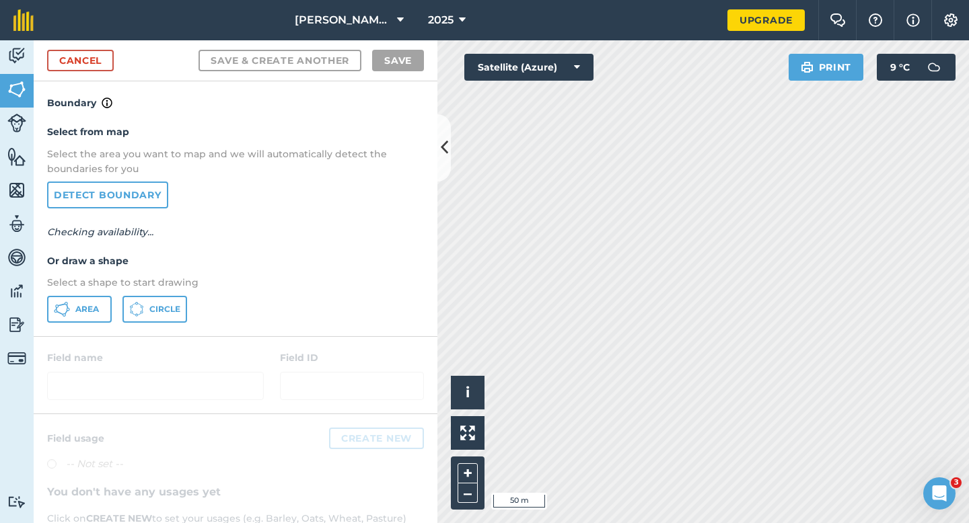
click at [94, 293] on div "Select from map Select the area you want to map and we will automatically detec…" at bounding box center [236, 223] width 404 height 225
click at [93, 305] on span "Area" at bounding box center [87, 309] width 24 height 11
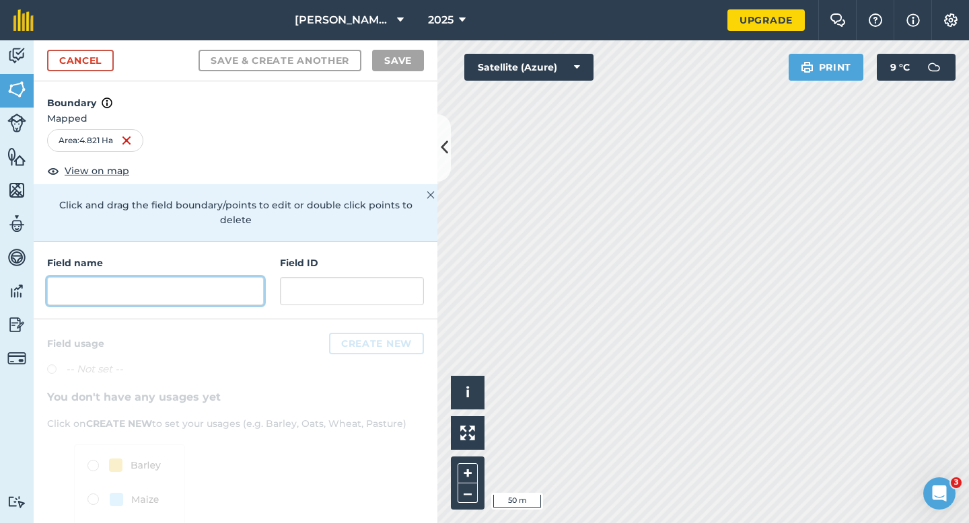
click at [241, 277] on input "text" at bounding box center [155, 291] width 217 height 28
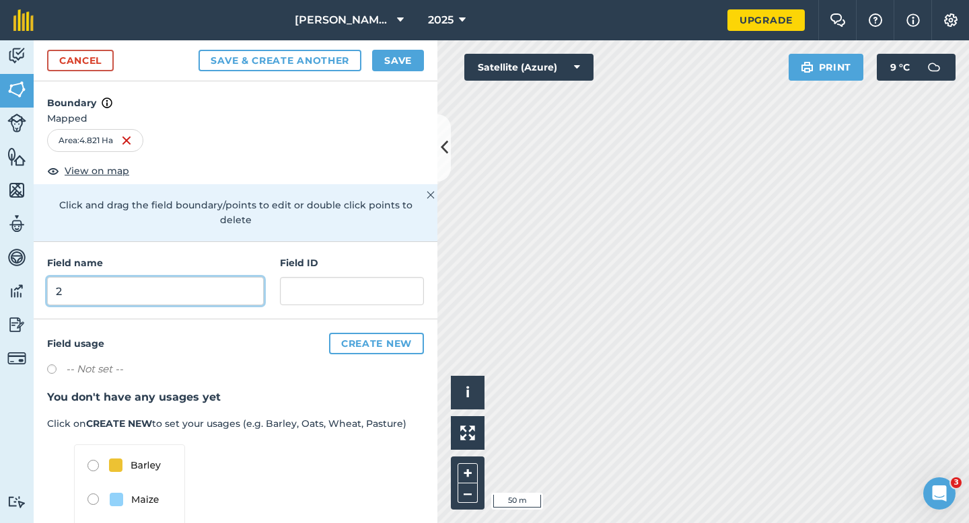
type input "2"
click at [405, 61] on button "Save" at bounding box center [398, 61] width 52 height 22
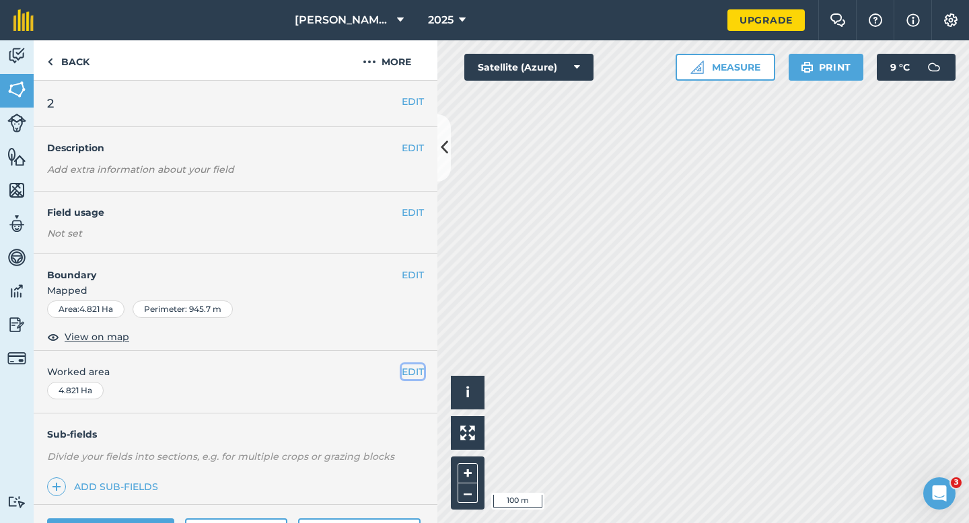
click at [416, 377] on button "EDIT" at bounding box center [413, 372] width 22 height 15
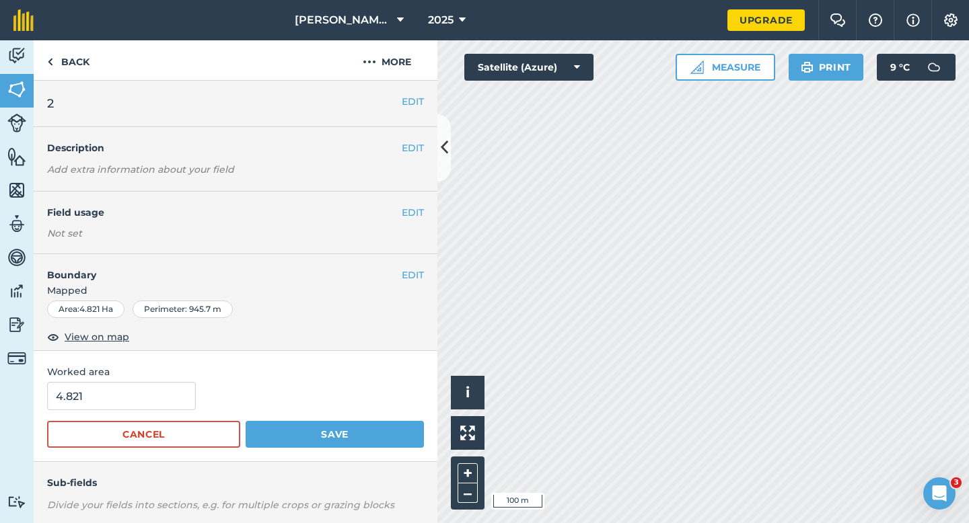
click at [150, 412] on form "4.821 Cancel Save" at bounding box center [235, 415] width 377 height 66
click at [151, 402] on input "4.821" at bounding box center [121, 396] width 149 height 28
type input "5"
click at [246, 421] on button "Save" at bounding box center [335, 434] width 178 height 27
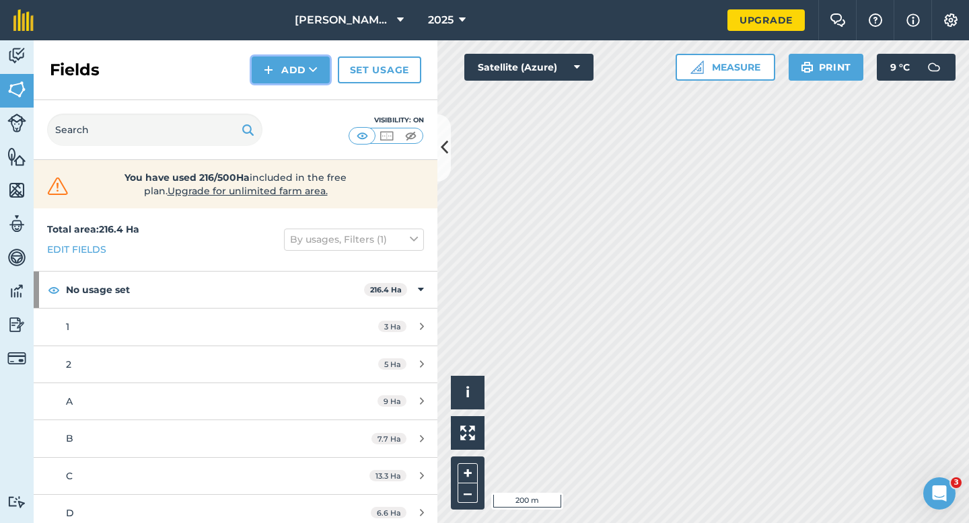
click at [295, 61] on button "Add" at bounding box center [291, 70] width 78 height 27
click at [295, 104] on link "Draw" at bounding box center [291, 100] width 74 height 30
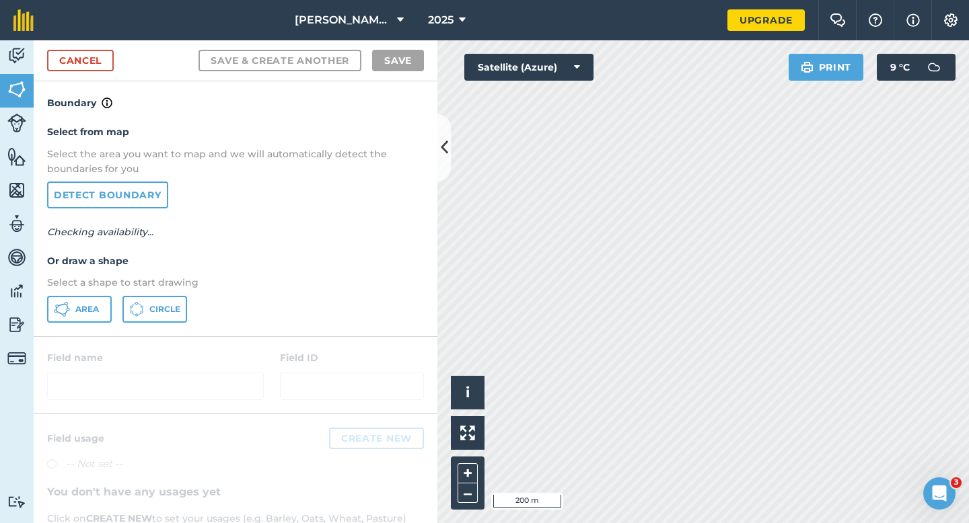
click at [86, 324] on div "Select from map Select the area you want to map and we will automatically detec…" at bounding box center [236, 223] width 404 height 225
click at [108, 312] on button "Area" at bounding box center [79, 309] width 65 height 27
click at [733, 15] on div "[PERSON_NAME] Farming Partnership 2025 Upgrade Farm Chat Help Info Settings Map…" at bounding box center [484, 261] width 969 height 523
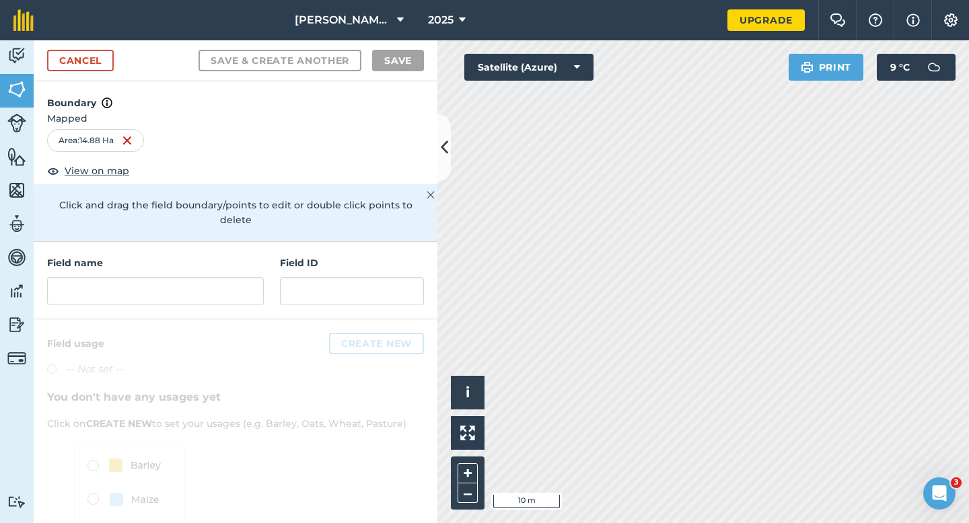
click at [265, 272] on div "Field name Field ID" at bounding box center [236, 280] width 404 height 77
click at [258, 277] on input "text" at bounding box center [155, 291] width 217 height 28
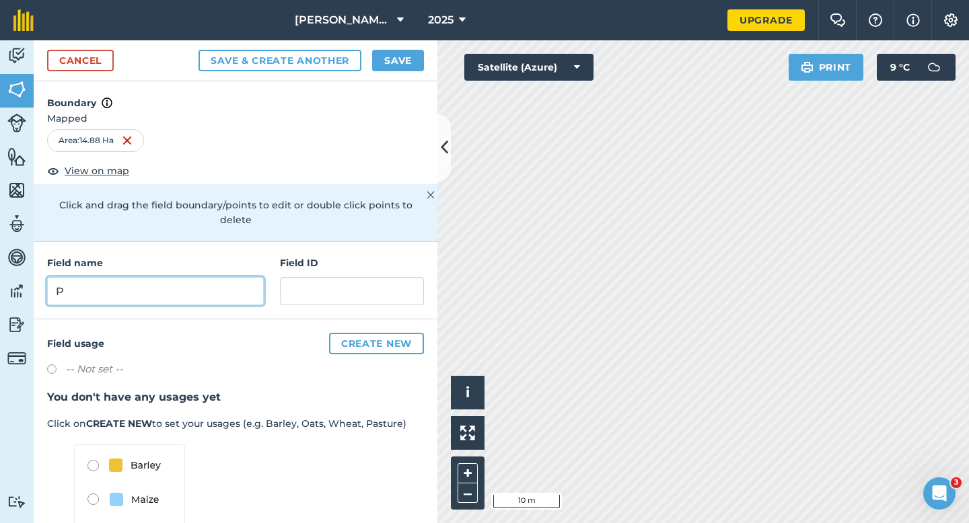
type input "P"
click at [396, 72] on div "Cancel Save & Create Another Save" at bounding box center [236, 60] width 404 height 41
click at [397, 59] on button "Save" at bounding box center [398, 61] width 52 height 22
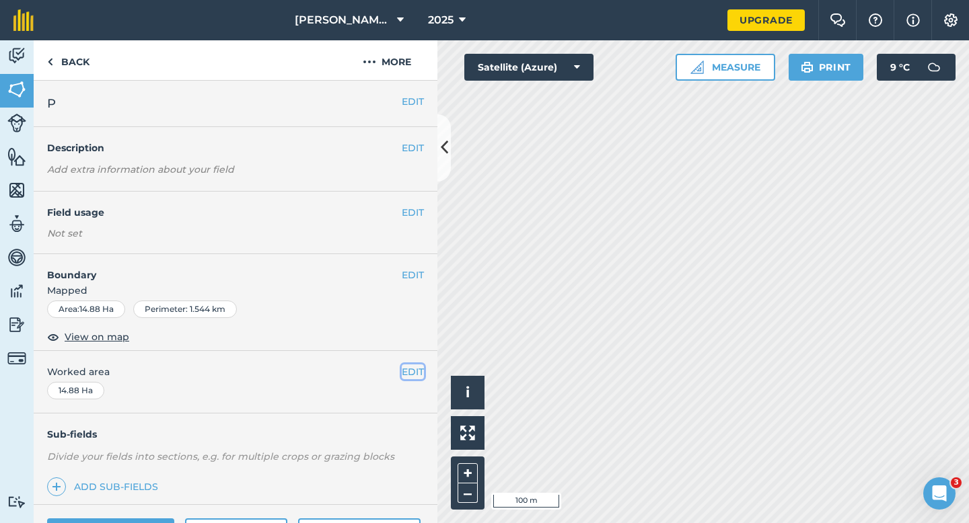
click at [412, 373] on button "EDIT" at bounding box center [413, 372] width 22 height 15
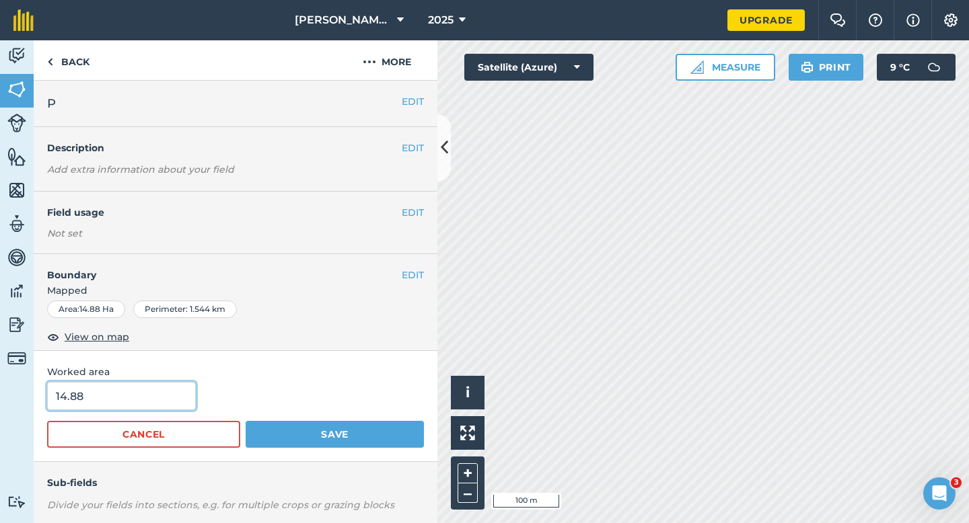
click at [149, 398] on input "14.88" at bounding box center [121, 396] width 149 height 28
type input "14.8"
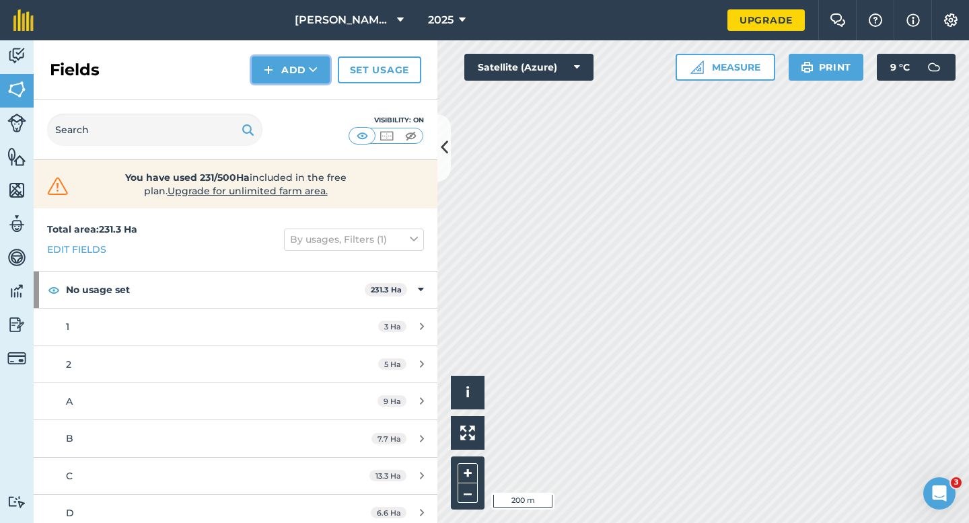
click at [296, 77] on button "Add" at bounding box center [291, 70] width 78 height 27
click at [296, 98] on link "Draw" at bounding box center [291, 100] width 74 height 30
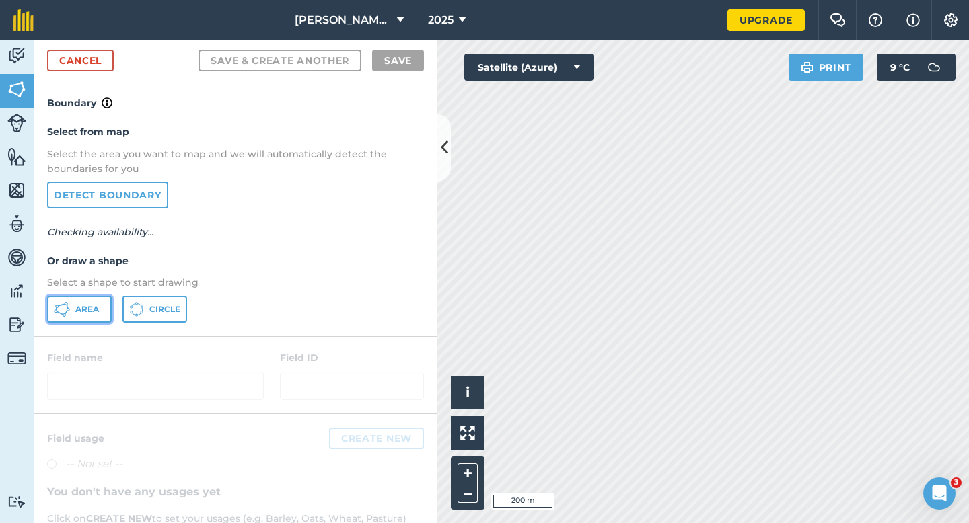
click at [82, 296] on button "Area" at bounding box center [79, 309] width 65 height 27
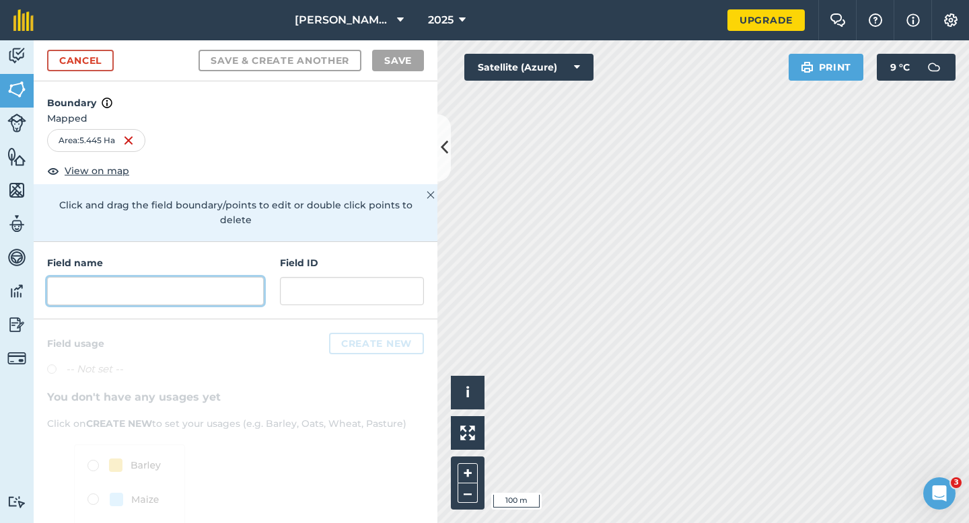
click at [182, 277] on input "text" at bounding box center [155, 291] width 217 height 28
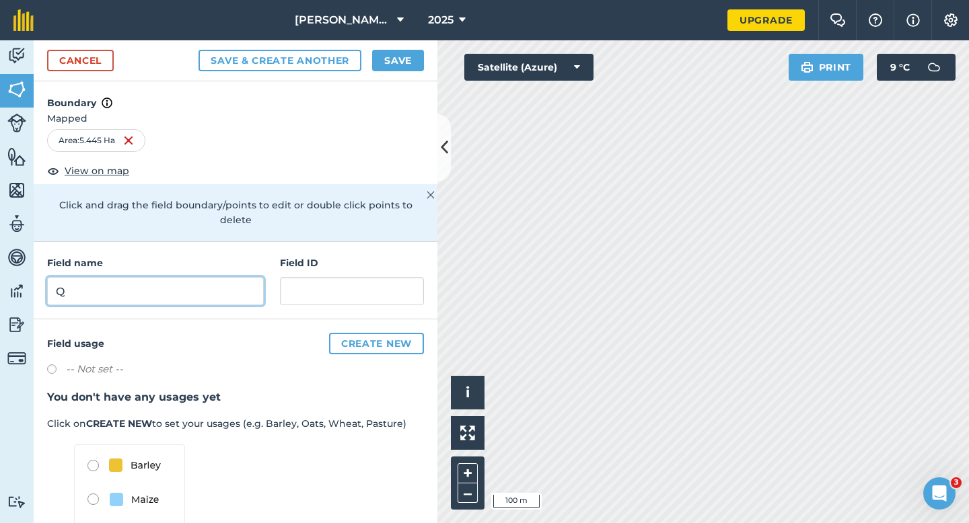
type input "Q"
click at [387, 62] on button "Save" at bounding box center [398, 61] width 52 height 22
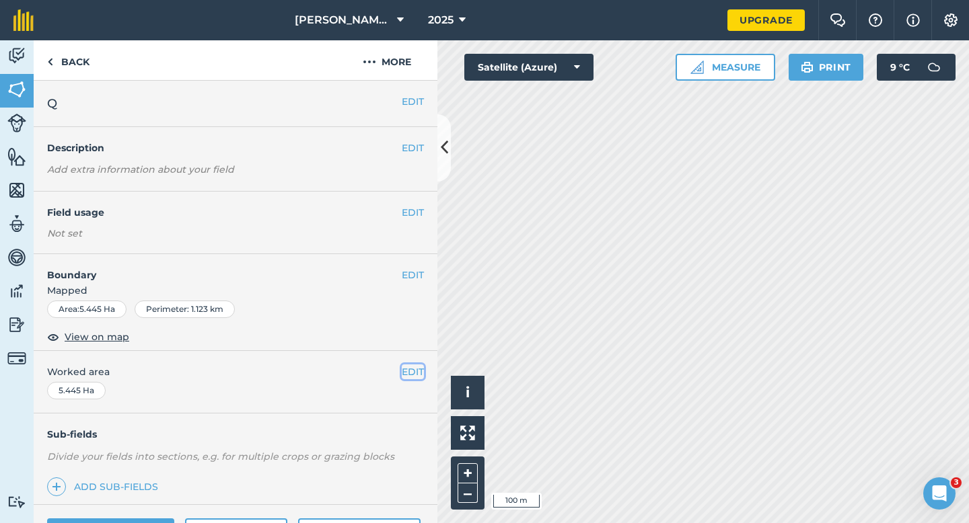
click at [413, 372] on button "EDIT" at bounding box center [413, 372] width 22 height 15
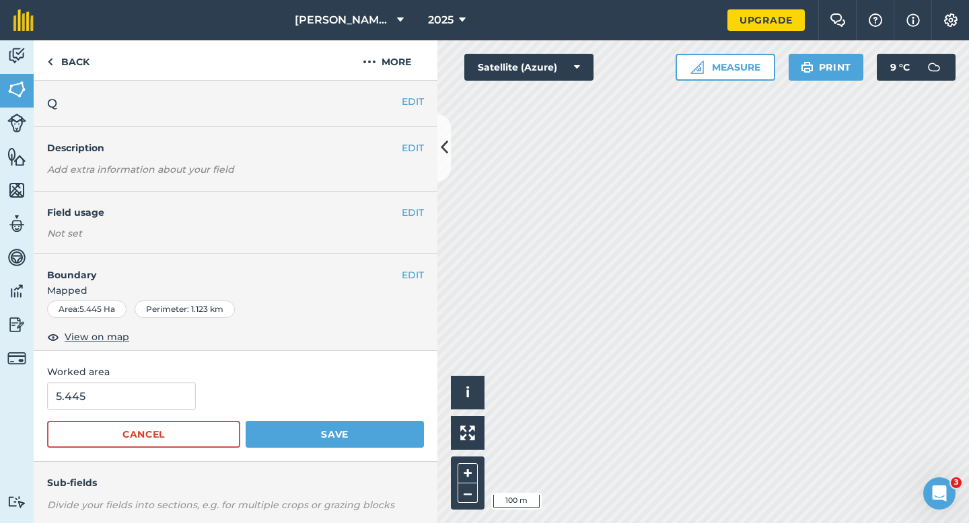
click at [167, 413] on form "5.445 Cancel Save" at bounding box center [235, 415] width 377 height 66
click at [167, 404] on input "5.445" at bounding box center [121, 396] width 149 height 28
type input "5.5"
click at [246, 421] on button "Save" at bounding box center [335, 434] width 178 height 27
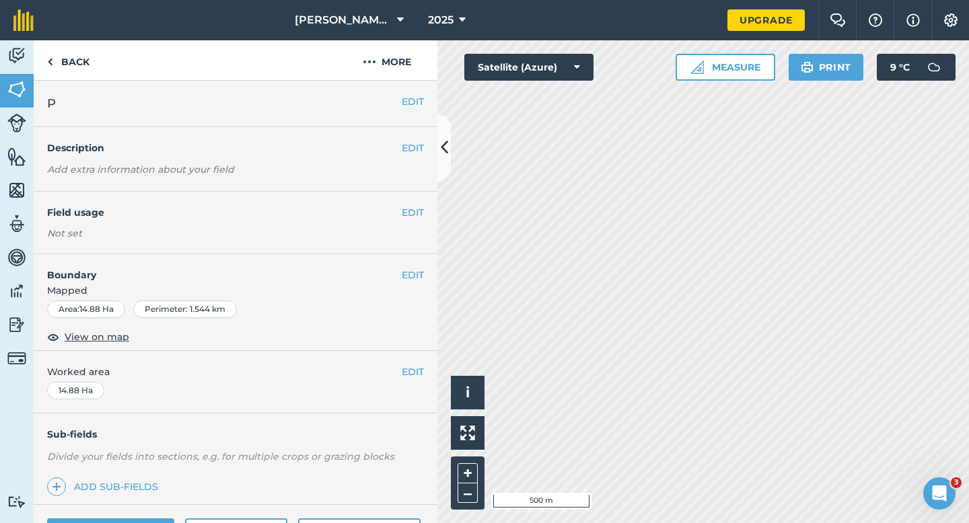
click at [409, 381] on div "EDIT Worked area 14.88 Ha" at bounding box center [236, 382] width 404 height 63
click at [409, 378] on button "EDIT" at bounding box center [413, 372] width 22 height 15
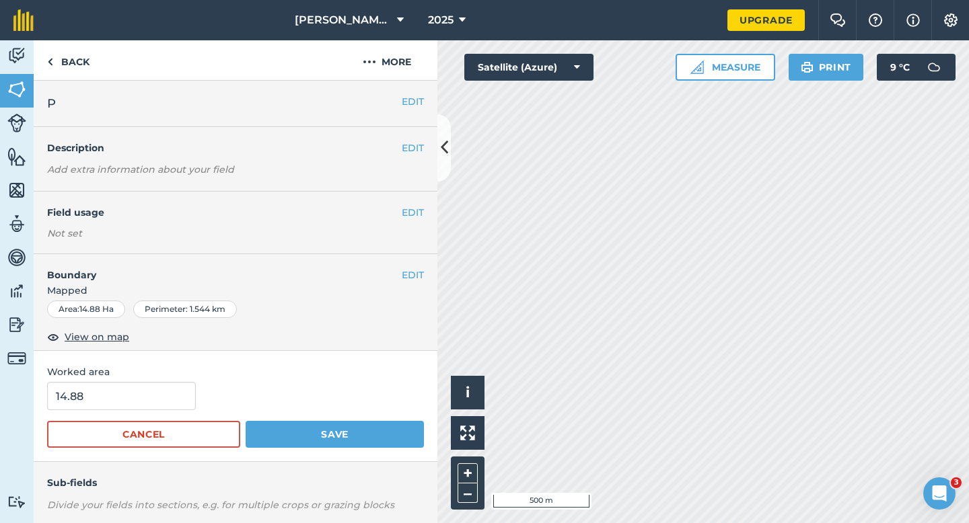
click at [138, 412] on form "14.88 Cancel Save" at bounding box center [235, 415] width 377 height 66
click at [137, 401] on input "14.88" at bounding box center [121, 396] width 149 height 28
type input "14.8"
click at [246, 421] on button "Save" at bounding box center [335, 434] width 178 height 27
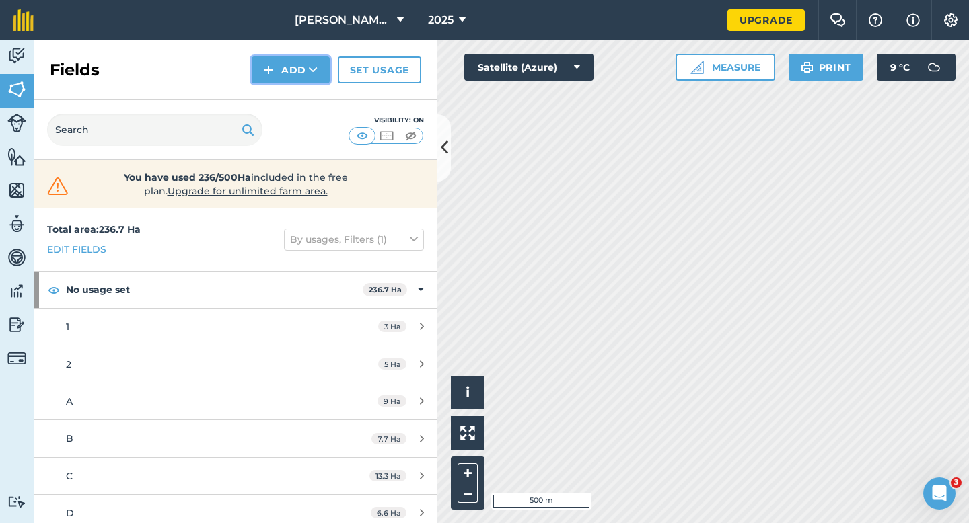
click at [306, 81] on button "Add" at bounding box center [291, 70] width 78 height 27
click at [306, 112] on link "Draw" at bounding box center [291, 100] width 74 height 30
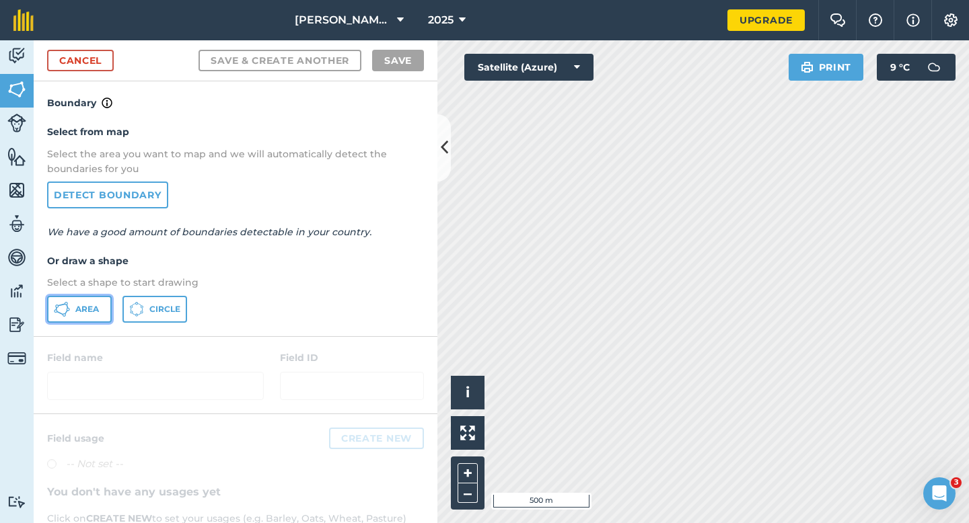
click at [93, 306] on span "Area" at bounding box center [87, 309] width 24 height 11
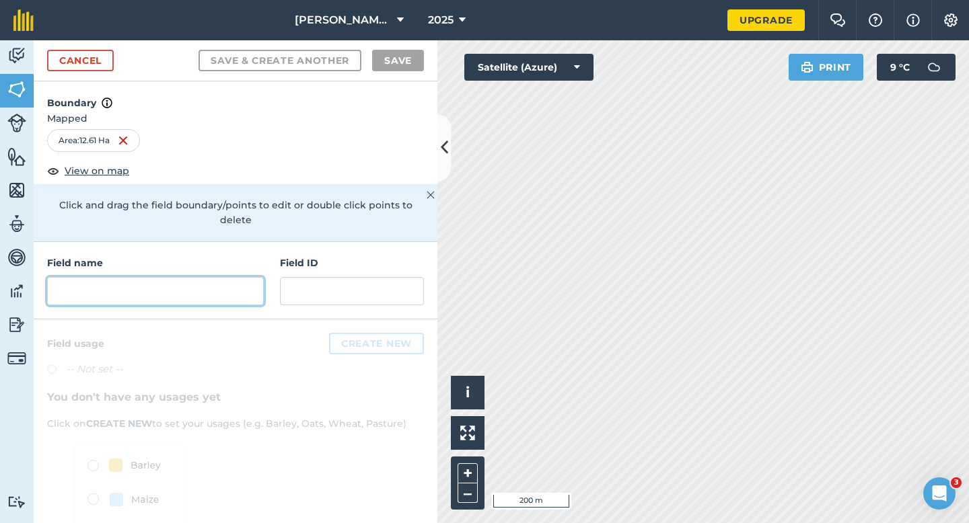
click at [202, 277] on input "text" at bounding box center [155, 291] width 217 height 28
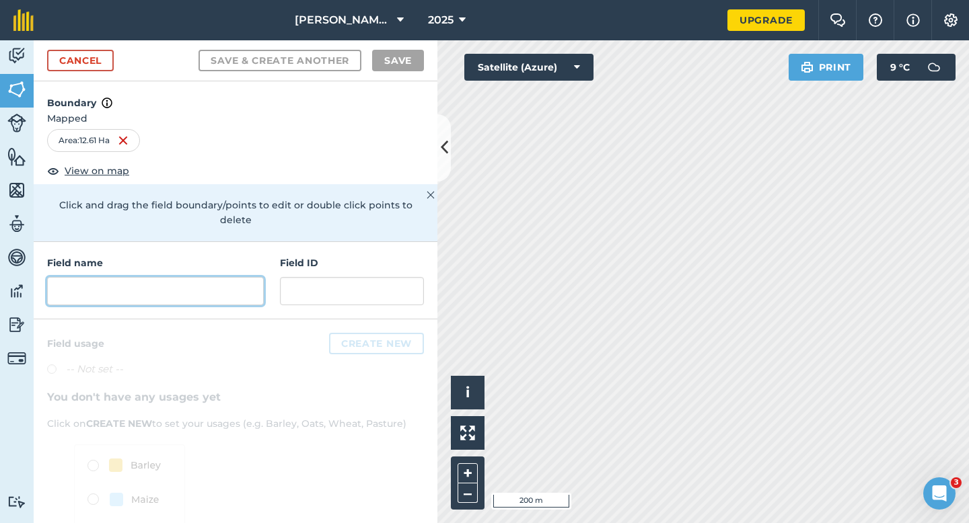
click at [202, 277] on input "text" at bounding box center [155, 291] width 217 height 28
click at [251, 293] on div "Field name Field ID" at bounding box center [236, 280] width 404 height 77
click at [251, 277] on input "text" at bounding box center [155, 291] width 217 height 28
click at [225, 277] on input "text" at bounding box center [155, 291] width 217 height 28
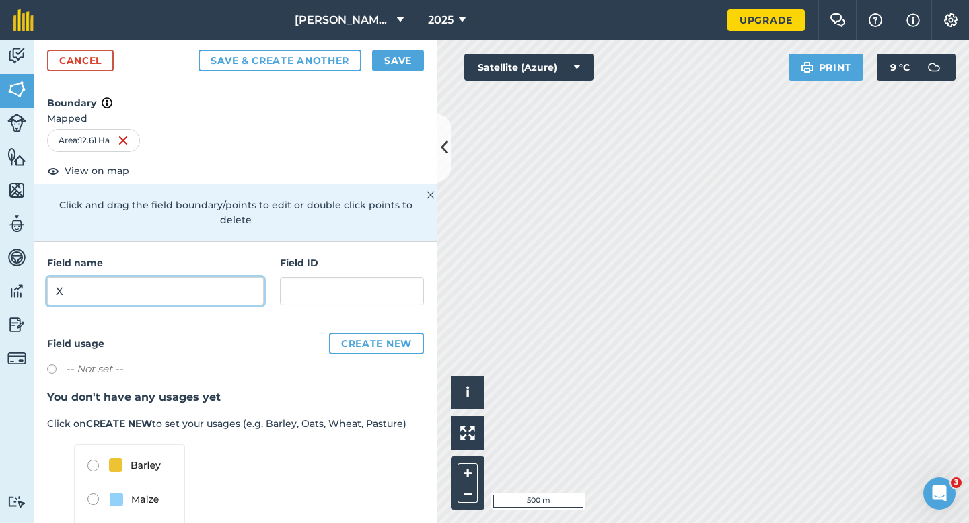
type input "X"
click at [385, 73] on div "Cancel Save & Create Another Save" at bounding box center [236, 60] width 404 height 41
click at [385, 67] on button "Save" at bounding box center [398, 61] width 52 height 22
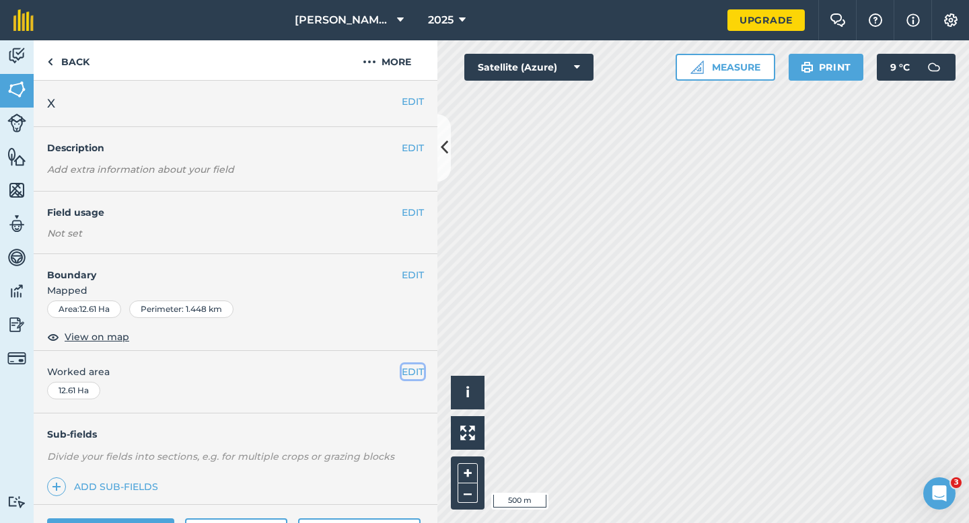
click at [412, 375] on button "EDIT" at bounding box center [413, 372] width 22 height 15
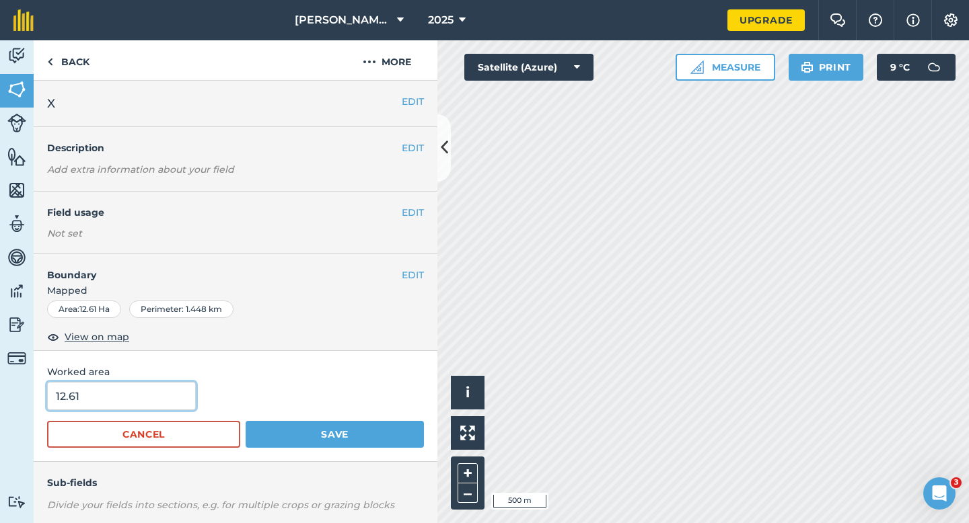
click at [171, 407] on input "12.61" at bounding box center [121, 396] width 149 height 28
type input "12.6"
click at [246, 421] on button "Save" at bounding box center [335, 434] width 178 height 27
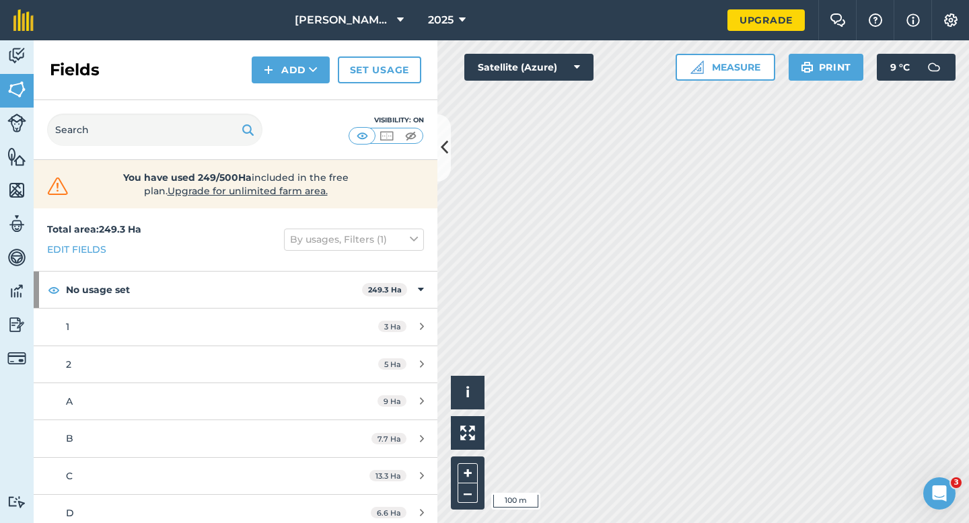
click at [307, 51] on div "Fields Add Set usage" at bounding box center [236, 70] width 404 height 60
click at [309, 78] on button "Add" at bounding box center [291, 70] width 78 height 27
click at [309, 90] on link "Draw" at bounding box center [291, 100] width 74 height 30
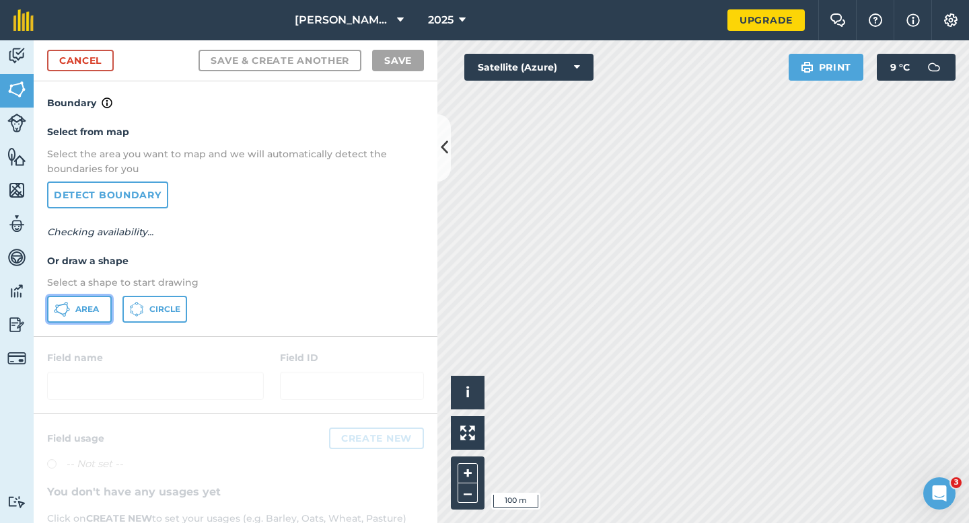
click at [93, 319] on button "Area" at bounding box center [79, 309] width 65 height 27
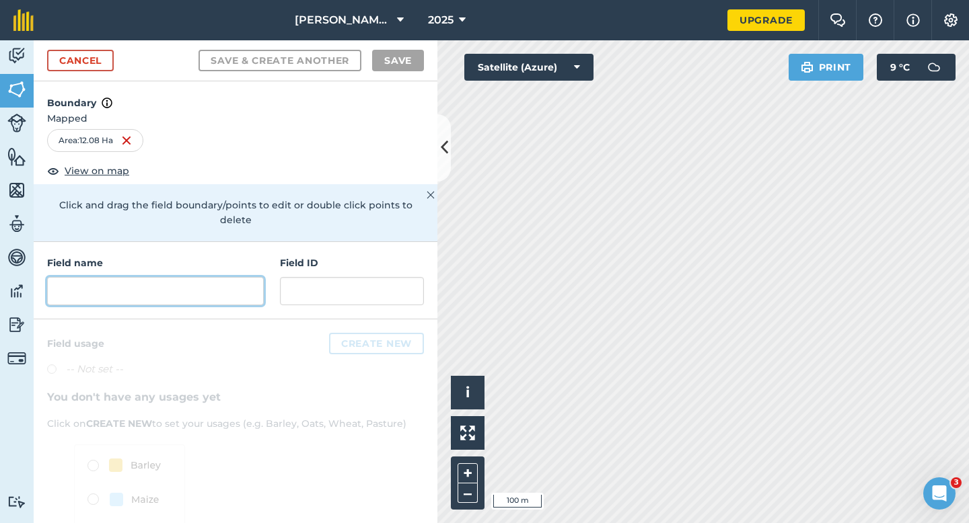
click at [187, 279] on input "text" at bounding box center [155, 291] width 217 height 28
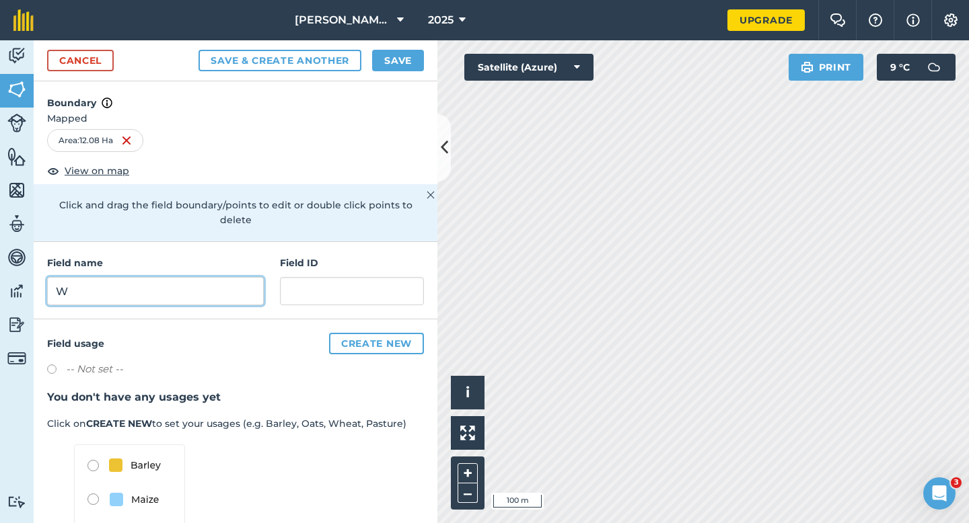
type input "W"
click at [410, 56] on button "Save" at bounding box center [398, 61] width 52 height 22
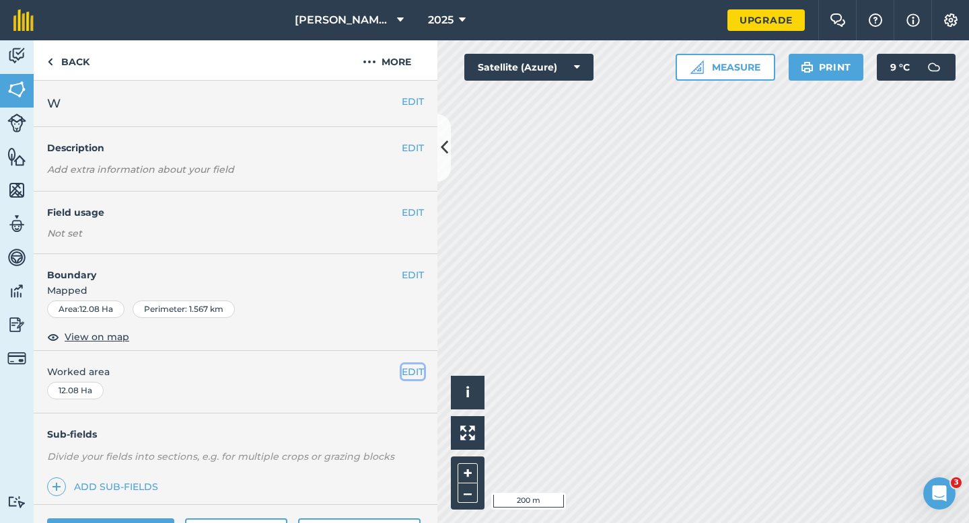
click at [414, 367] on button "EDIT" at bounding box center [413, 372] width 22 height 15
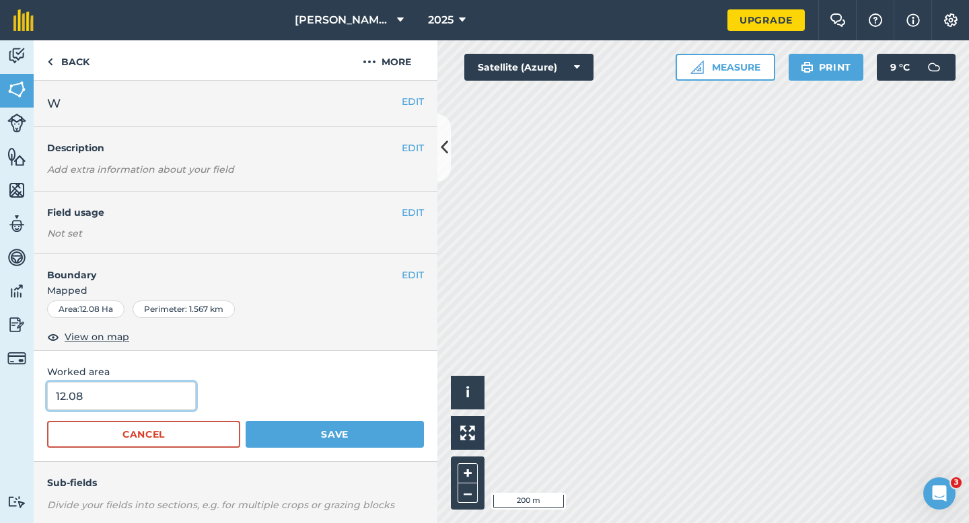
click at [167, 389] on input "12.08" at bounding box center [121, 396] width 149 height 28
type input "12"
click at [246, 421] on button "Save" at bounding box center [335, 434] width 178 height 27
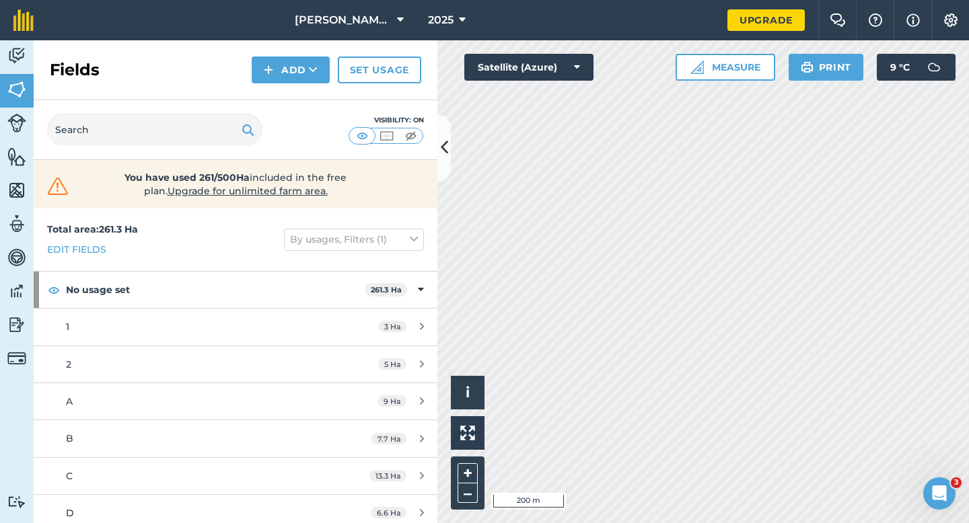
click at [274, 83] on div "Fields Add Set usage" at bounding box center [236, 70] width 404 height 60
click at [279, 106] on div "Visibility: On" at bounding box center [236, 130] width 404 height 60
click at [279, 83] on div "Fields Add Set usage" at bounding box center [236, 70] width 404 height 60
click at [280, 82] on button "Add" at bounding box center [291, 70] width 78 height 27
click at [280, 102] on link "Draw" at bounding box center [291, 100] width 74 height 30
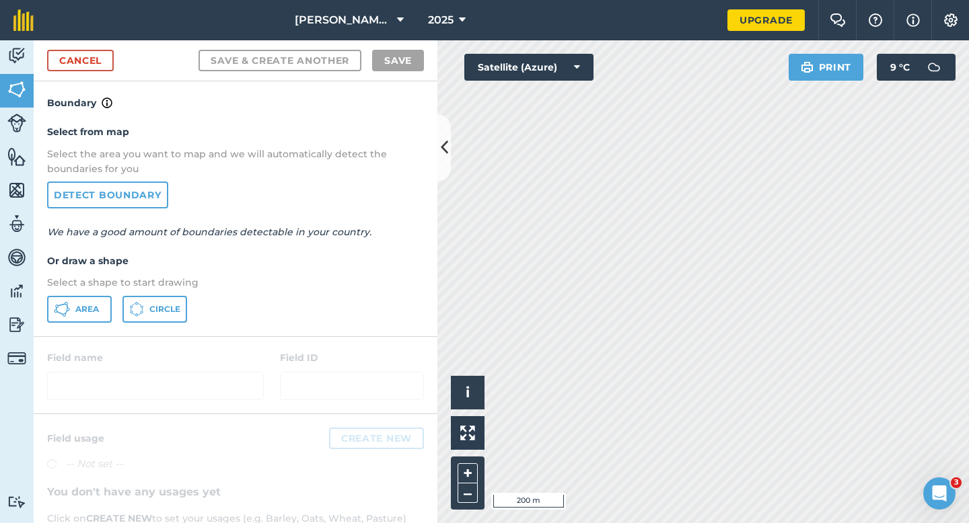
click at [89, 326] on div "Select from map Select the area you want to map and we will automatically detec…" at bounding box center [236, 223] width 404 height 225
click at [85, 317] on button "Area" at bounding box center [79, 309] width 65 height 27
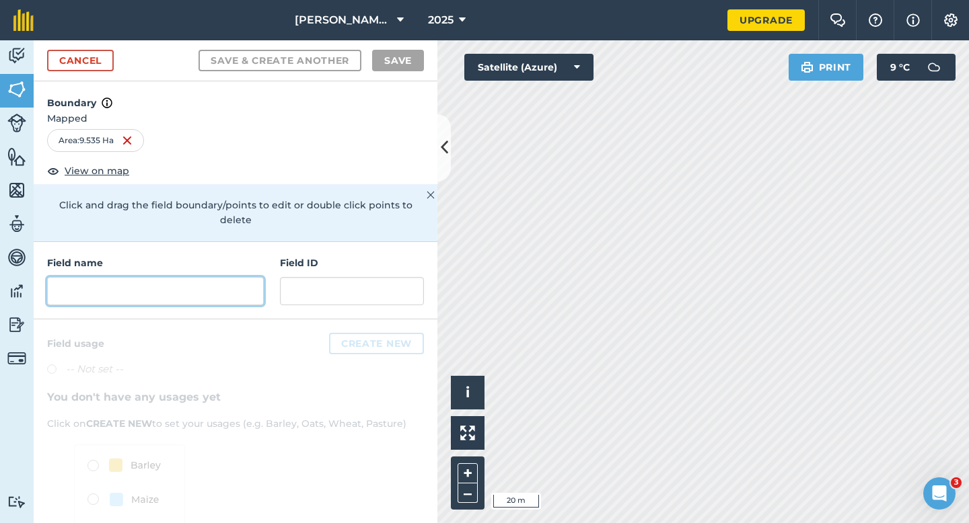
click at [188, 288] on input "text" at bounding box center [155, 291] width 217 height 28
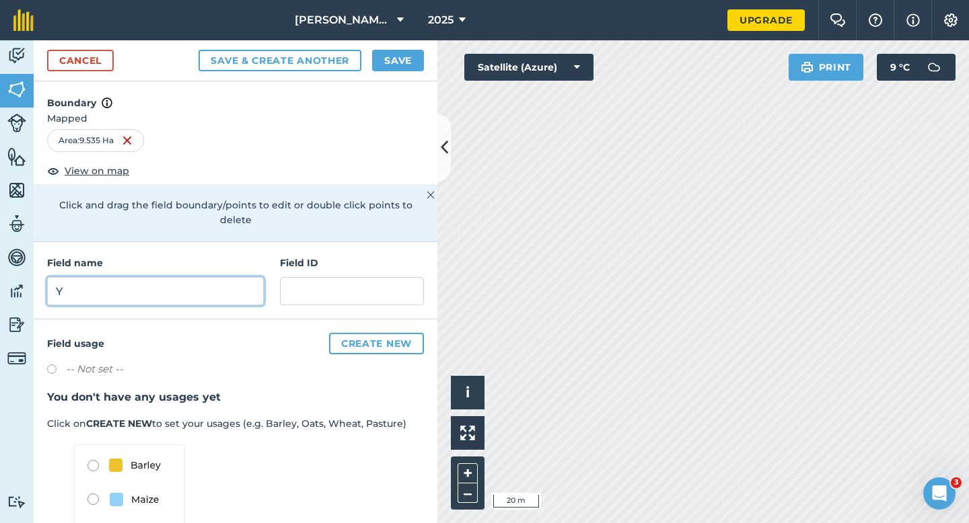
type input "Y"
click at [395, 45] on div "Cancel Save & Create Another Save" at bounding box center [236, 60] width 404 height 41
click at [396, 49] on div "Cancel Save & Create Another Save" at bounding box center [236, 60] width 404 height 41
click at [396, 57] on button "Save" at bounding box center [398, 61] width 52 height 22
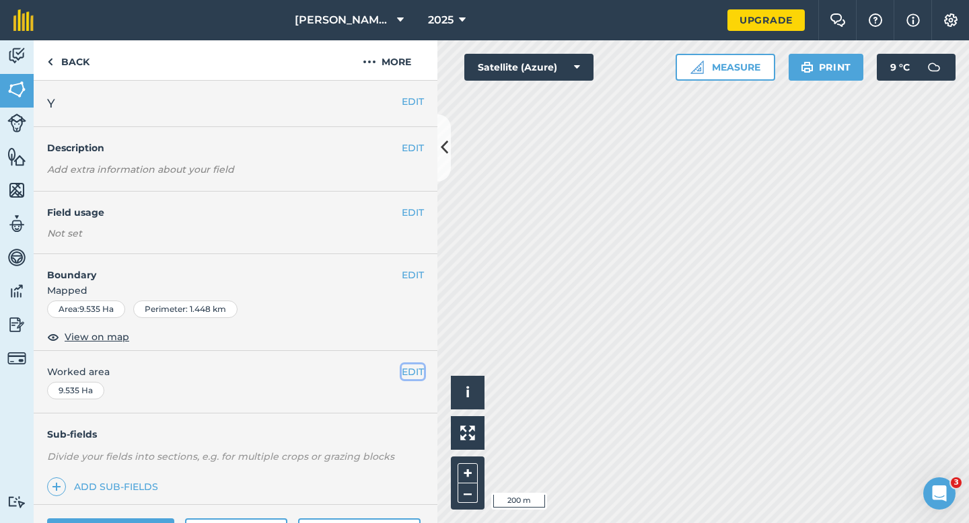
click at [408, 375] on button "EDIT" at bounding box center [413, 372] width 22 height 15
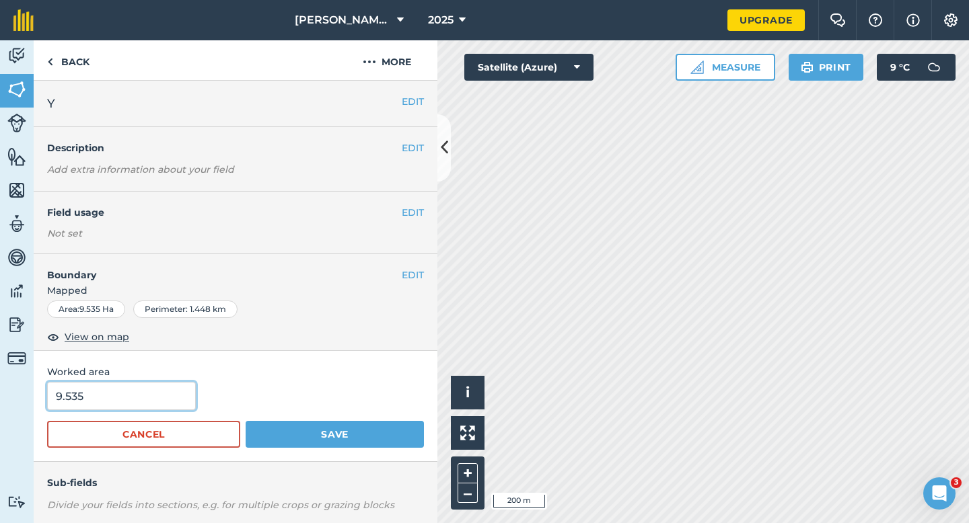
click at [164, 406] on input "9.535" at bounding box center [121, 396] width 149 height 28
type input "9.5"
click at [246, 421] on button "Save" at bounding box center [335, 434] width 178 height 27
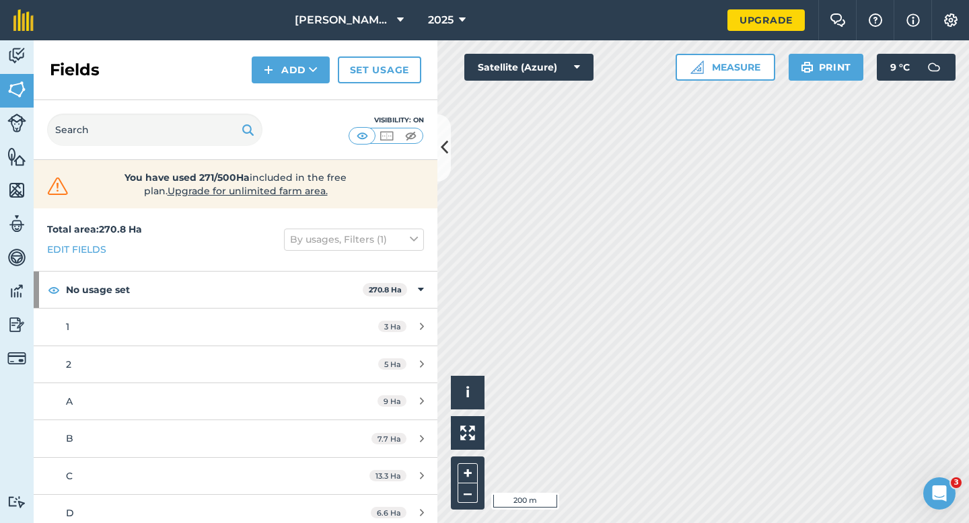
click at [324, 85] on div "Fields Add Set usage" at bounding box center [236, 70] width 404 height 60
click at [313, 83] on div "Fields Add Set usage" at bounding box center [236, 70] width 404 height 60
click at [301, 75] on button "Add" at bounding box center [291, 70] width 78 height 27
click at [301, 101] on link "Draw" at bounding box center [291, 100] width 74 height 30
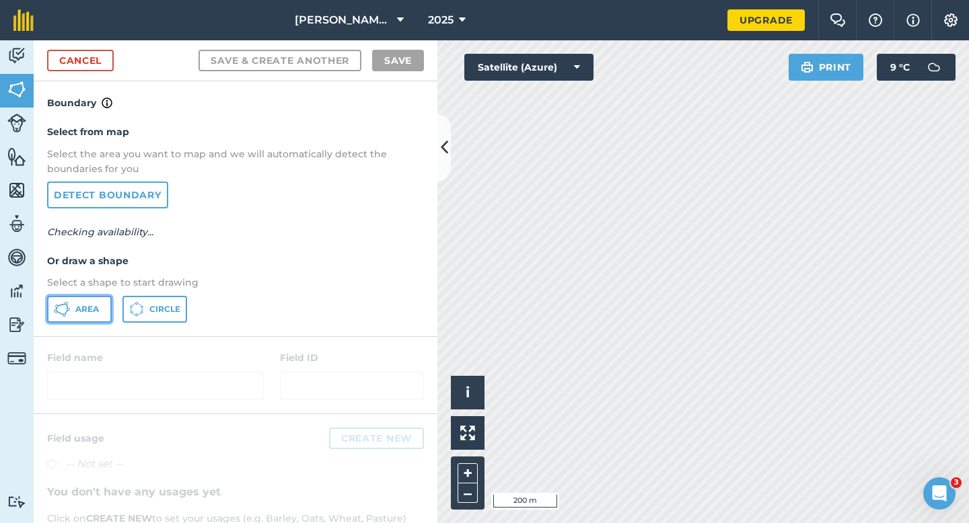
click at [104, 297] on button "Area" at bounding box center [79, 309] width 65 height 27
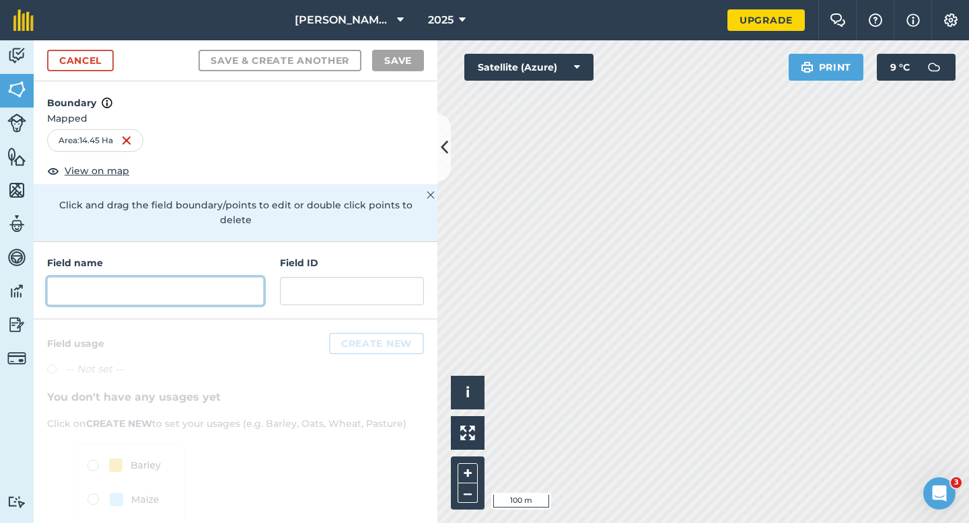
click at [190, 277] on input "text" at bounding box center [155, 291] width 217 height 28
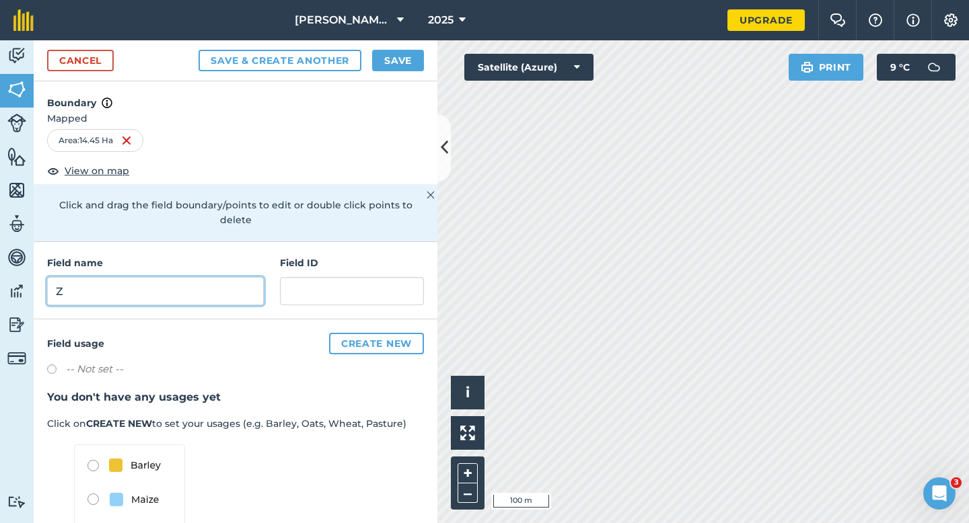
type input "Z"
click at [393, 53] on button "Save" at bounding box center [398, 61] width 52 height 22
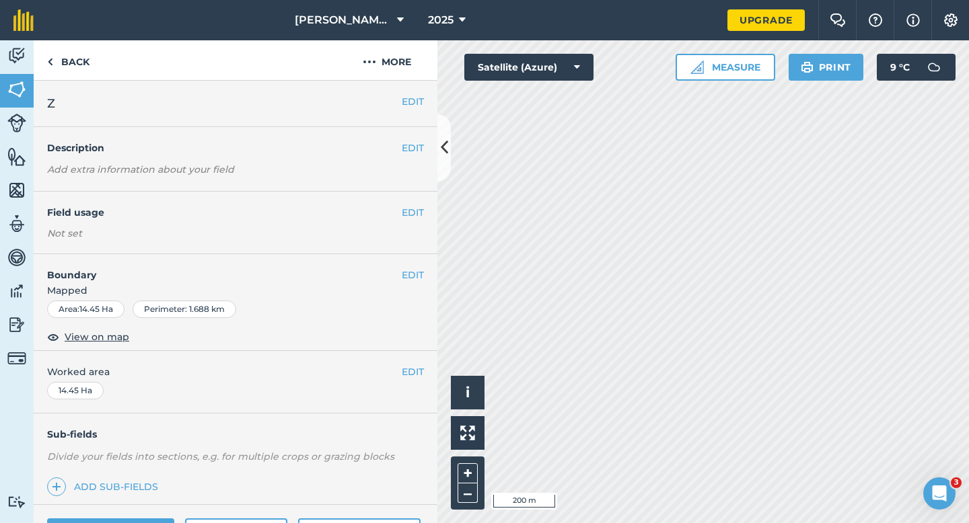
click at [403, 362] on div "EDIT Worked area 14.45 Ha" at bounding box center [236, 382] width 404 height 63
click at [414, 365] on button "EDIT" at bounding box center [413, 372] width 22 height 15
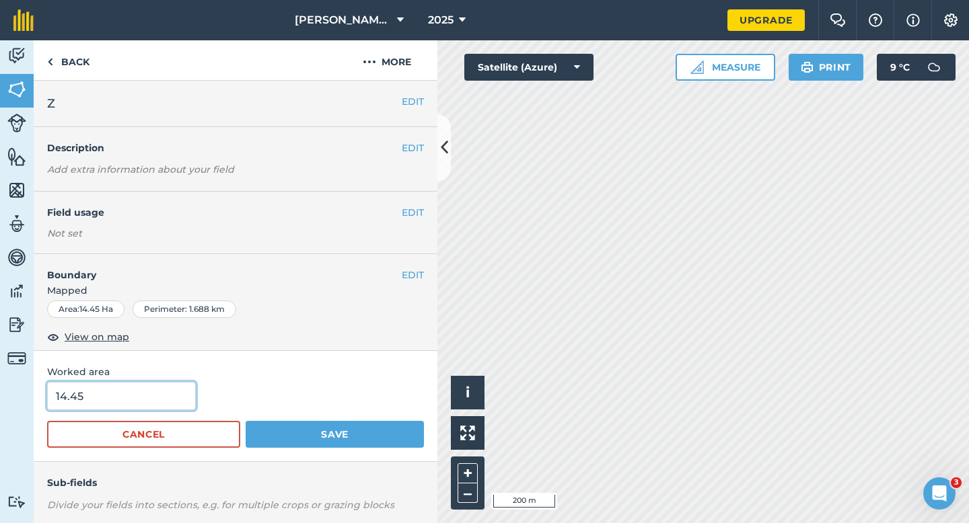
click at [177, 395] on input "14.45" at bounding box center [121, 396] width 149 height 28
type input "14.4"
click at [246, 421] on button "Save" at bounding box center [335, 434] width 178 height 27
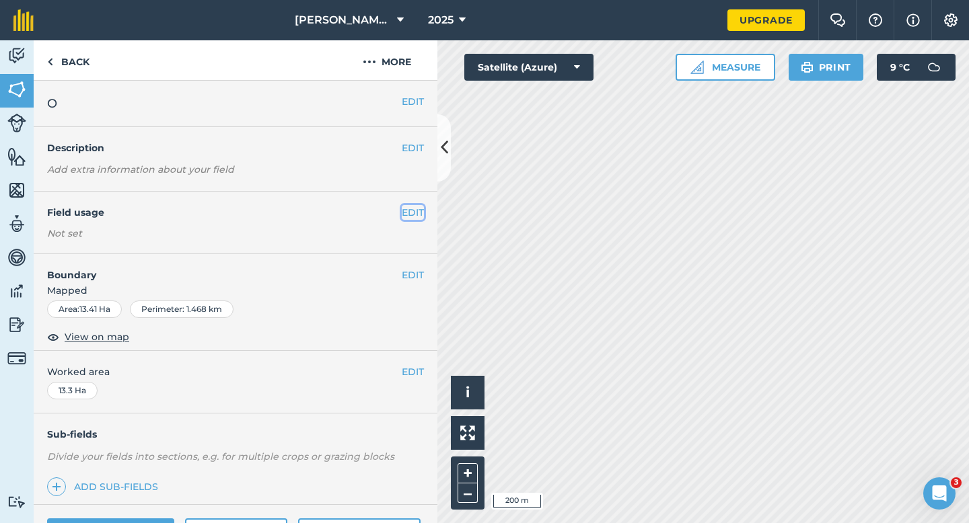
click at [410, 211] on button "EDIT" at bounding box center [413, 212] width 22 height 15
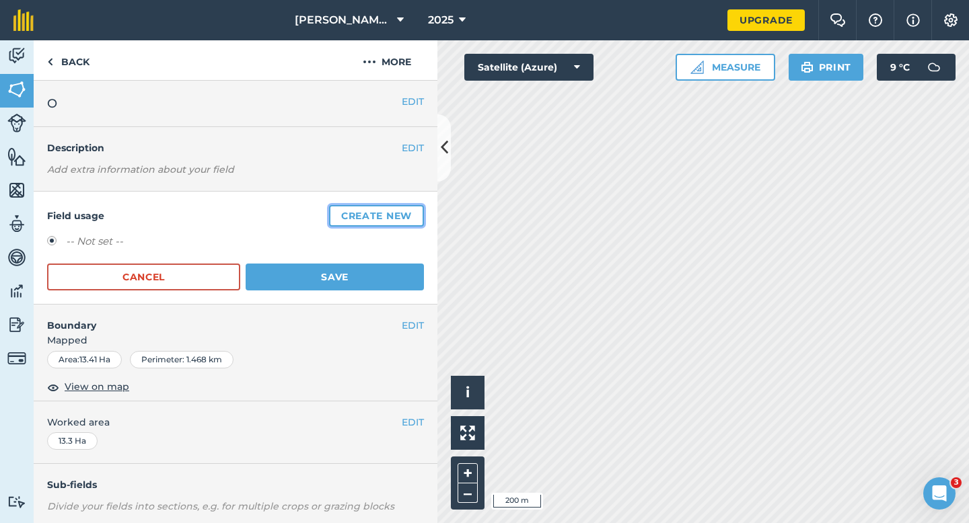
click at [410, 210] on button "Create new" at bounding box center [376, 216] width 95 height 22
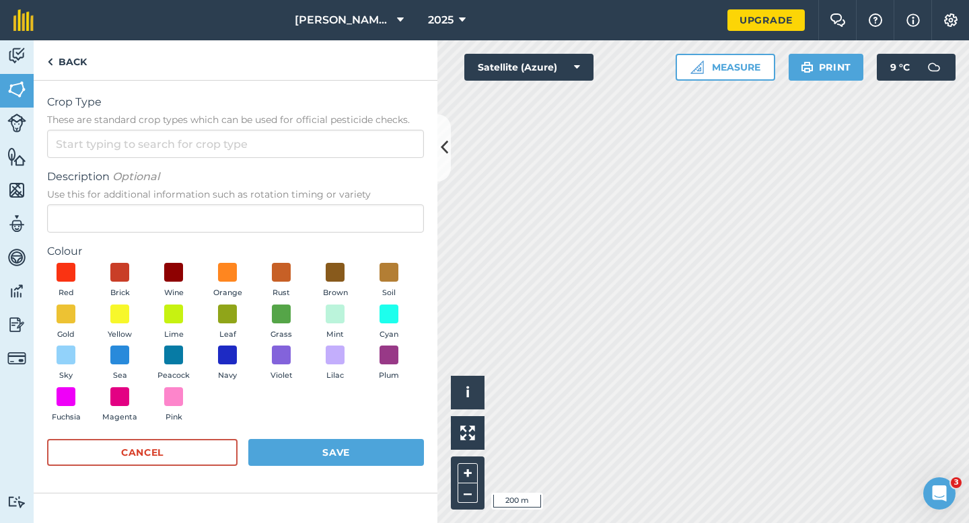
click at [340, 161] on form "Crop Type These are standard crop types which can be used for official pesticid…" at bounding box center [235, 286] width 377 height 385
click at [340, 150] on input "Crop Type These are standard crop types which can be used for official pesticid…" at bounding box center [235, 144] width 377 height 28
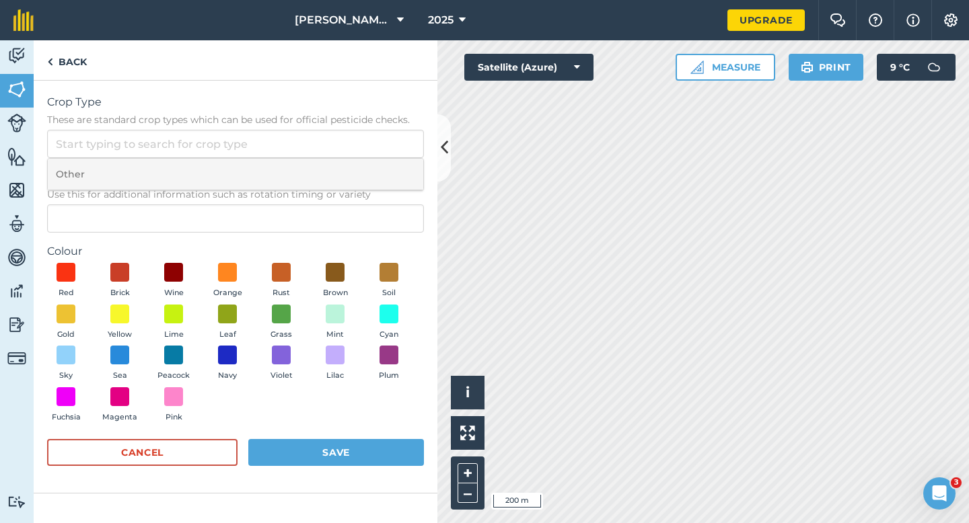
click at [340, 167] on li "Other" at bounding box center [235, 175] width 375 height 32
type input "Other"
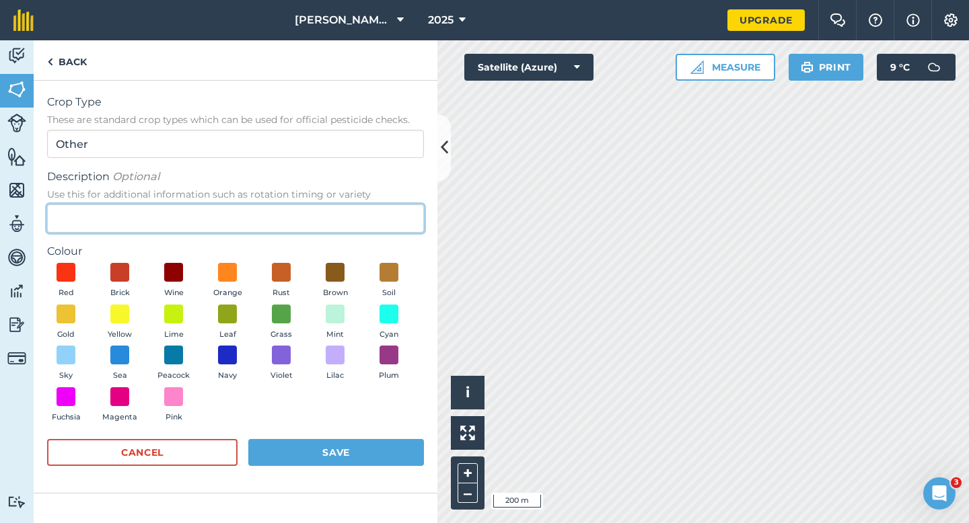
click at [340, 217] on input "Description Optional Use this for additional information such as rotation timin…" at bounding box center [235, 218] width 377 height 28
type input "Radish Seed"
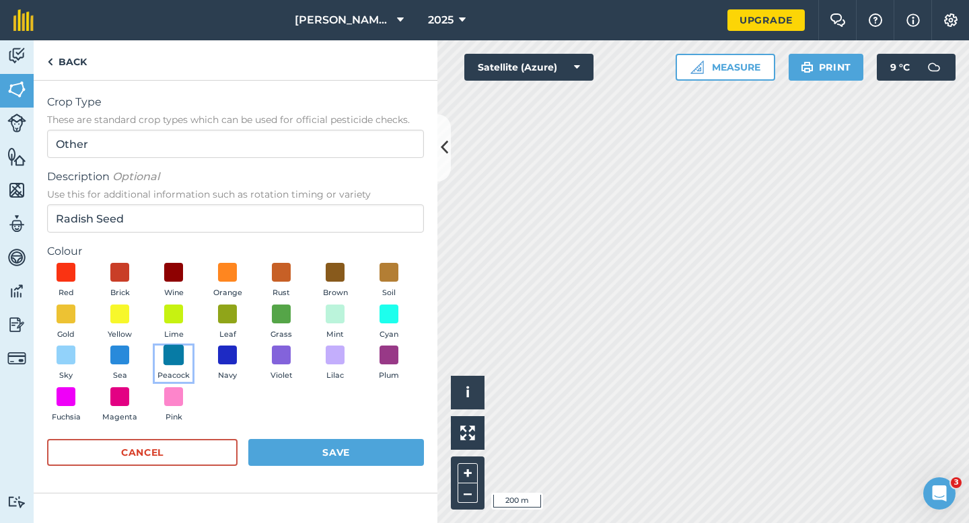
click at [179, 354] on span at bounding box center [173, 355] width 21 height 21
click at [289, 455] on button "Save" at bounding box center [336, 452] width 176 height 27
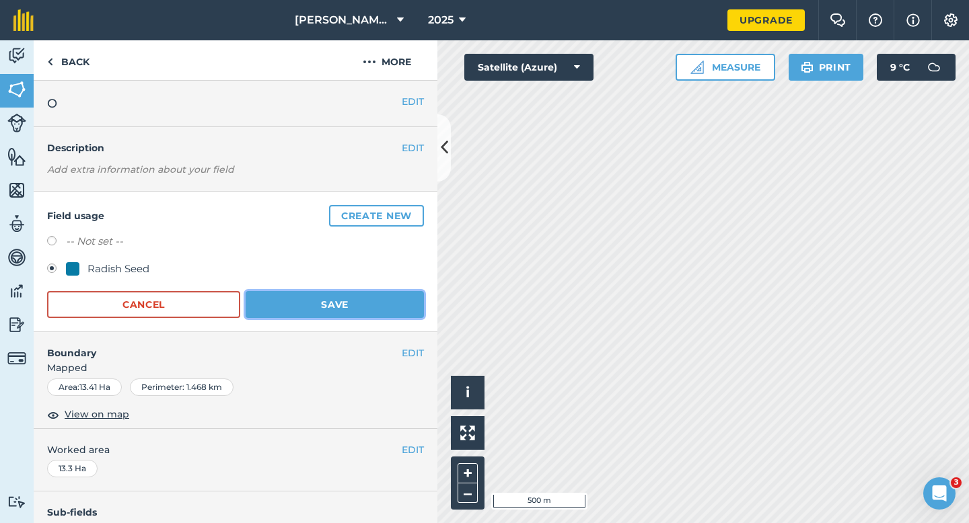
click at [375, 307] on button "Save" at bounding box center [335, 304] width 178 height 27
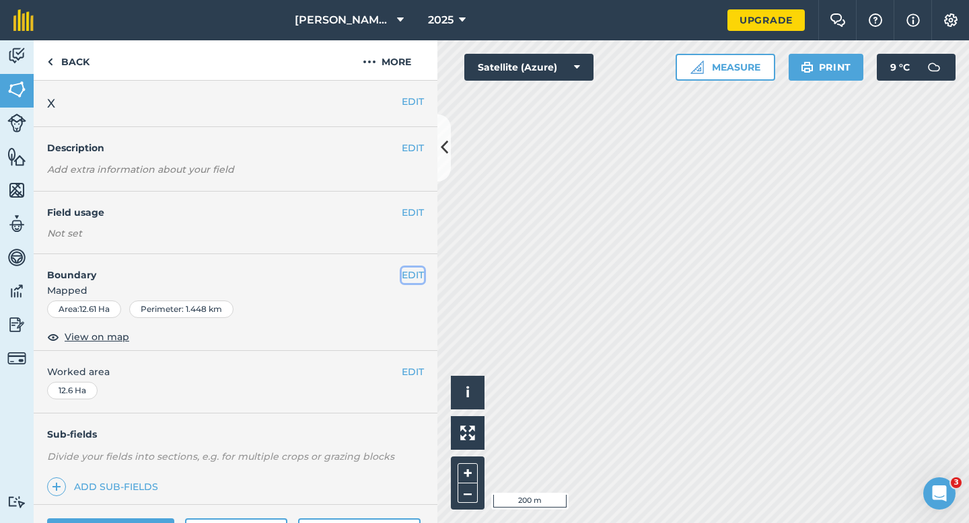
click at [408, 278] on button "EDIT" at bounding box center [413, 275] width 22 height 15
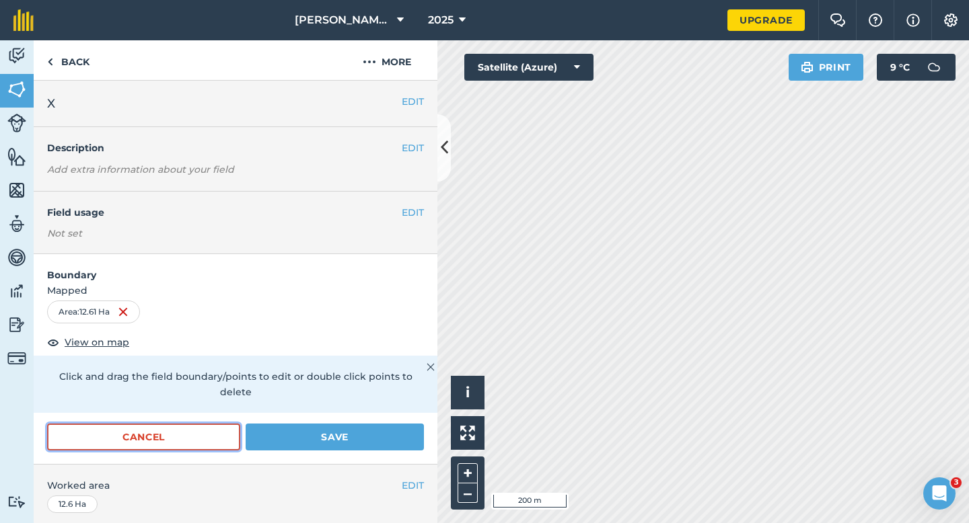
click at [209, 424] on button "Cancel" at bounding box center [143, 437] width 193 height 27
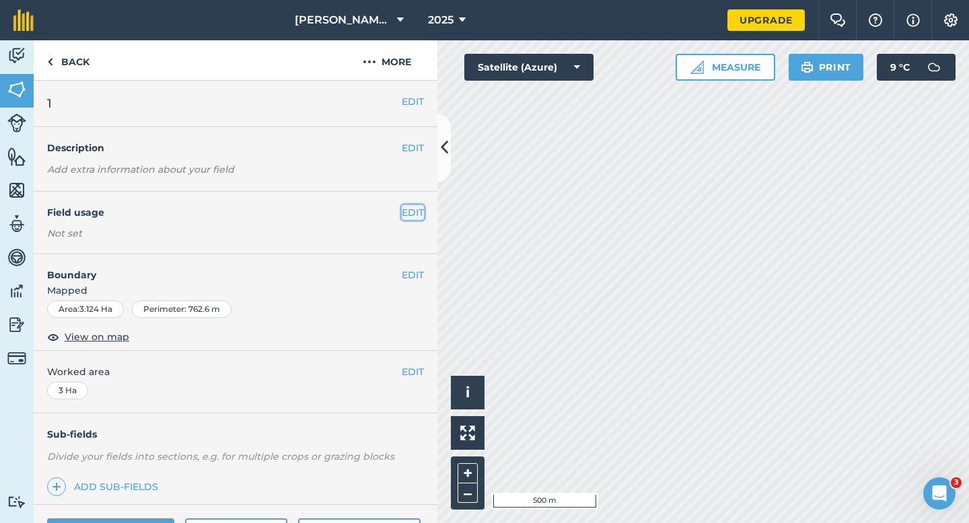
click at [412, 214] on button "EDIT" at bounding box center [413, 212] width 22 height 15
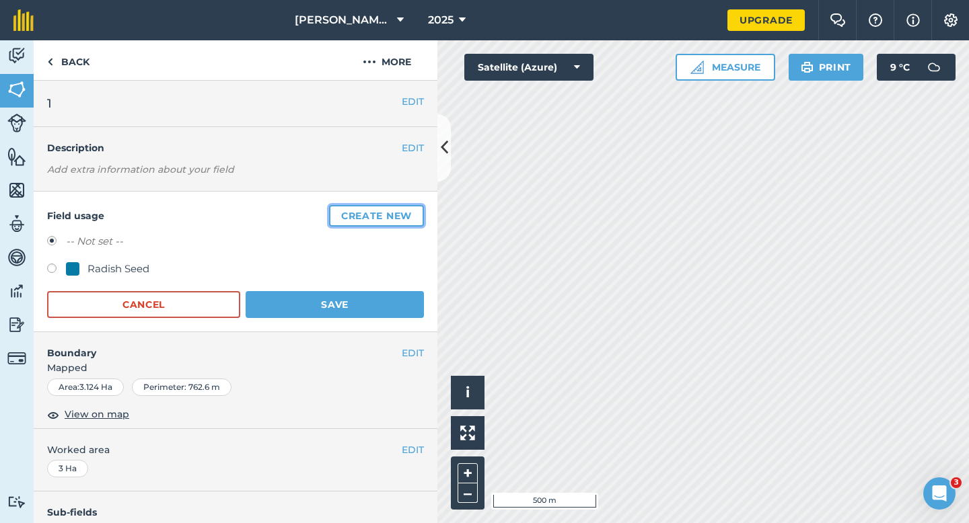
click at [412, 214] on button "Create new" at bounding box center [376, 216] width 95 height 22
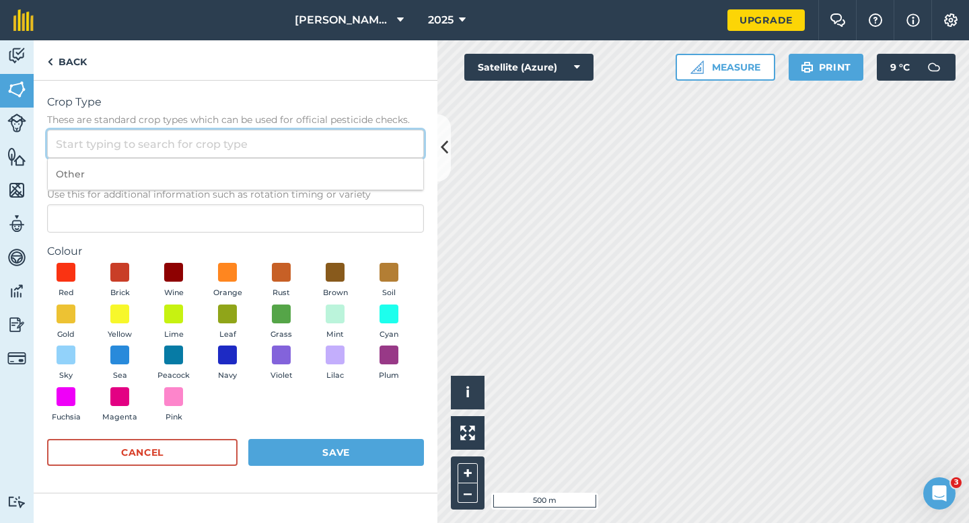
click at [377, 144] on input "Crop Type These are standard crop types which can be used for official pesticid…" at bounding box center [235, 144] width 377 height 28
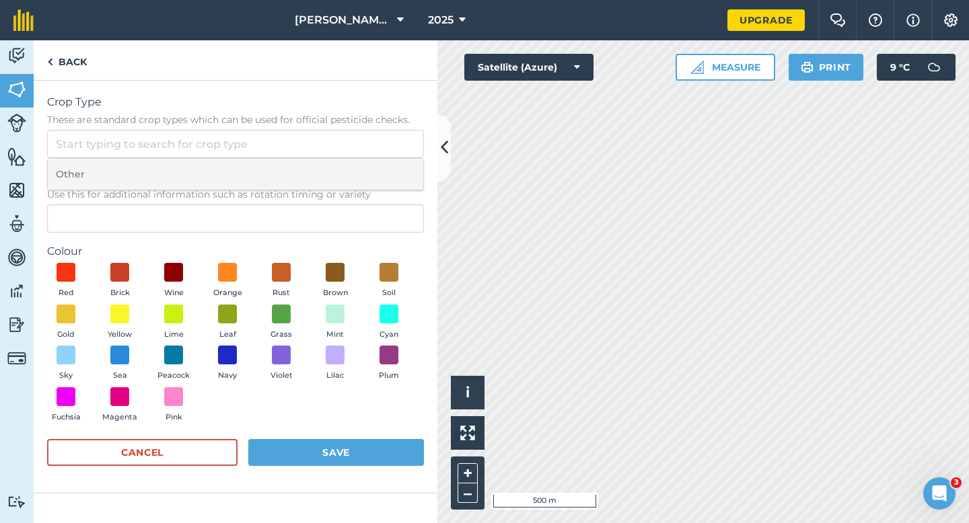
click at [377, 163] on li "Other" at bounding box center [235, 175] width 375 height 32
type input "Other"
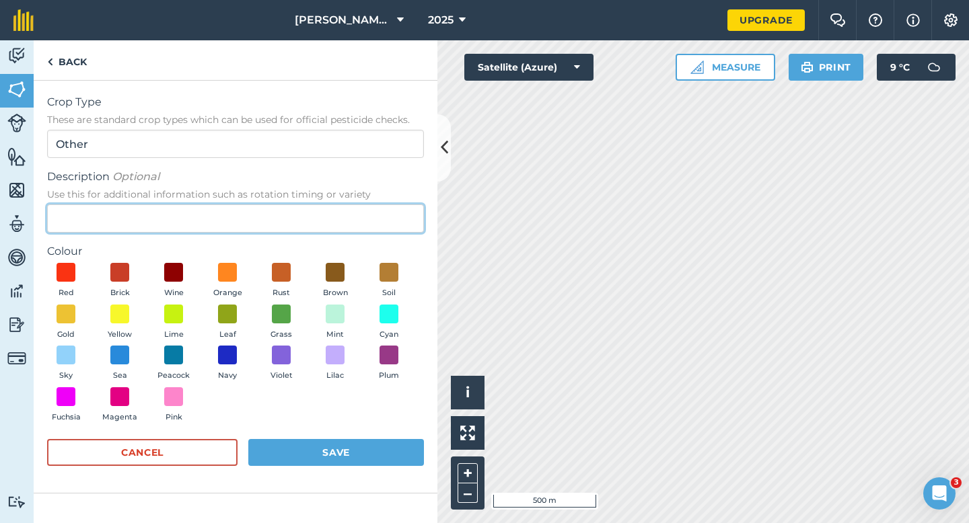
click at [371, 221] on input "Description Optional Use this for additional information such as rotation timin…" at bounding box center [235, 218] width 377 height 28
type input "Lucerne"
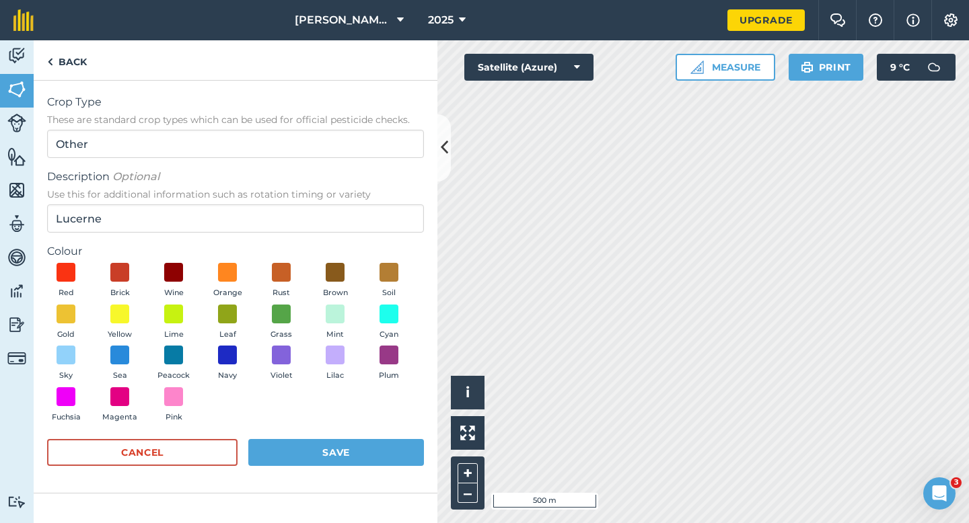
click at [262, 303] on div "Red Brick Wine Orange Rust Brown Soil Gold Yellow Lime Leaf Grass Mint Cyan Sky…" at bounding box center [235, 345] width 377 height 165
click at [279, 309] on span at bounding box center [281, 313] width 21 height 21
click at [316, 426] on div "Red Brick Wine Orange Rust Brown Soil Gold Yellow Lime Leaf Grass Mint Cyan Sky…" at bounding box center [235, 345] width 377 height 165
click at [316, 450] on button "Save" at bounding box center [336, 452] width 176 height 27
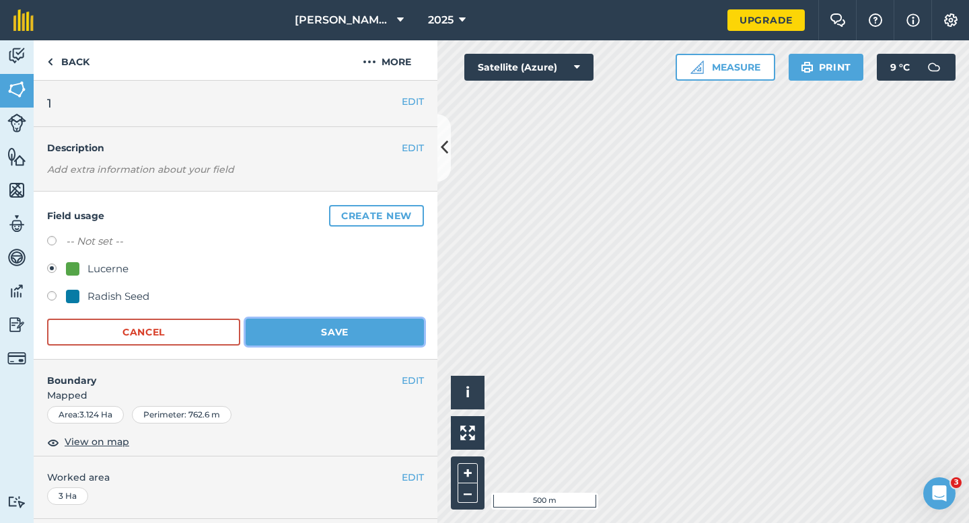
click at [419, 329] on button "Save" at bounding box center [335, 332] width 178 height 27
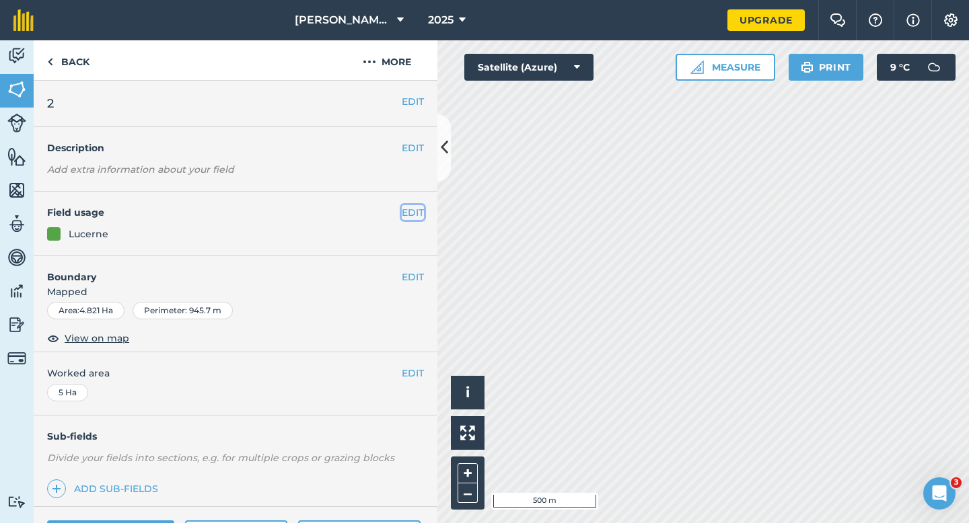
click at [422, 208] on button "EDIT" at bounding box center [413, 212] width 22 height 15
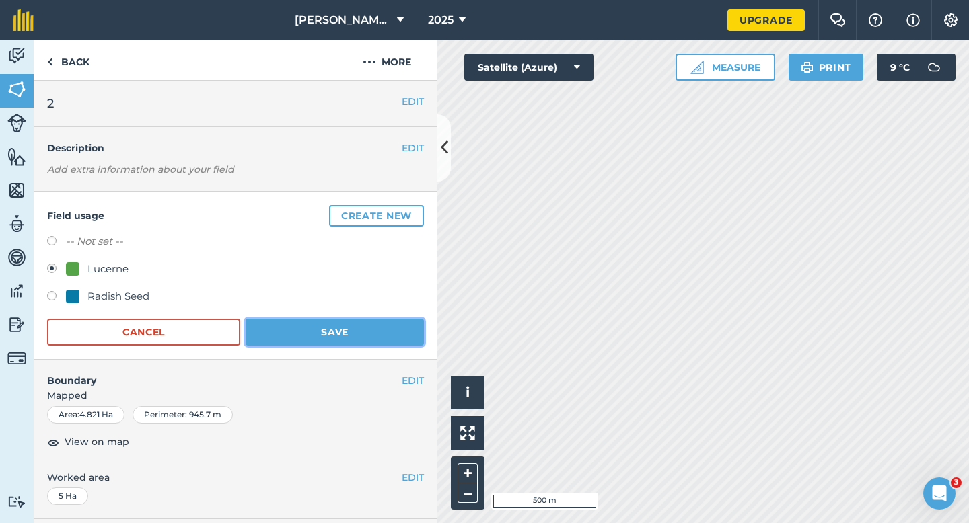
click at [287, 336] on button "Save" at bounding box center [335, 332] width 178 height 27
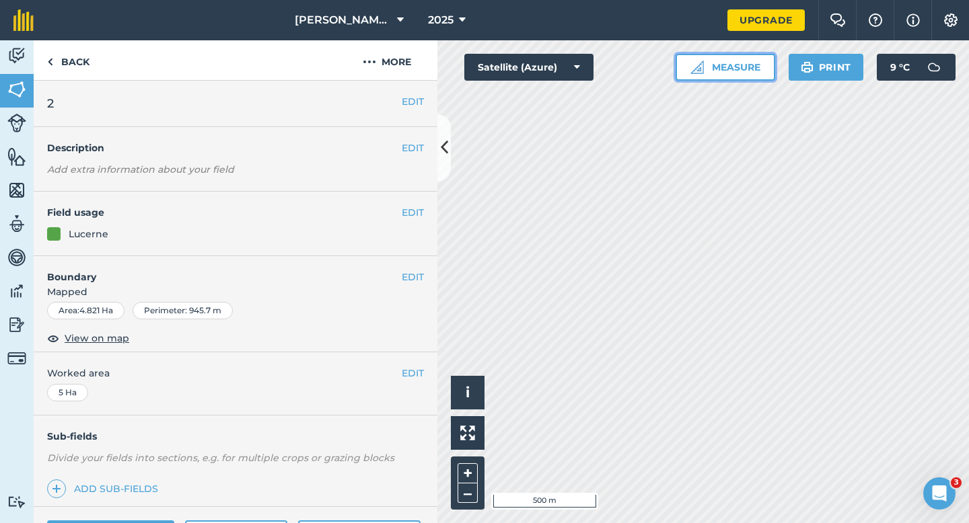
click at [675, 61] on button "Measure" at bounding box center [725, 67] width 100 height 27
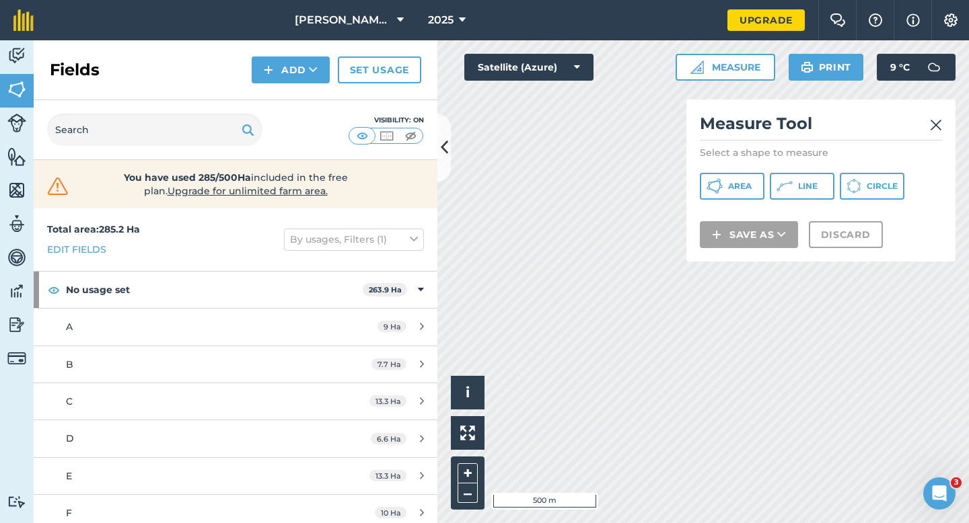
click at [877, 125] on h2 "Measure Tool" at bounding box center [821, 127] width 242 height 28
click at [935, 122] on img at bounding box center [936, 125] width 12 height 16
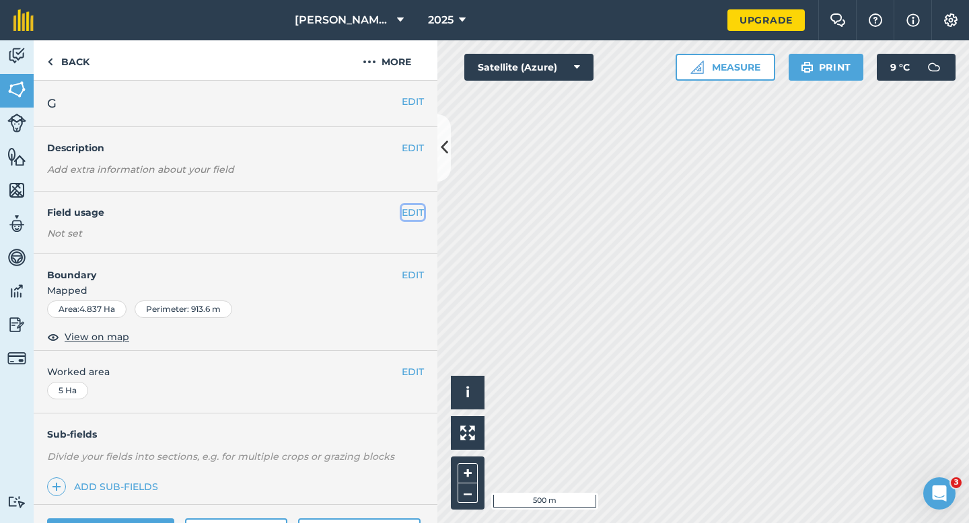
click at [414, 205] on button "EDIT" at bounding box center [413, 212] width 22 height 15
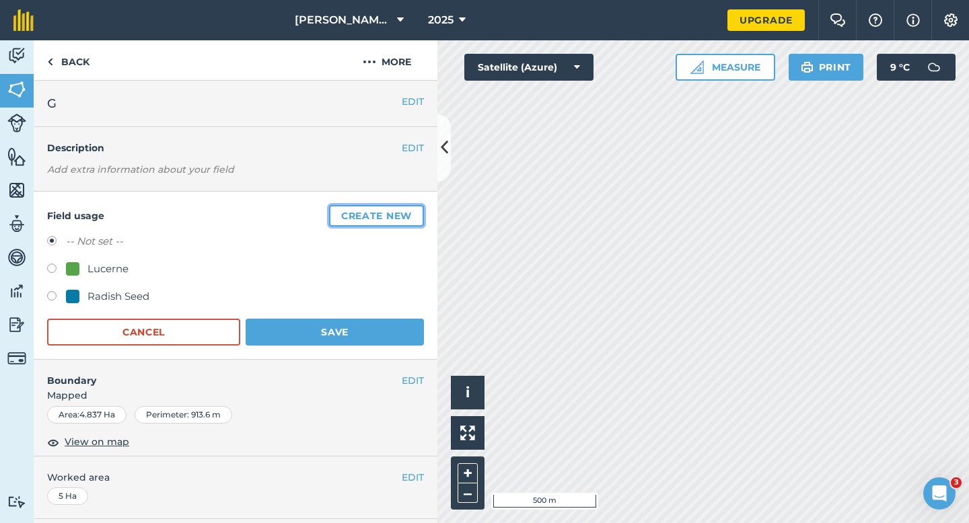
click at [414, 205] on button "Create new" at bounding box center [376, 216] width 95 height 22
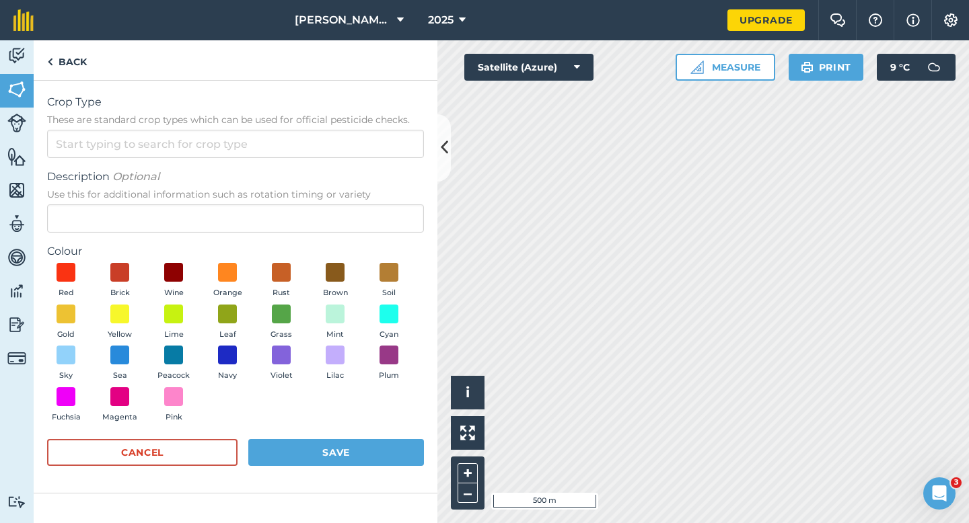
click at [336, 125] on span "These are standard crop types which can be used for official pesticide checks." at bounding box center [235, 119] width 377 height 13
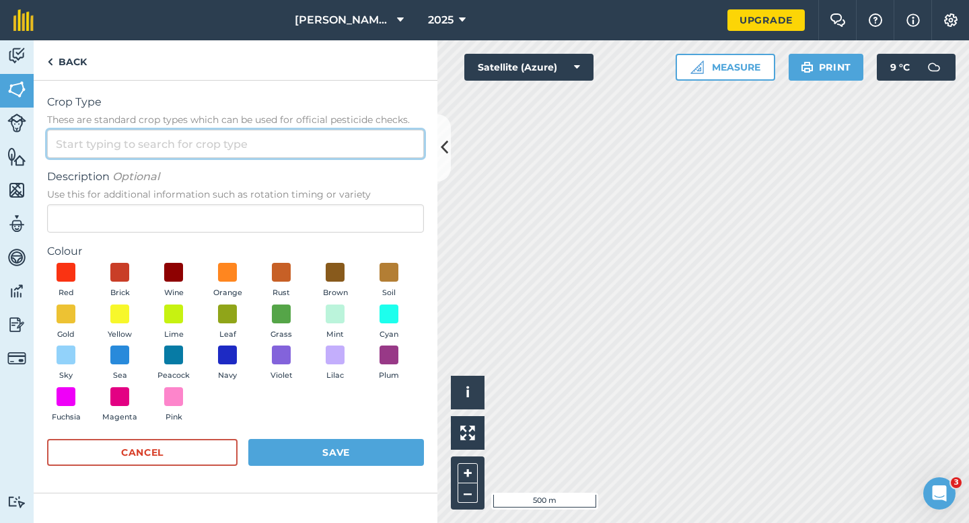
click at [336, 130] on input "Crop Type These are standard crop types which can be used for official pesticid…" at bounding box center [235, 144] width 377 height 28
click at [336, 156] on input "Crop Type These are standard crop types which can be used for official pesticid…" at bounding box center [235, 144] width 377 height 28
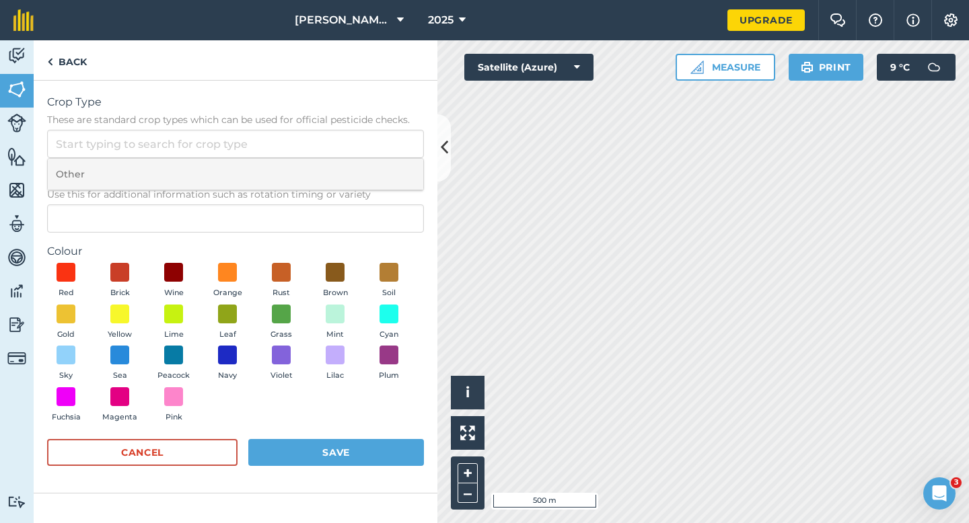
click at [340, 174] on li "Other" at bounding box center [235, 175] width 375 height 32
type input "Other"
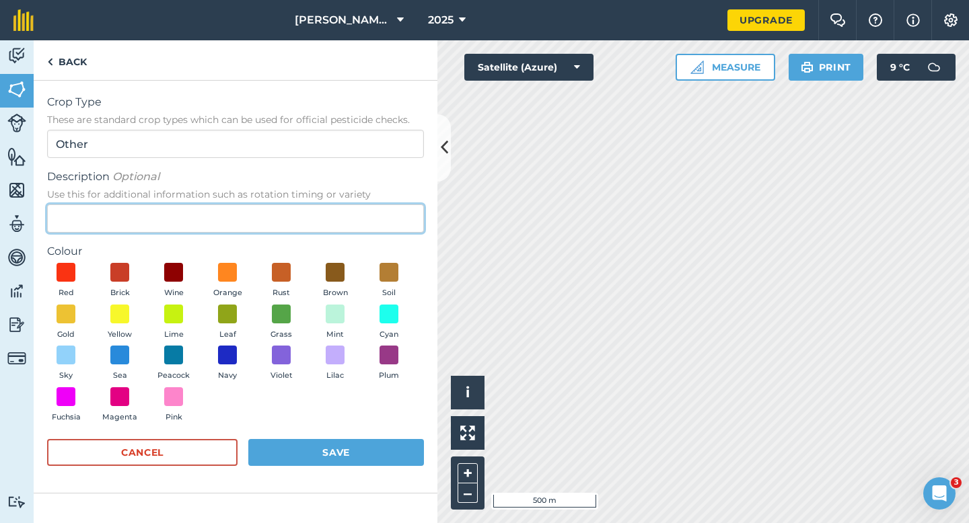
click at [340, 213] on input "Description Optional Use this for additional information such as rotation timin…" at bounding box center [235, 218] width 377 height 28
type input "Grass"
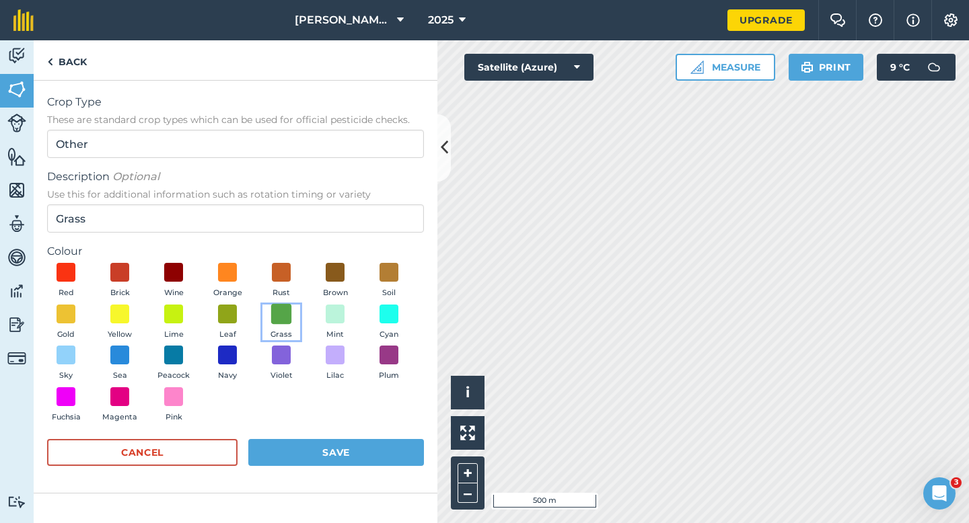
click at [272, 322] on span at bounding box center [281, 313] width 21 height 21
click at [370, 474] on div "Cancel Save" at bounding box center [235, 459] width 377 height 40
click at [410, 459] on button "Save" at bounding box center [336, 452] width 176 height 27
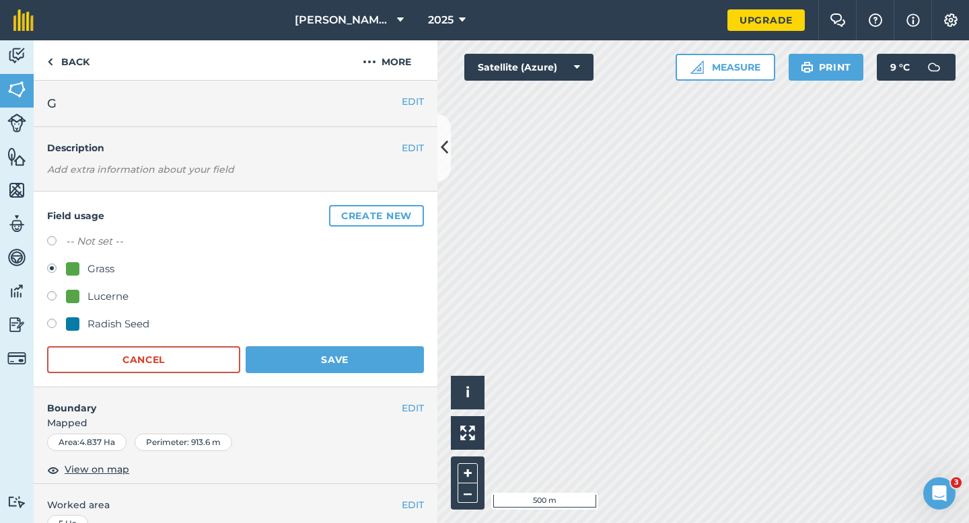
click at [385, 373] on div "Field usage Create new -- Not set -- Grass Lucerne Radish Seed Cancel Save" at bounding box center [236, 290] width 404 height 196
click at [377, 352] on button "Save" at bounding box center [335, 359] width 178 height 27
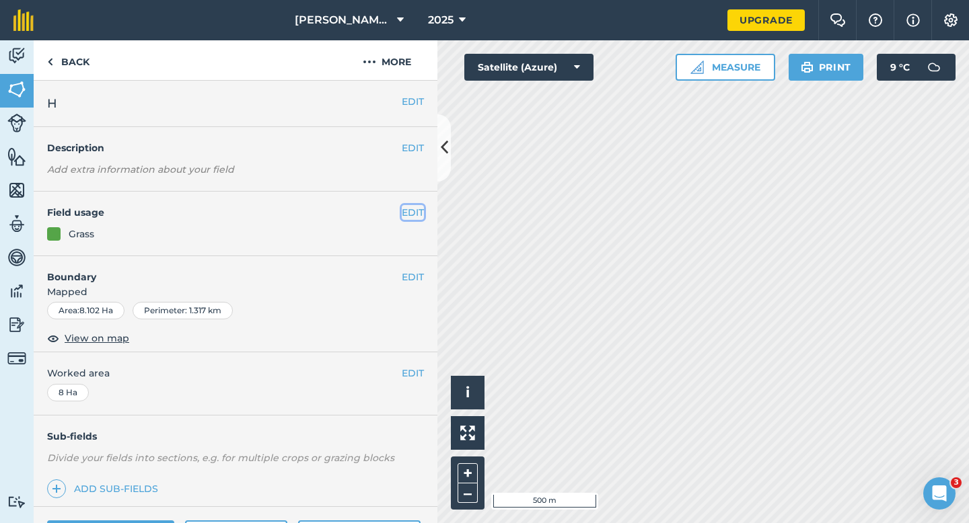
click at [414, 219] on button "EDIT" at bounding box center [413, 212] width 22 height 15
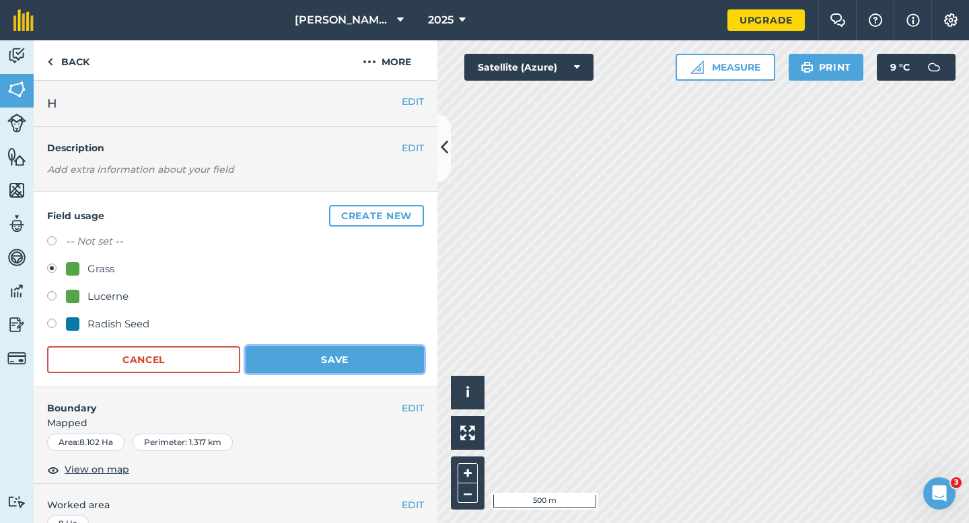
click at [307, 359] on button "Save" at bounding box center [335, 359] width 178 height 27
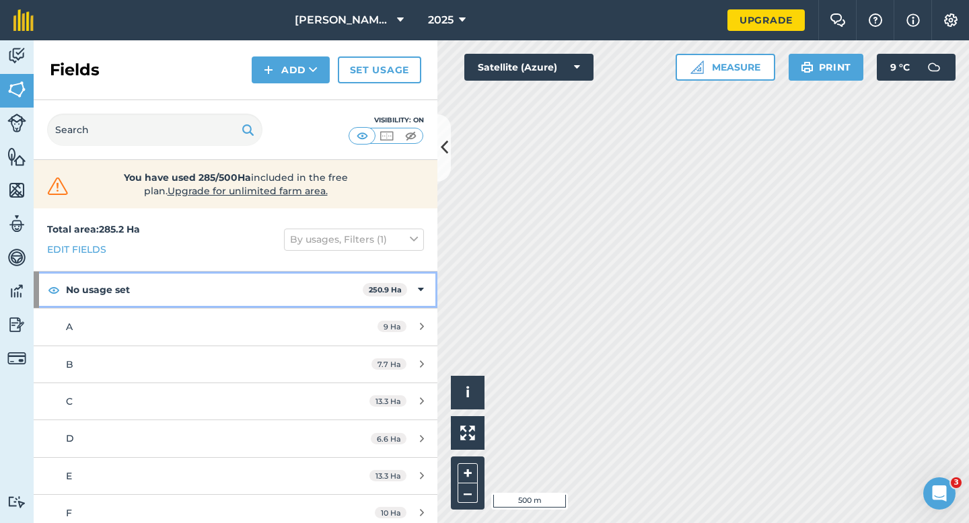
click at [407, 272] on div "No usage set 250.9 Ha" at bounding box center [236, 290] width 404 height 36
